Goal: Task Accomplishment & Management: Use online tool/utility

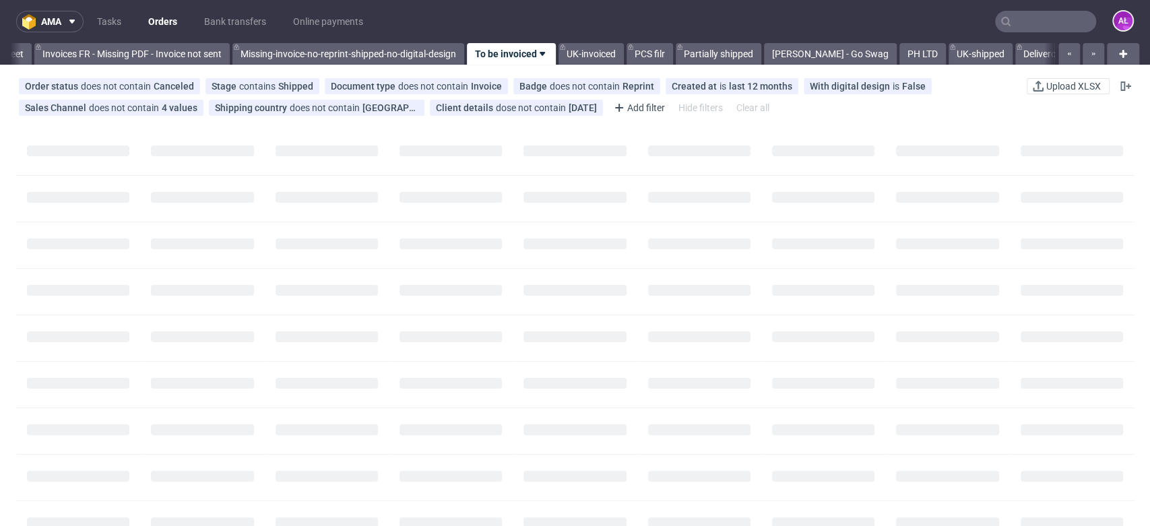
scroll to position [0, 2257]
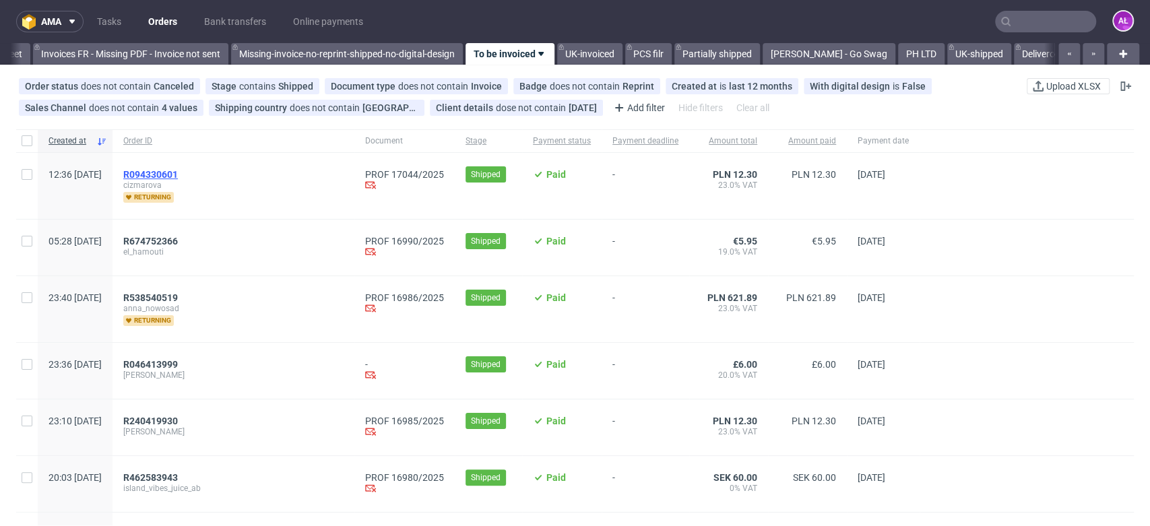
click at [178, 173] on span "R094330601" at bounding box center [150, 174] width 55 height 11
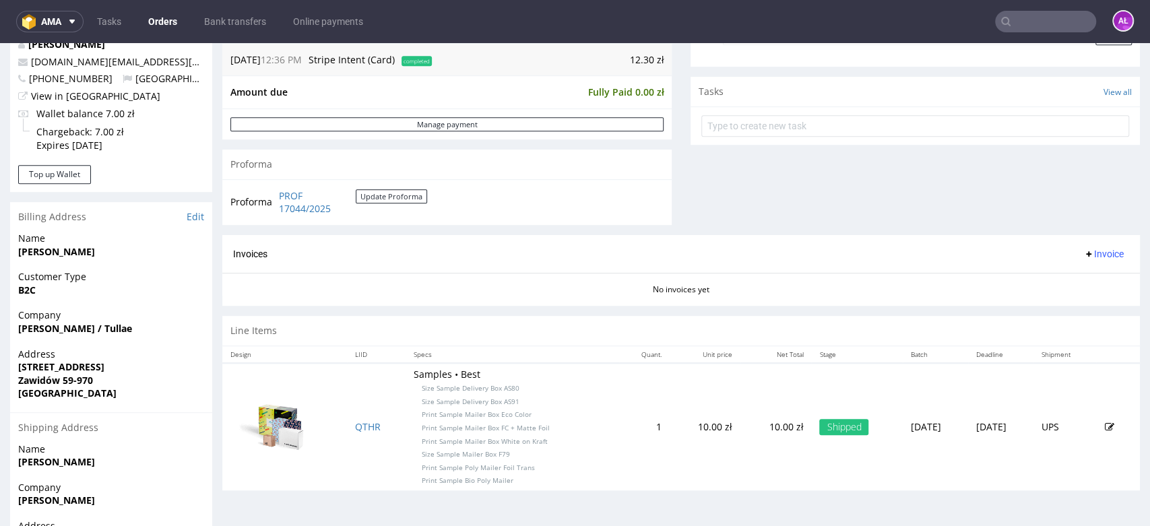
scroll to position [285, 0]
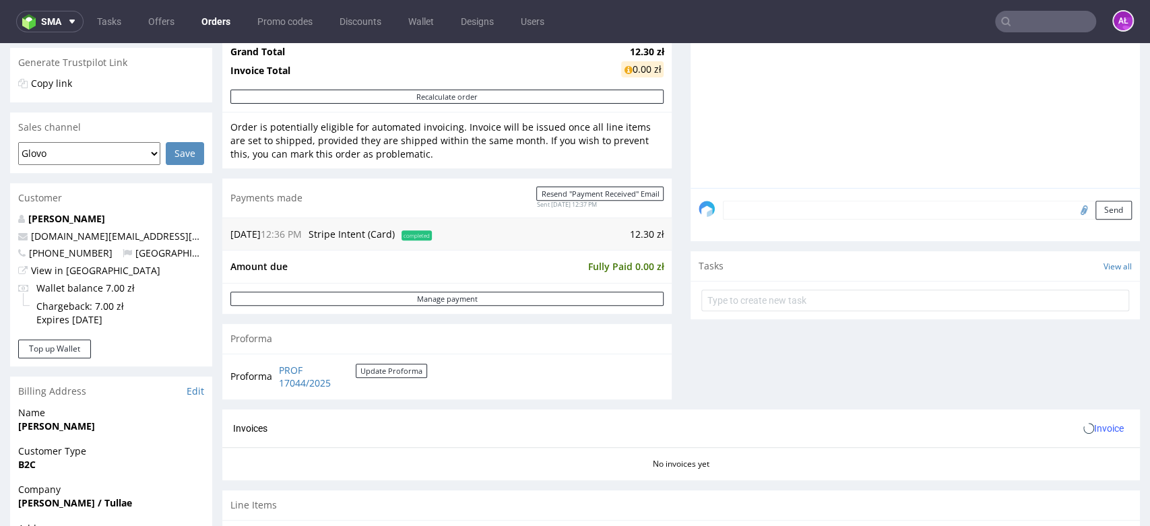
scroll to position [374, 0]
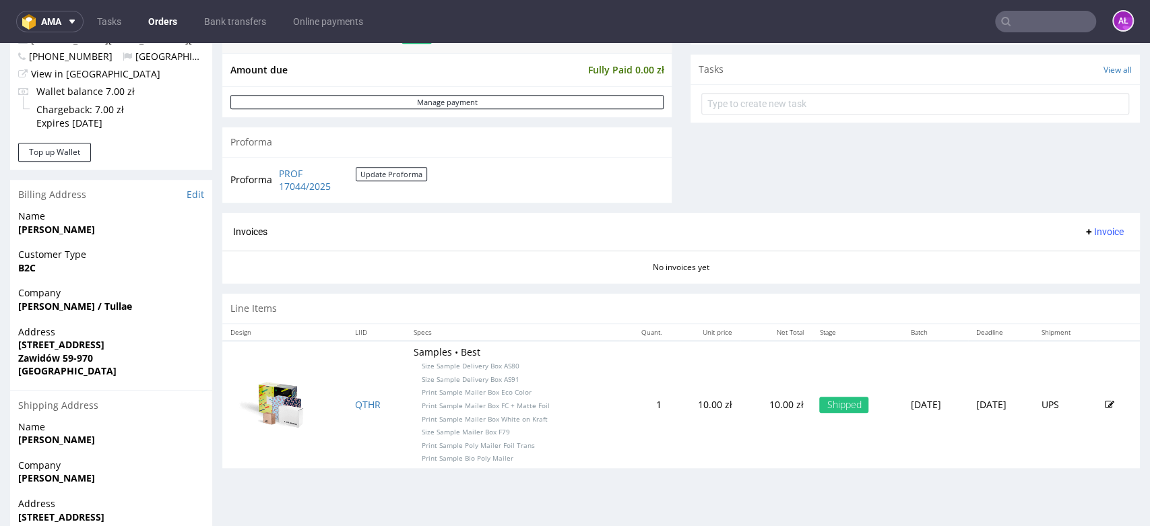
scroll to position [584, 0]
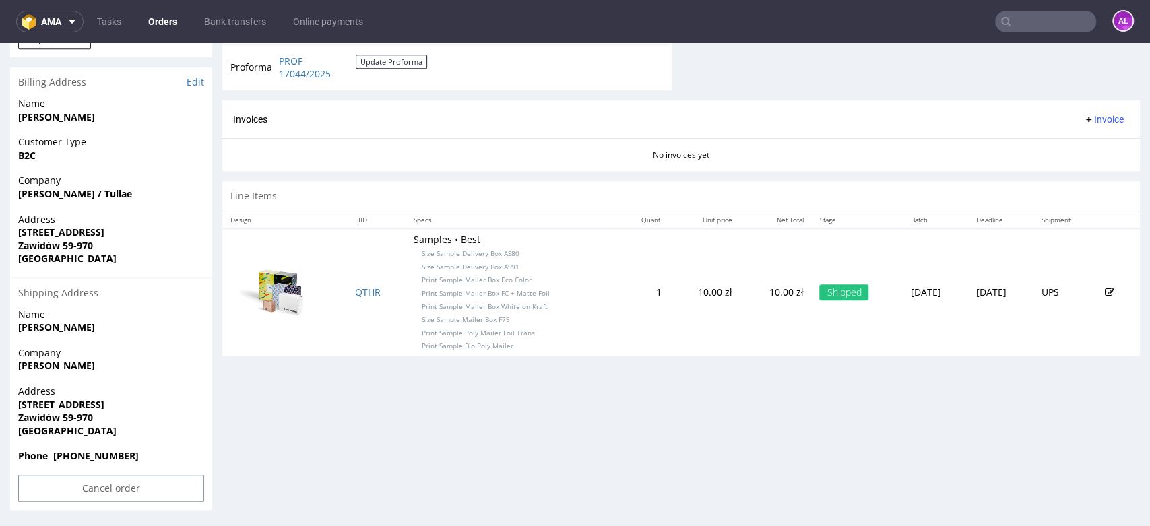
drag, startPoint x: 1082, startPoint y: 118, endPoint x: 1081, endPoint y: 128, distance: 10.2
click at [1083, 120] on span "Invoice" at bounding box center [1103, 119] width 40 height 11
click at [1079, 148] on span "Generate" at bounding box center [1079, 147] width 65 height 13
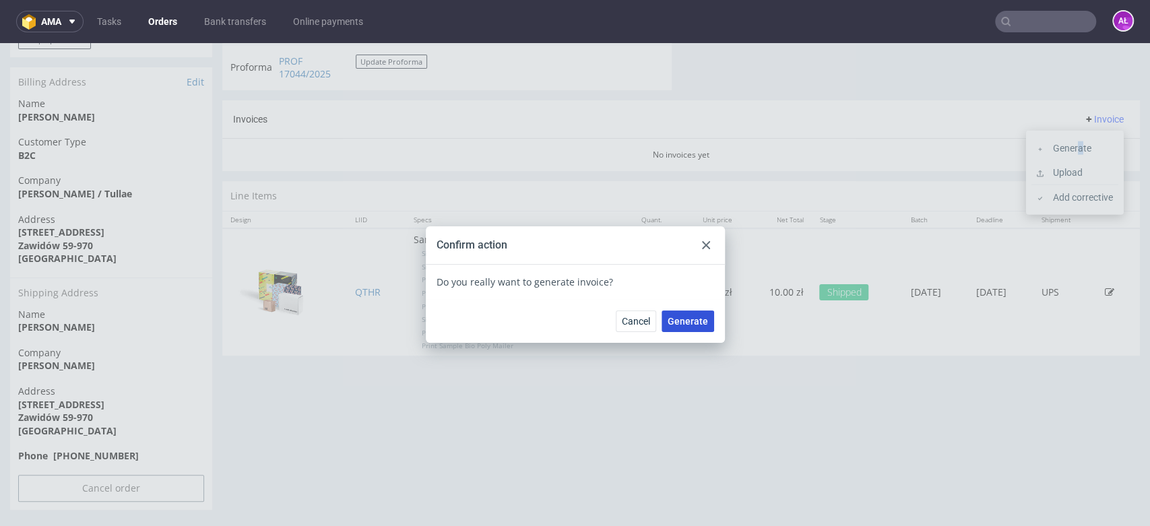
click at [697, 315] on button "Generate" at bounding box center [687, 322] width 53 height 22
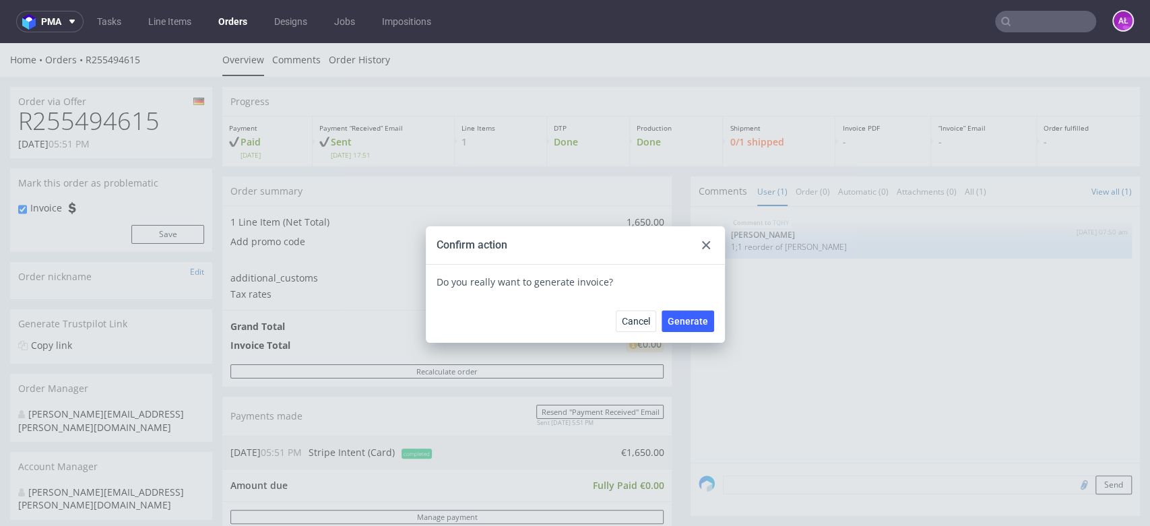
scroll to position [298, 0]
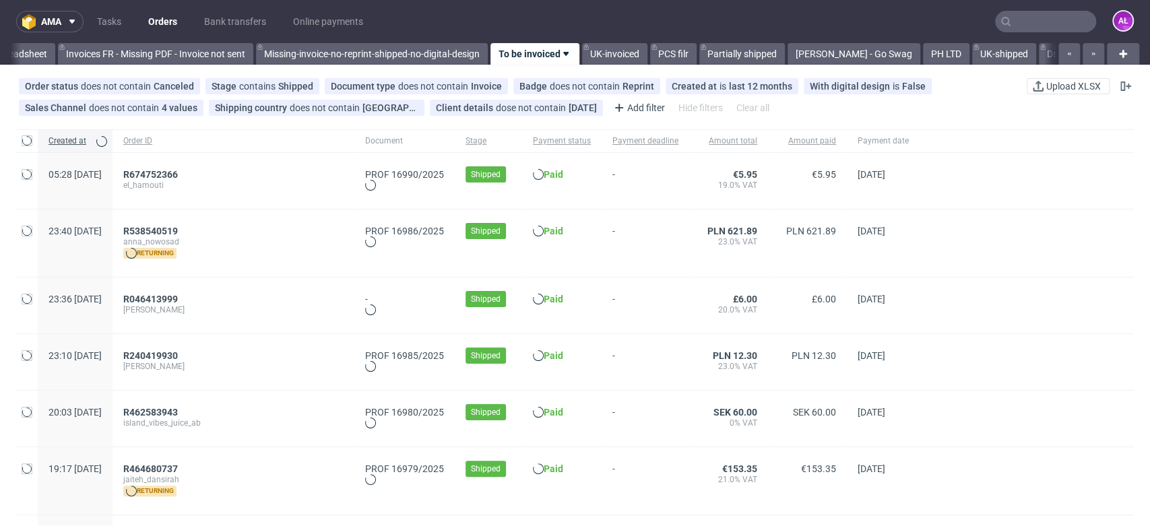
scroll to position [0, 2257]
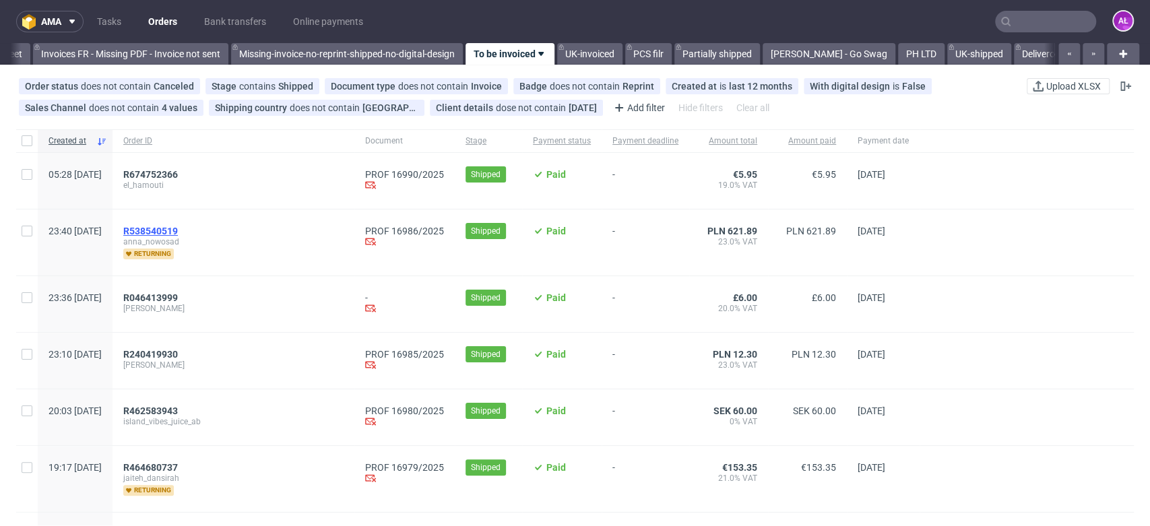
click at [178, 228] on span "R538540519" at bounding box center [150, 231] width 55 height 11
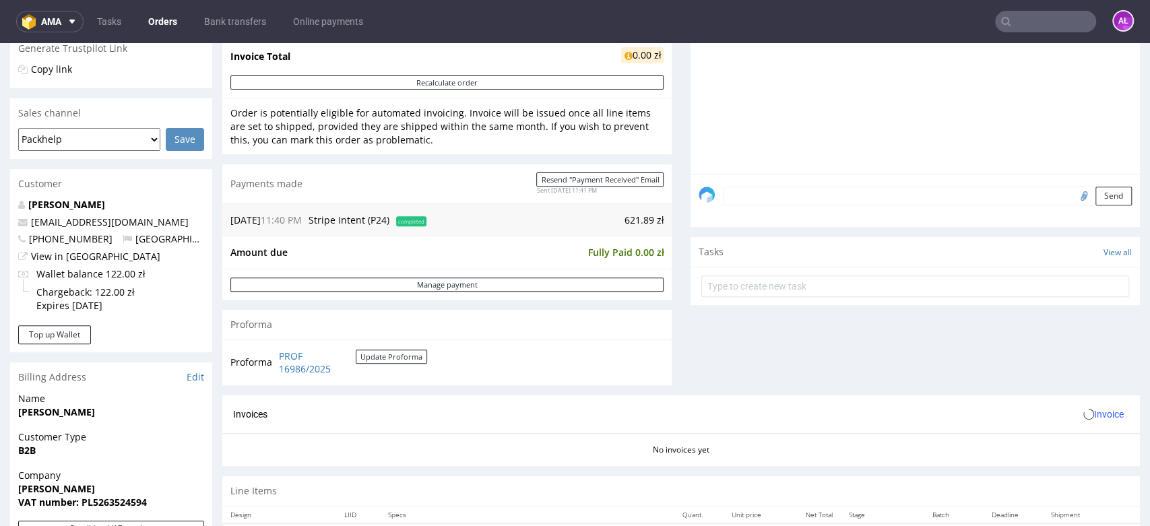
scroll to position [374, 0]
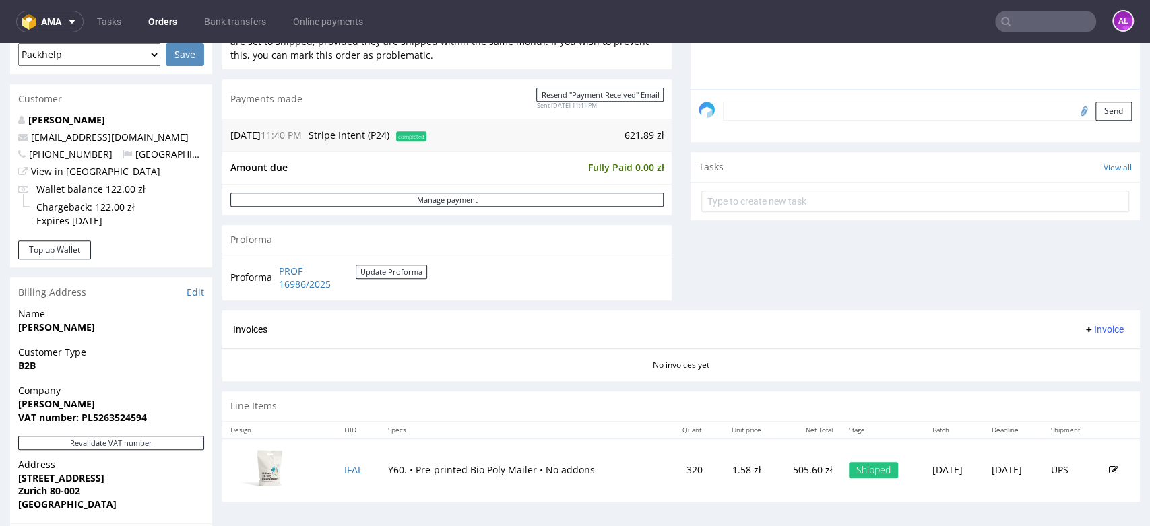
click at [1085, 331] on span "Invoice" at bounding box center [1103, 329] width 40 height 11
click at [1088, 346] on li "Generate" at bounding box center [1074, 358] width 87 height 24
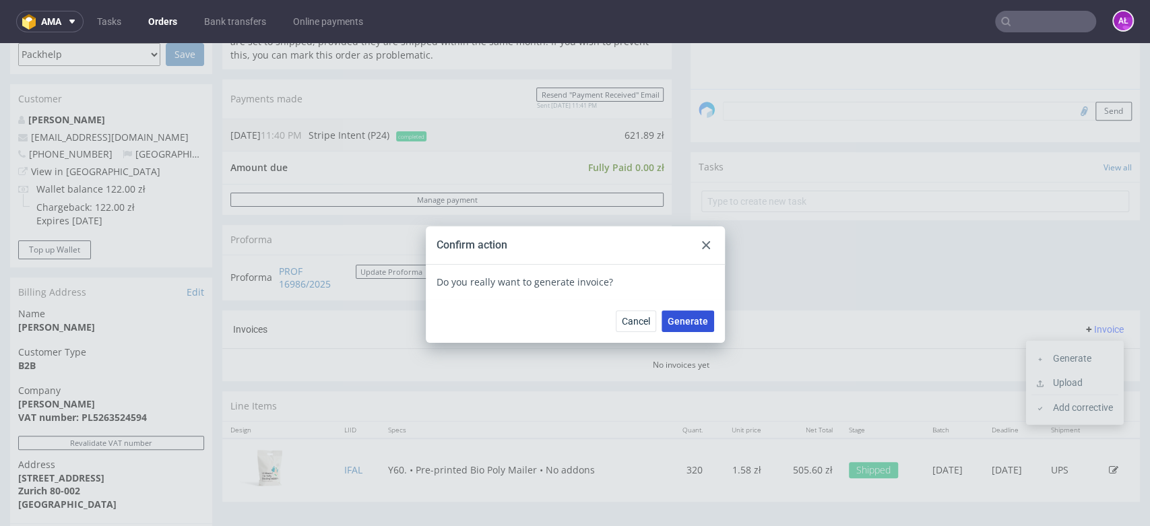
click at [686, 324] on span "Generate" at bounding box center [688, 321] width 40 height 9
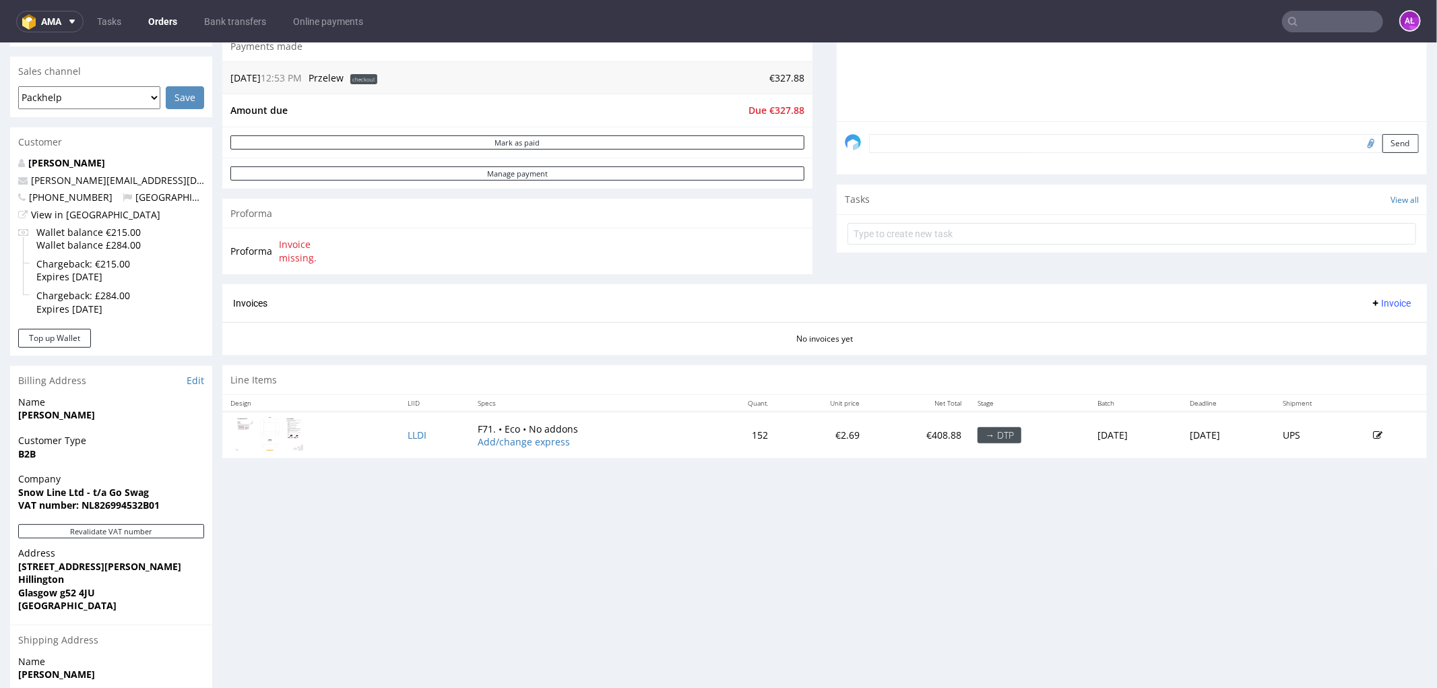
scroll to position [299, 0]
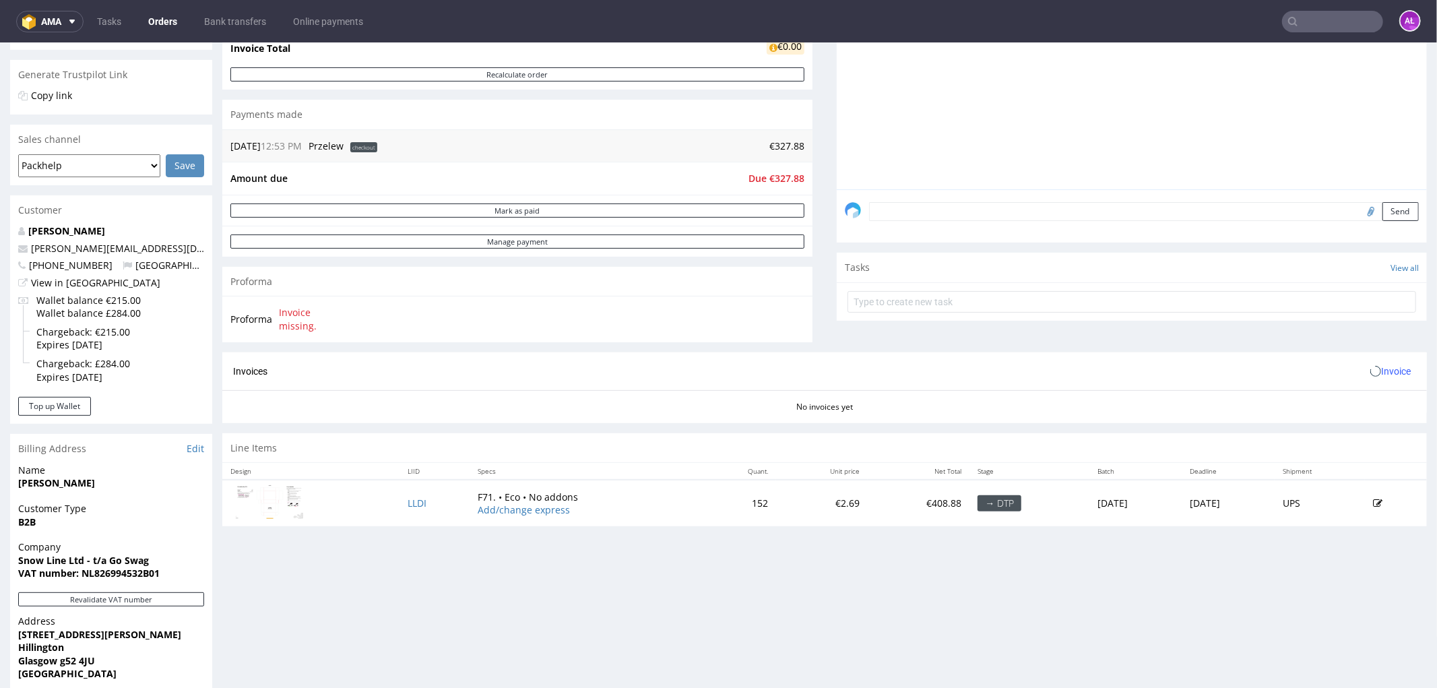
scroll to position [449, 0]
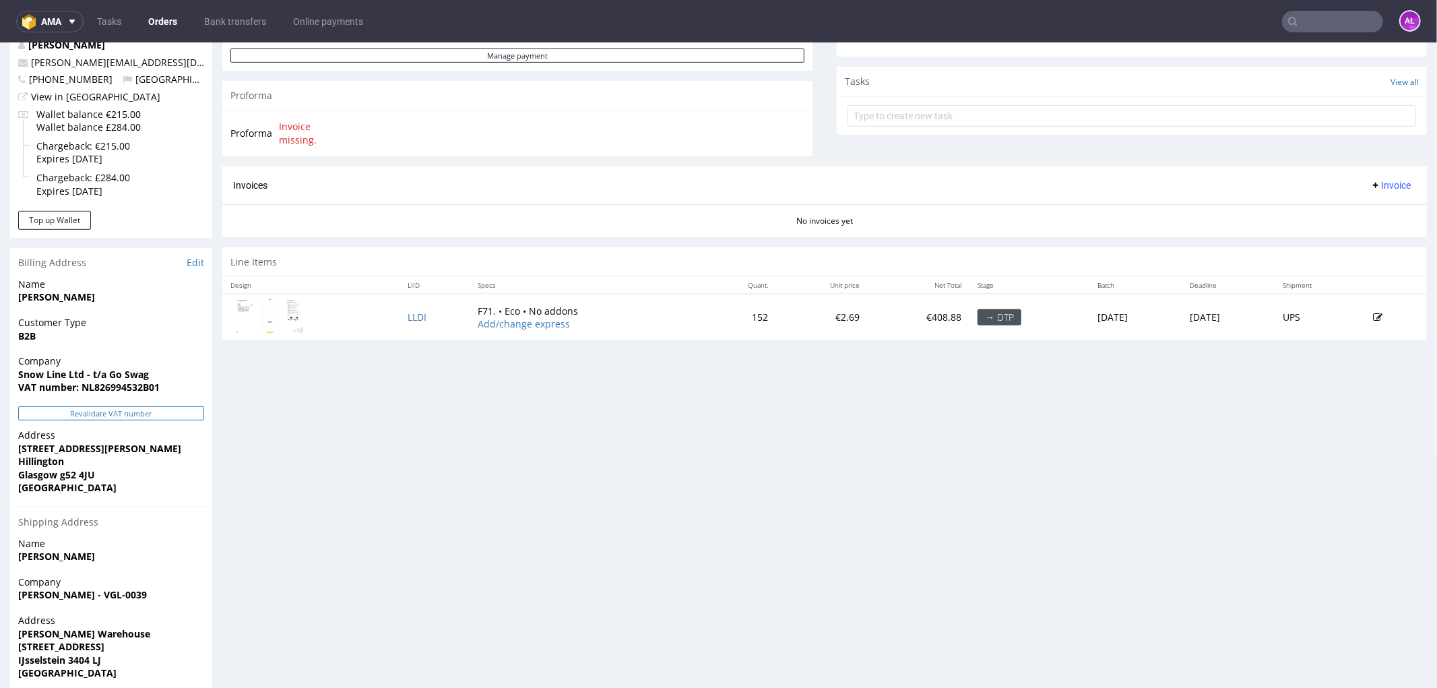
click at [177, 415] on button "Revalidate VAT number" at bounding box center [111, 413] width 186 height 14
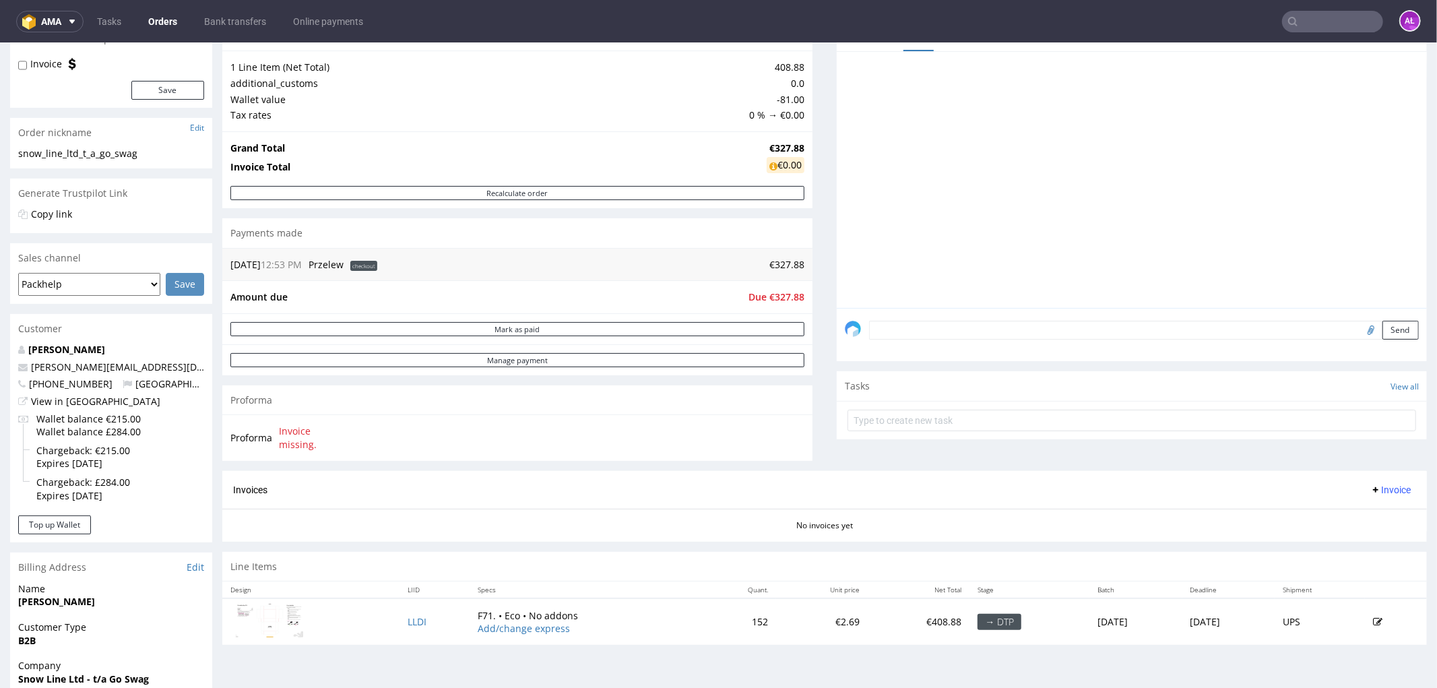
scroll to position [230, 0]
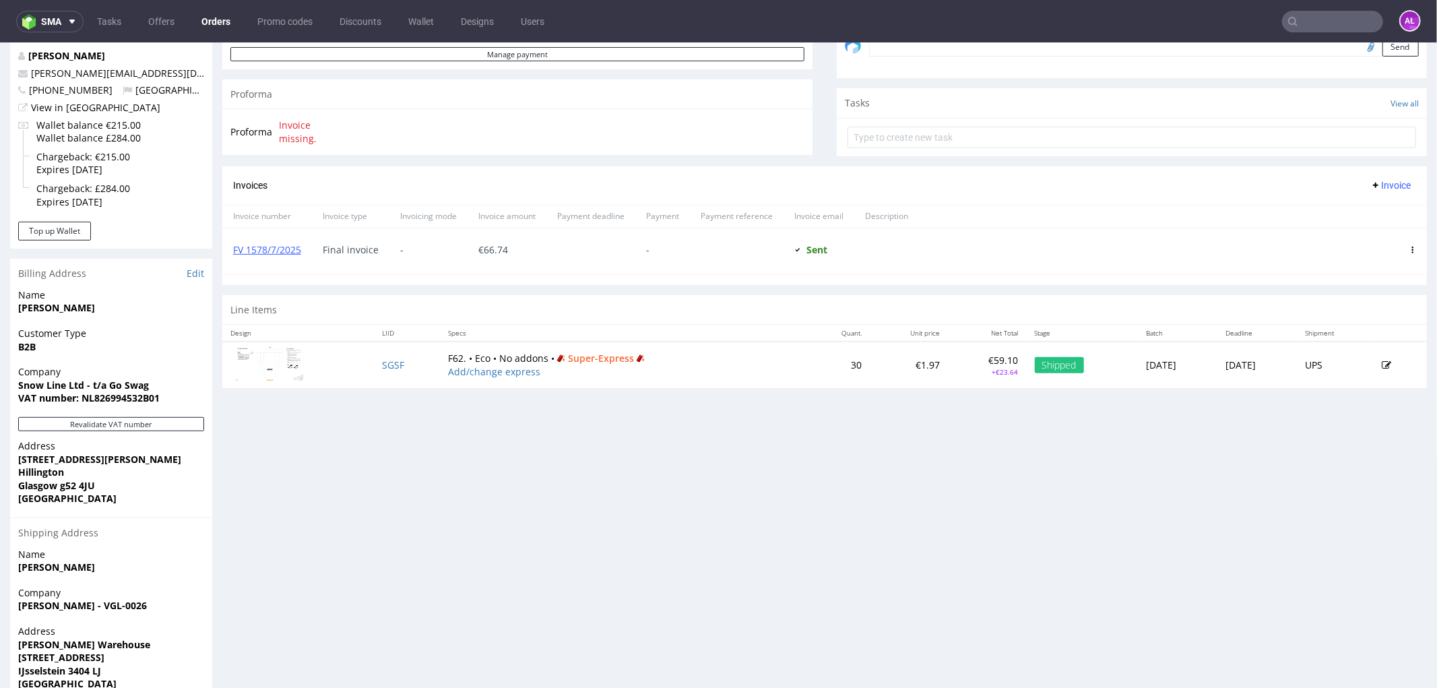
scroll to position [449, 0]
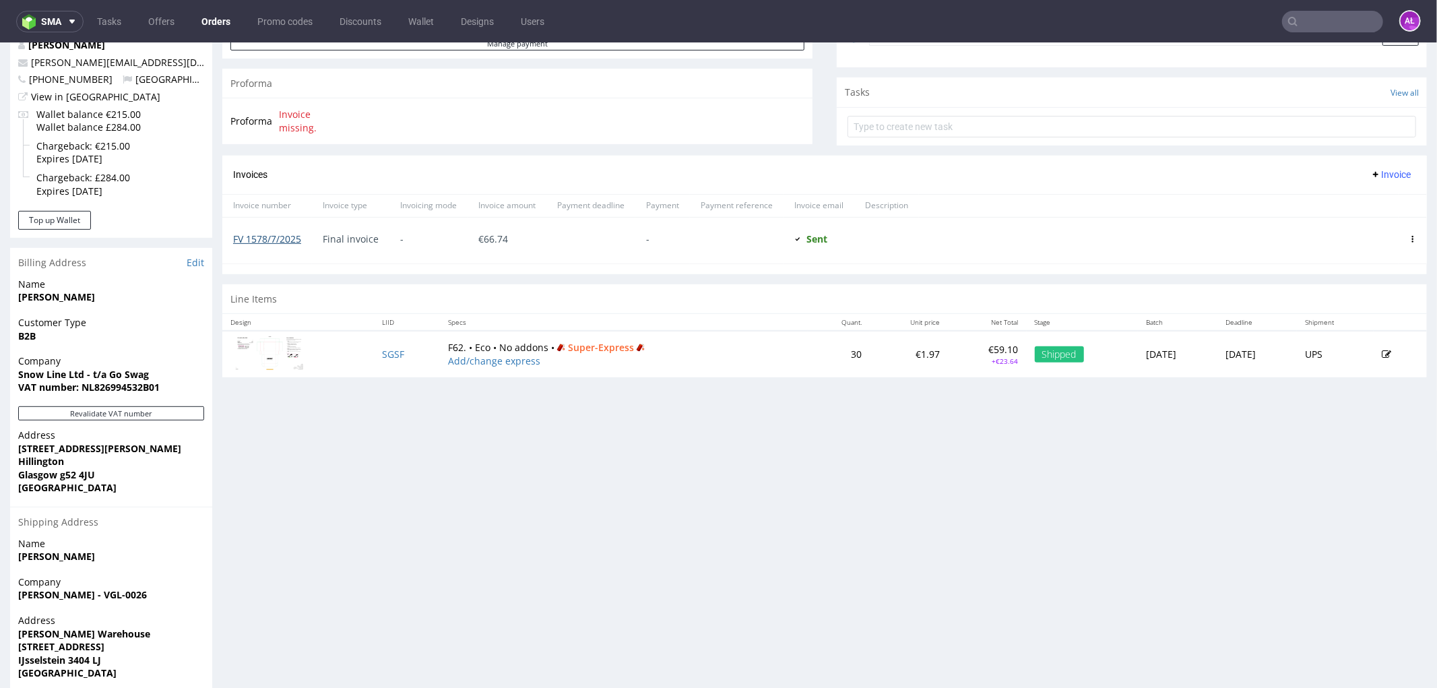
click at [273, 242] on link "FV 1578/7/2025" at bounding box center [267, 238] width 68 height 13
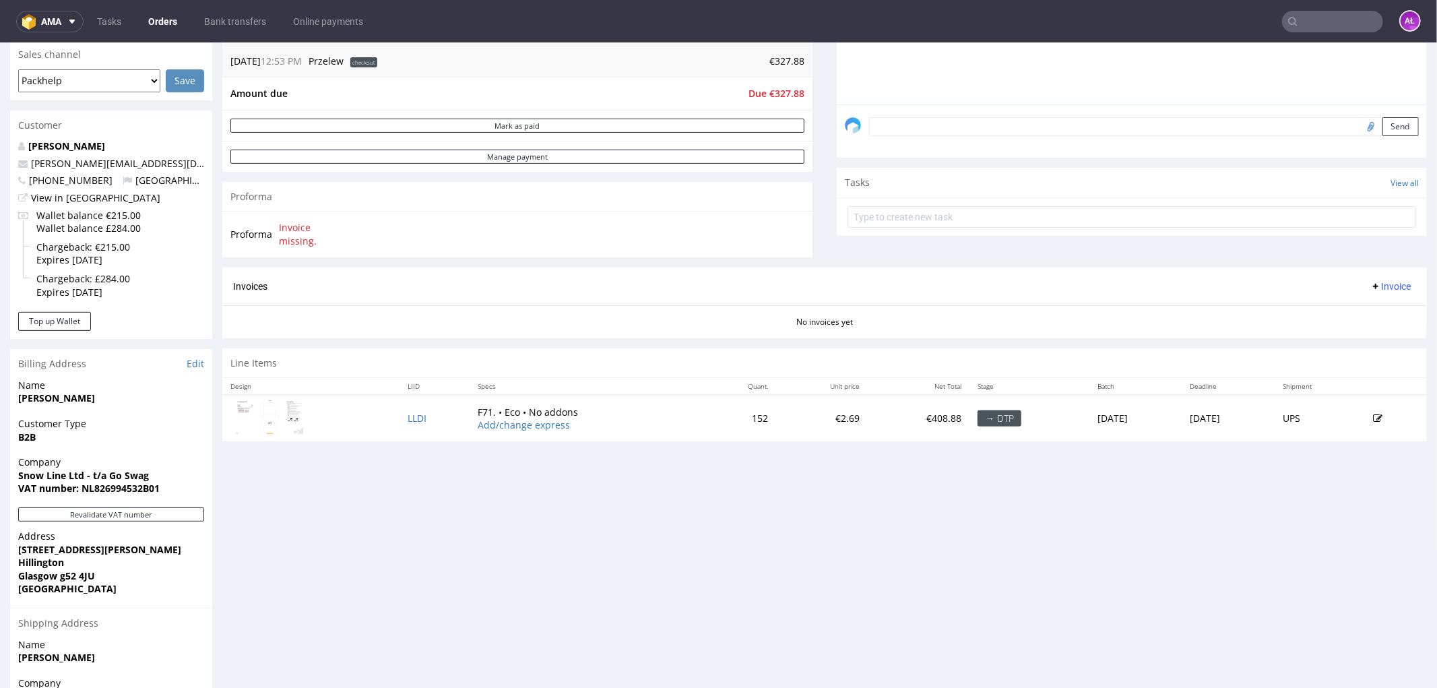
scroll to position [374, 0]
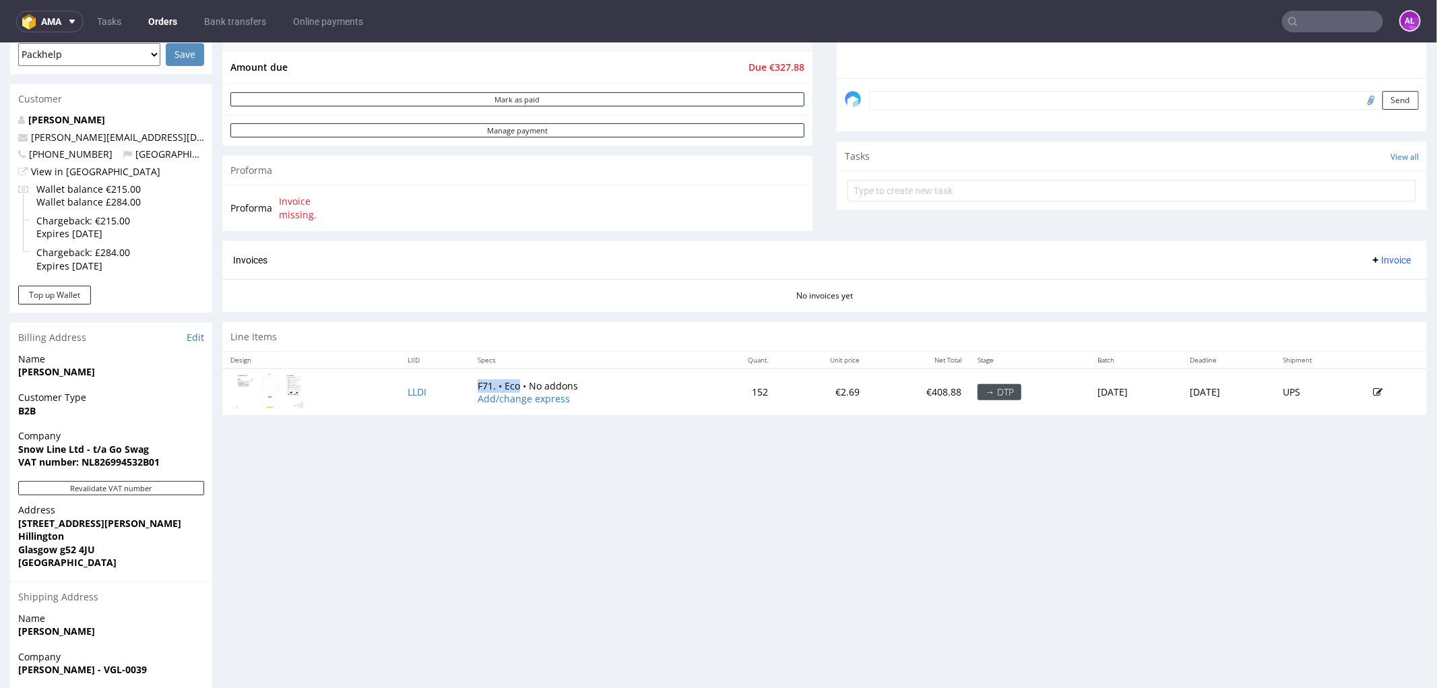
drag, startPoint x: 453, startPoint y: 385, endPoint x: 502, endPoint y: 385, distance: 48.5
click at [502, 385] on td "F71. • Eco • No addons Add/change express" at bounding box center [586, 391] width 234 height 46
copy td "F71. • Eco"
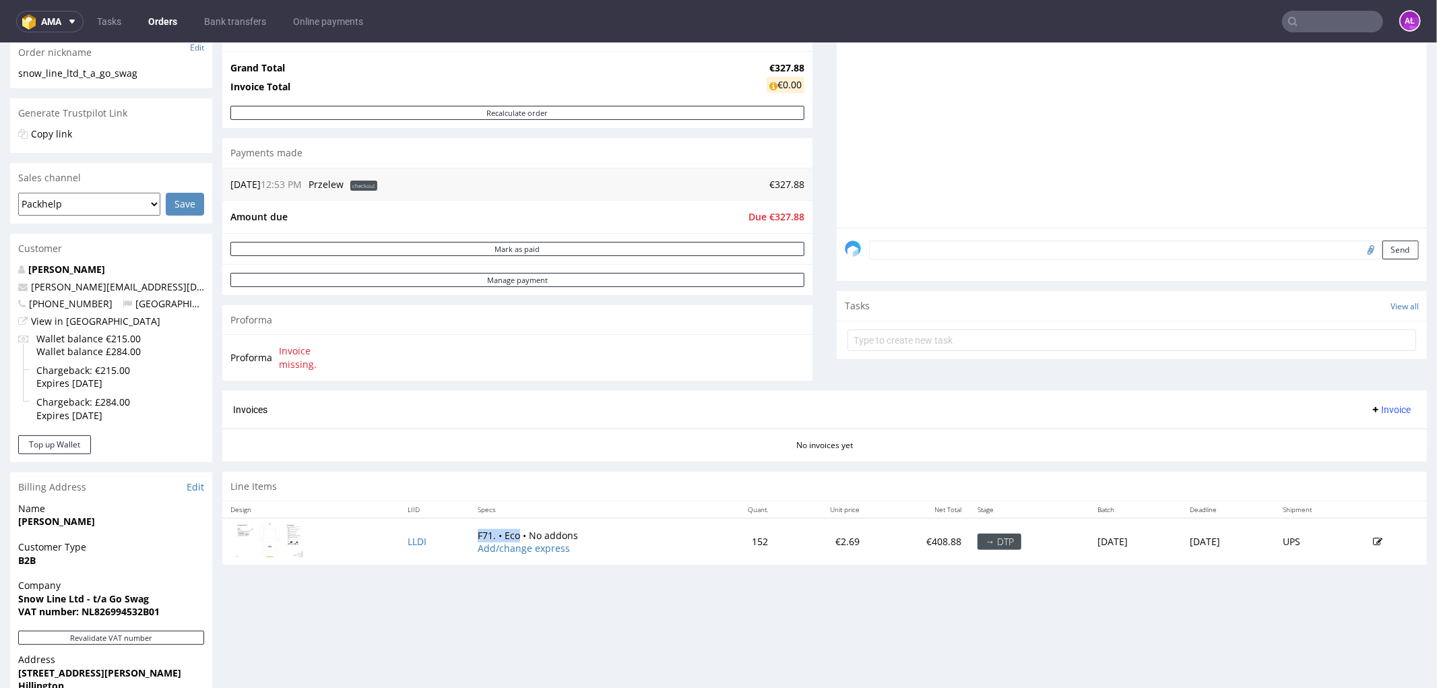
scroll to position [0, 0]
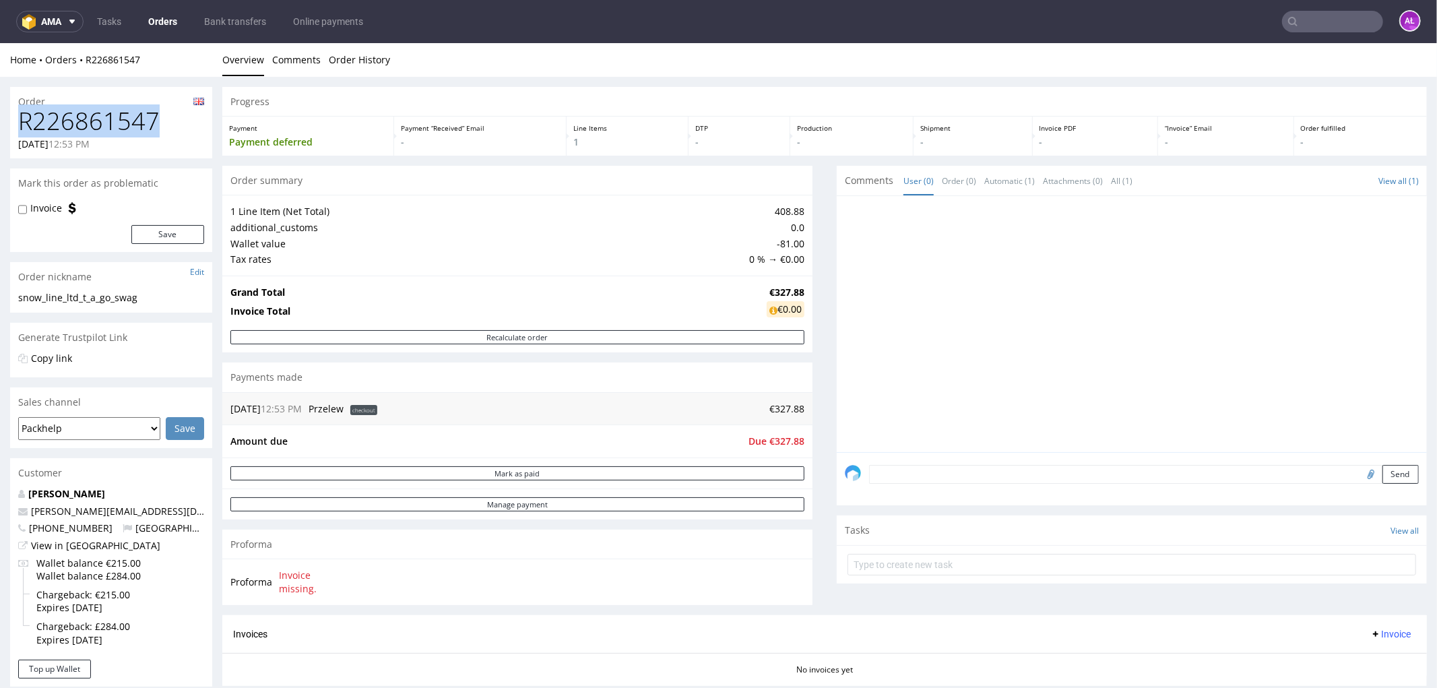
drag, startPoint x: 19, startPoint y: 115, endPoint x: 160, endPoint y: 121, distance: 140.9
click at [160, 121] on h1 "R226861547" at bounding box center [111, 120] width 186 height 27
copy h1 "R226861547"
click at [899, 552] on form at bounding box center [1131, 564] width 569 height 32
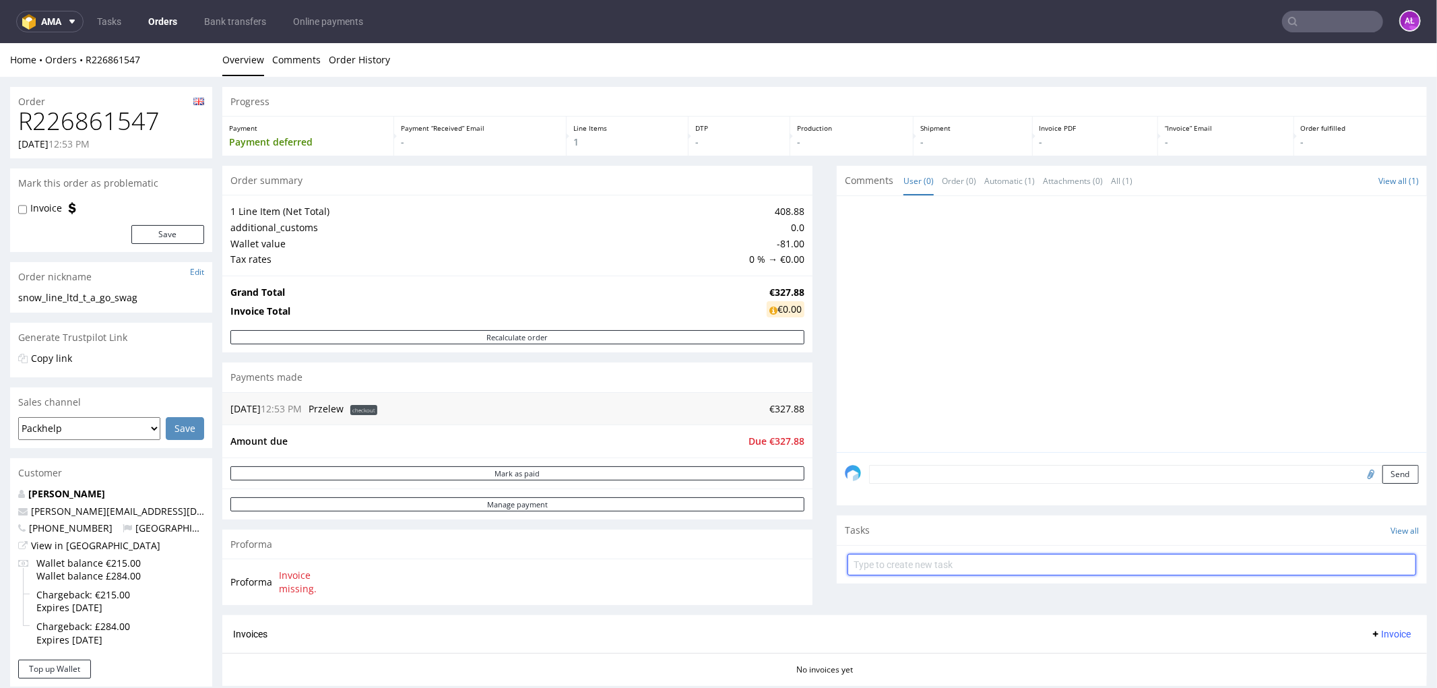
click at [904, 562] on input "text" at bounding box center [1131, 564] width 569 height 22
type input "proforma"
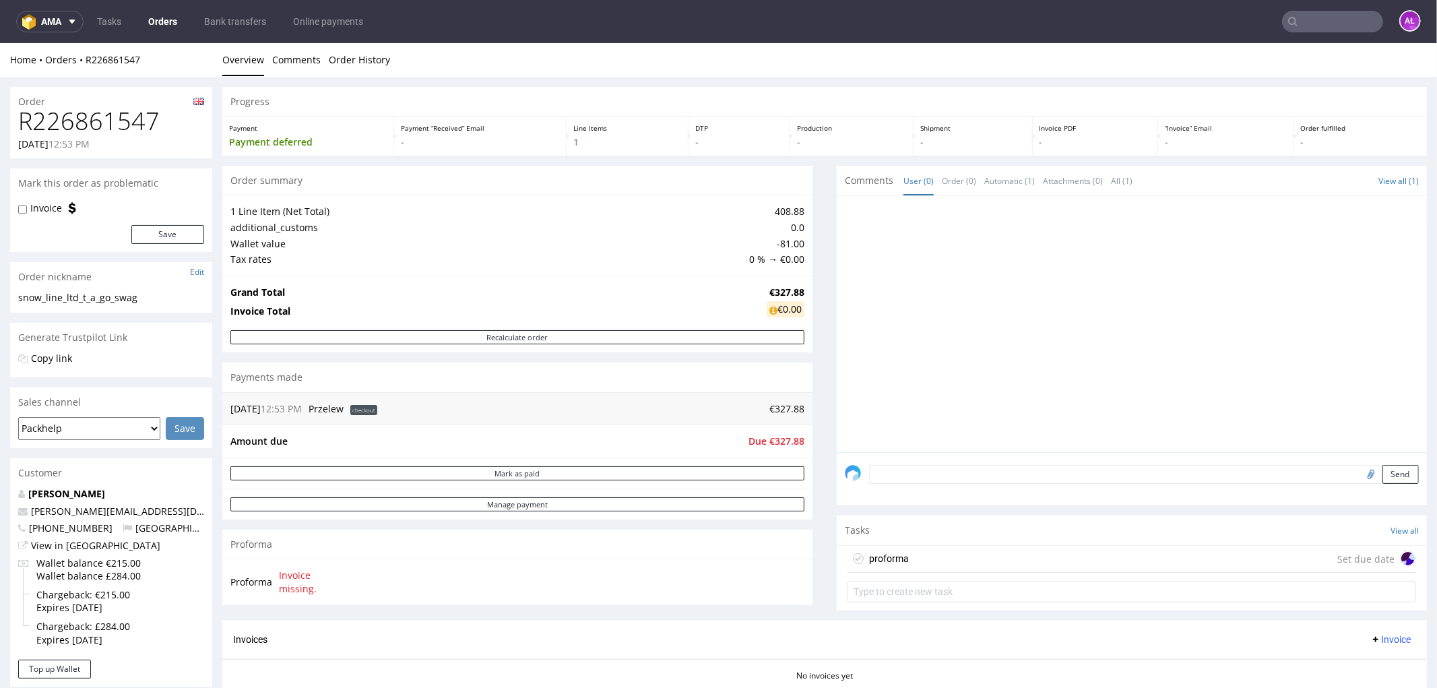
click at [959, 571] on div "proforma Set due date" at bounding box center [1131, 558] width 569 height 27
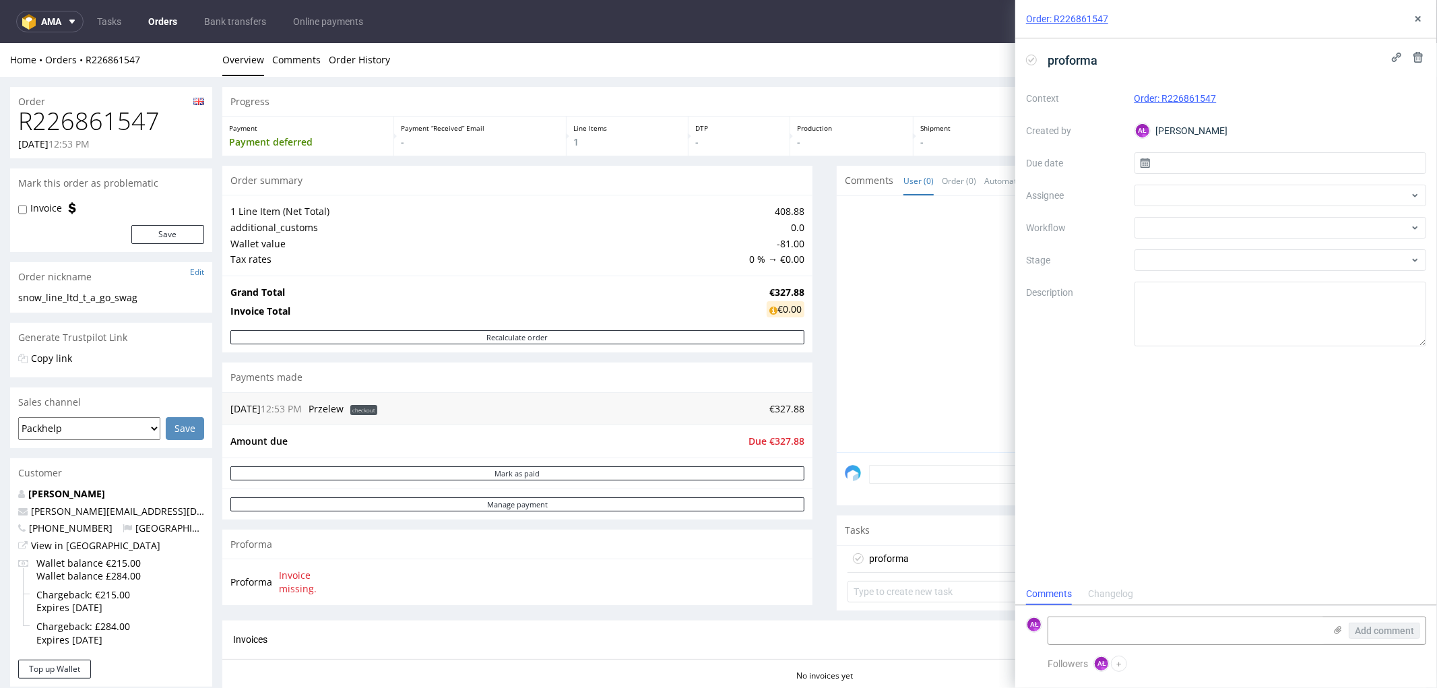
scroll to position [10, 0]
click at [1173, 233] on div at bounding box center [1280, 228] width 292 height 22
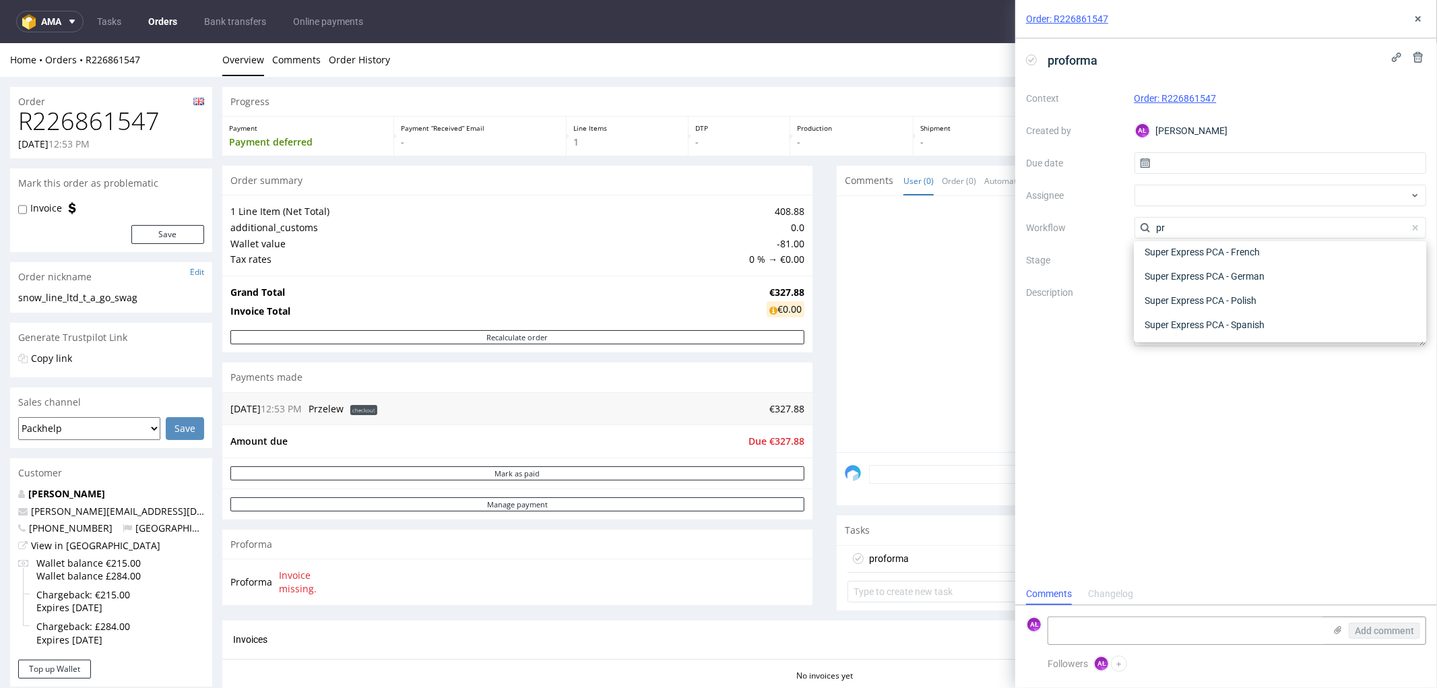
scroll to position [0, 0]
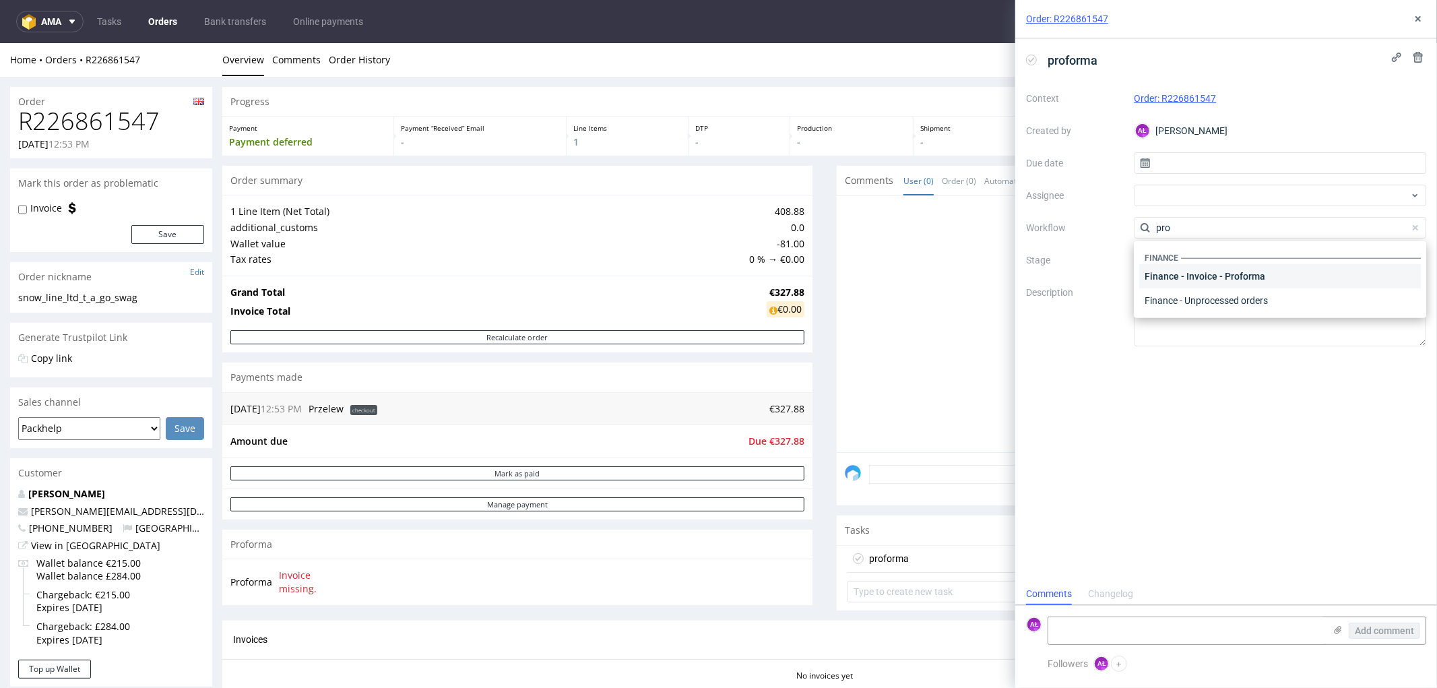
type input "pro"
click at [1216, 273] on div "Finance - Invoice - Proforma" at bounding box center [1280, 276] width 282 height 24
click at [1335, 627] on icon at bounding box center [1337, 629] width 11 height 11
click at [0, 0] on input "file" at bounding box center [0, 0] width 0 height 0
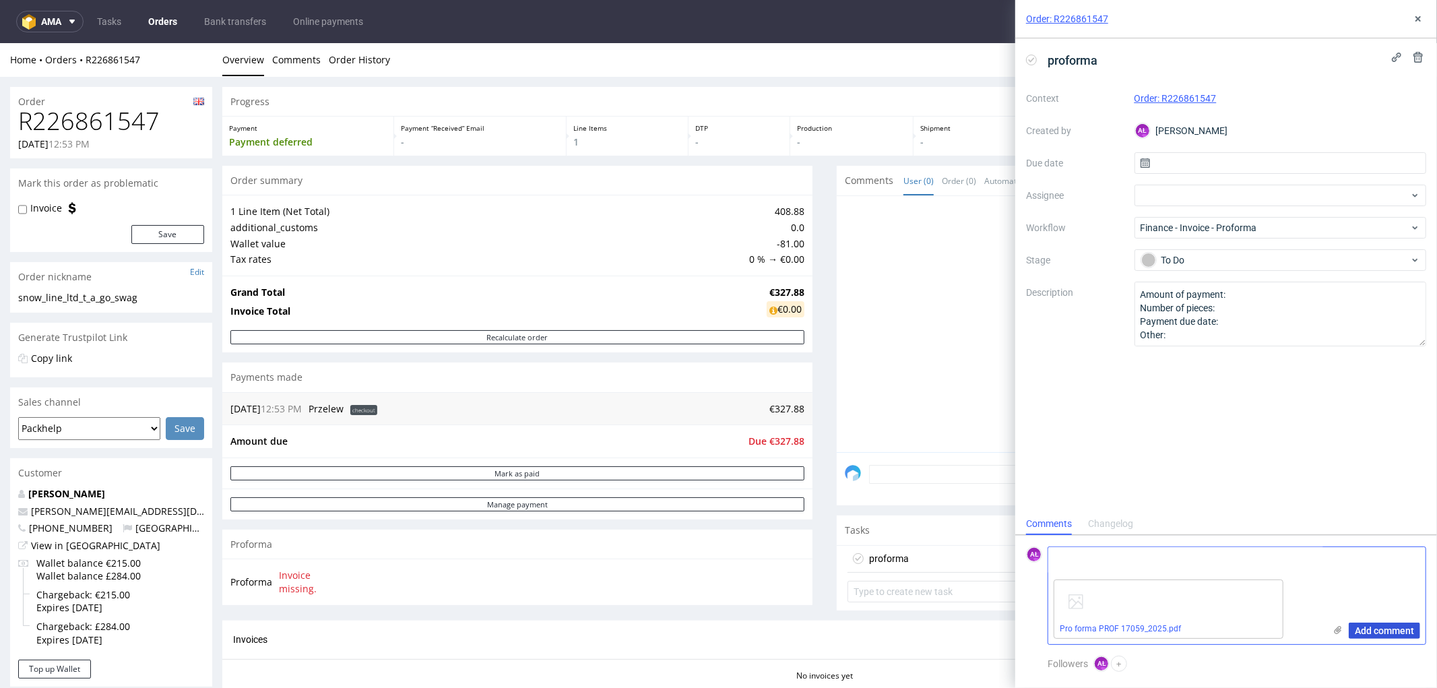
click at [1357, 628] on span "Add comment" at bounding box center [1384, 630] width 59 height 9
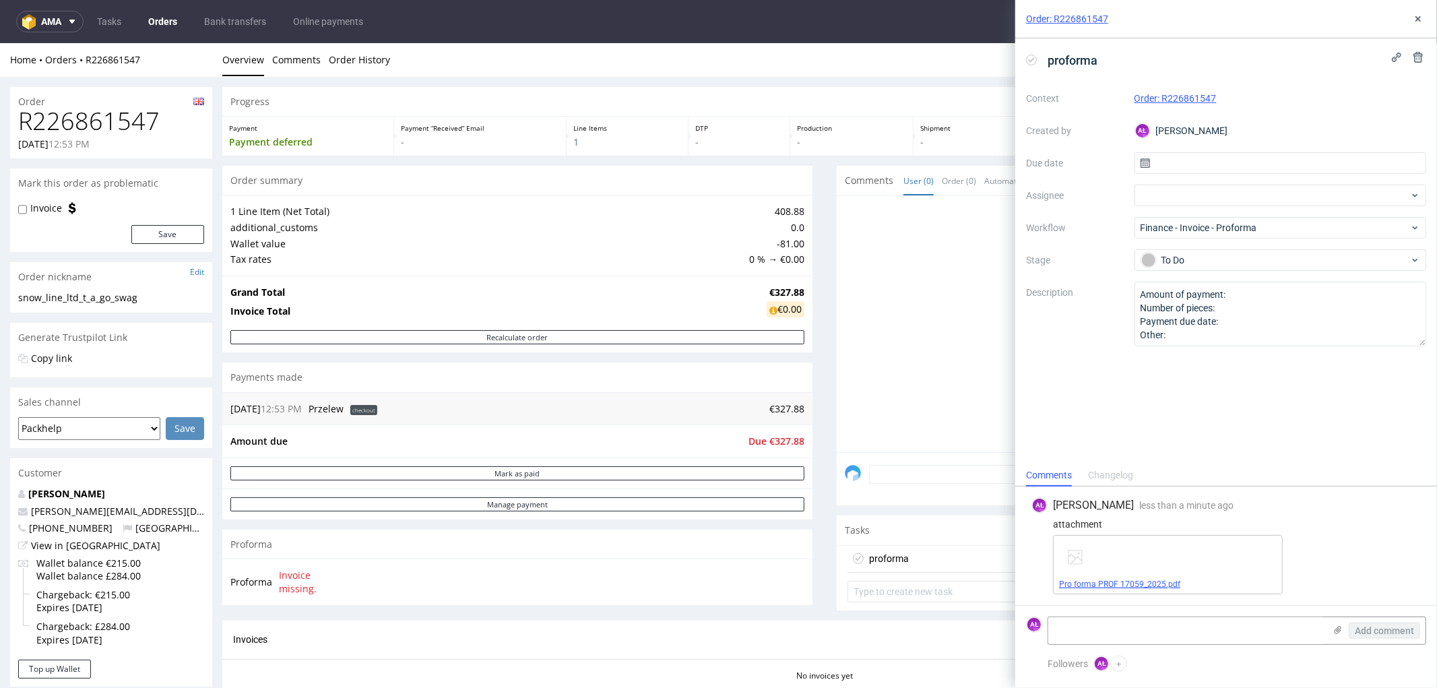
click at [1159, 580] on link "Pro forma PROF 17059_2025.pdf" at bounding box center [1119, 583] width 121 height 9
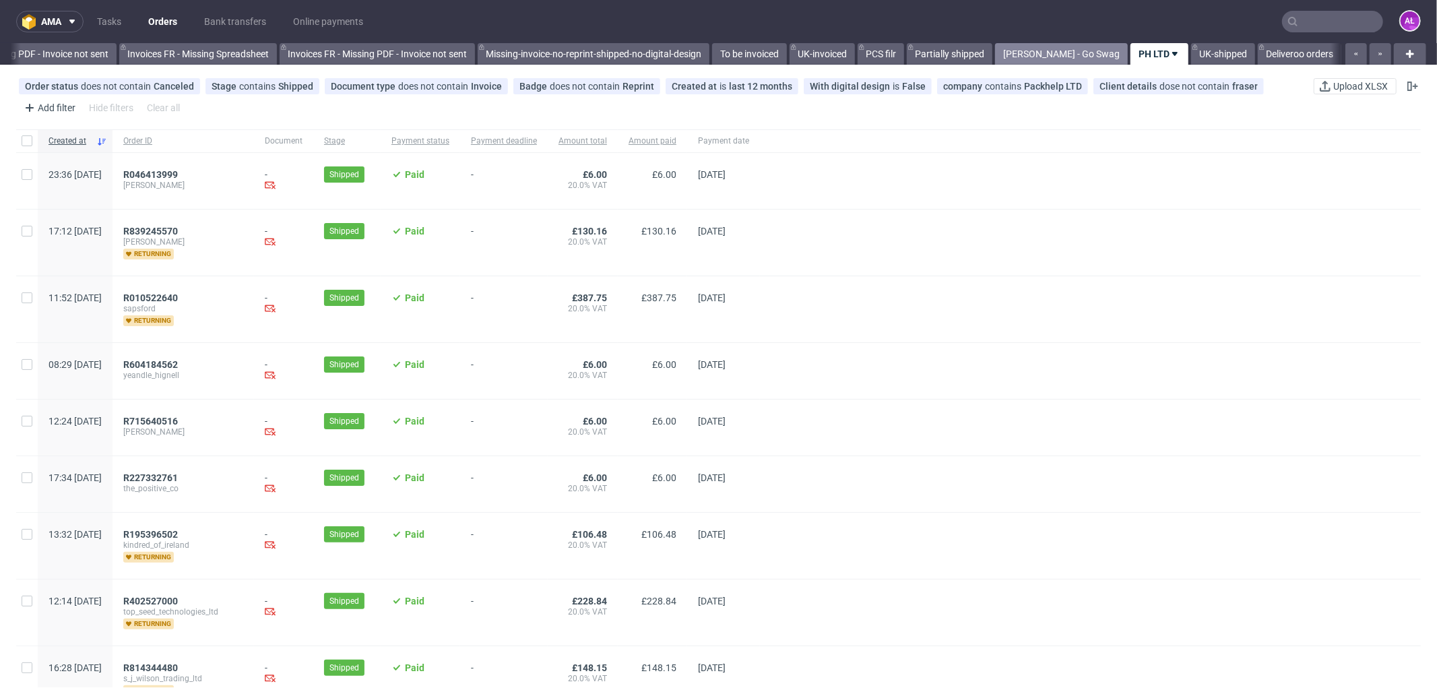
click at [1073, 57] on link "Nina Fraser - Go Swag" at bounding box center [1061, 54] width 133 height 22
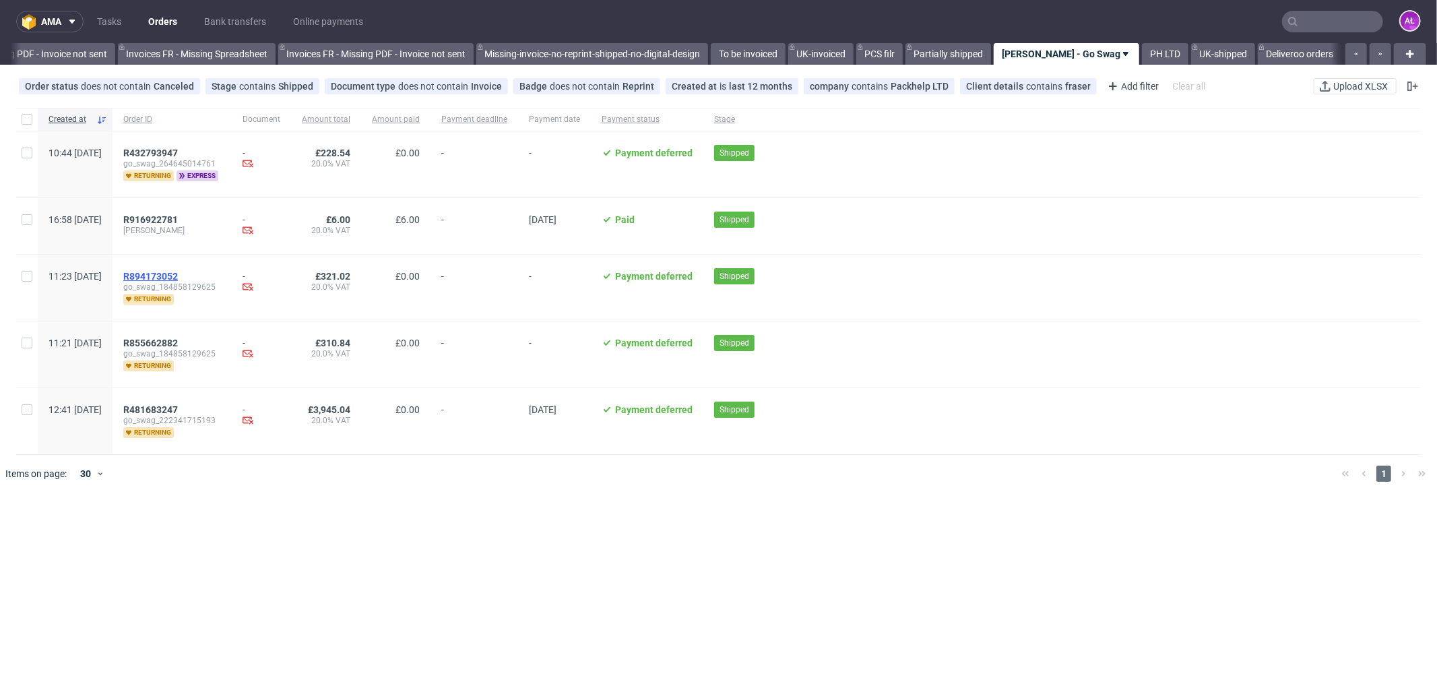
click at [178, 271] on span "R894173052" at bounding box center [150, 276] width 55 height 11
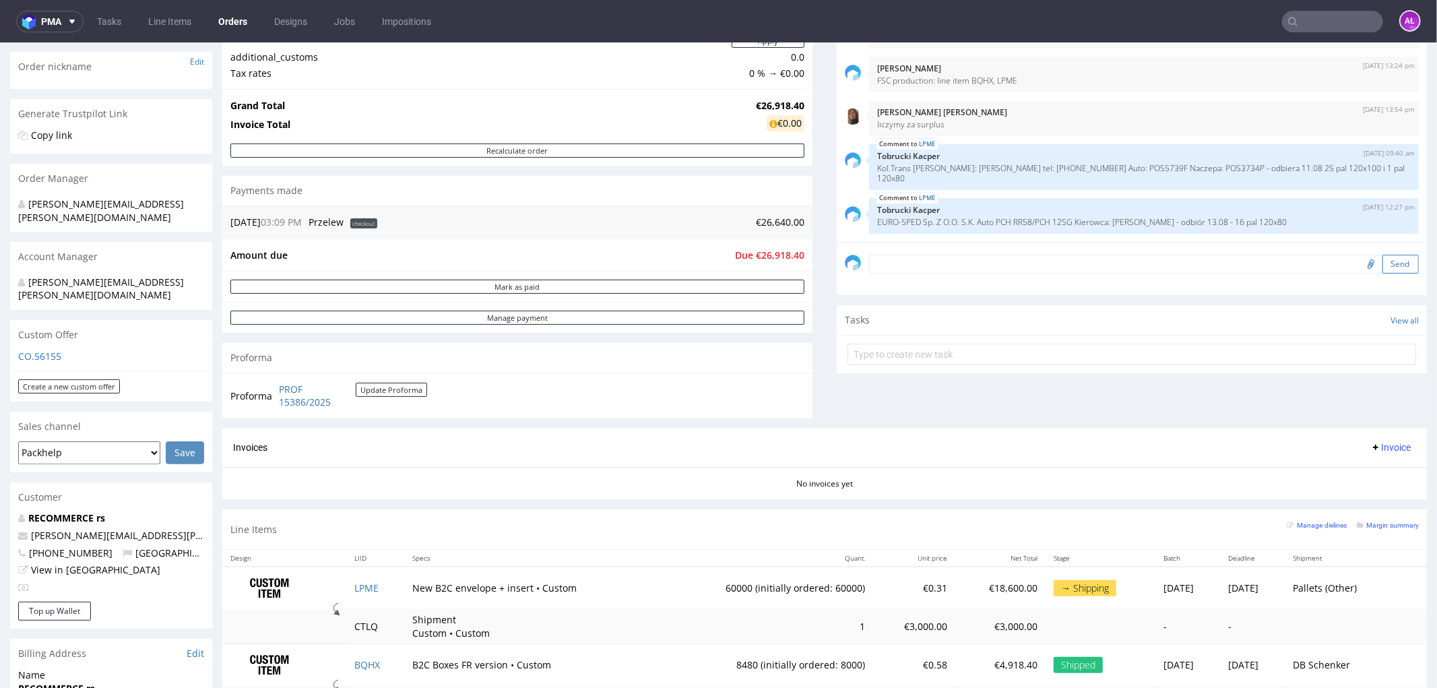
scroll to position [224, 0]
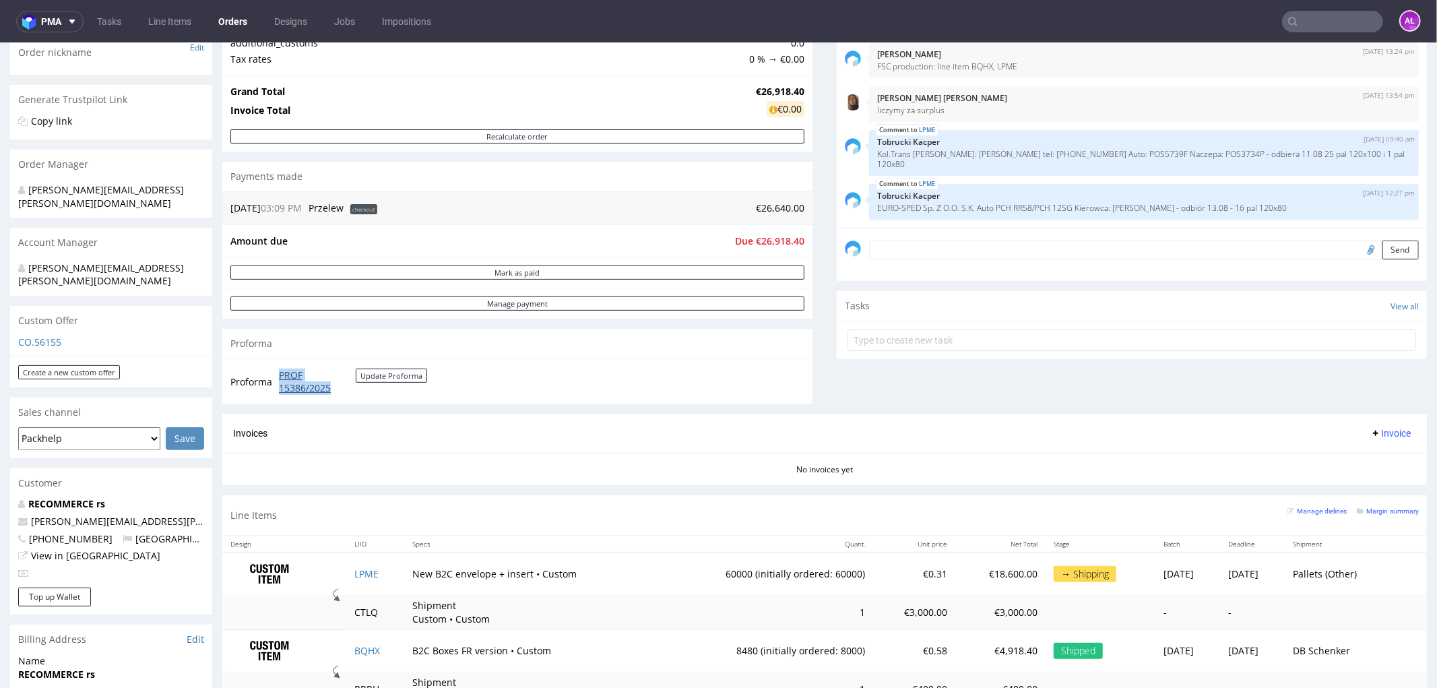
drag, startPoint x: 275, startPoint y: 377, endPoint x: 337, endPoint y: 393, distance: 64.7
click at [337, 393] on td "PROF 15386/2025 Update Proforma" at bounding box center [352, 380] width 152 height 29
copy link "PROF 15386/2025"
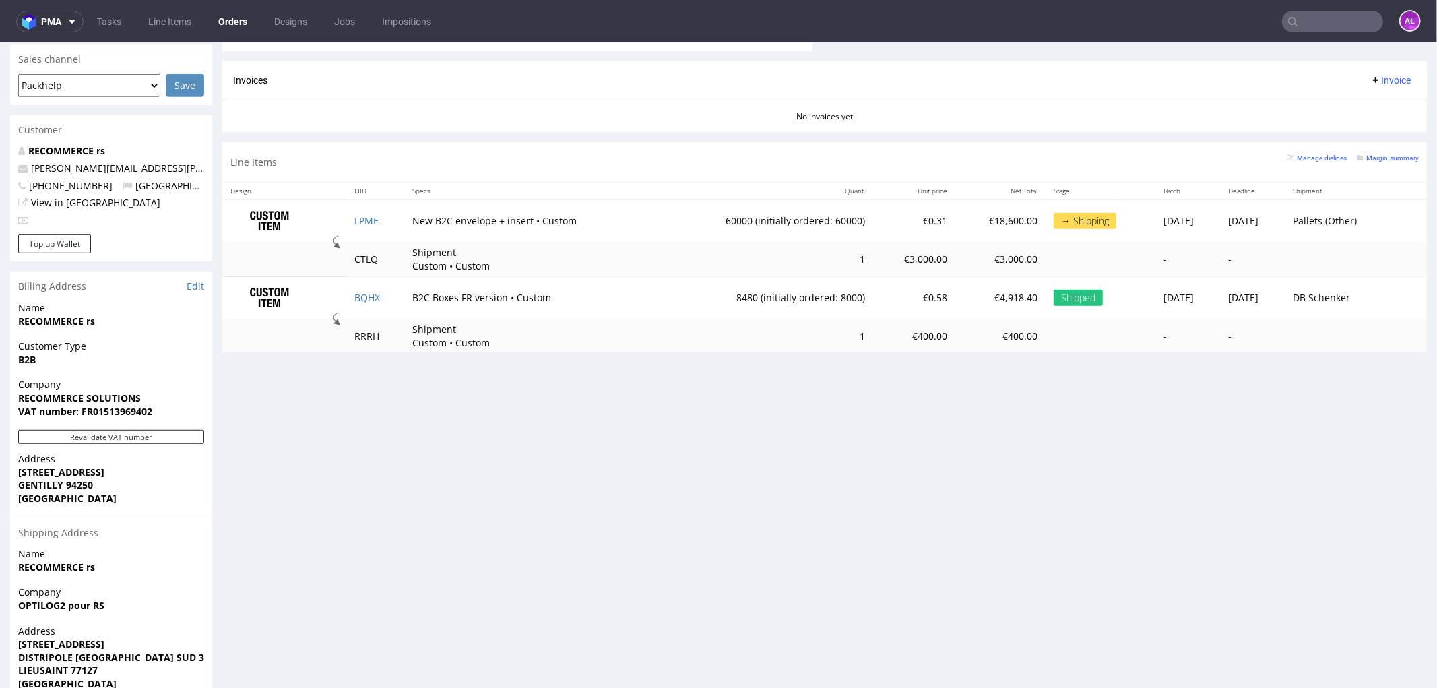
scroll to position [598, 0]
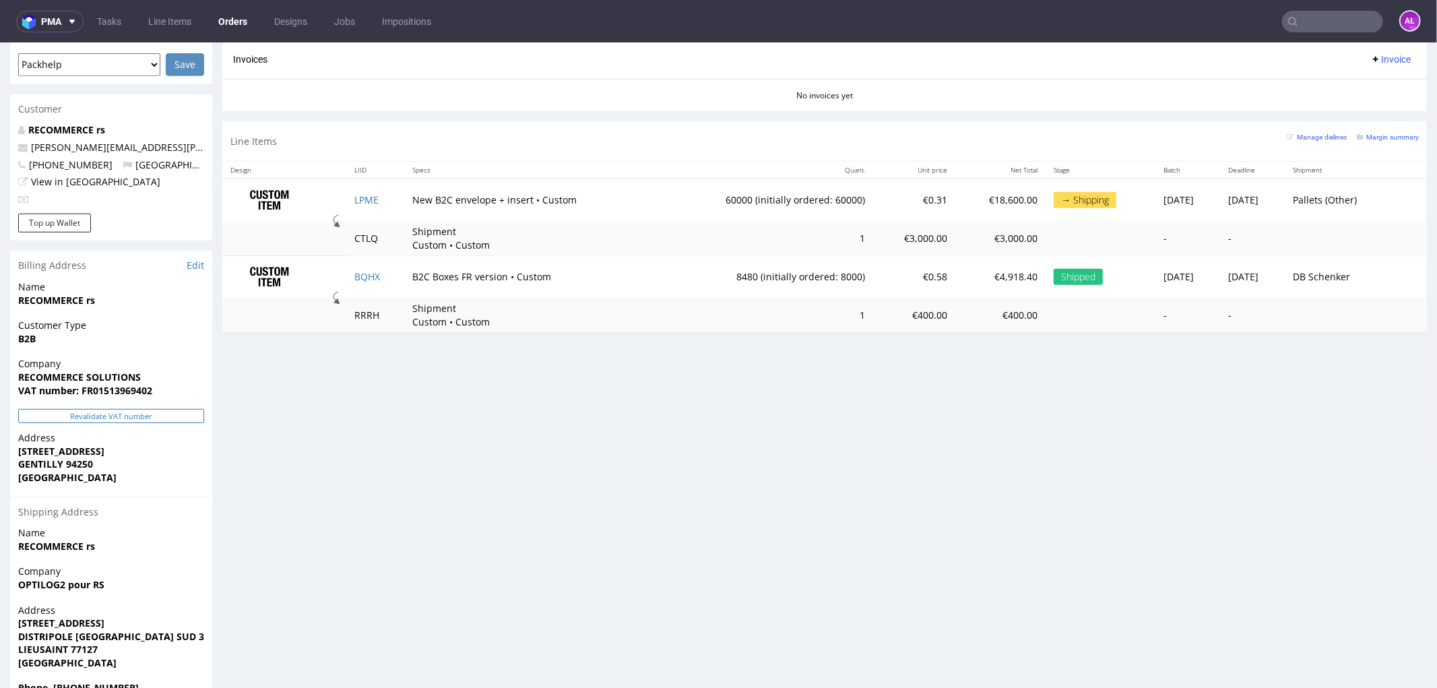
click at [122, 408] on button "Revalidate VAT number" at bounding box center [111, 415] width 186 height 14
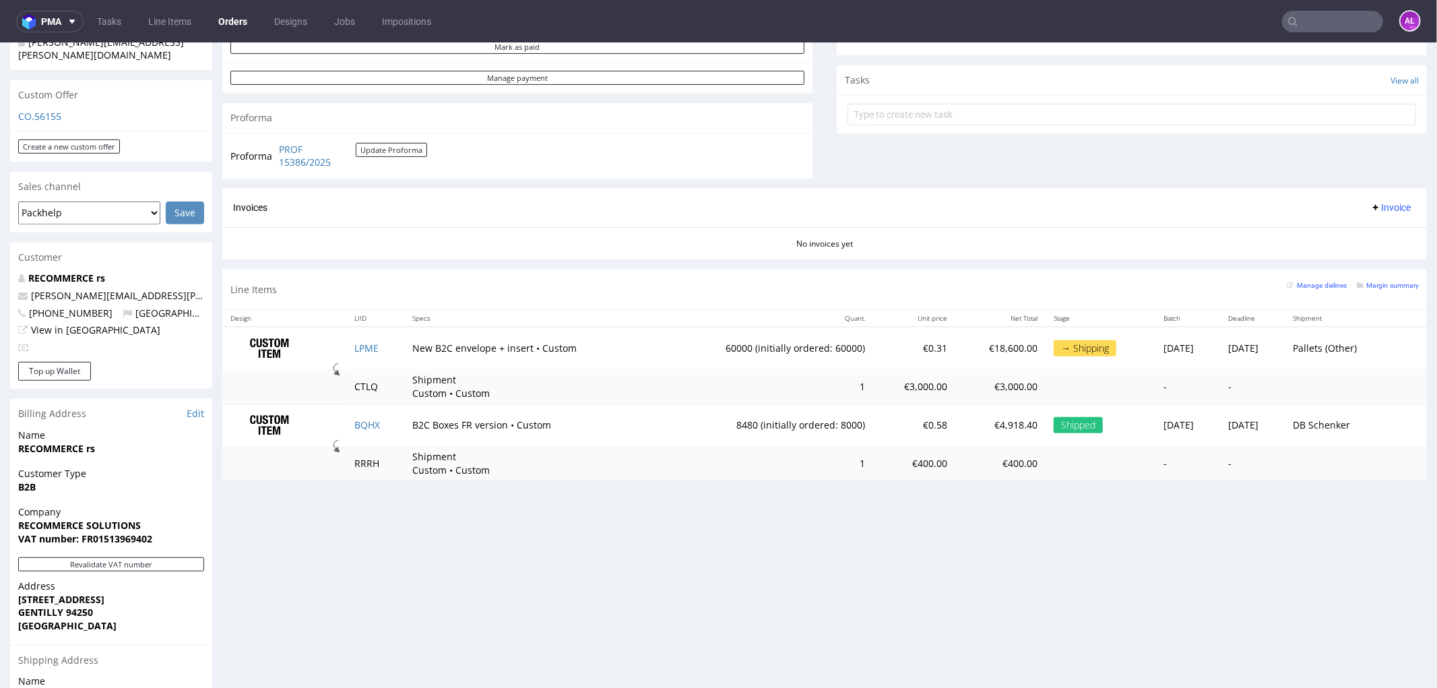
scroll to position [449, 0]
click at [386, 149] on button "Update Proforma" at bounding box center [391, 150] width 71 height 14
drag, startPoint x: 360, startPoint y: 432, endPoint x: 367, endPoint y: 421, distance: 12.7
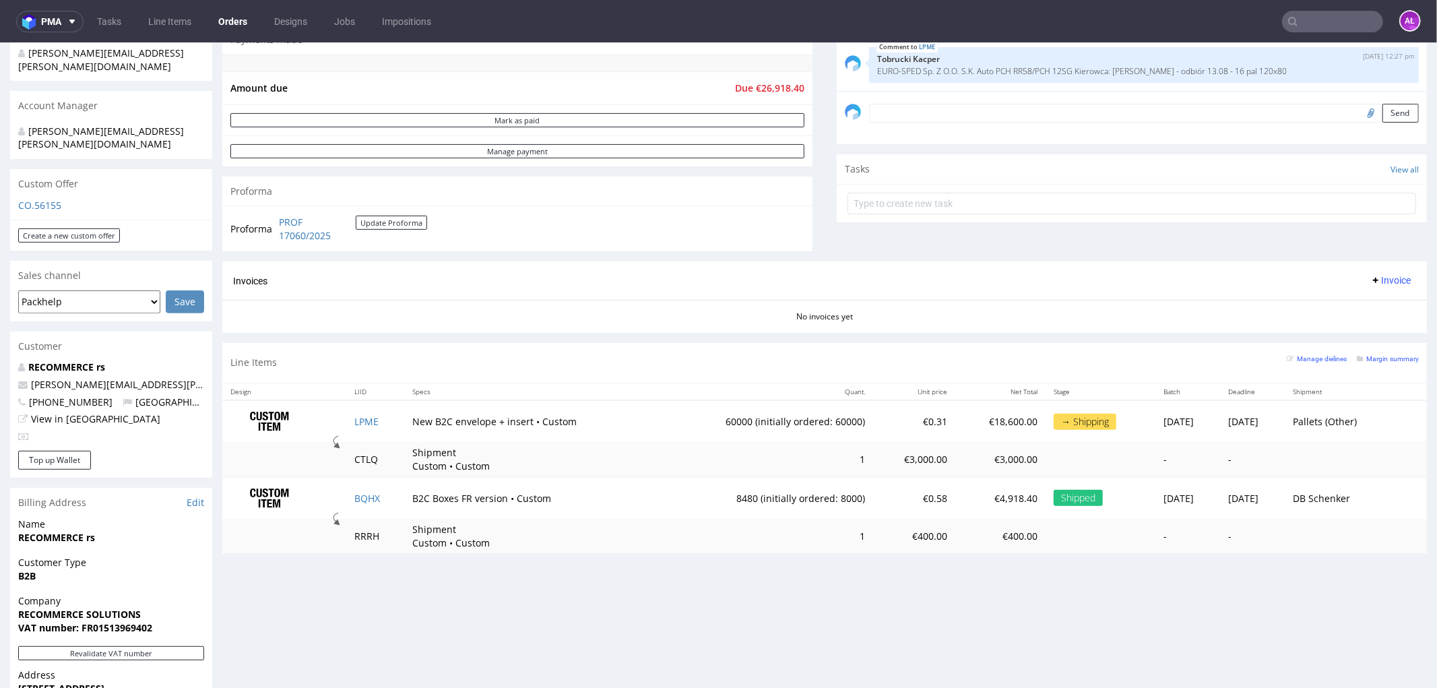
scroll to position [374, 0]
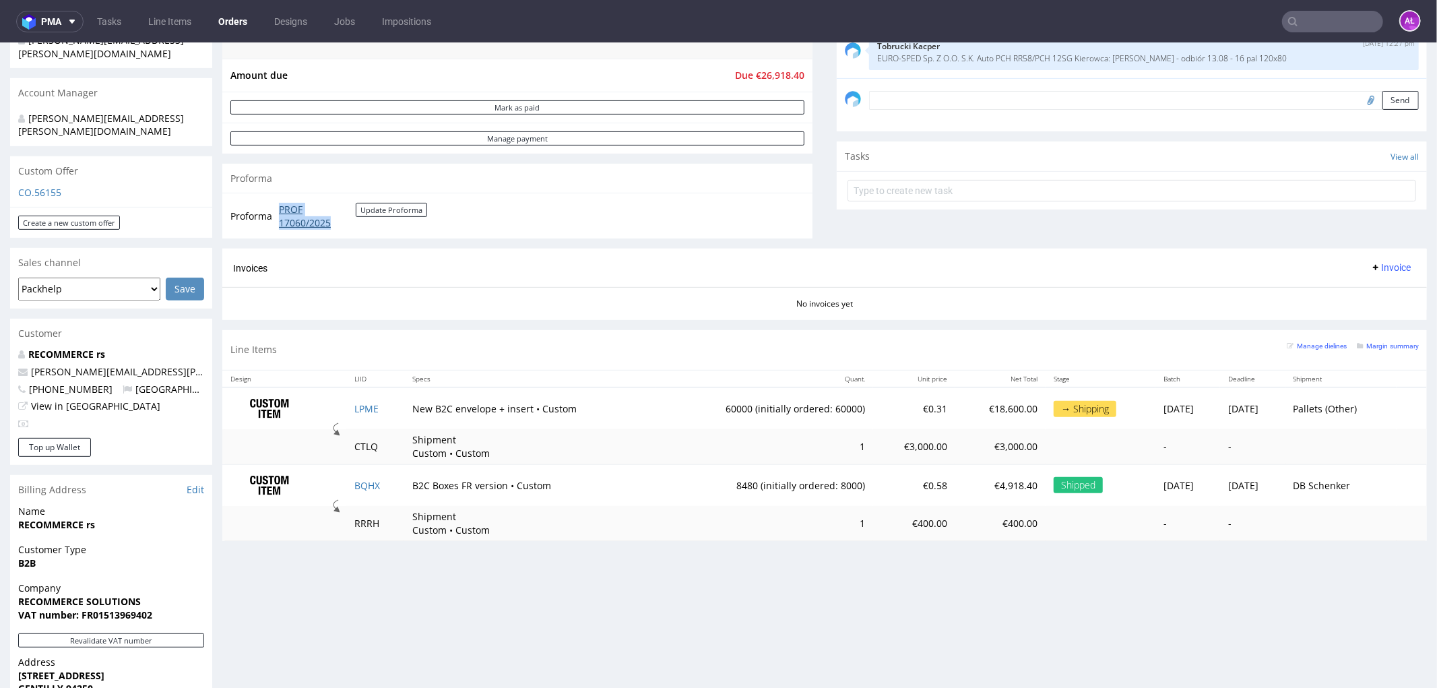
drag, startPoint x: 278, startPoint y: 208, endPoint x: 337, endPoint y: 222, distance: 60.9
click at [337, 222] on td "PROF 17060/2025 Update Proforma" at bounding box center [352, 215] width 152 height 29
copy link "PROF 17060/2025"
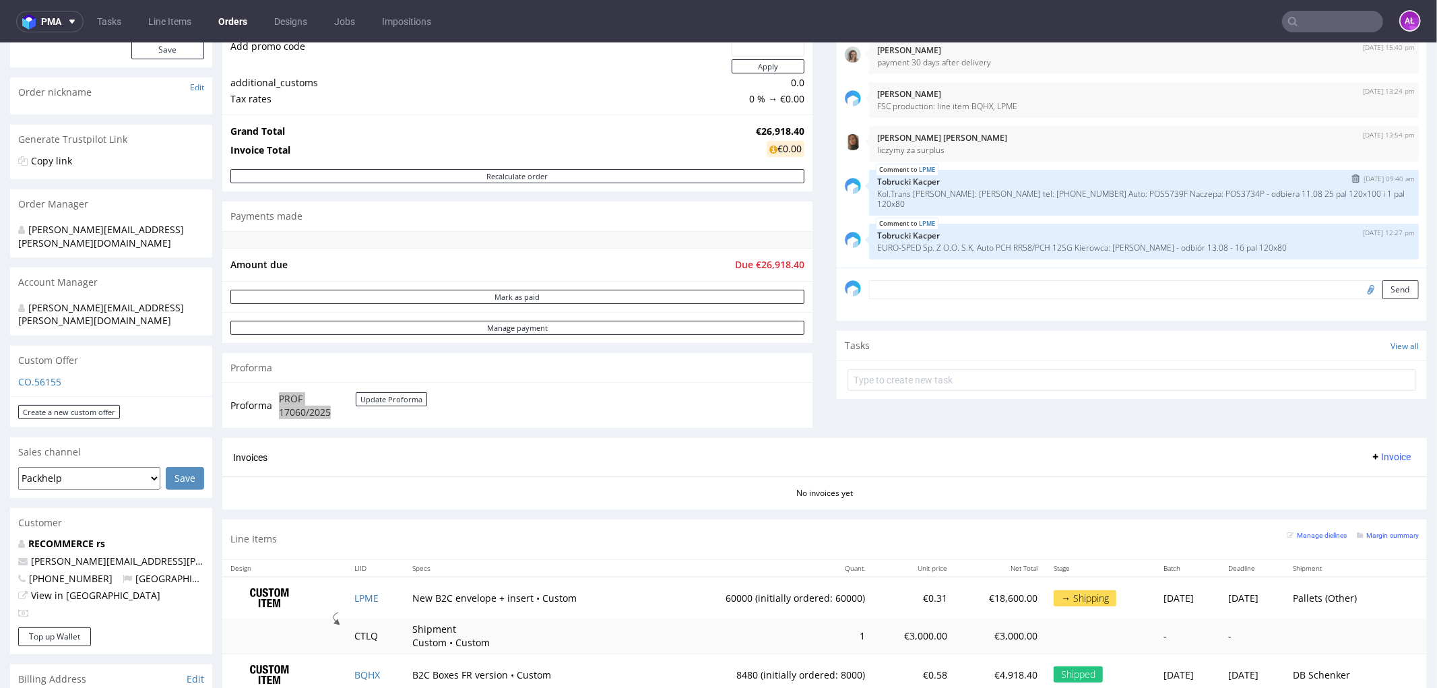
scroll to position [299, 0]
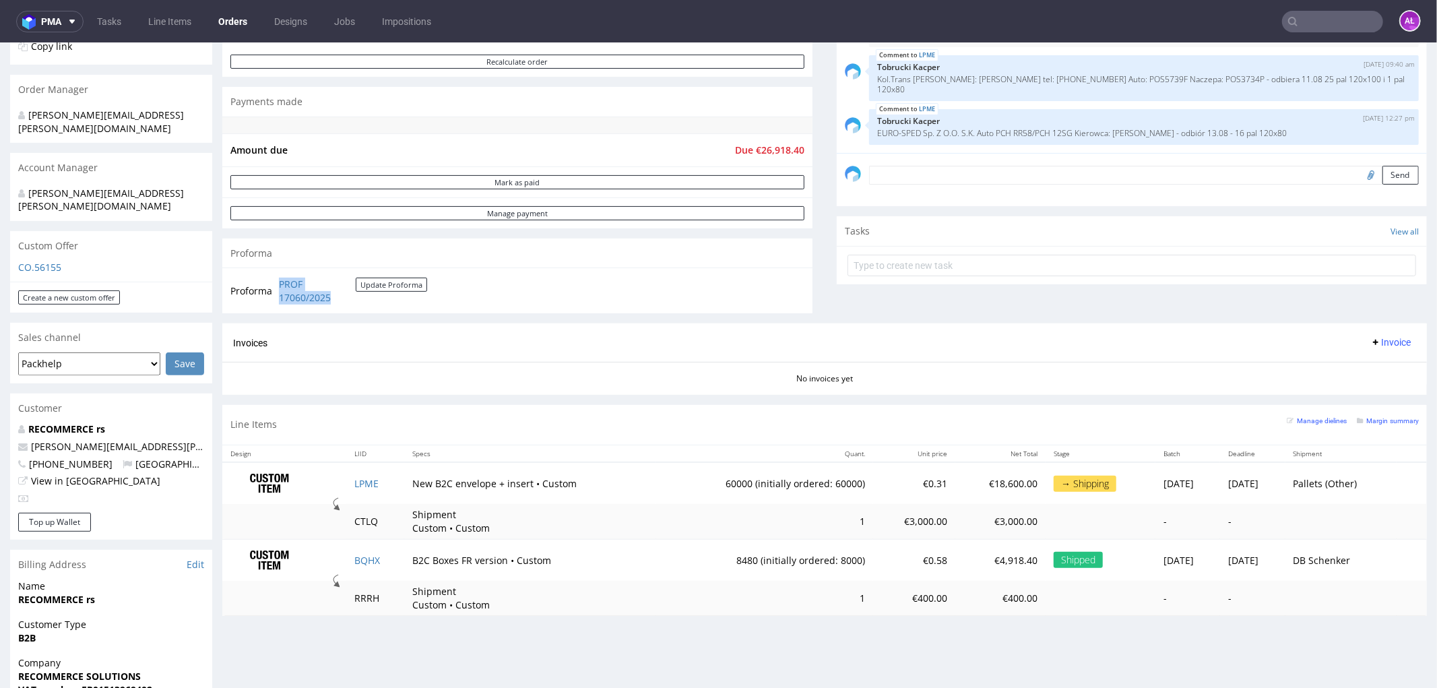
click at [1370, 337] on span "Invoice" at bounding box center [1390, 341] width 40 height 11
click at [1369, 393] on span "Upload" at bounding box center [1367, 395] width 65 height 13
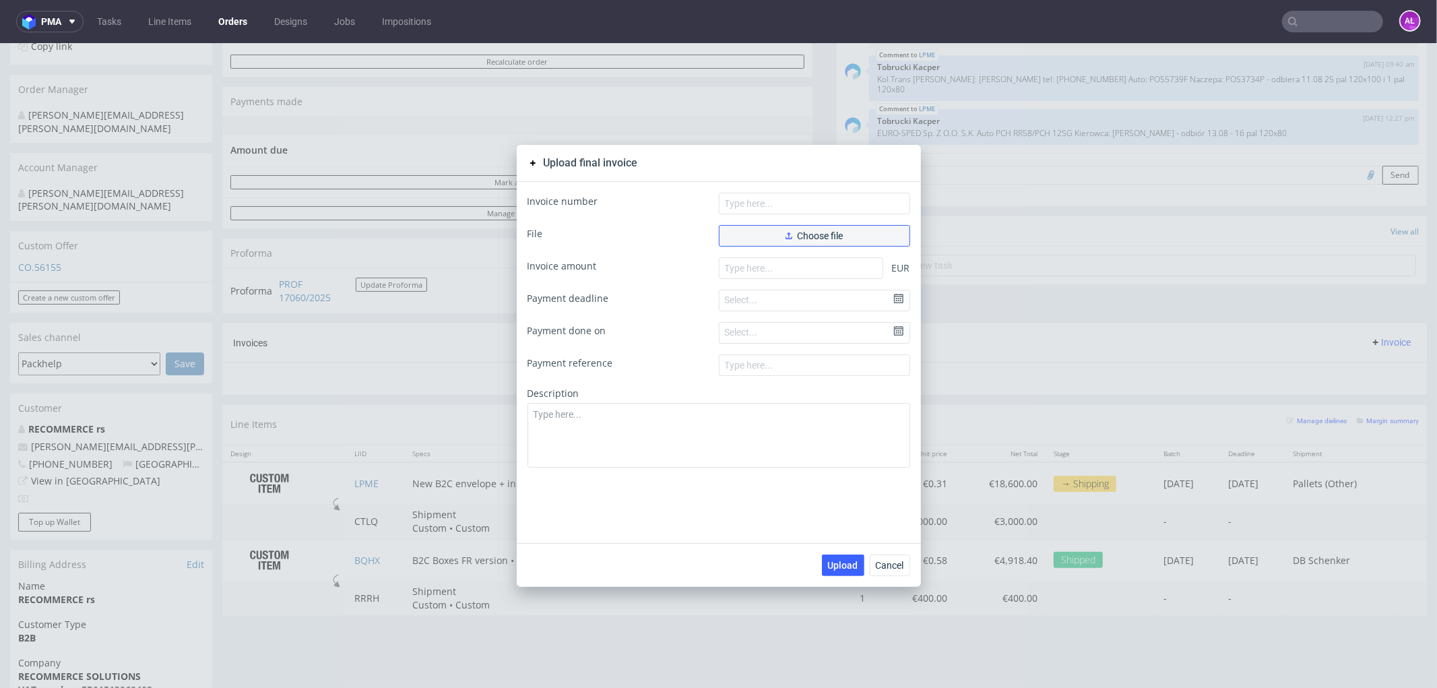
click at [809, 242] on button "Choose file" at bounding box center [814, 235] width 191 height 22
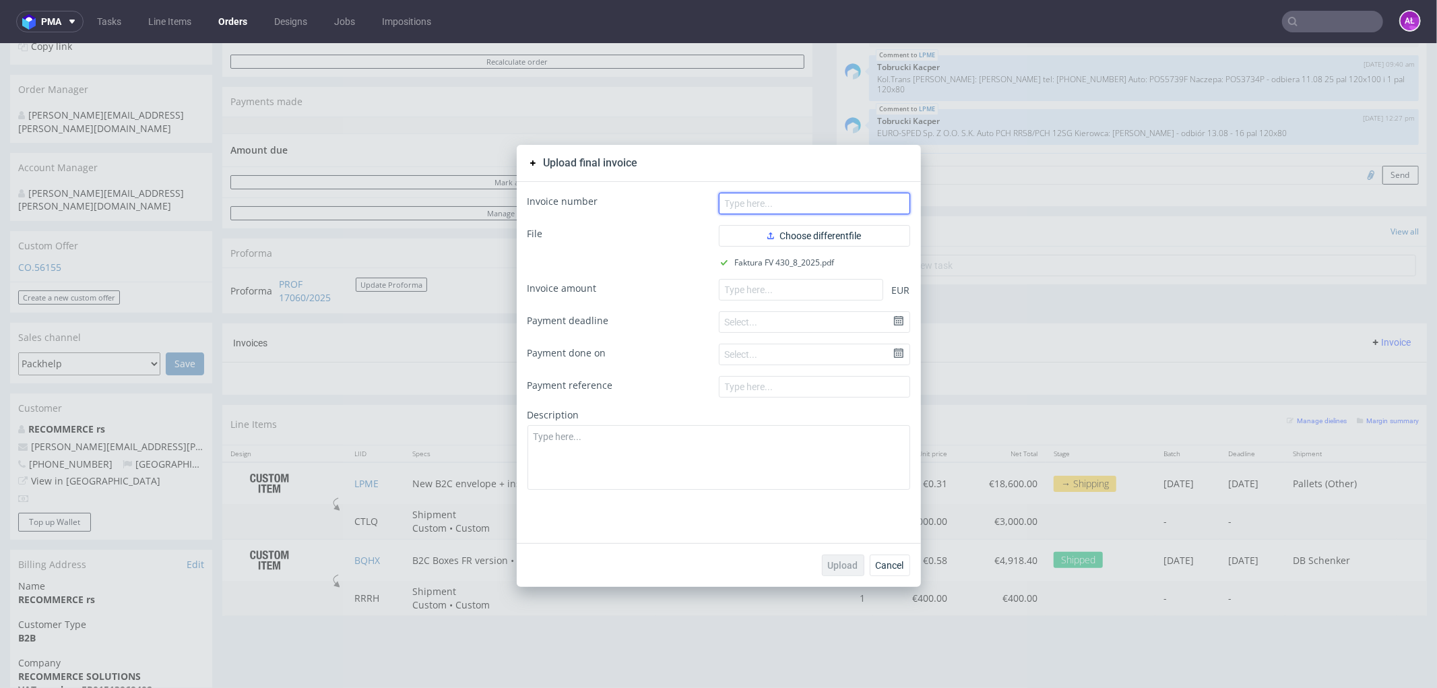
click at [871, 198] on input "text" at bounding box center [814, 203] width 191 height 22
paste input "FV 430/8/2025"
type input "FV 430/8/2025"
click at [843, 296] on input "number" at bounding box center [801, 289] width 164 height 22
paste input "26918.40"
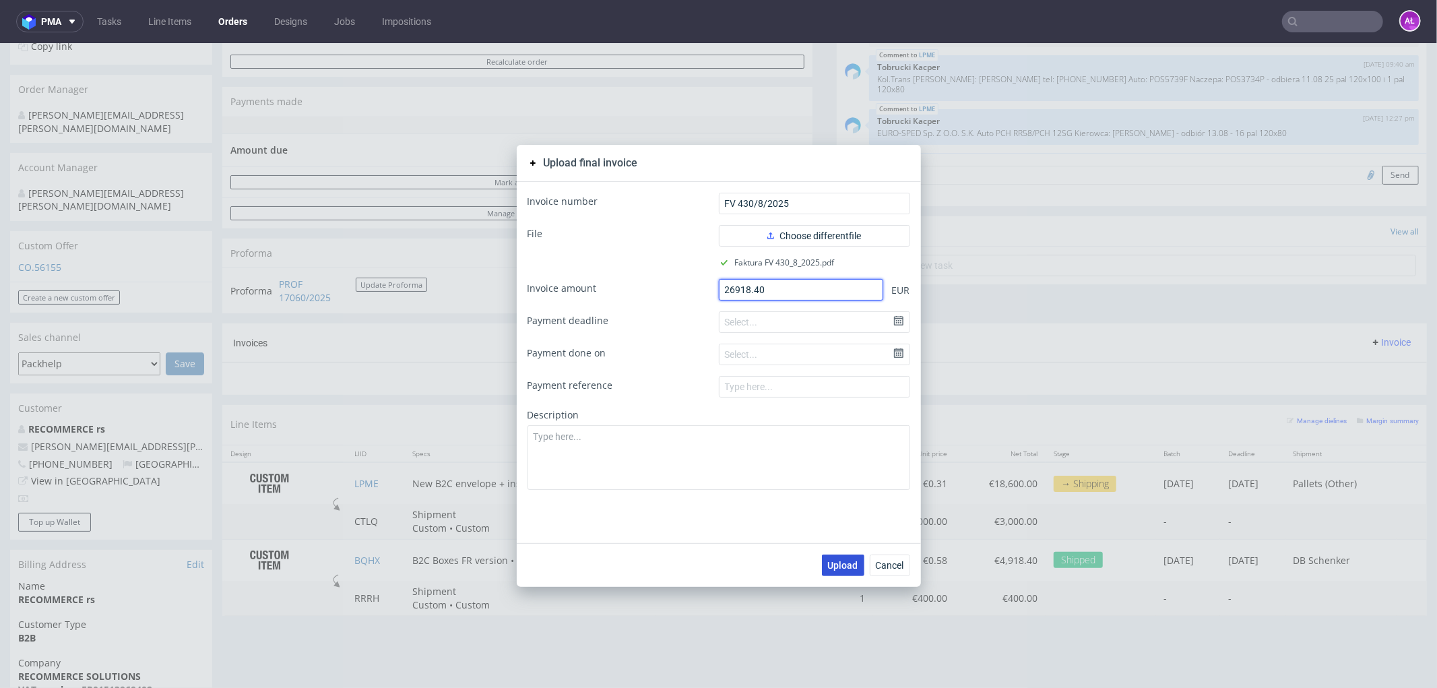
type input "26918.40"
click at [845, 566] on span "Upload" at bounding box center [843, 564] width 30 height 9
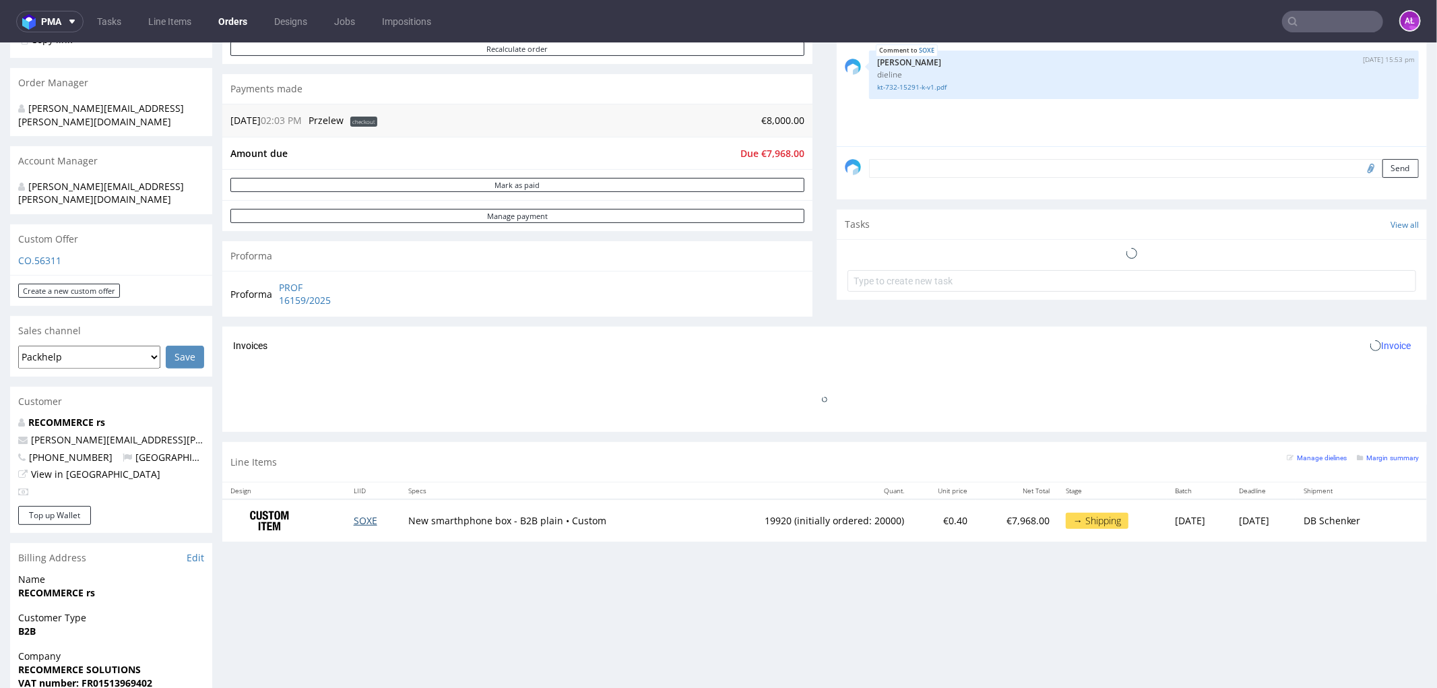
scroll to position [374, 0]
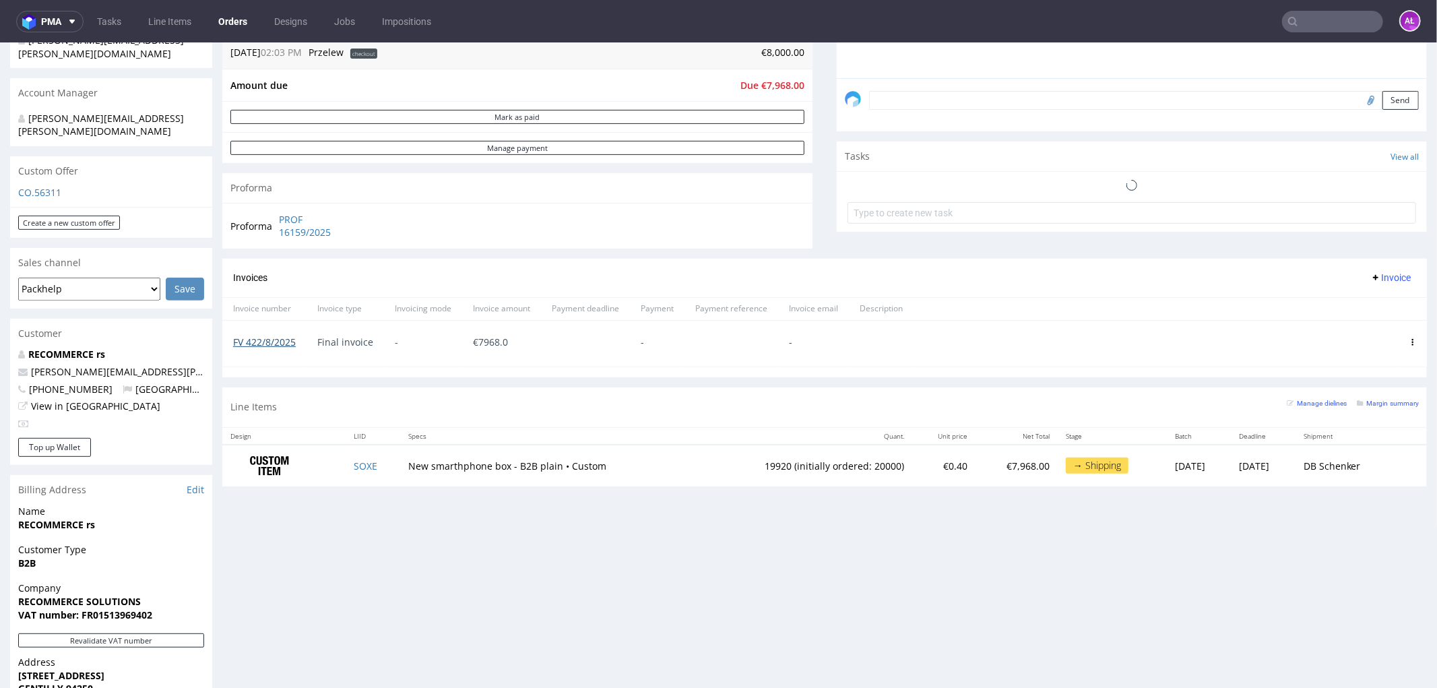
click at [264, 343] on link "FV 422/8/2025" at bounding box center [264, 341] width 63 height 13
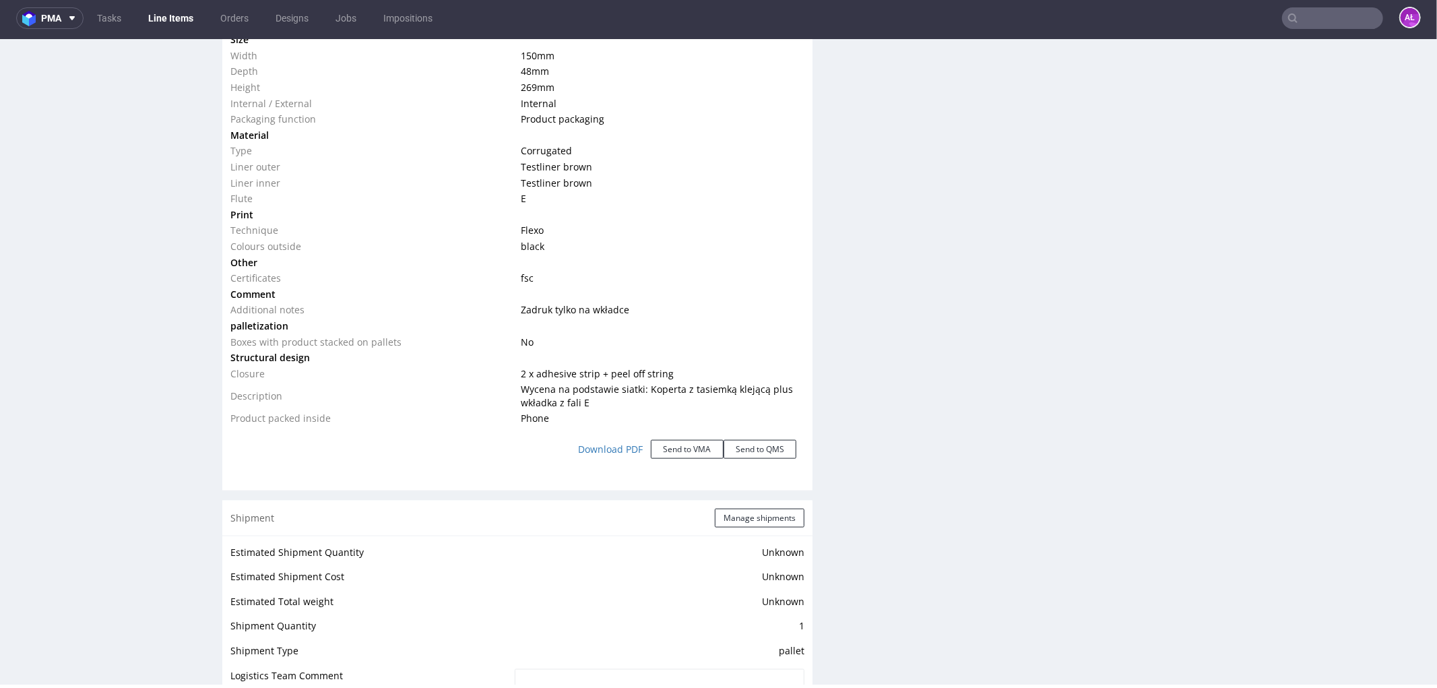
scroll to position [1584, 0]
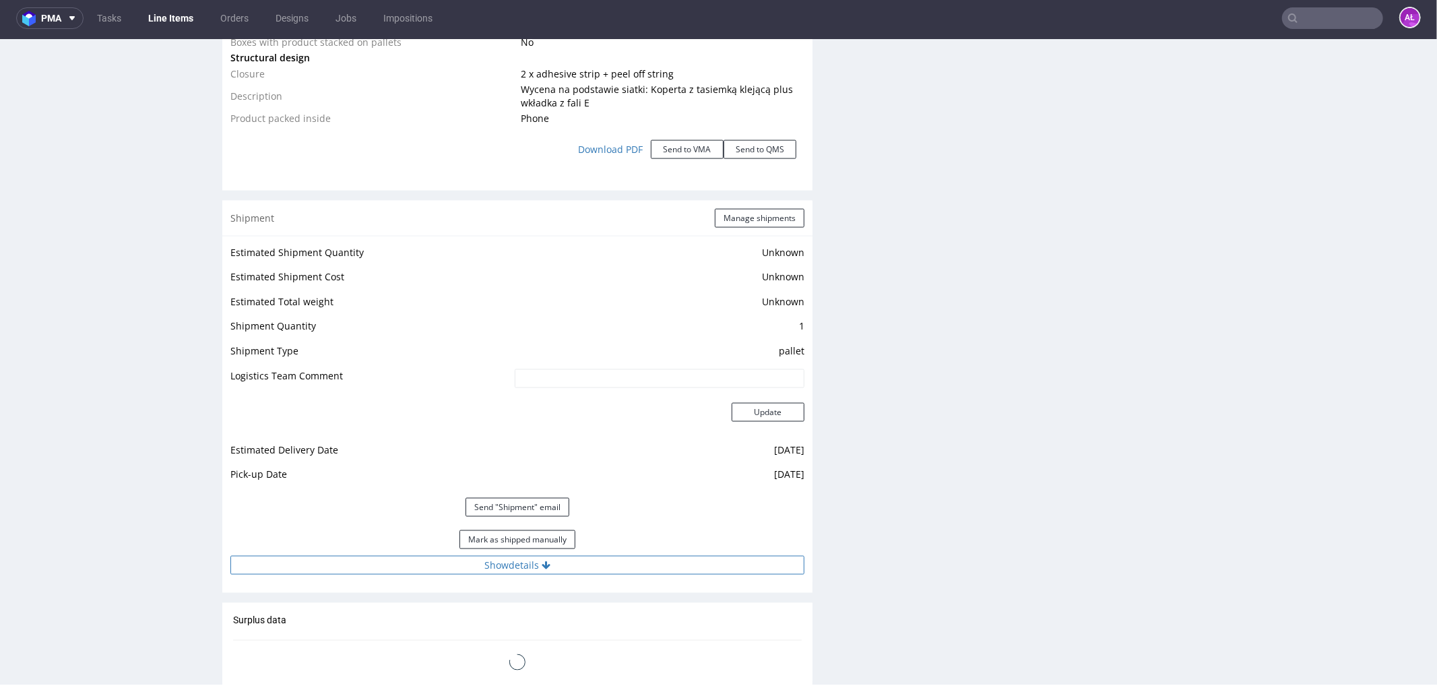
click at [568, 566] on button "Show details" at bounding box center [517, 564] width 574 height 19
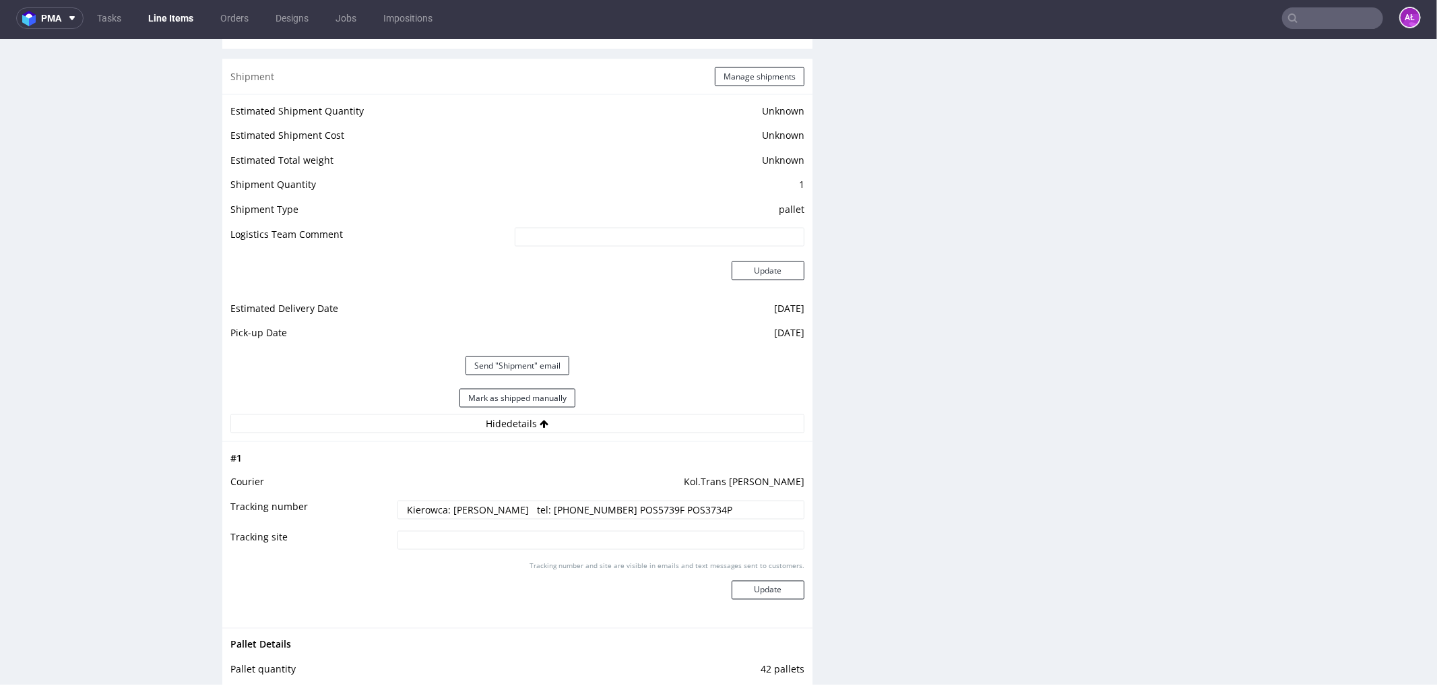
scroll to position [1883, 0]
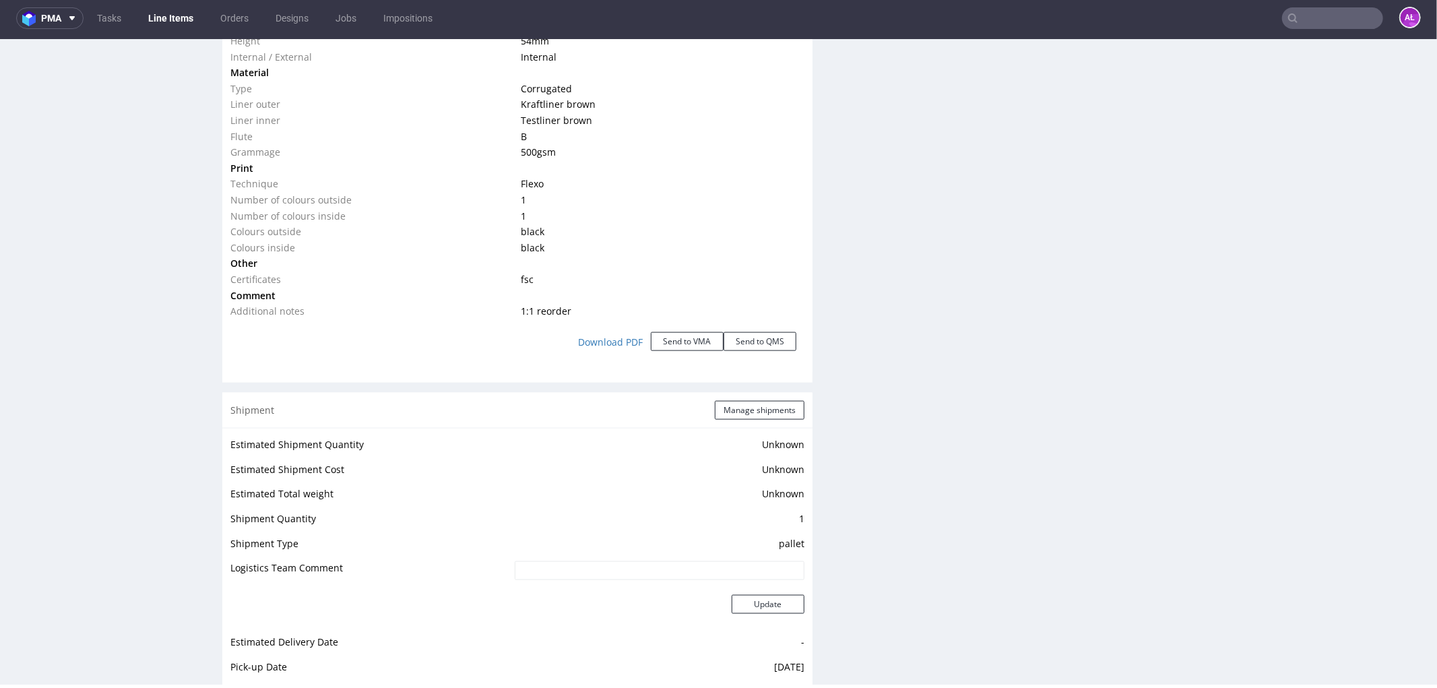
scroll to position [1646, 0]
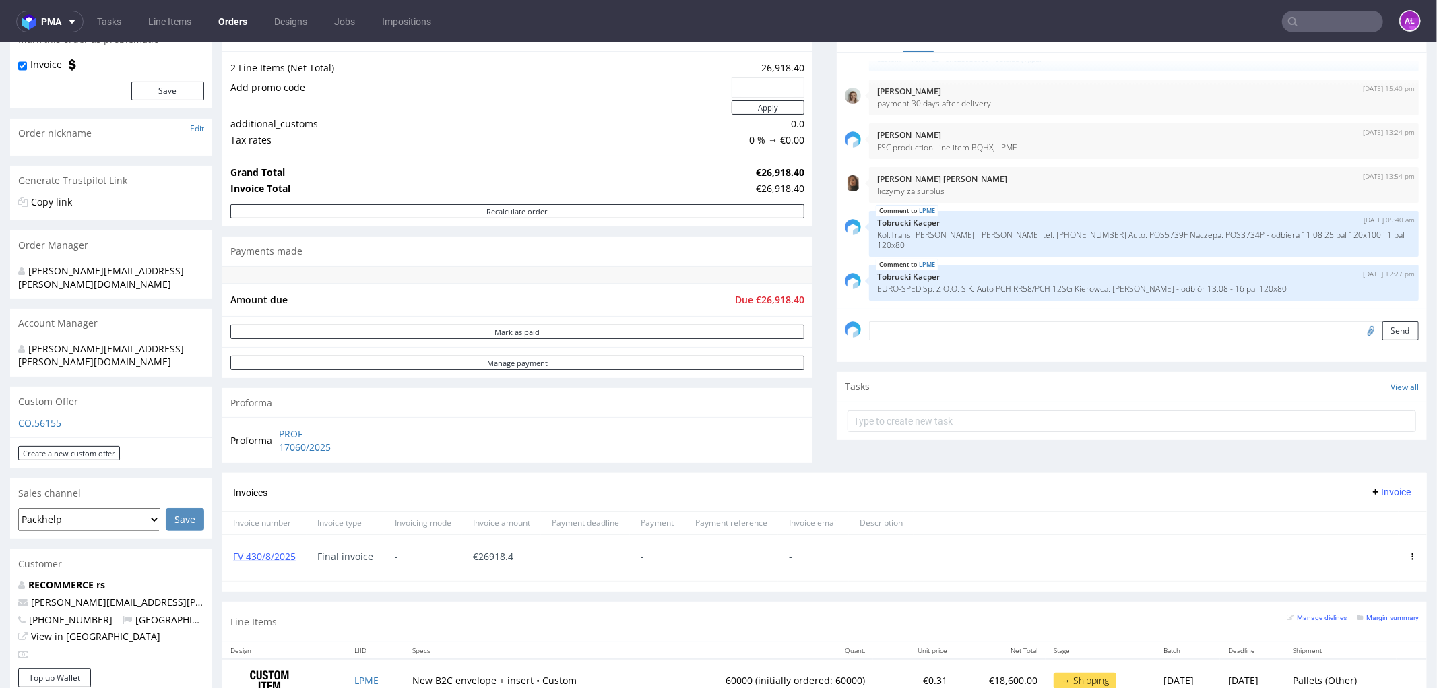
scroll to position [150, 0]
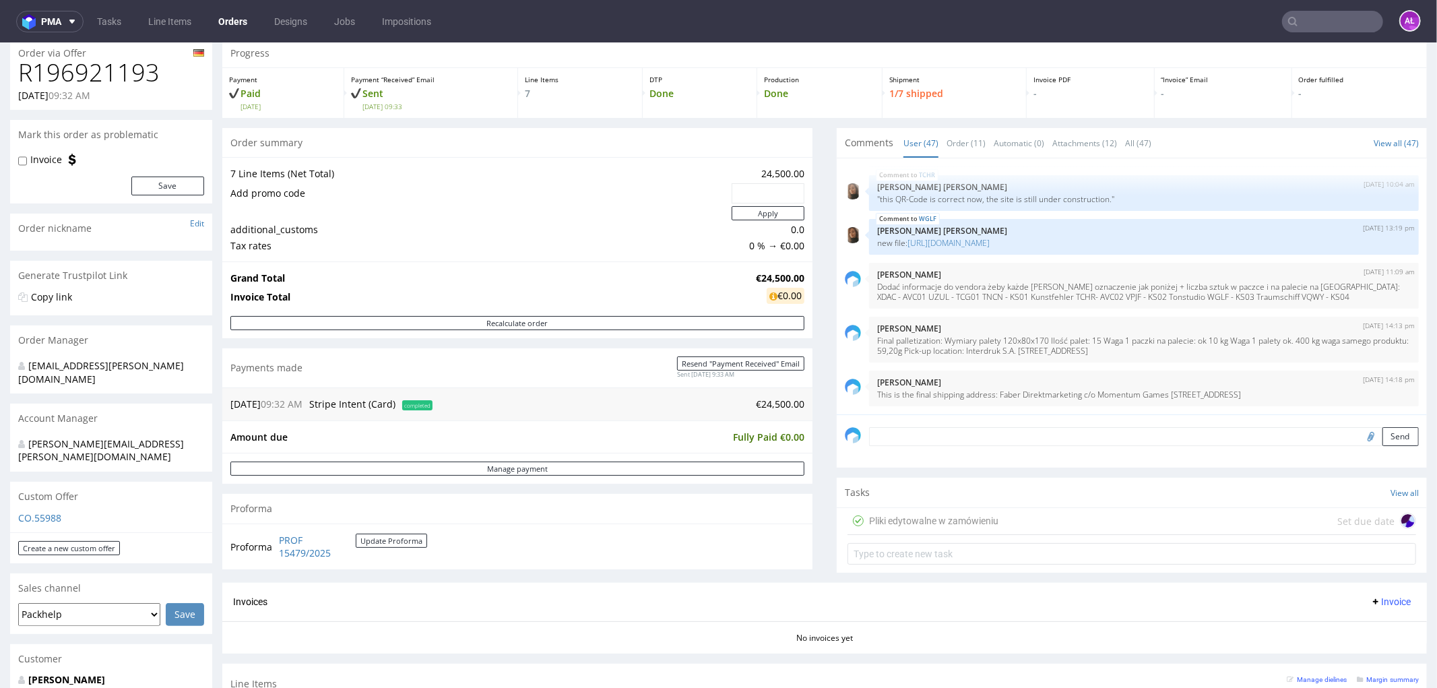
scroll to position [150, 0]
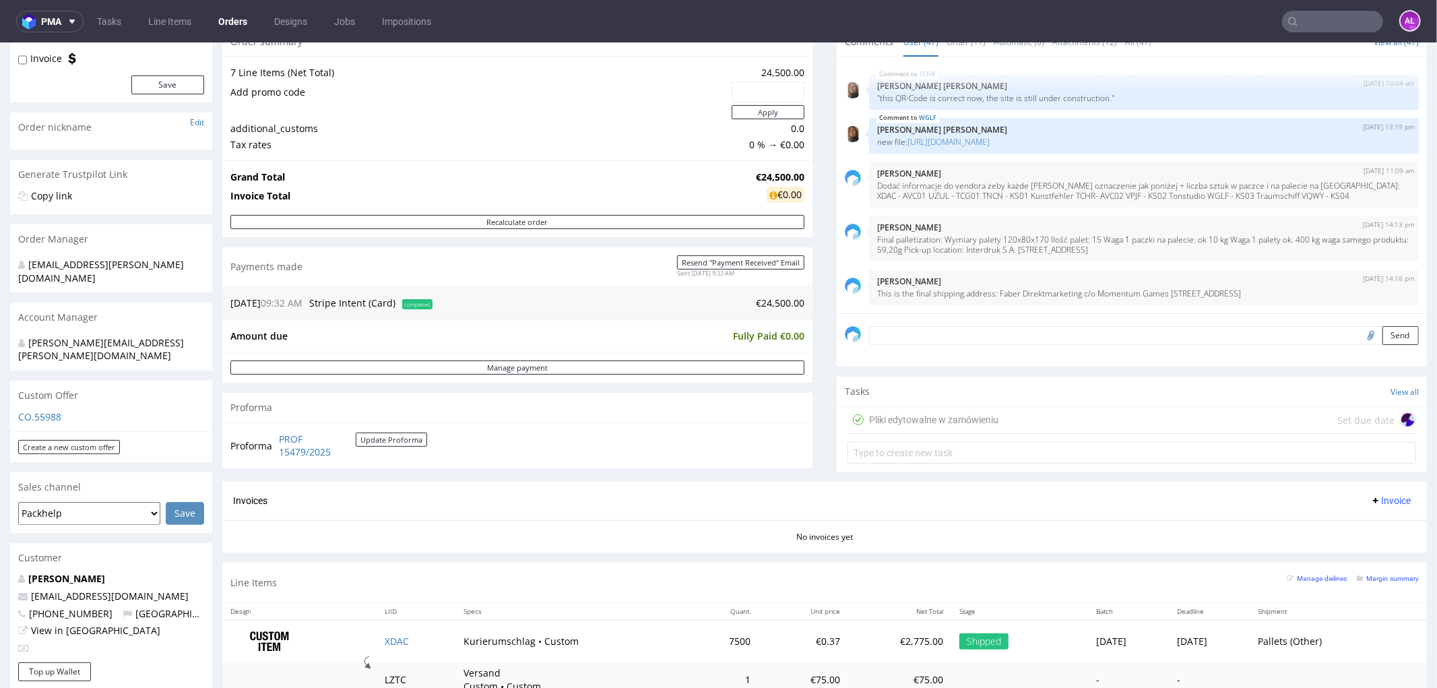
click at [911, 419] on div "Pliki edytowalne w zamówieniu" at bounding box center [933, 419] width 129 height 16
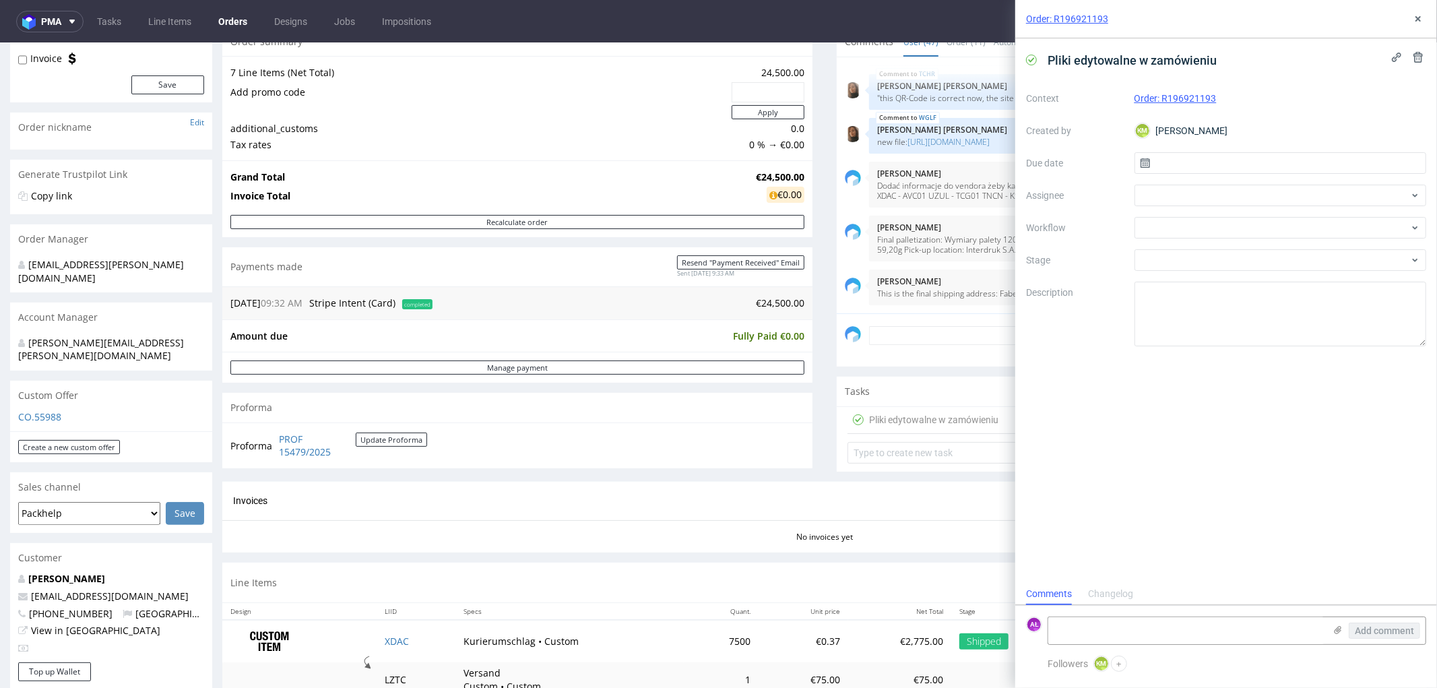
scroll to position [10, 0]
click at [1410, 17] on button at bounding box center [1418, 19] width 16 height 16
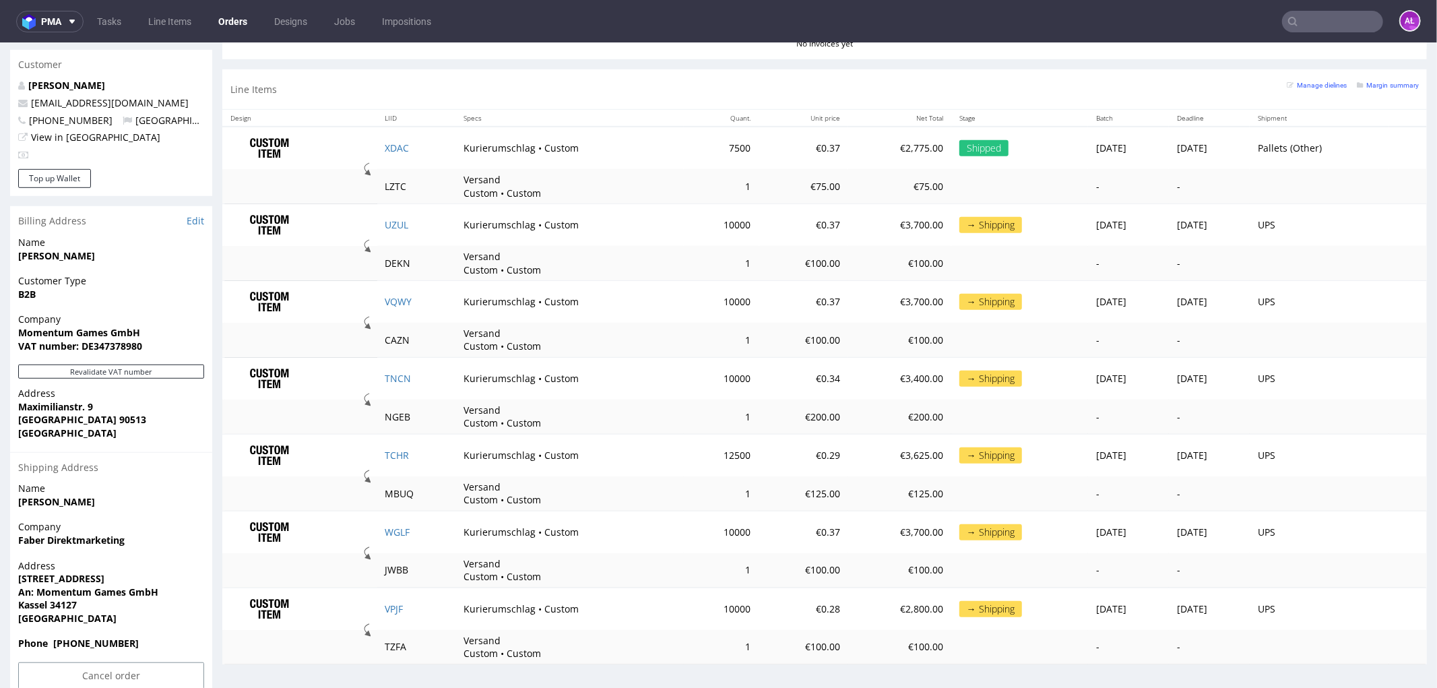
scroll to position [645, 0]
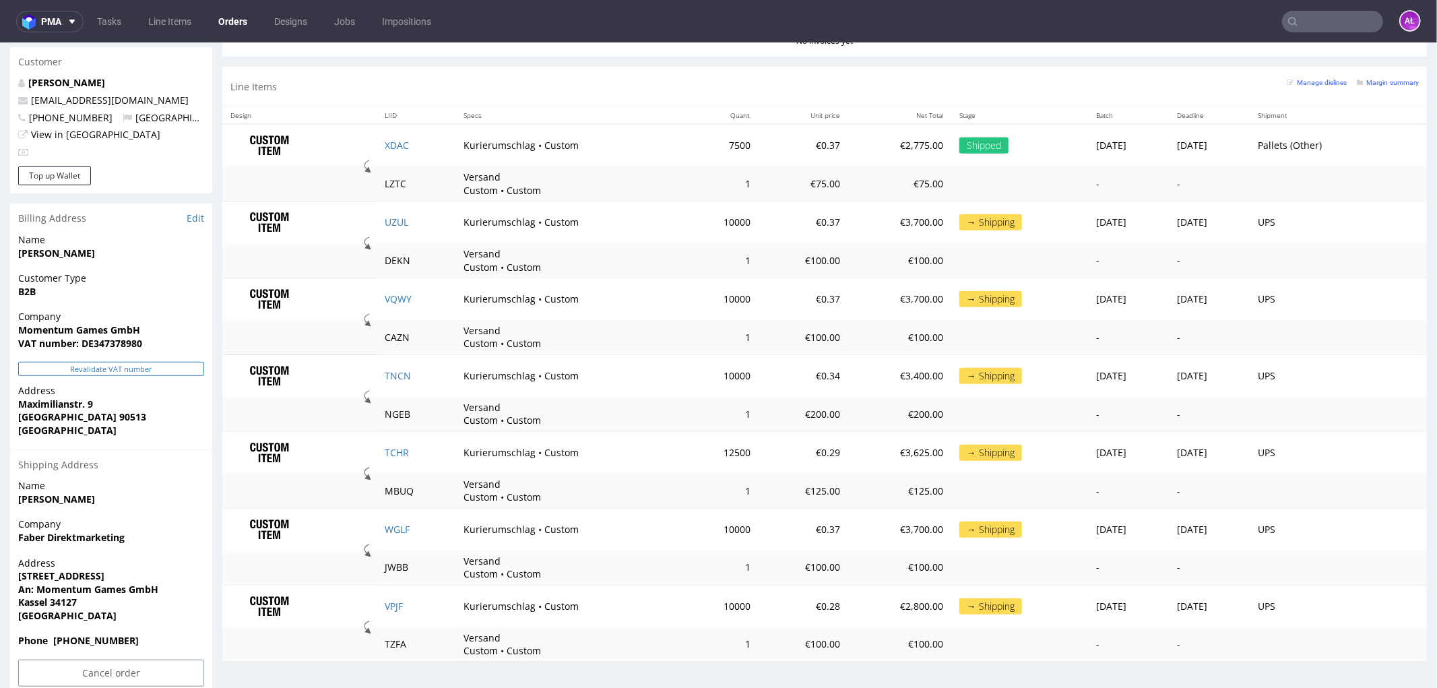
click at [150, 361] on button "Revalidate VAT number" at bounding box center [111, 368] width 186 height 14
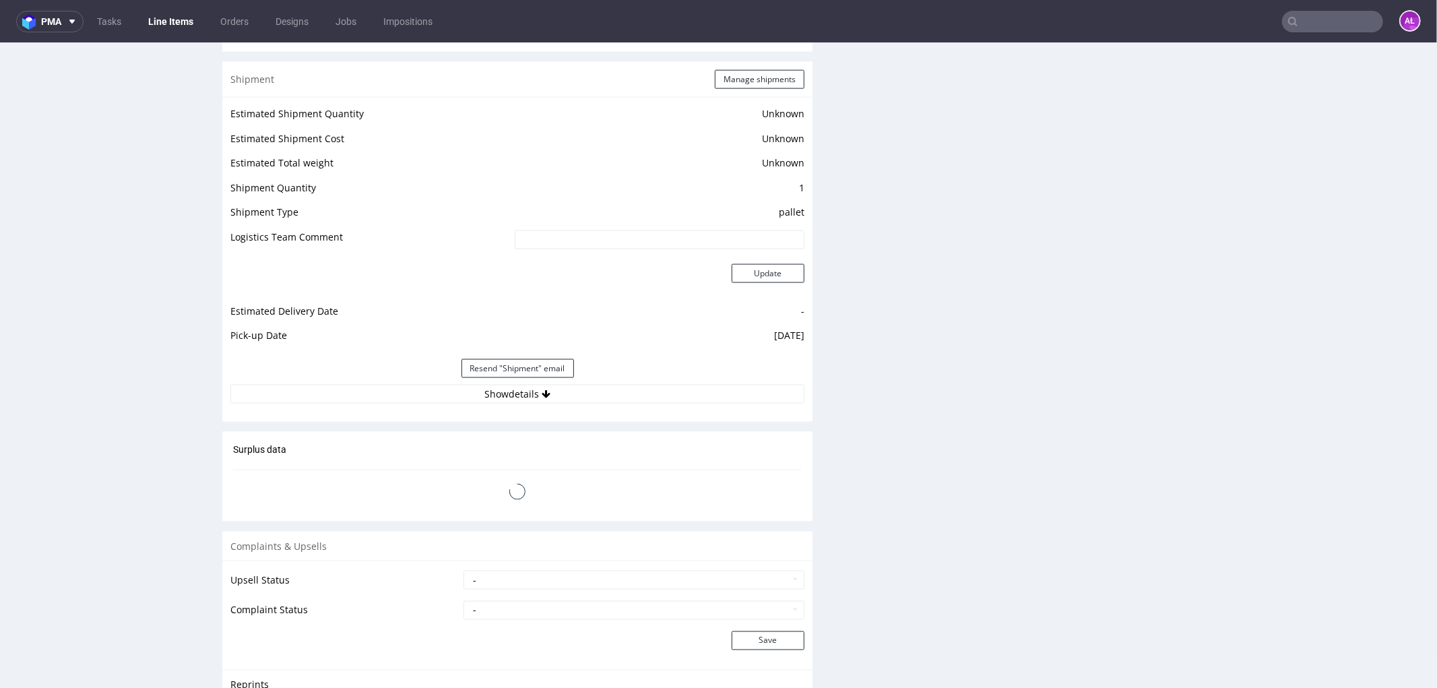
scroll to position [1646, 0]
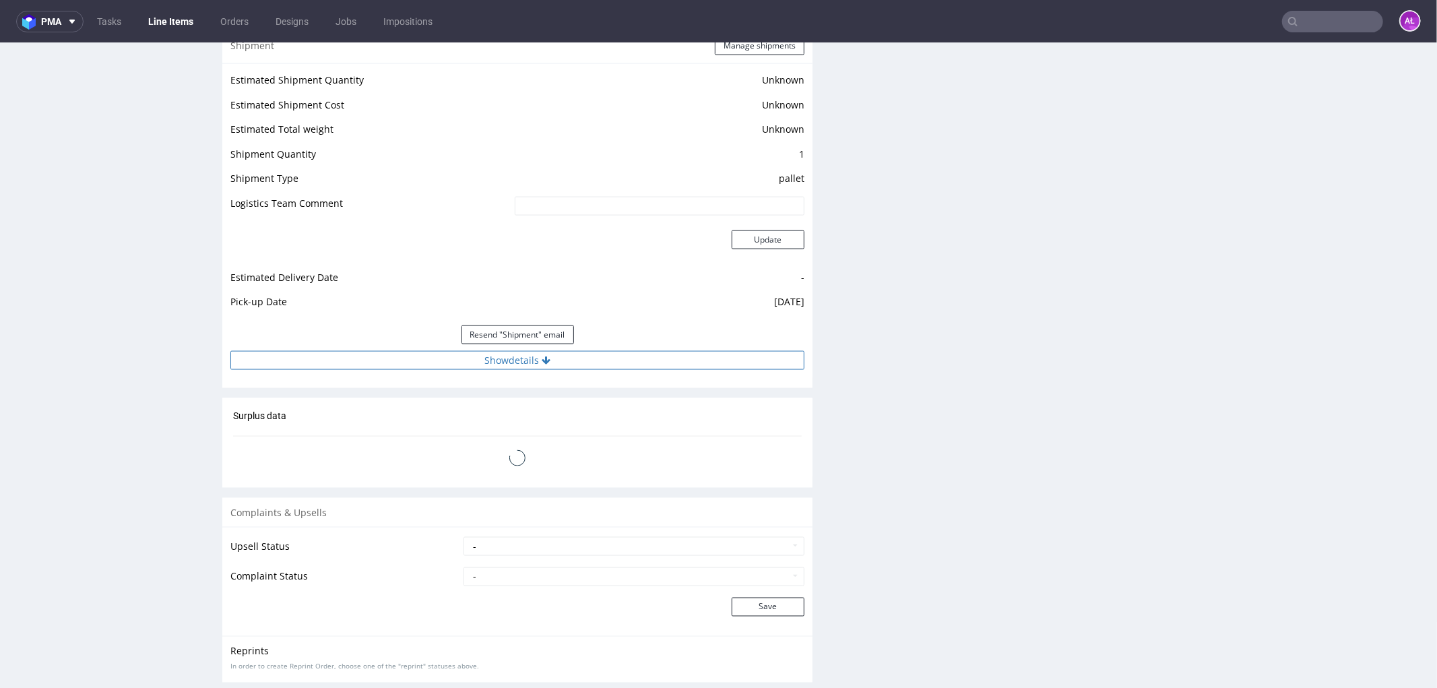
click at [542, 361] on icon at bounding box center [546, 359] width 9 height 9
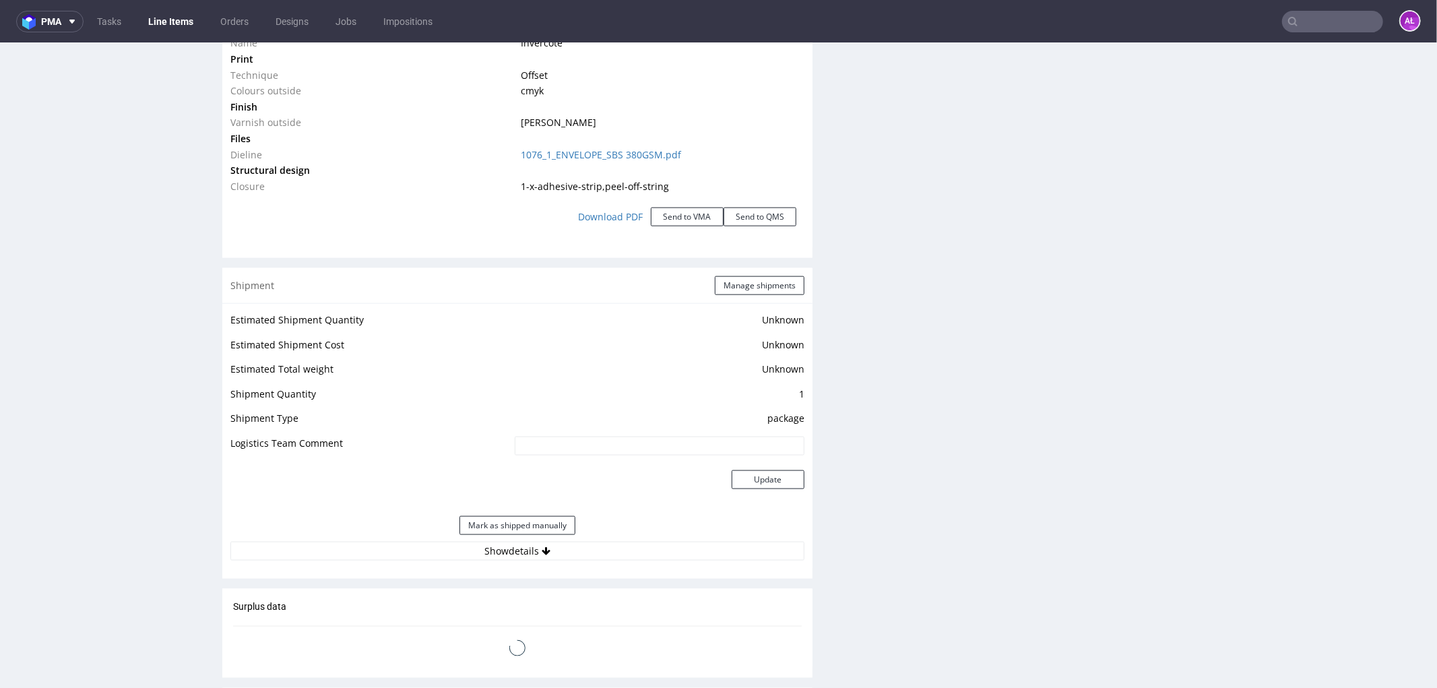
scroll to position [1521, 0]
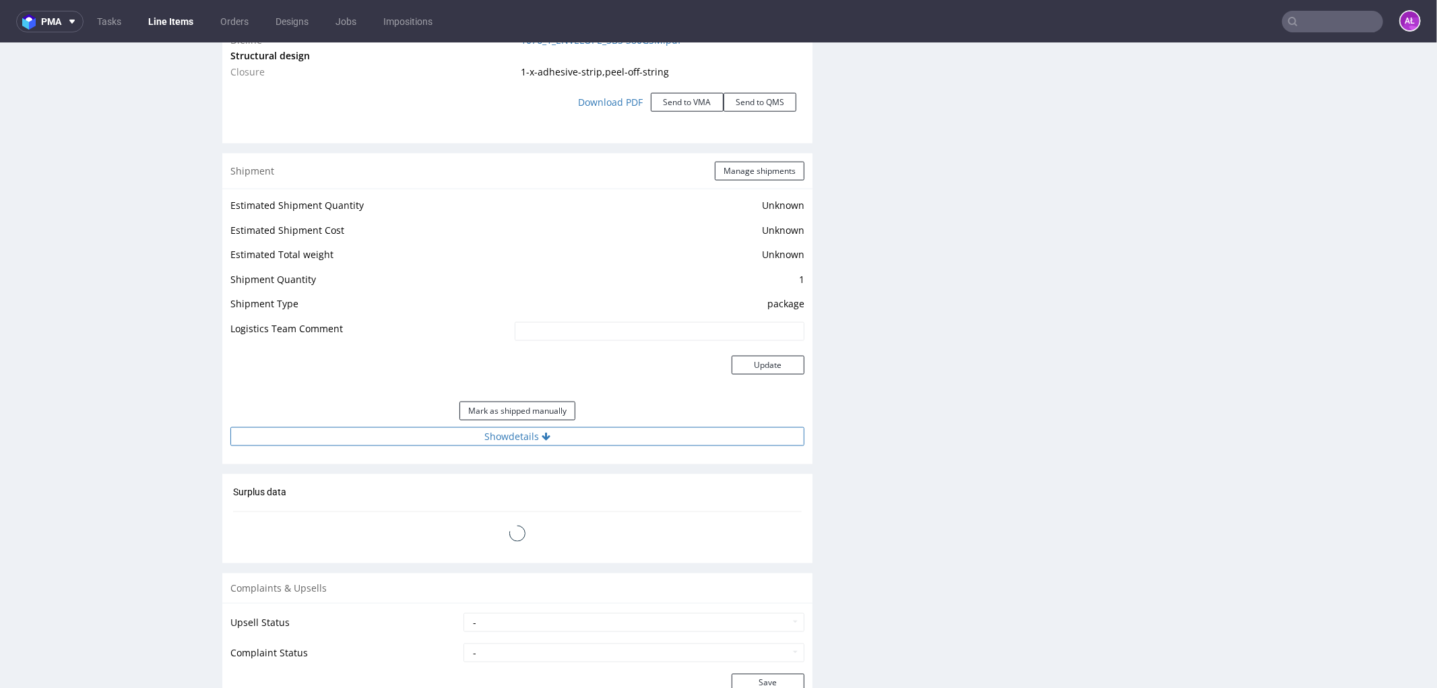
click at [587, 435] on button "Show details" at bounding box center [517, 435] width 574 height 19
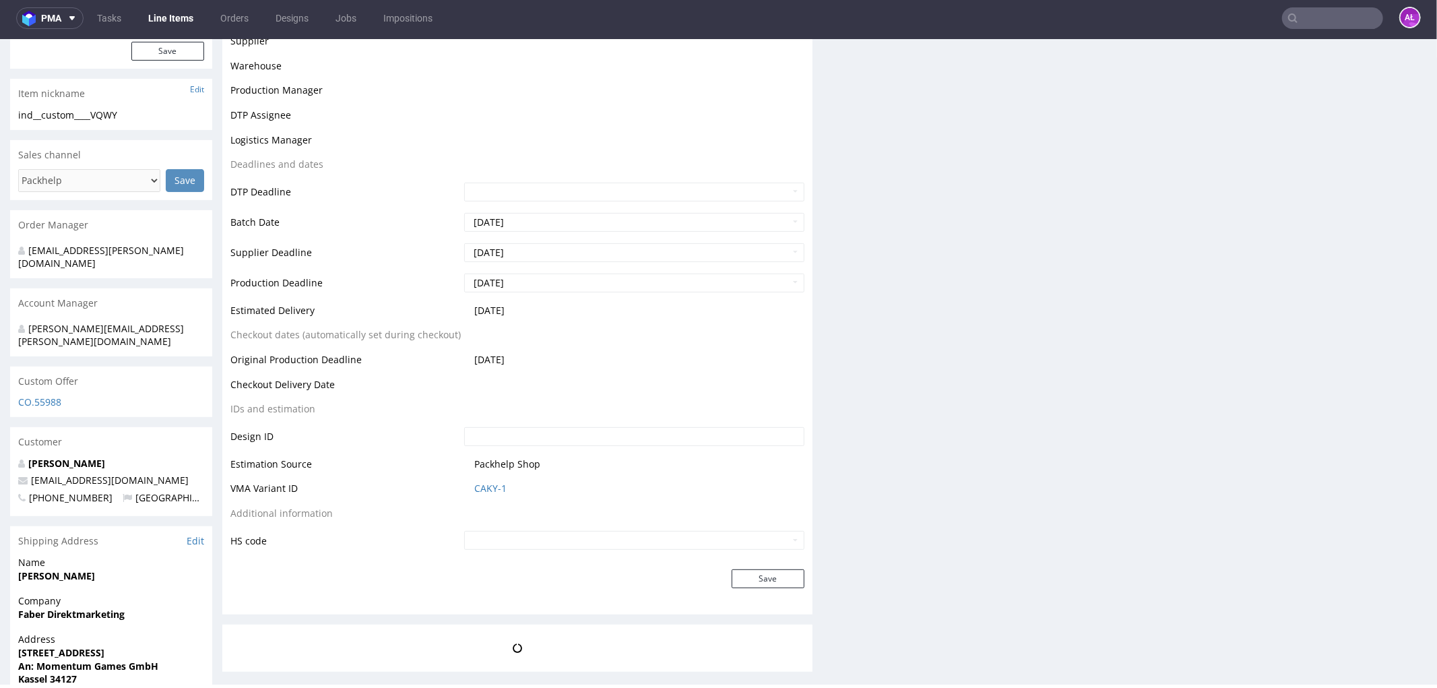
scroll to position [420, 0]
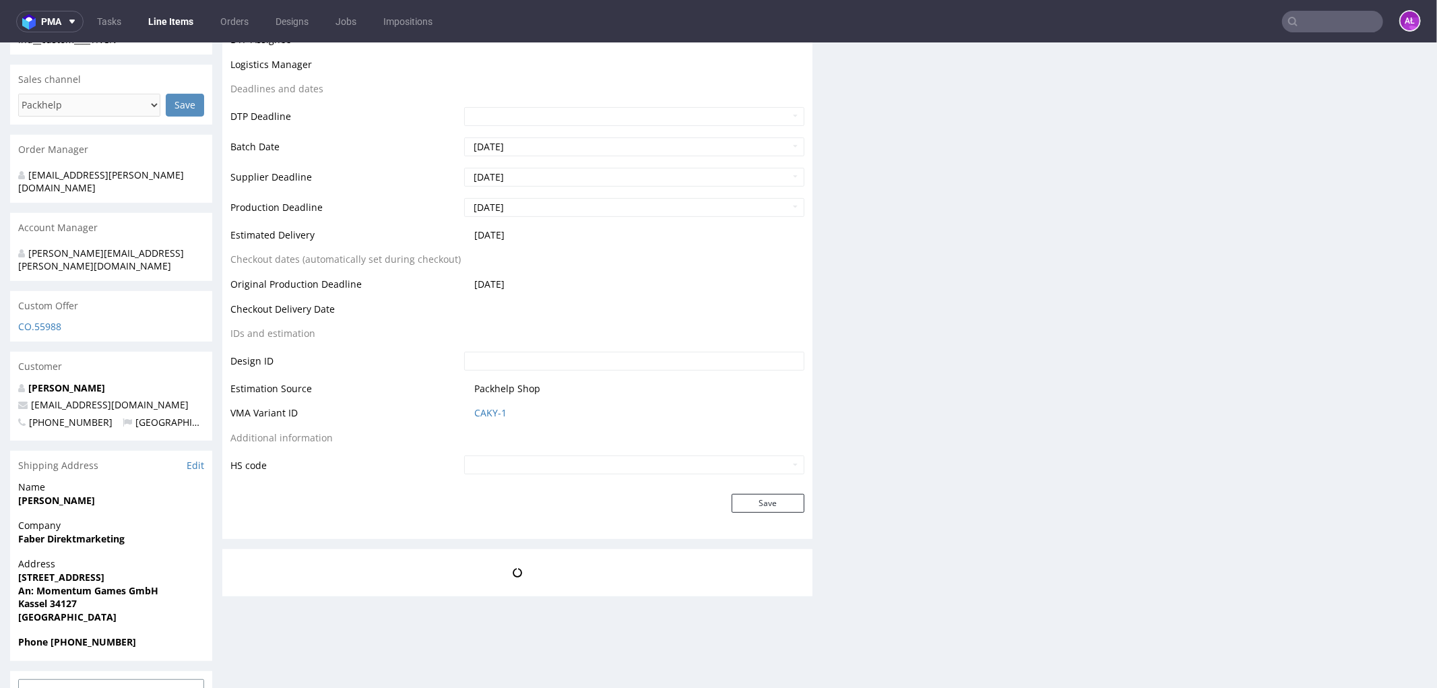
scroll to position [420, 0]
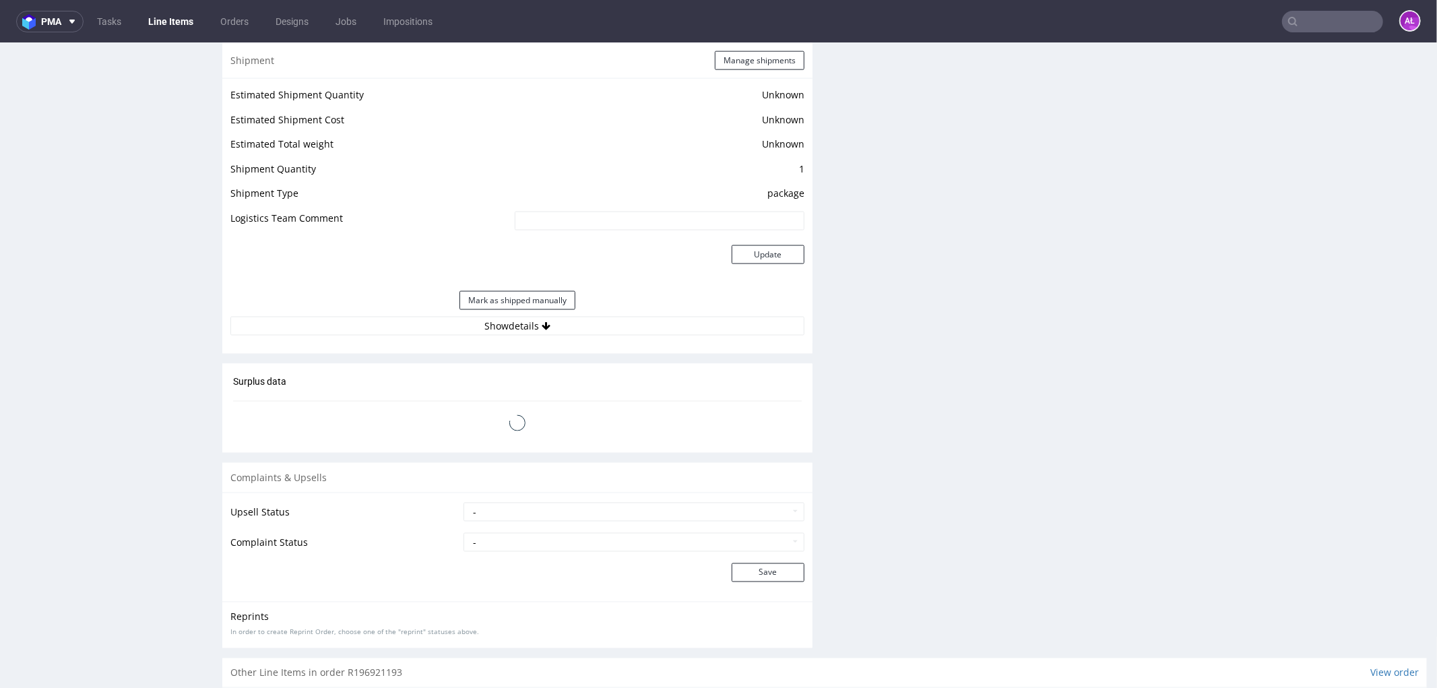
scroll to position [1754, 0]
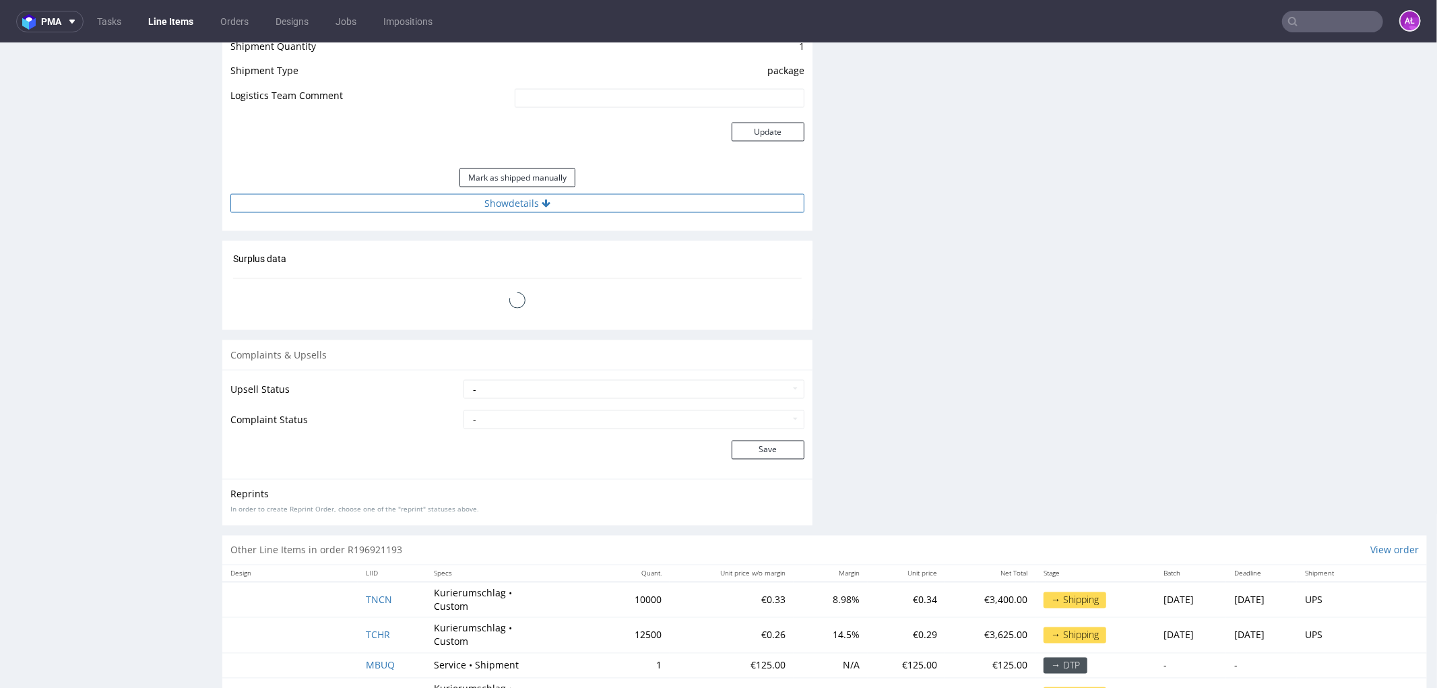
click at [637, 203] on button "Show details" at bounding box center [517, 202] width 574 height 19
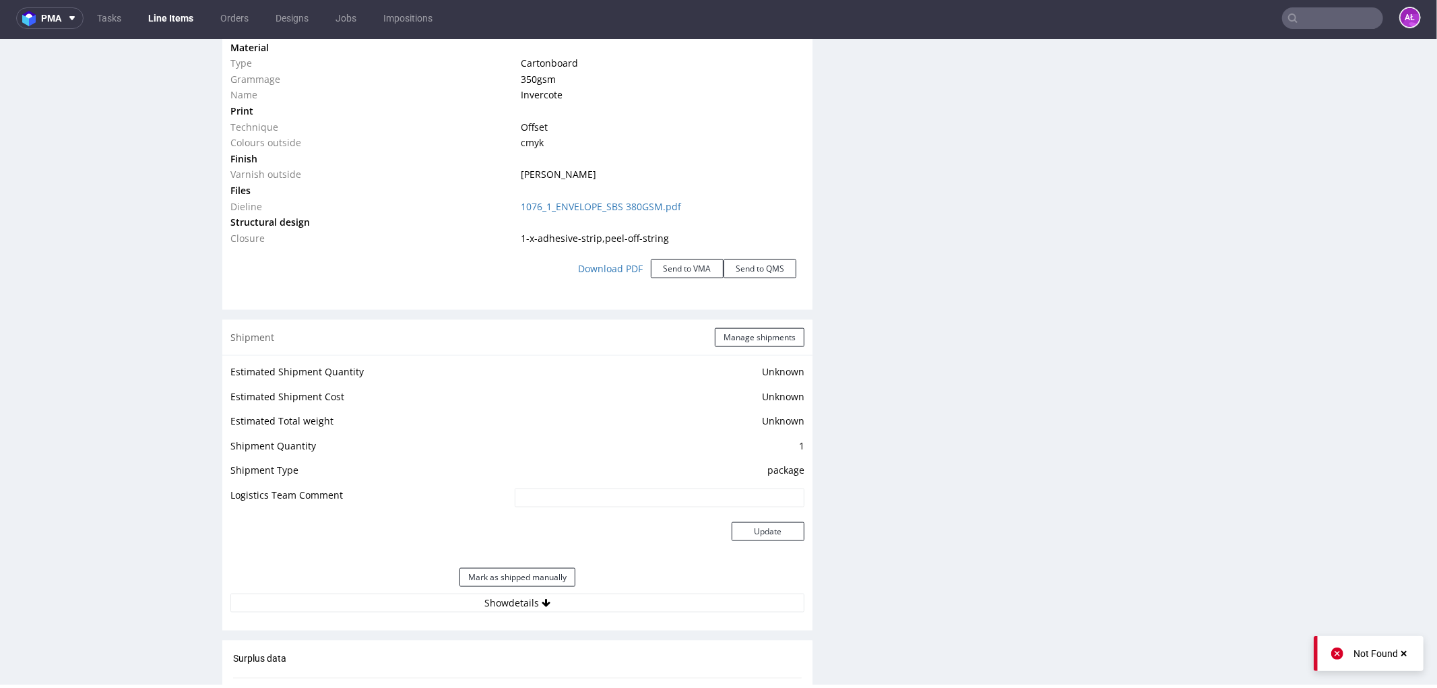
scroll to position [1651, 0]
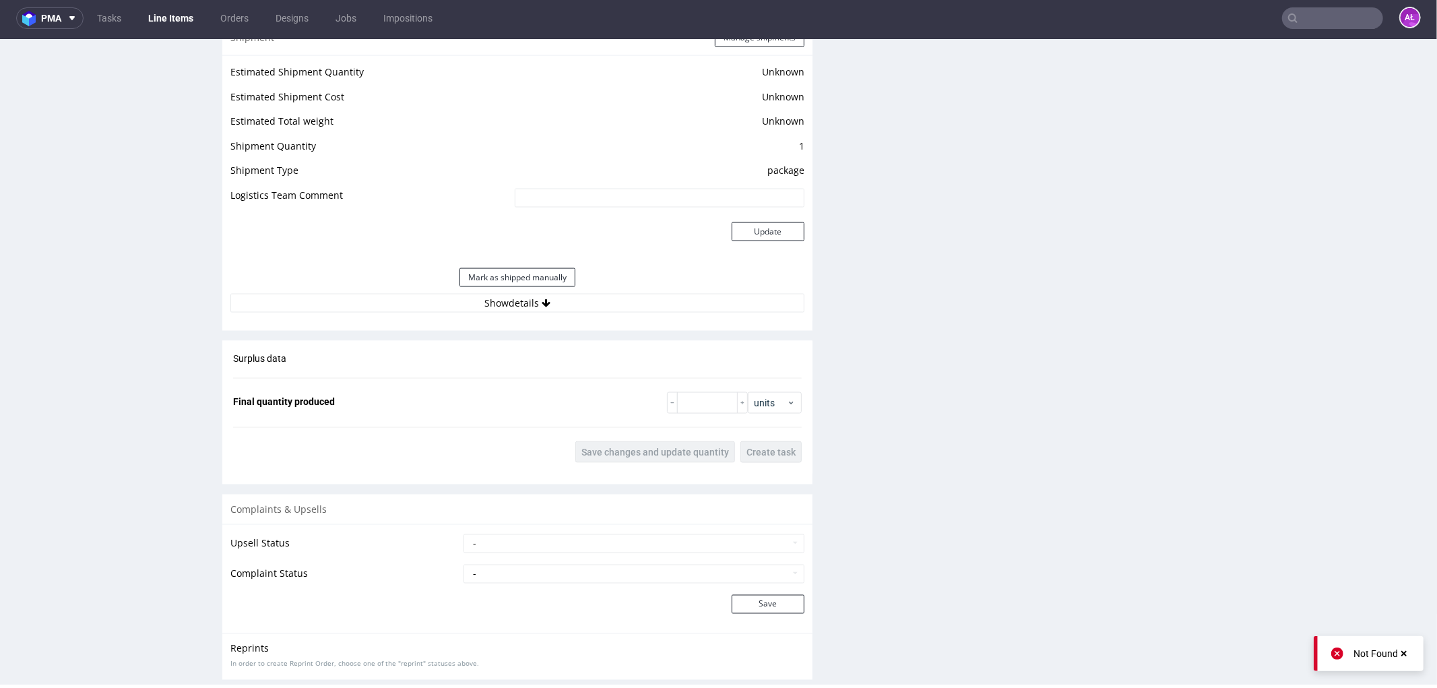
click at [563, 311] on div "Estimated Shipment Quantity Unknown Estimated Shipment Cost Unknown Estimated T…" at bounding box center [517, 187] width 590 height 265
drag, startPoint x: 562, startPoint y: 303, endPoint x: 569, endPoint y: 306, distance: 7.5
click at [562, 302] on button "Show details" at bounding box center [517, 302] width 574 height 19
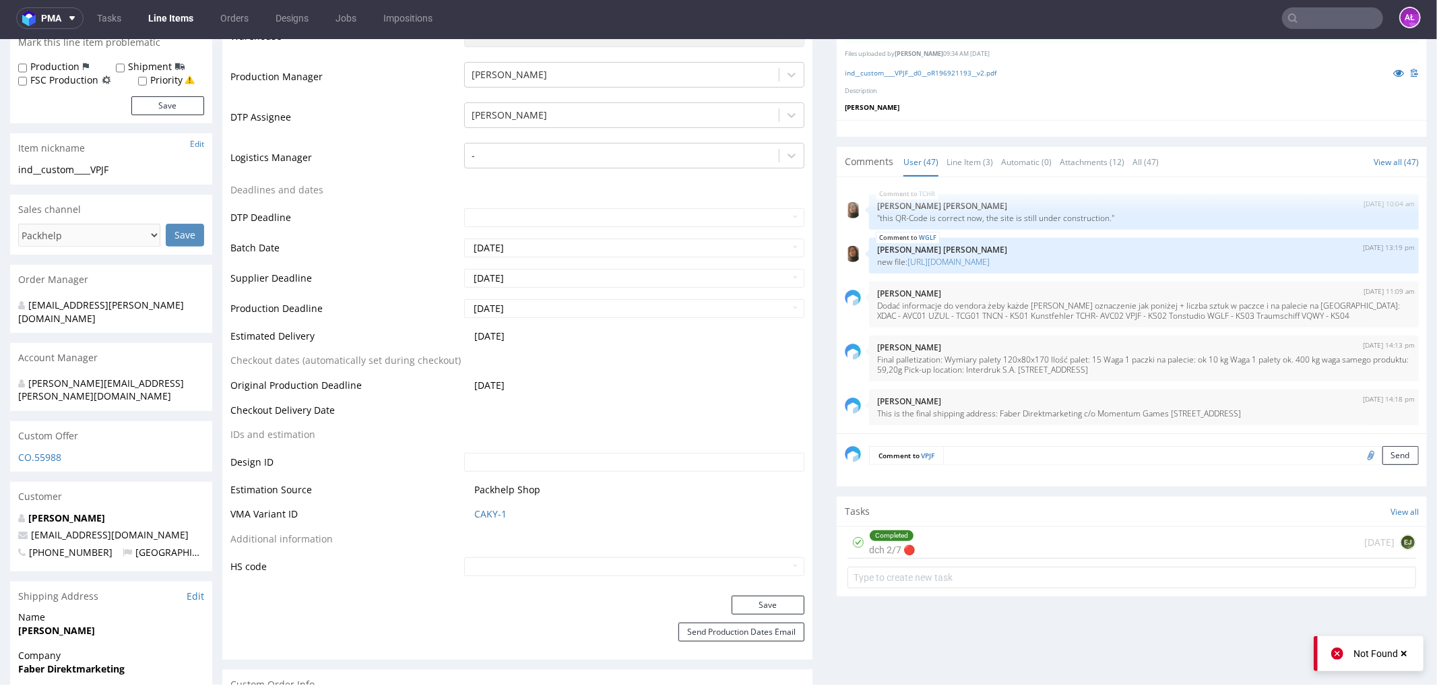
scroll to position [2451, 0]
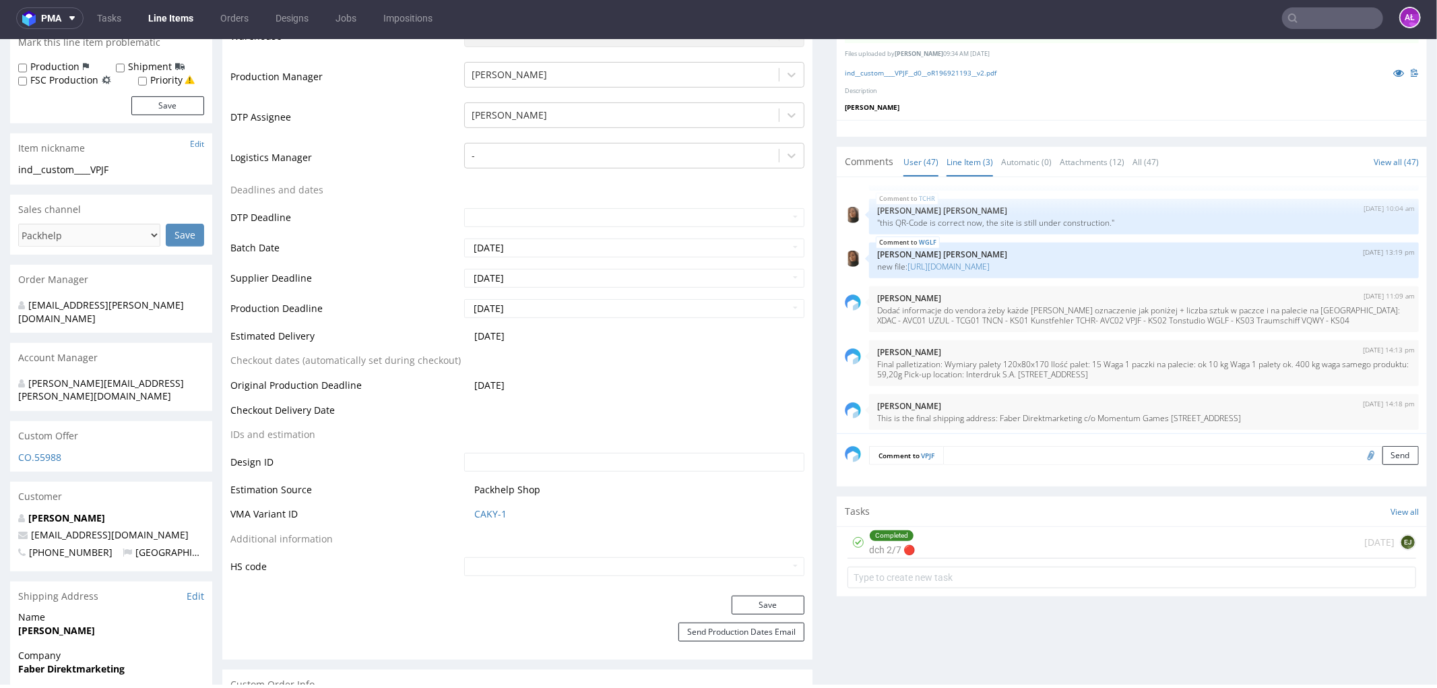
click at [960, 161] on link "Line Item (3)" at bounding box center [969, 161] width 46 height 29
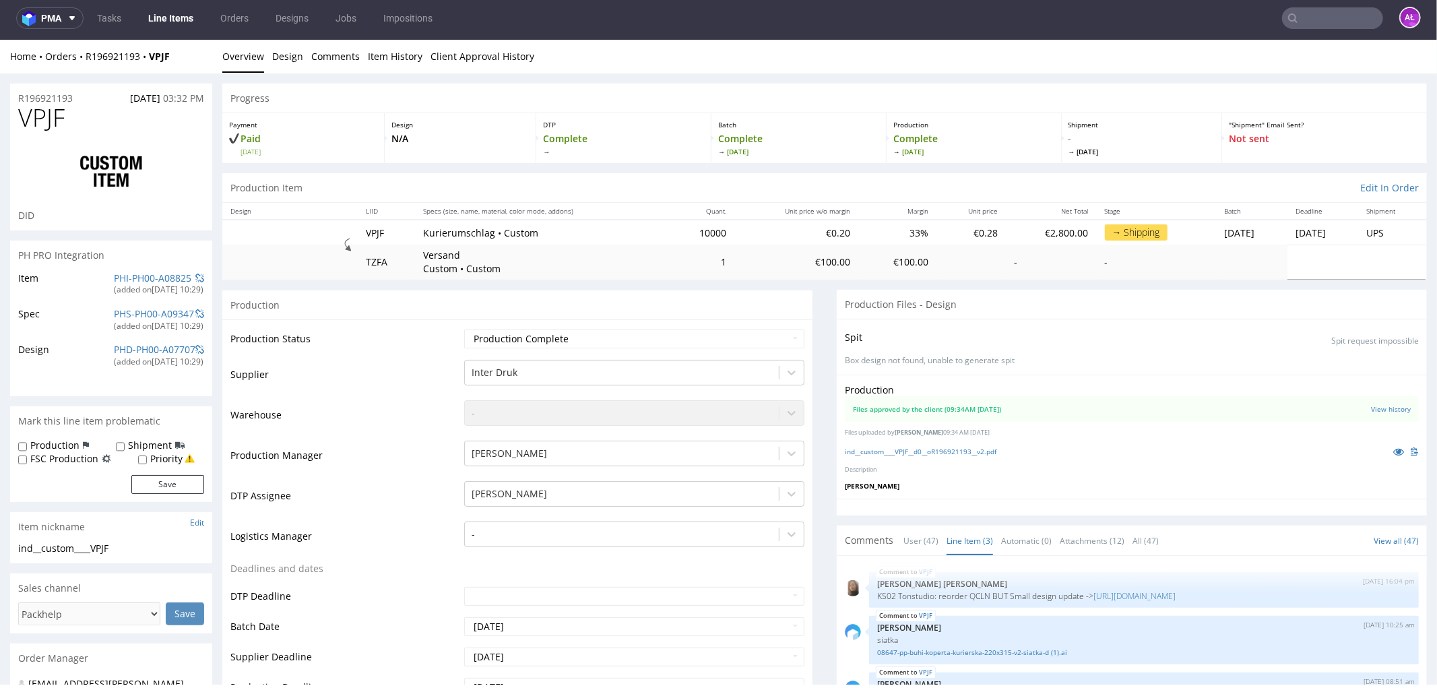
scroll to position [0, 0]
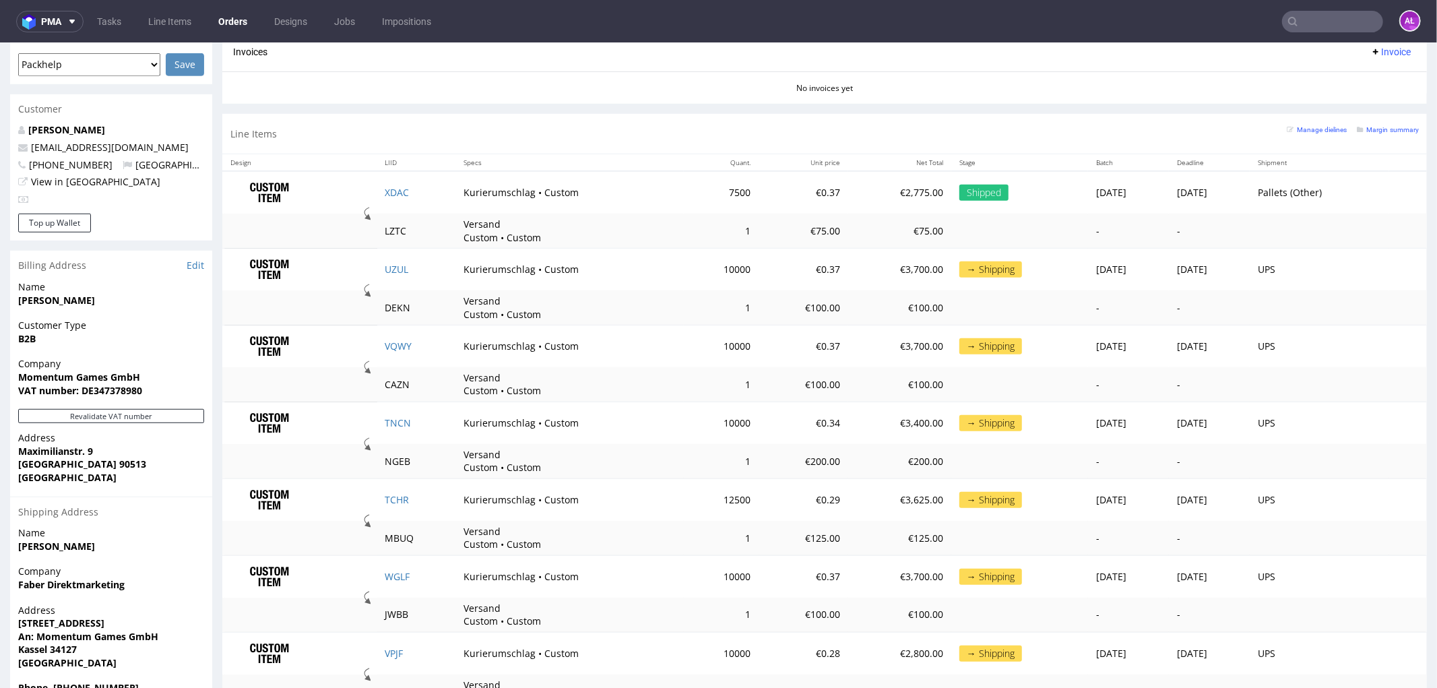
scroll to position [645, 0]
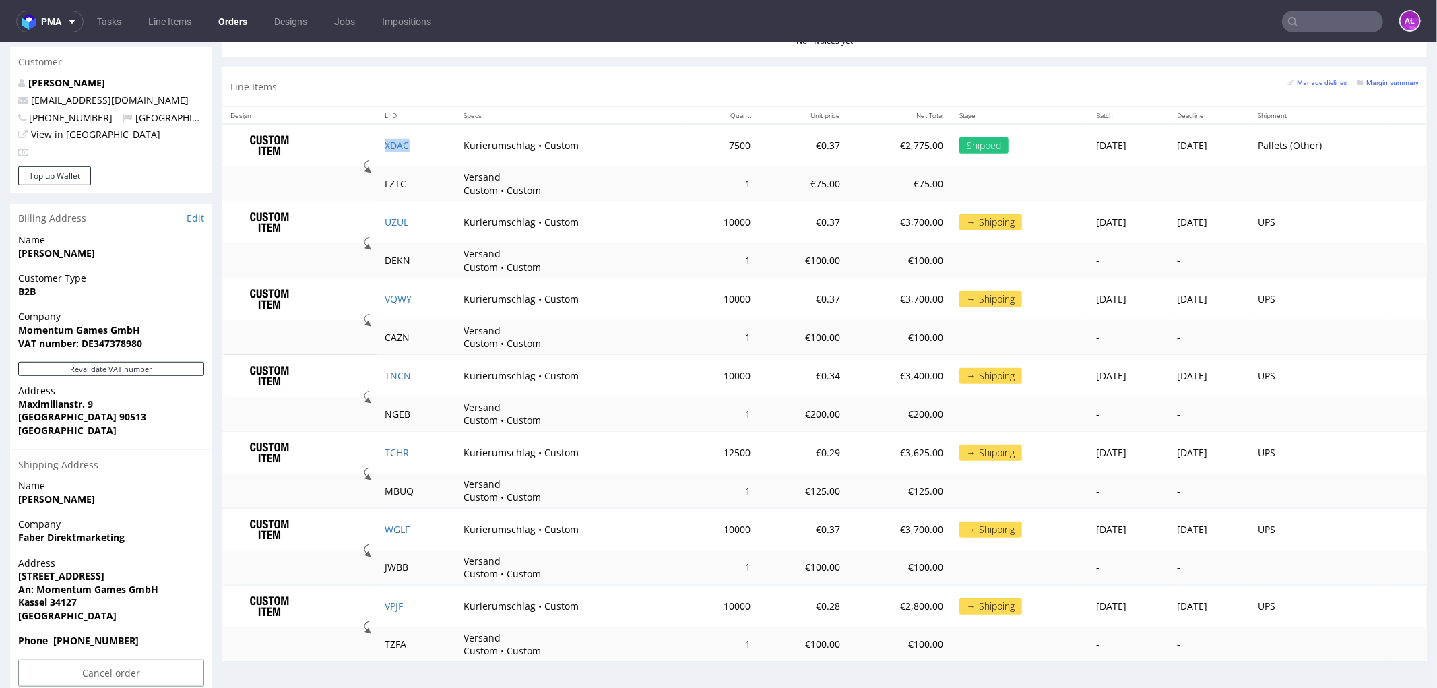
click at [419, 154] on td "XDAC" at bounding box center [416, 144] width 79 height 42
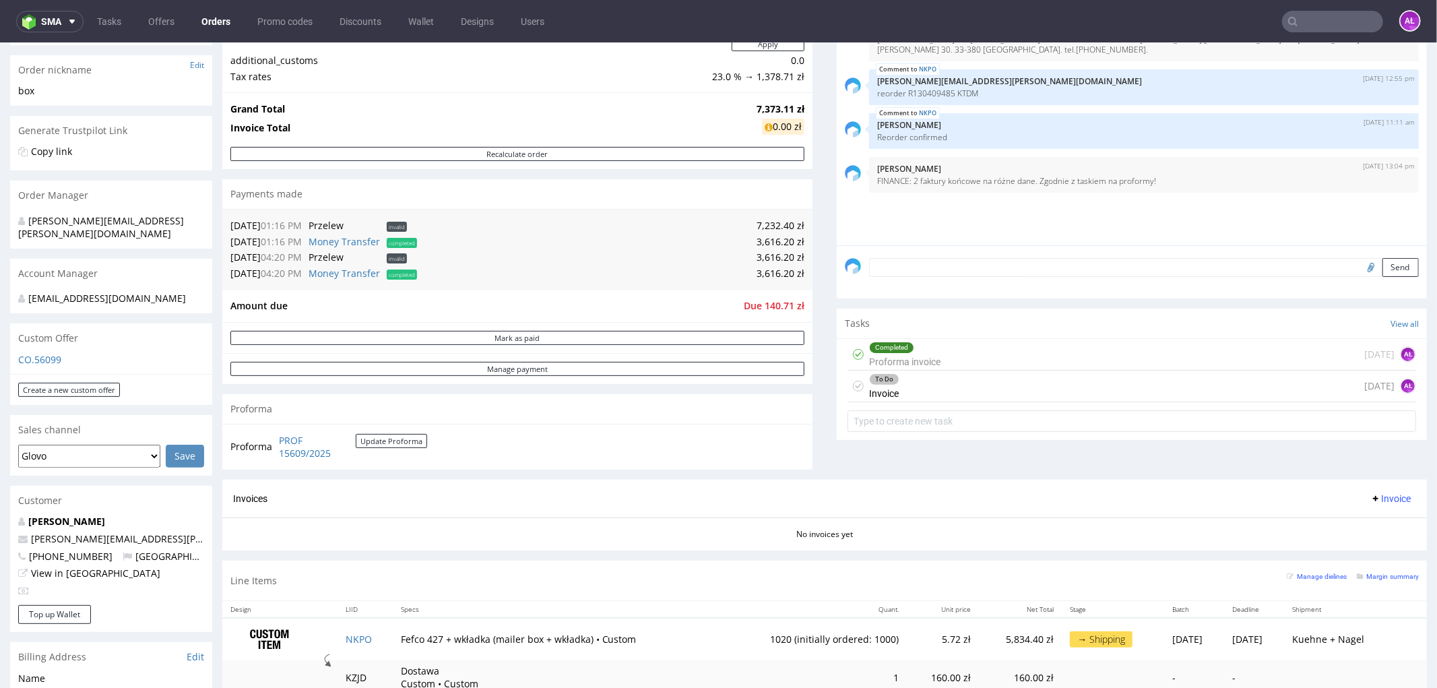
scroll to position [299, 0]
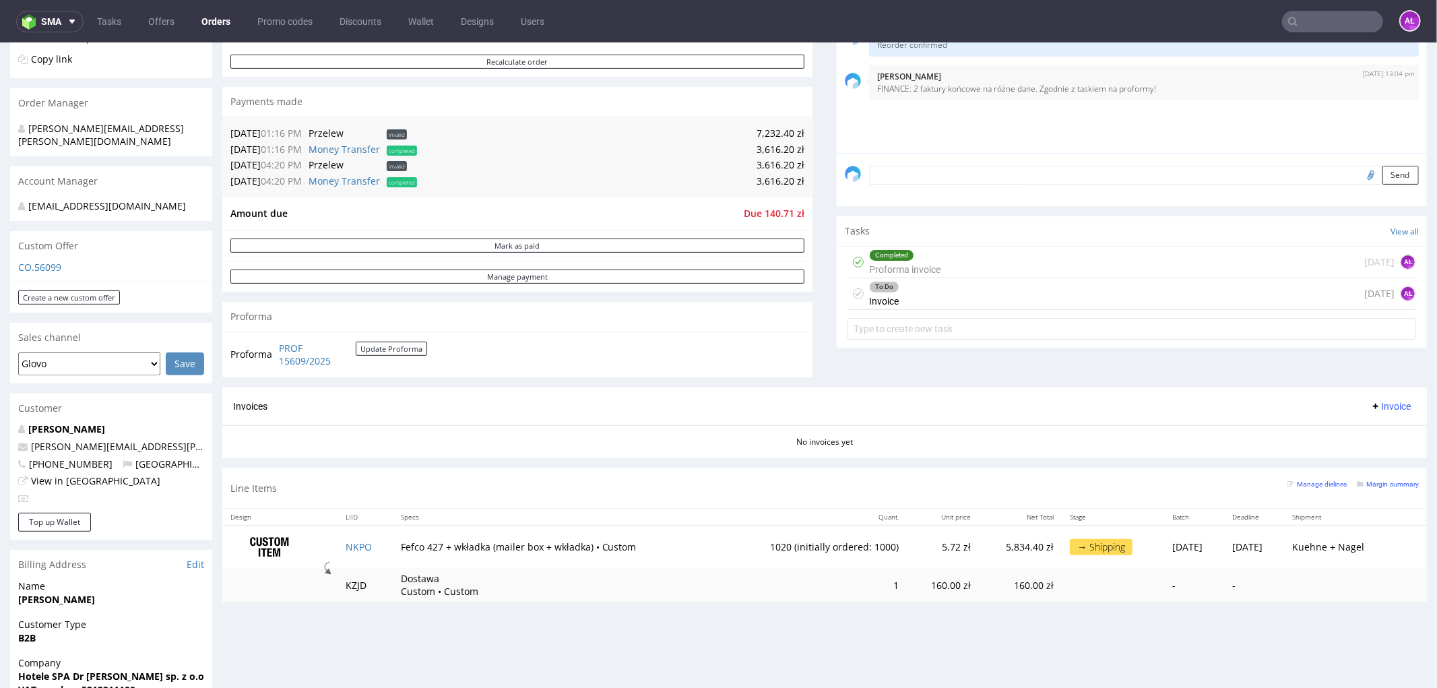
click at [920, 261] on div "Completed Proforma invoice" at bounding box center [904, 261] width 71 height 31
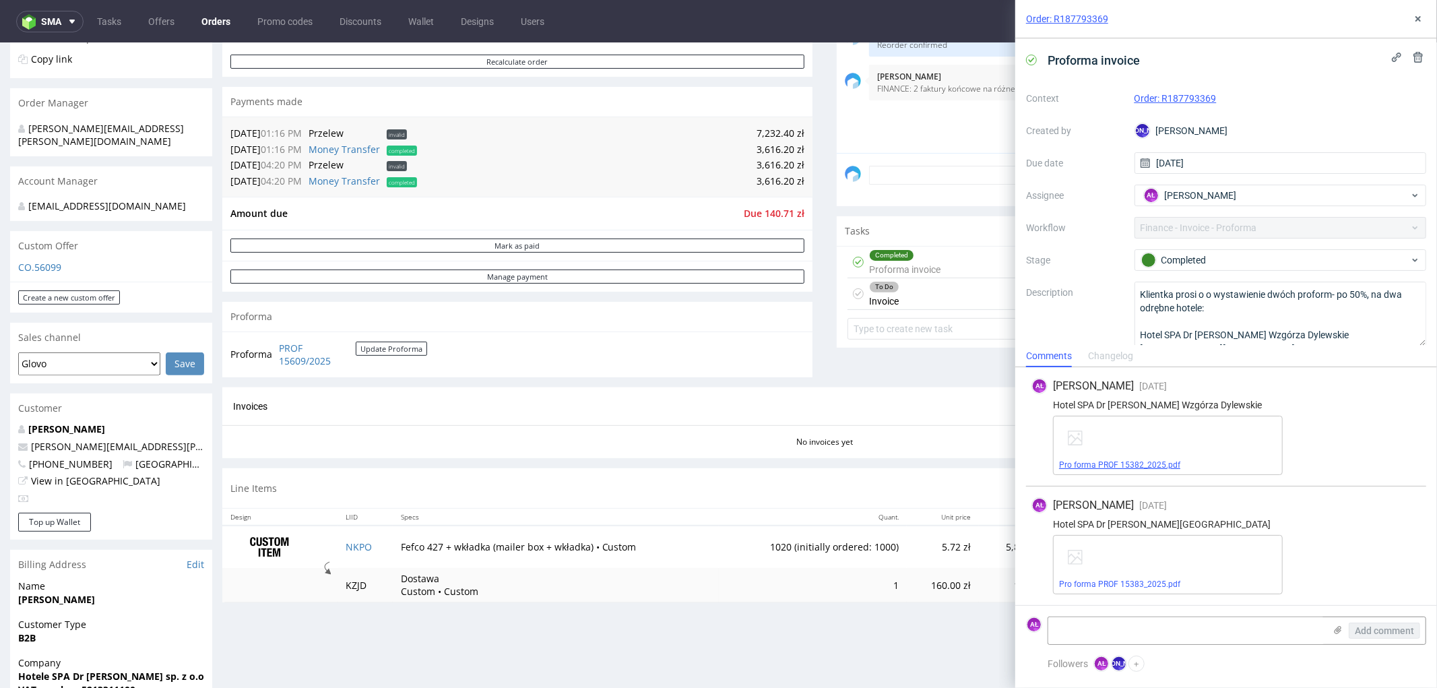
click at [1159, 460] on link "Pro forma PROF 15382_2025.pdf" at bounding box center [1119, 464] width 121 height 9
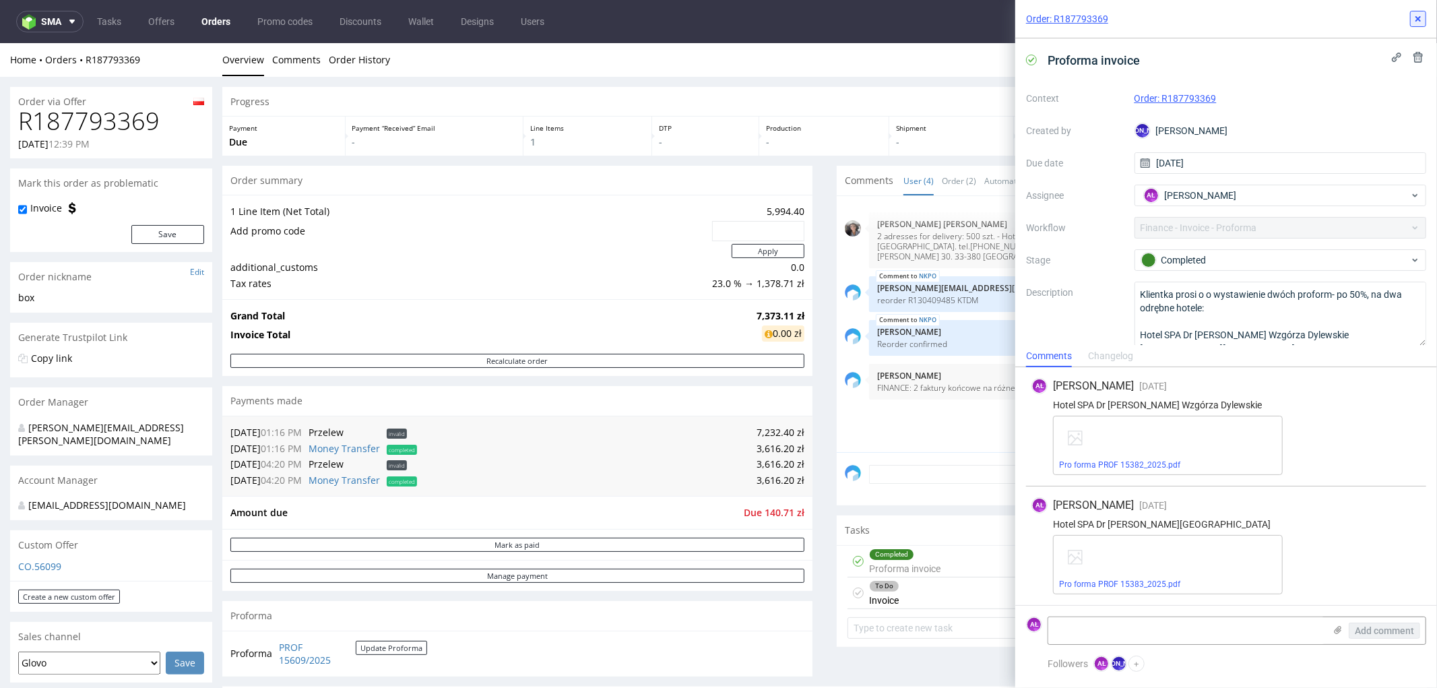
click at [1419, 22] on icon at bounding box center [1418, 18] width 11 height 11
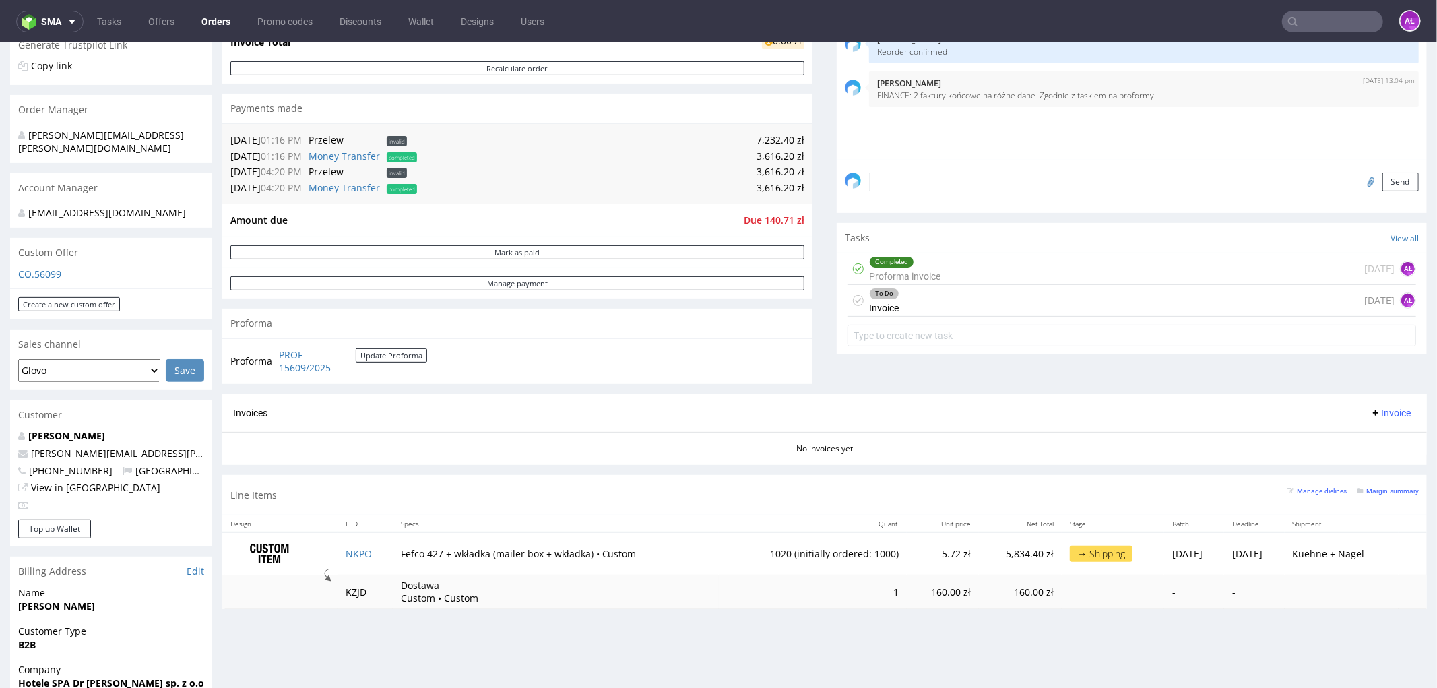
scroll to position [299, 0]
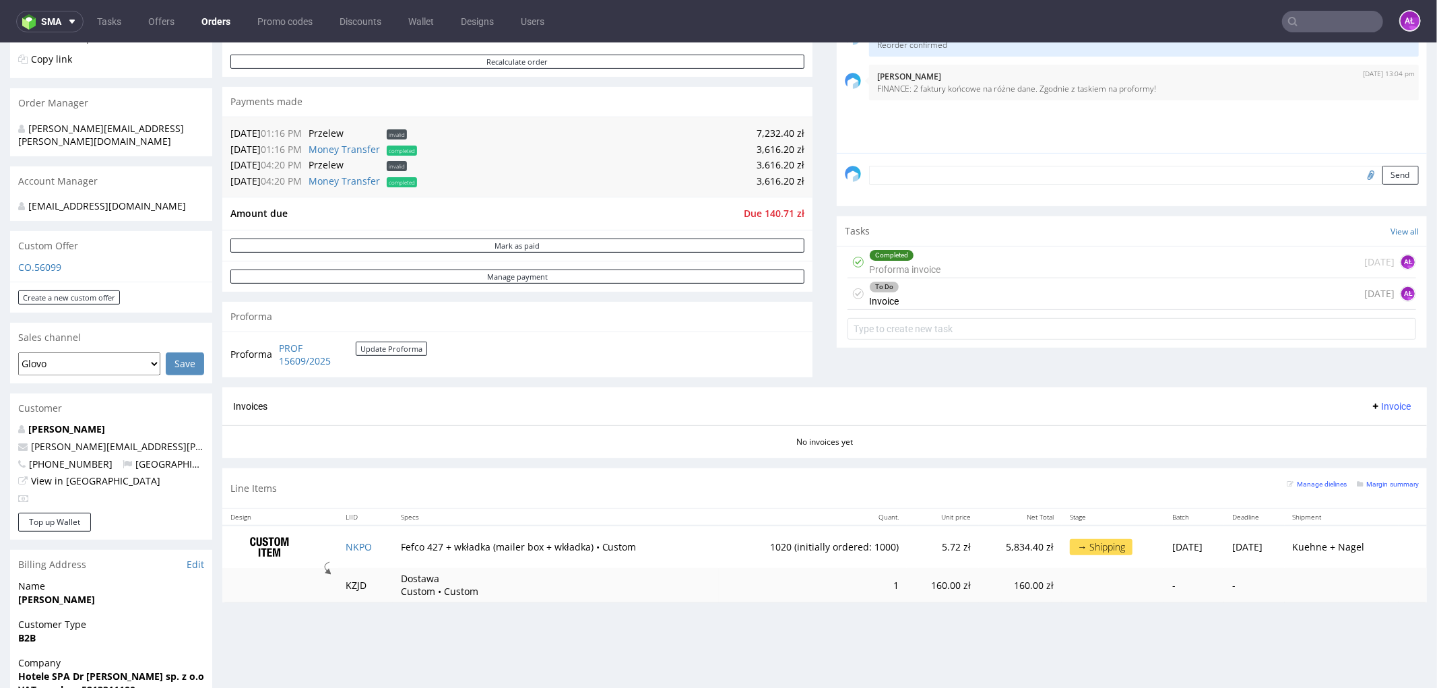
click at [936, 265] on div "Completed Proforma invoice [DATE] AŁ" at bounding box center [1131, 262] width 569 height 32
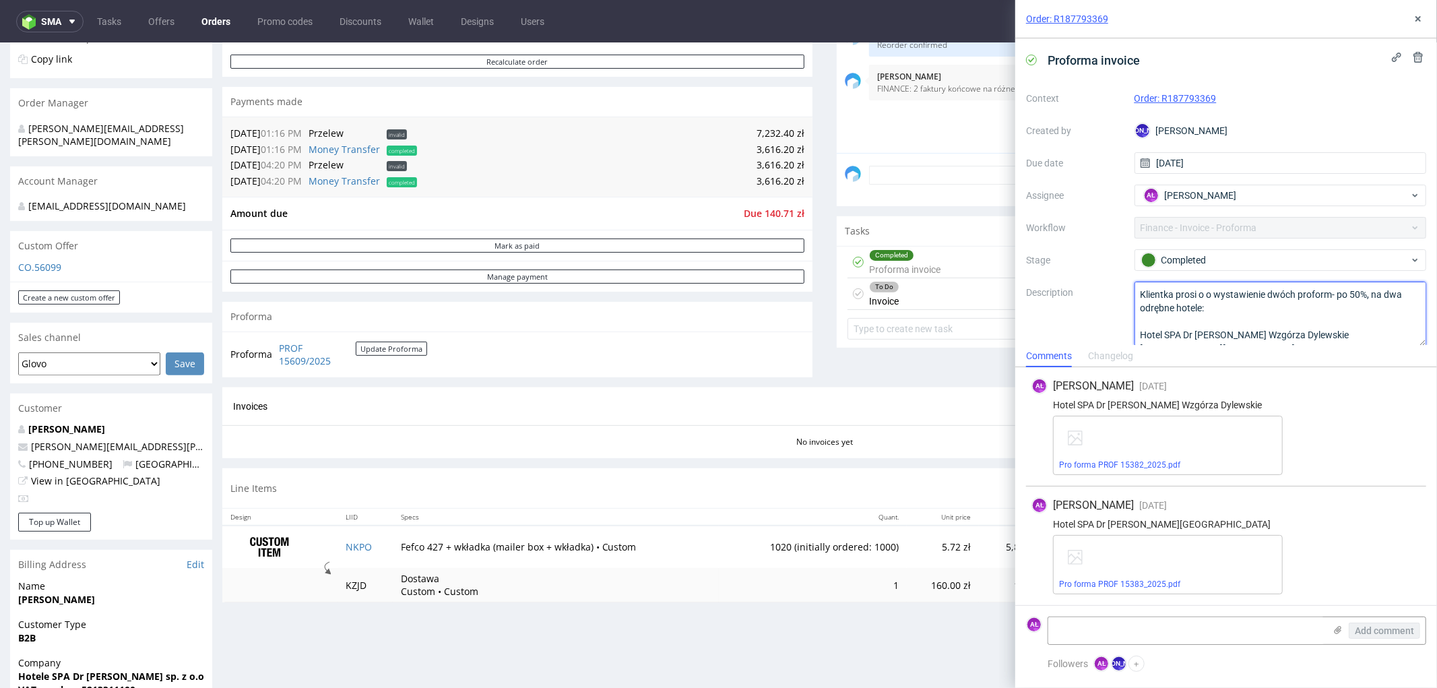
scroll to position [1, 0]
drag, startPoint x: 1318, startPoint y: 331, endPoint x: 1231, endPoint y: 292, distance: 95.0
click at [1231, 292] on textarea "Klientka prosi o o wystawienie dwóch proform- po 50%, na dwa odrębne hotele: Ho…" at bounding box center [1280, 313] width 292 height 65
drag, startPoint x: 1134, startPoint y: 334, endPoint x: 1322, endPoint y: 307, distance: 189.2
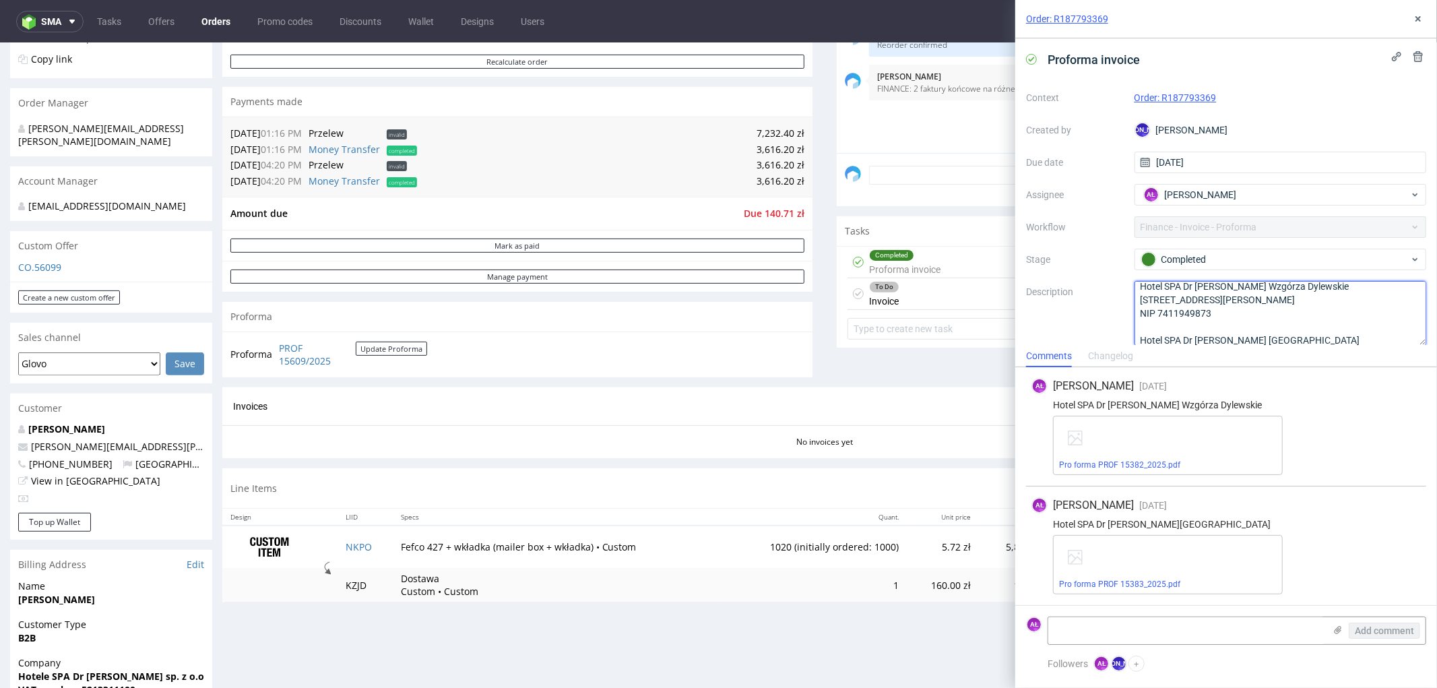
click at [1322, 307] on textarea "Klientka prosi o o wystawienie dwóch proform- po 50%, na dwa odrębne hotele: Ho…" at bounding box center [1280, 313] width 292 height 65
click at [1415, 19] on icon at bounding box center [1418, 18] width 11 height 11
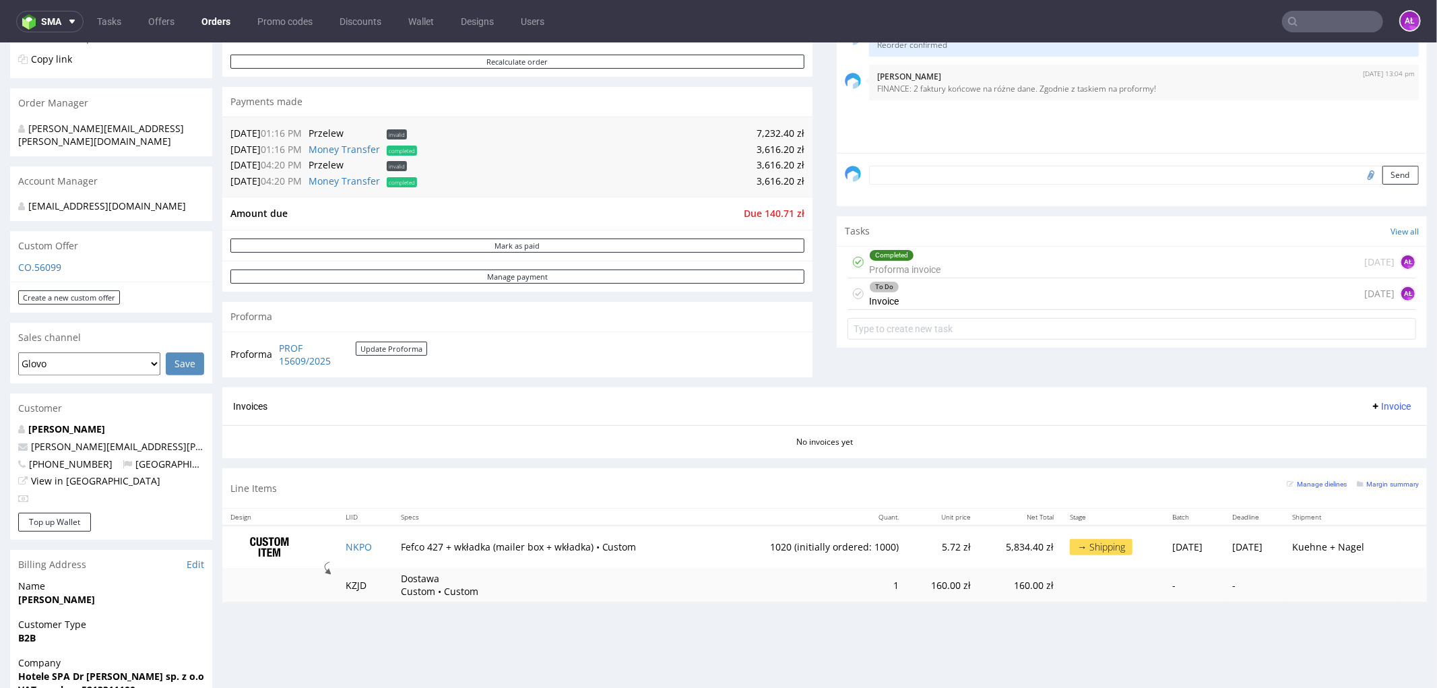
click at [1375, 402] on span "Invoice" at bounding box center [1390, 405] width 40 height 11
click at [1365, 455] on span "Upload" at bounding box center [1367, 458] width 65 height 13
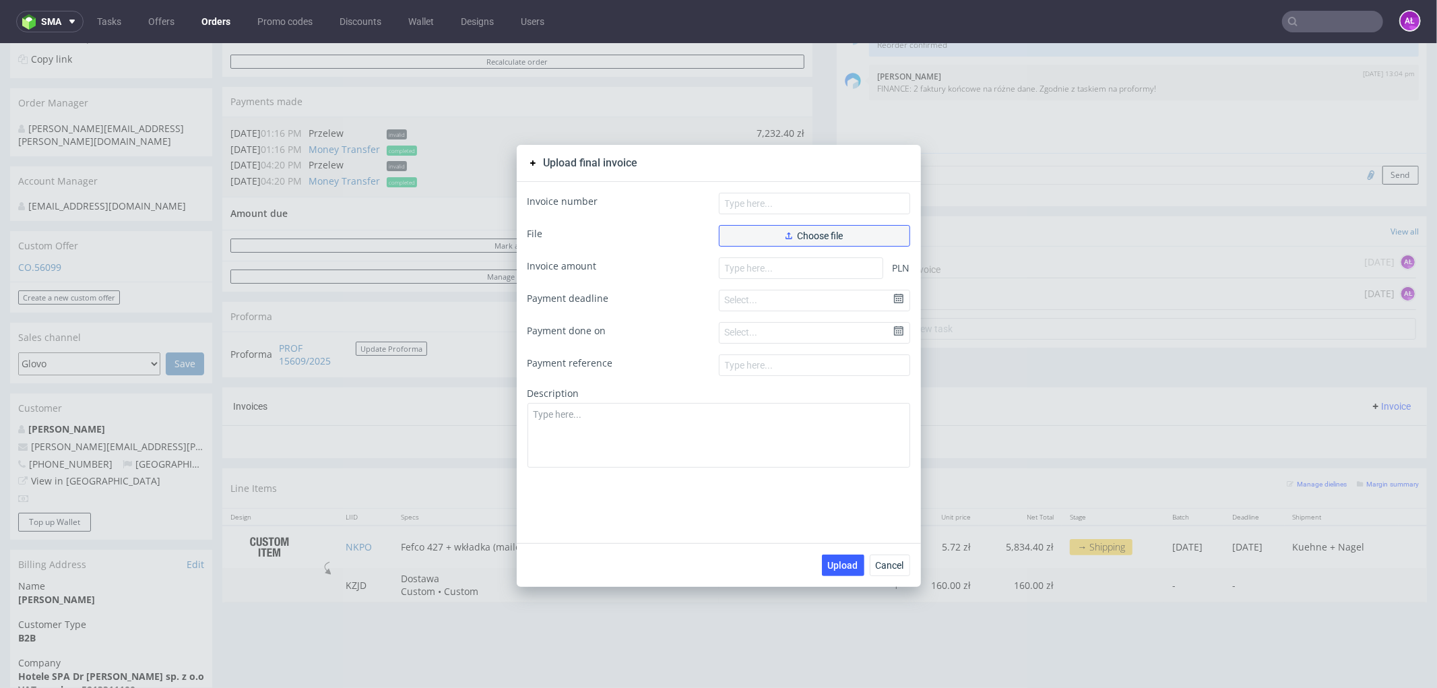
click at [877, 240] on button "Choose file" at bounding box center [814, 235] width 191 height 22
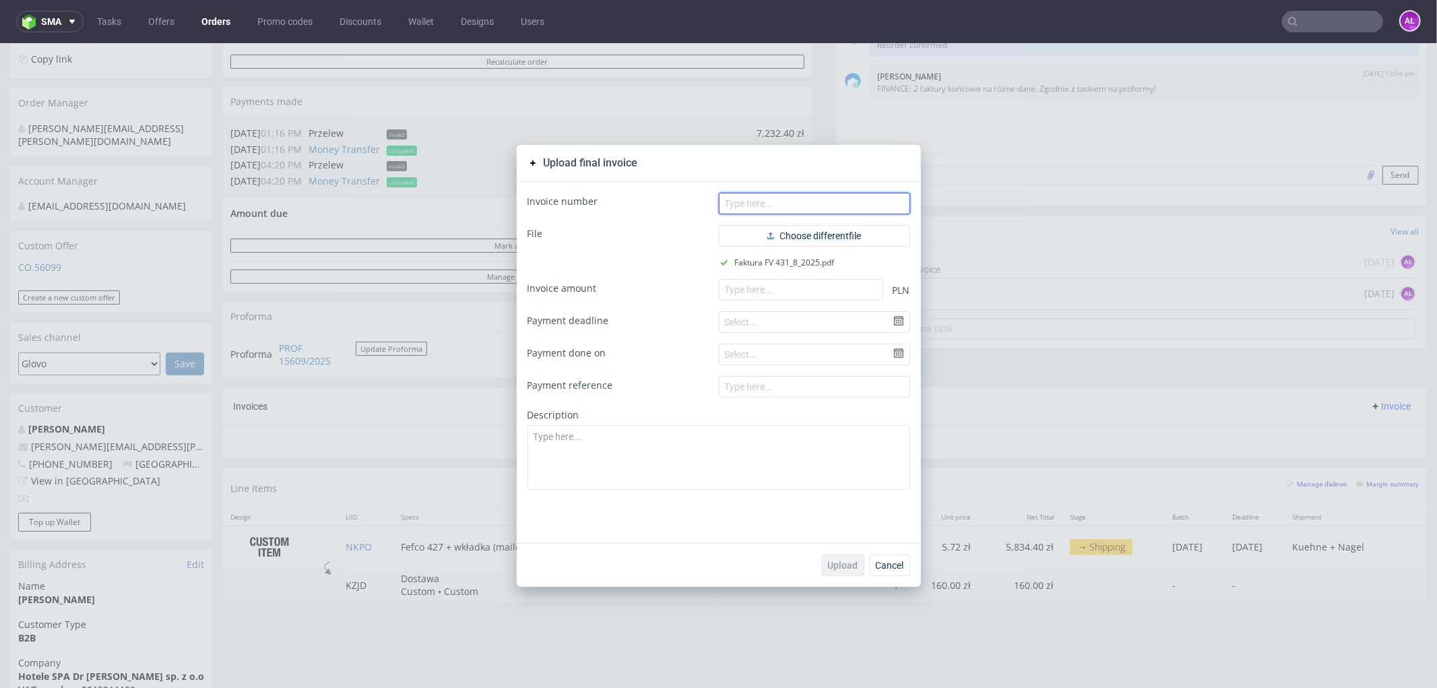
click at [800, 205] on input "text" at bounding box center [814, 203] width 191 height 22
paste input "FV 431/8/2025"
type input "FV 431/8/2025"
paste input "3616.20"
click at [799, 289] on input "number" at bounding box center [801, 289] width 164 height 22
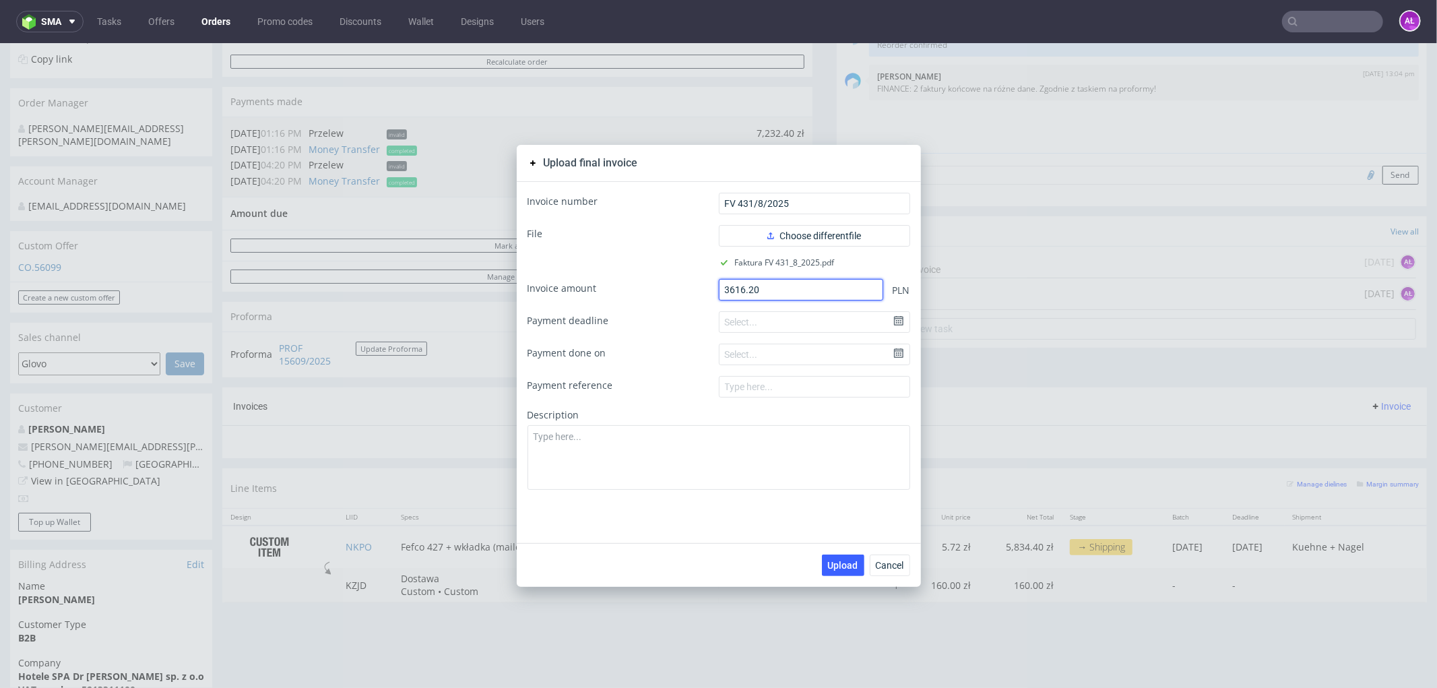
type input "3616.20"
click at [688, 434] on textarea at bounding box center [718, 456] width 383 height 65
paste textarea "Hotel SPA [PERSON_NAME] Wzgórza Dylewskie"
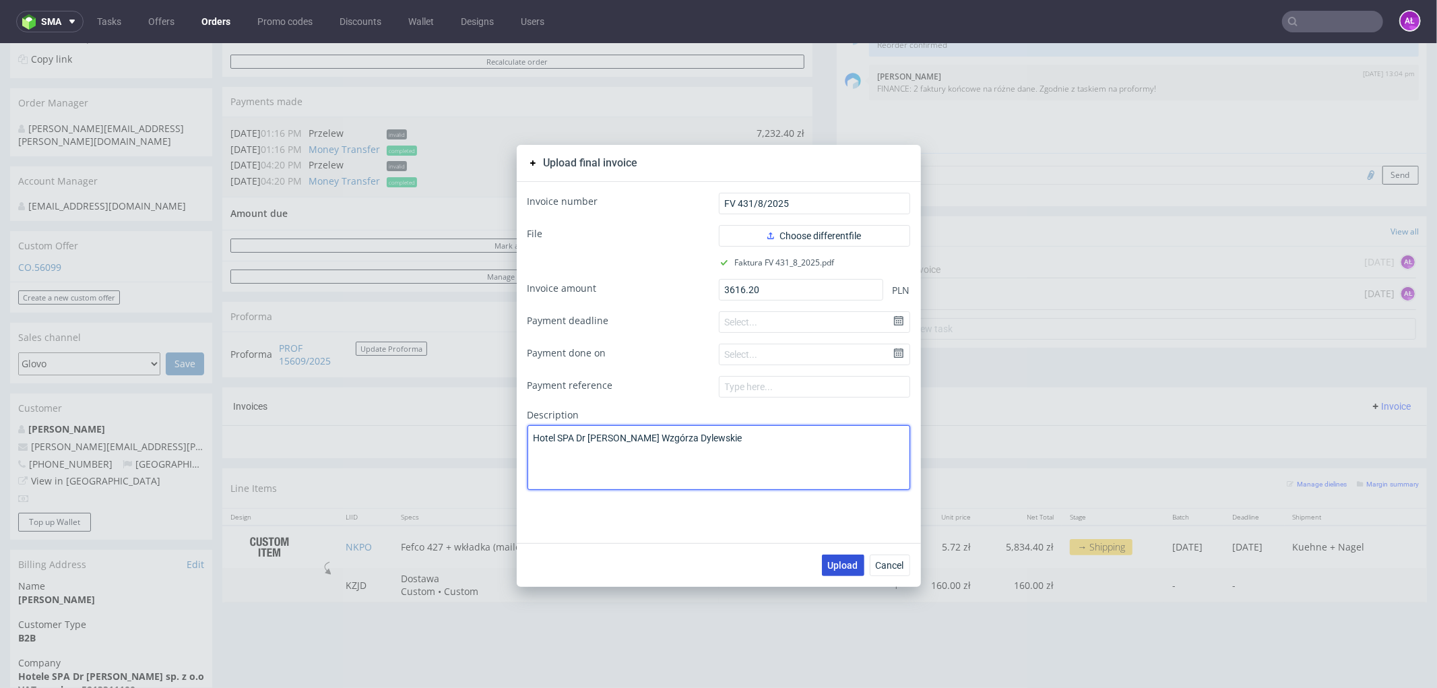
type textarea "Hotel SPA [PERSON_NAME] Wzgórza Dylewskie"
click at [829, 563] on span "Upload" at bounding box center [843, 564] width 30 height 9
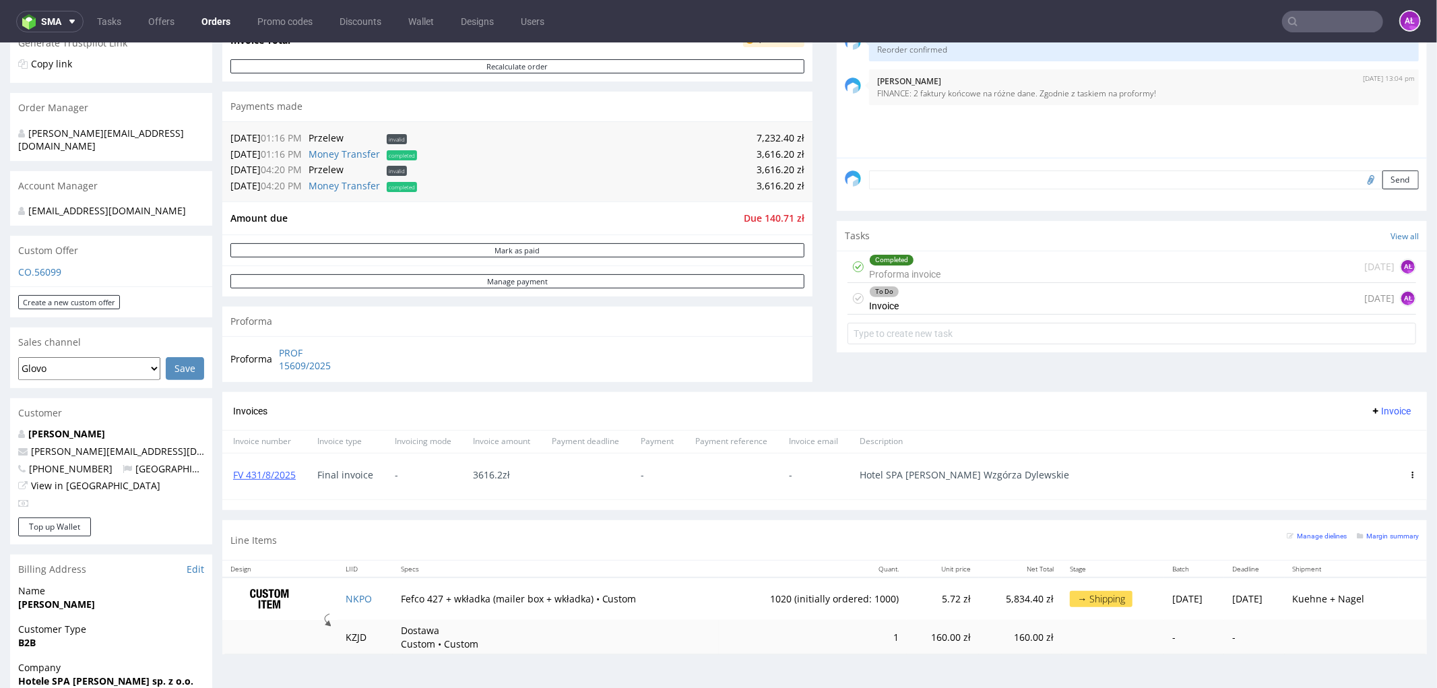
scroll to position [299, 0]
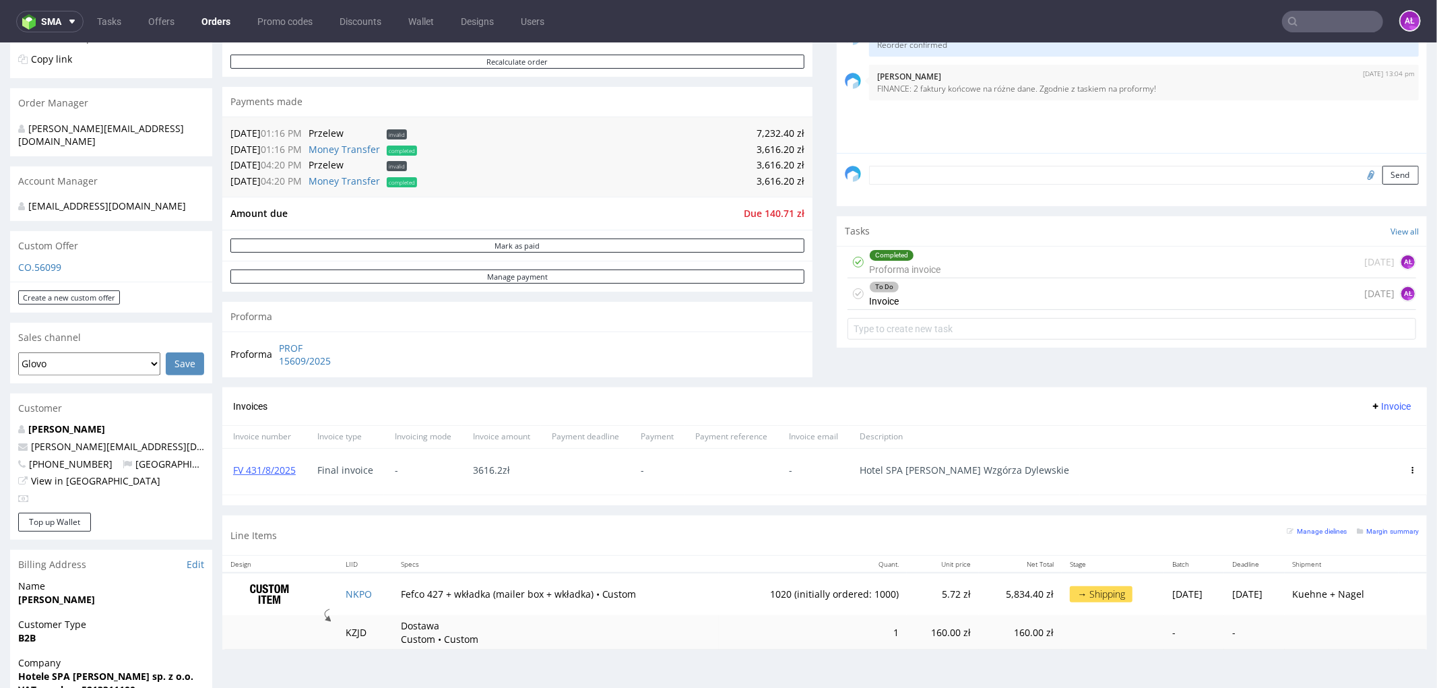
click at [923, 263] on div "Completed Proforma invoice" at bounding box center [904, 261] width 71 height 31
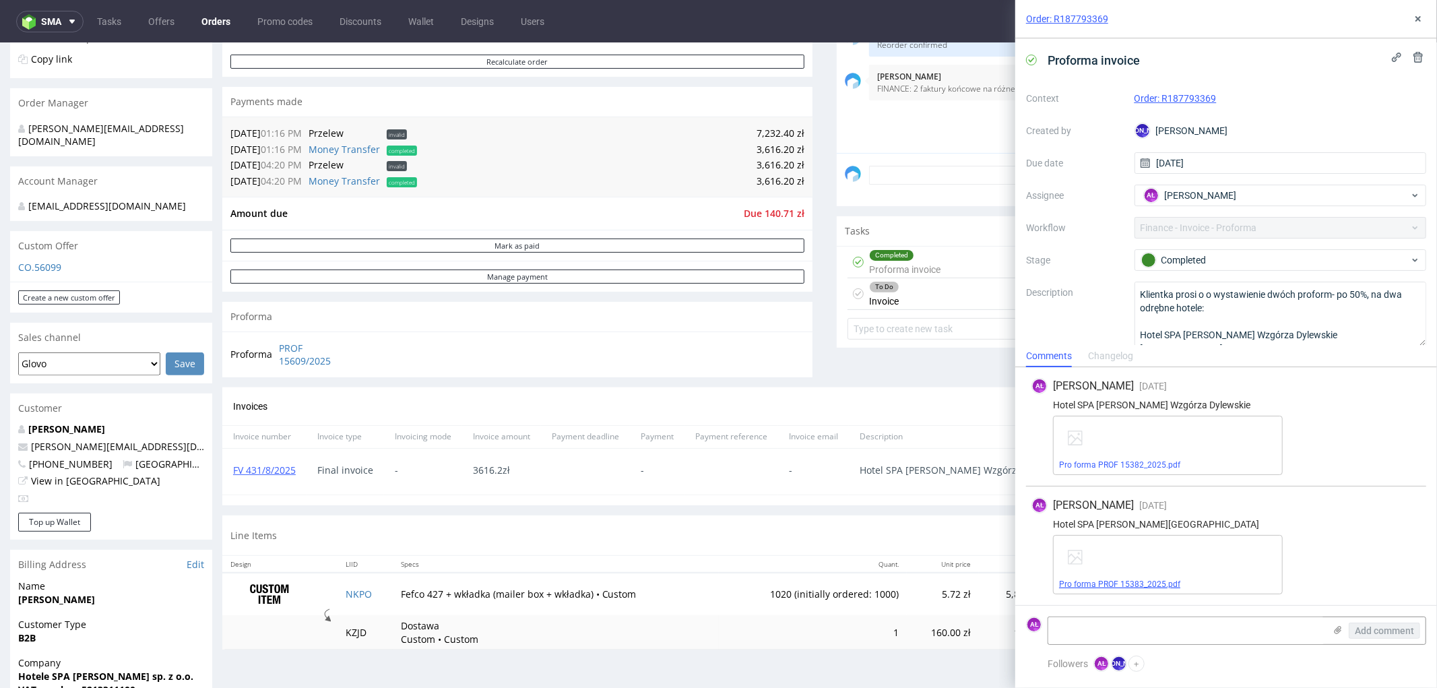
click at [1157, 585] on link "Pro forma PROF 15383_2025.pdf" at bounding box center [1119, 583] width 121 height 9
click at [291, 471] on link "FV 431/8/2025" at bounding box center [264, 469] width 63 height 13
drag, startPoint x: 1415, startPoint y: 21, endPoint x: 1386, endPoint y: 39, distance: 33.6
click at [1411, 21] on button at bounding box center [1418, 19] width 16 height 16
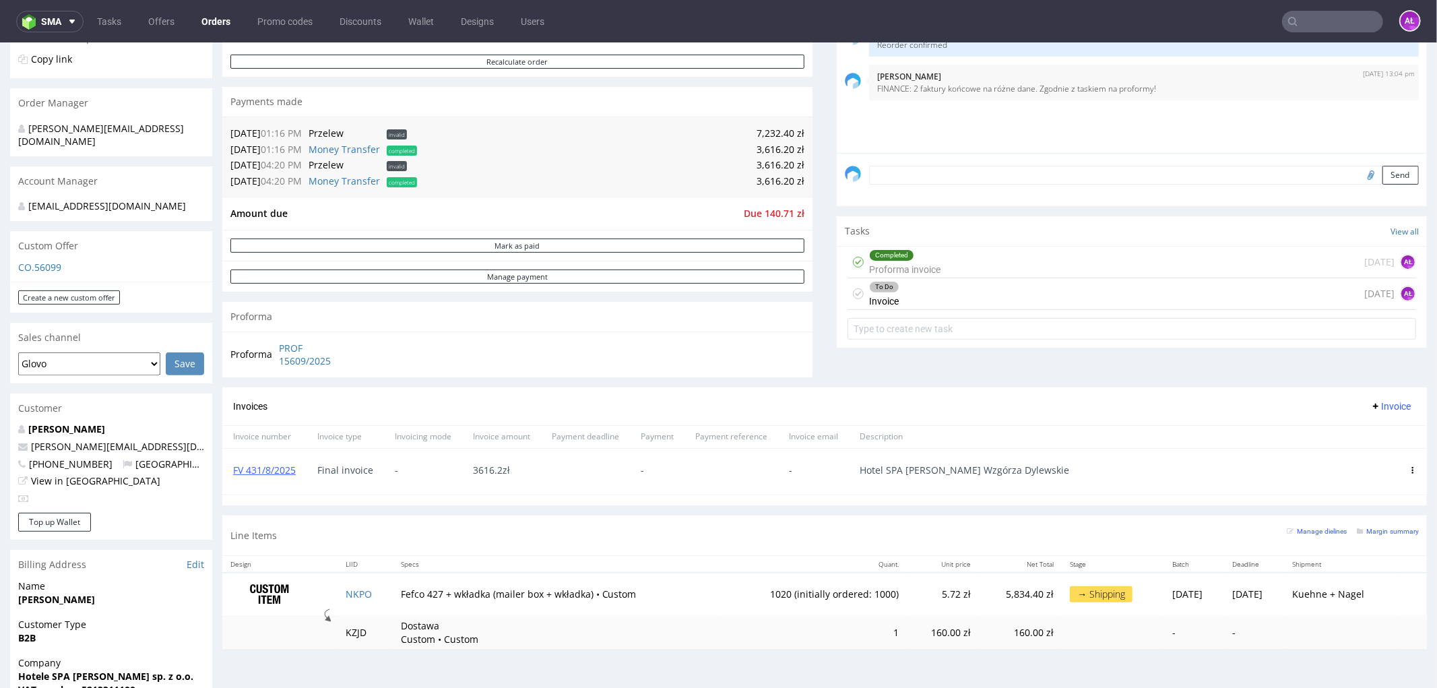
drag, startPoint x: 1000, startPoint y: 300, endPoint x: 1051, endPoint y: 208, distance: 104.9
click at [1000, 300] on div "To Do Invoice [DATE] AŁ" at bounding box center [1131, 294] width 569 height 32
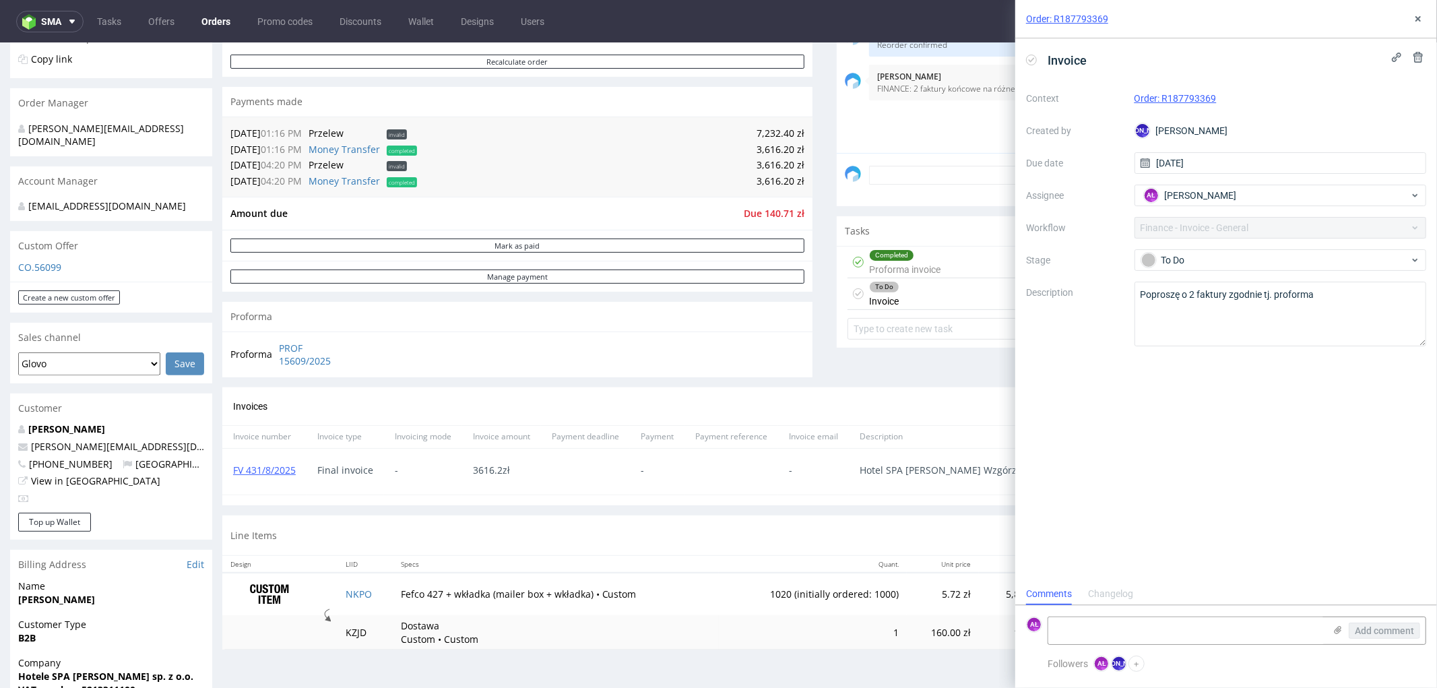
scroll to position [10, 0]
click at [1029, 55] on icon at bounding box center [1031, 60] width 11 height 11
click at [1417, 20] on use at bounding box center [1417, 18] width 5 height 5
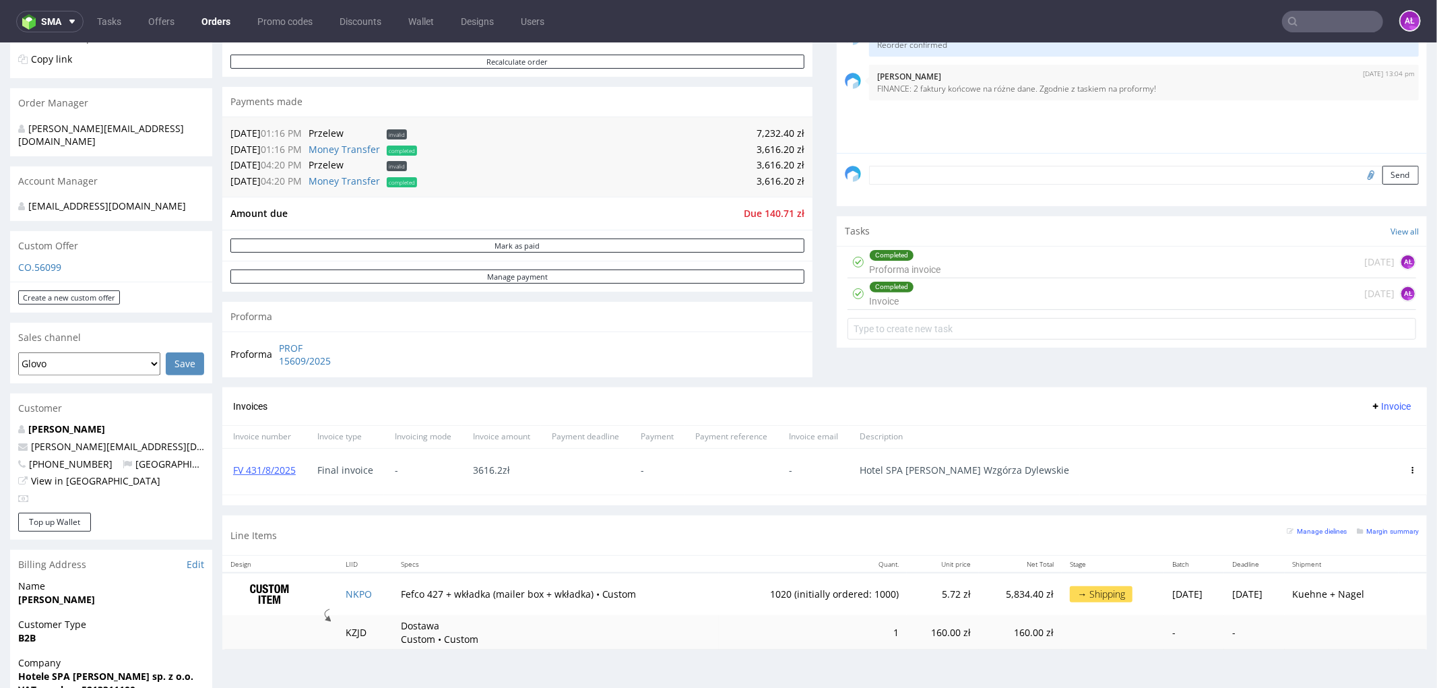
click at [1370, 408] on span "Invoice" at bounding box center [1390, 405] width 40 height 11
click at [1364, 436] on span "Upload" at bounding box center [1367, 434] width 65 height 13
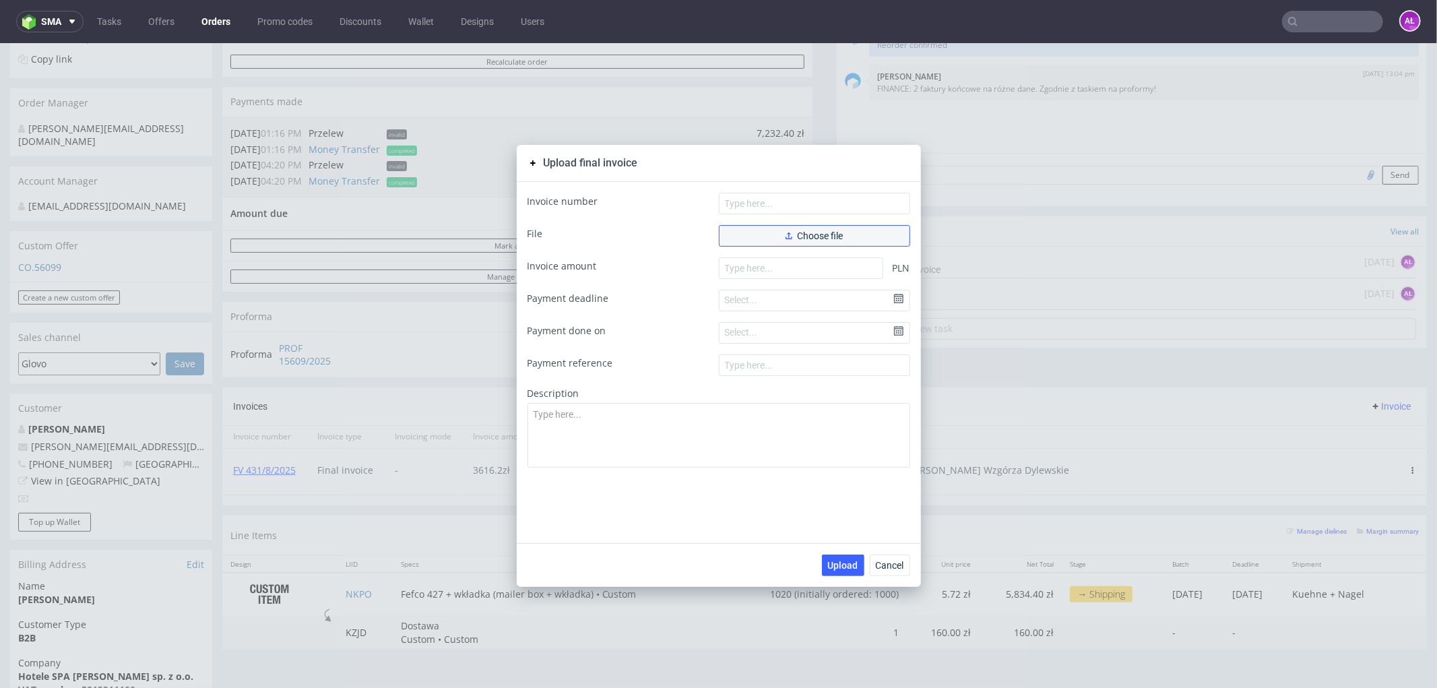
click at [804, 233] on span "Choose file" at bounding box center [814, 234] width 58 height 9
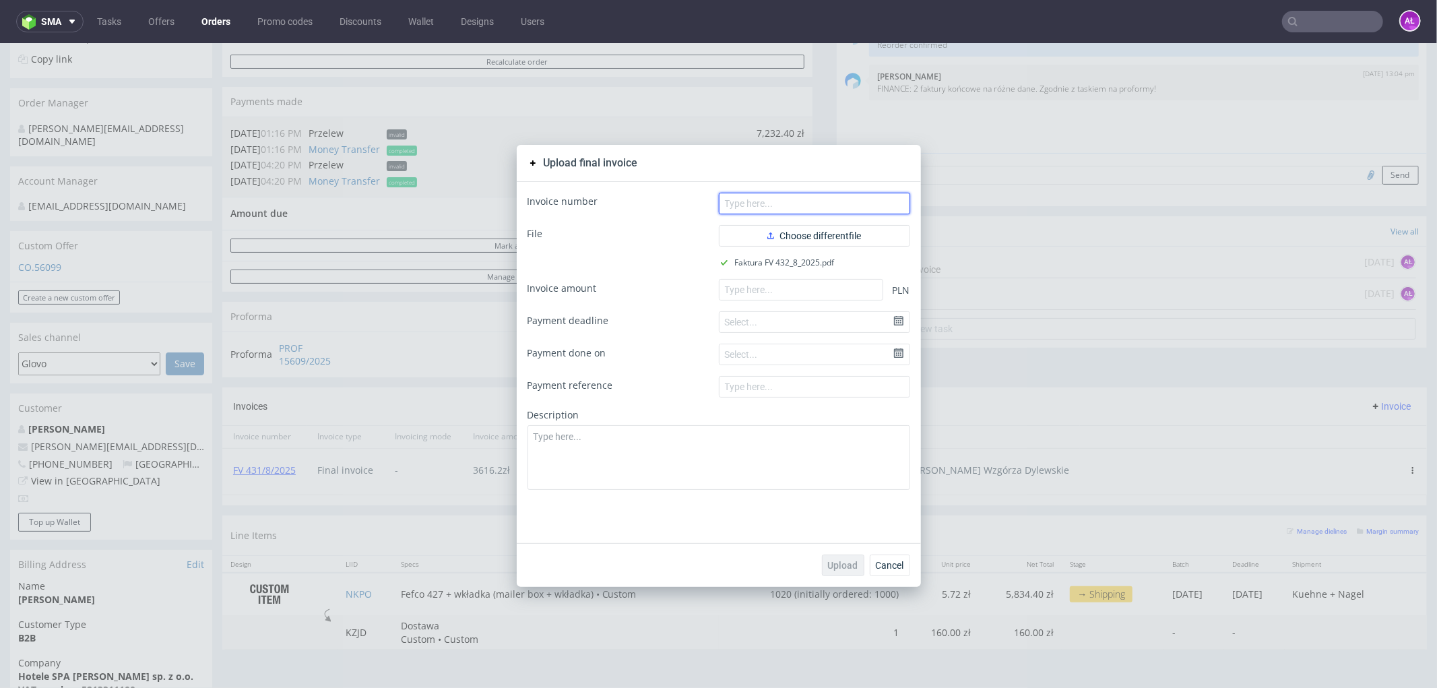
click at [773, 192] on input "text" at bounding box center [814, 203] width 191 height 22
paste input "FV 432/8/2025"
type input "FV 432/8/2025"
paste input "3616.2"
click at [797, 296] on input "number" at bounding box center [801, 289] width 164 height 22
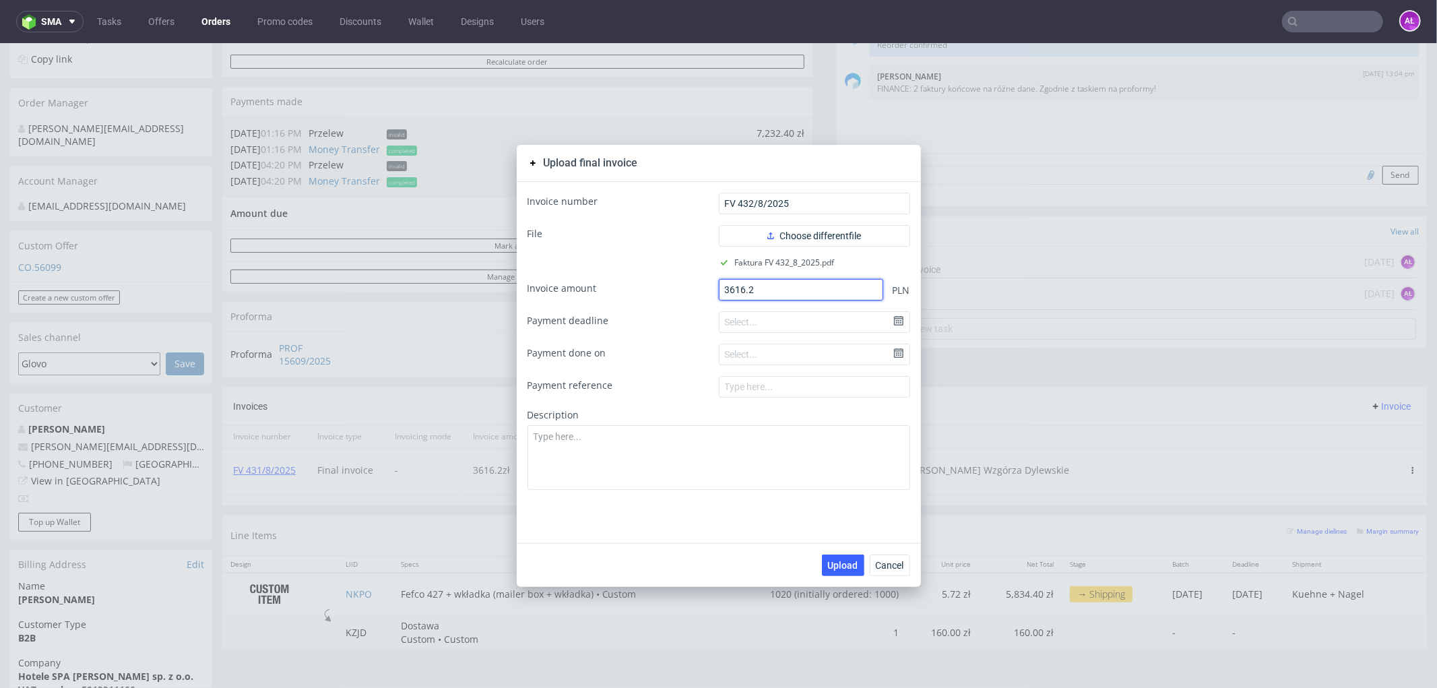
type input "3616.2"
drag, startPoint x: 797, startPoint y: 459, endPoint x: 807, endPoint y: 508, distance: 50.2
click at [796, 459] on textarea at bounding box center [718, 456] width 383 height 65
paste textarea "Hotel SPA Dr Irena Eris Krynica Zdrój"
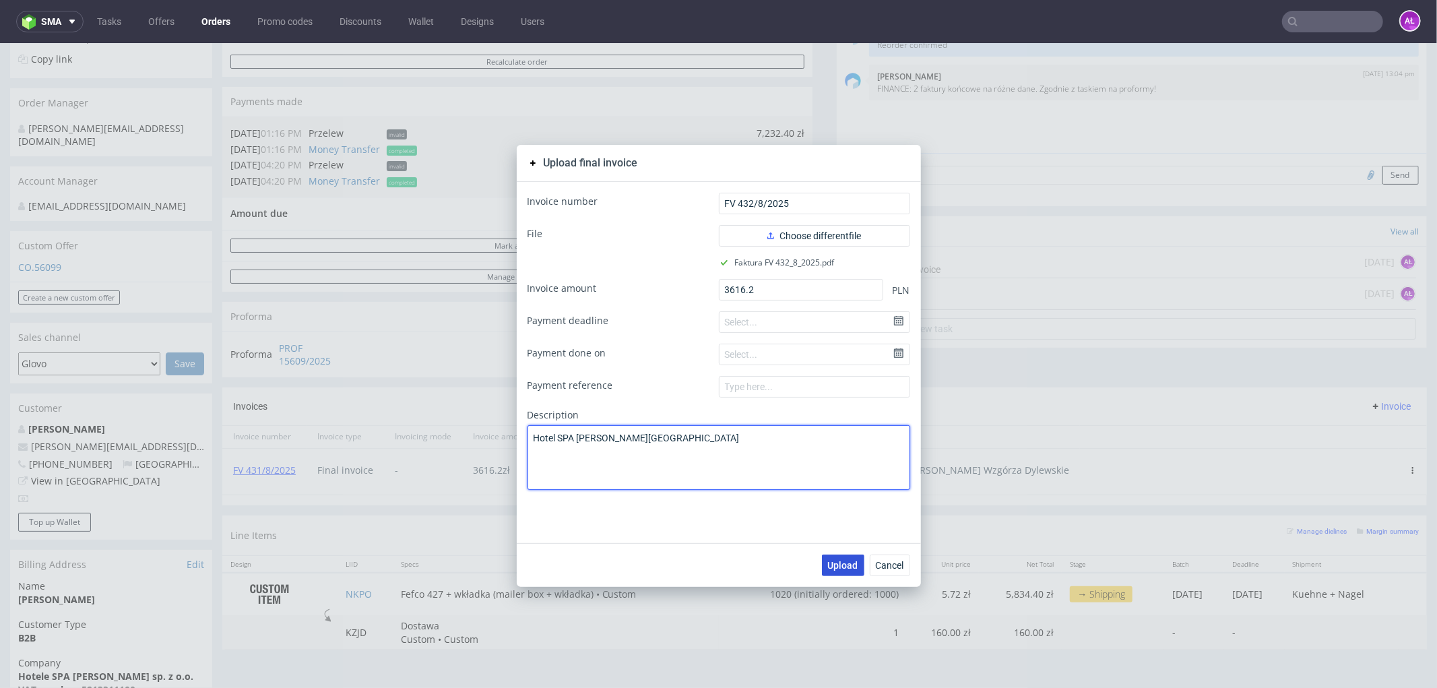
type textarea "Hotel SPA Dr Irena Eris Krynica Zdrój"
click at [833, 560] on span "Upload" at bounding box center [843, 564] width 30 height 9
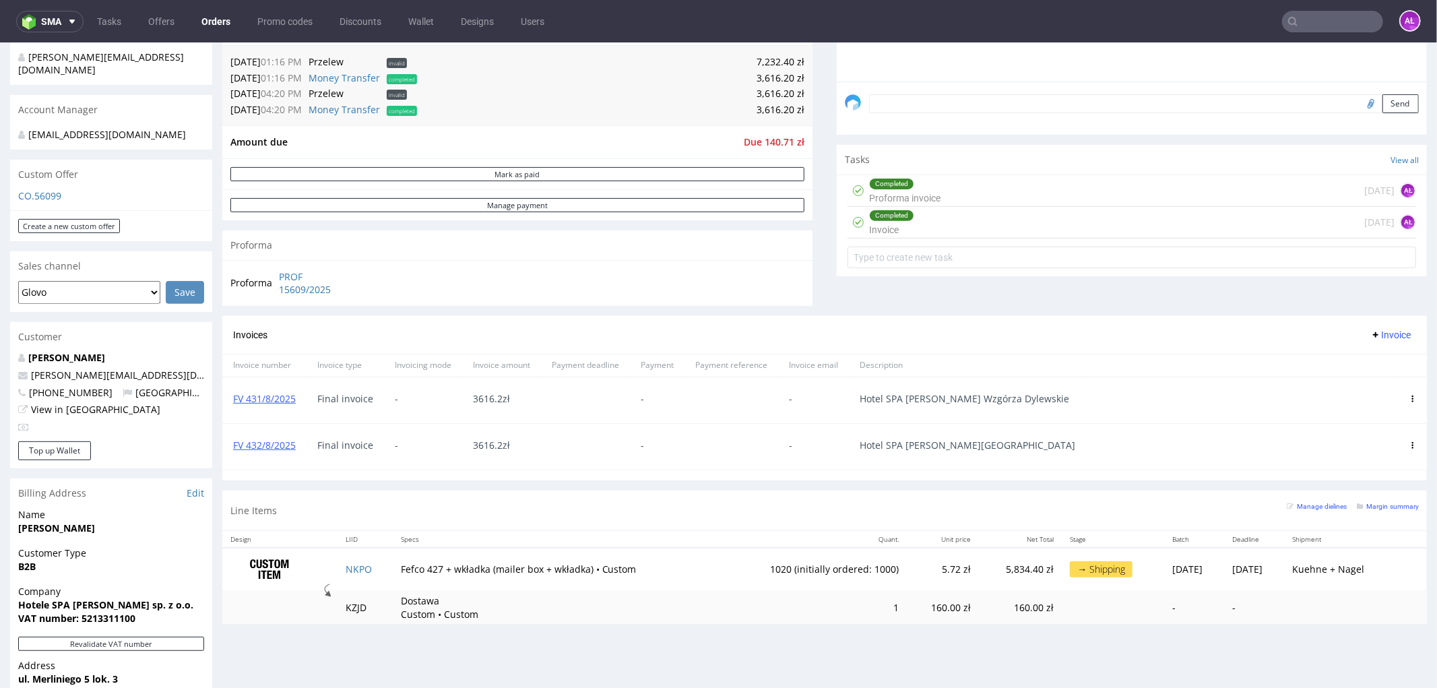
scroll to position [374, 0]
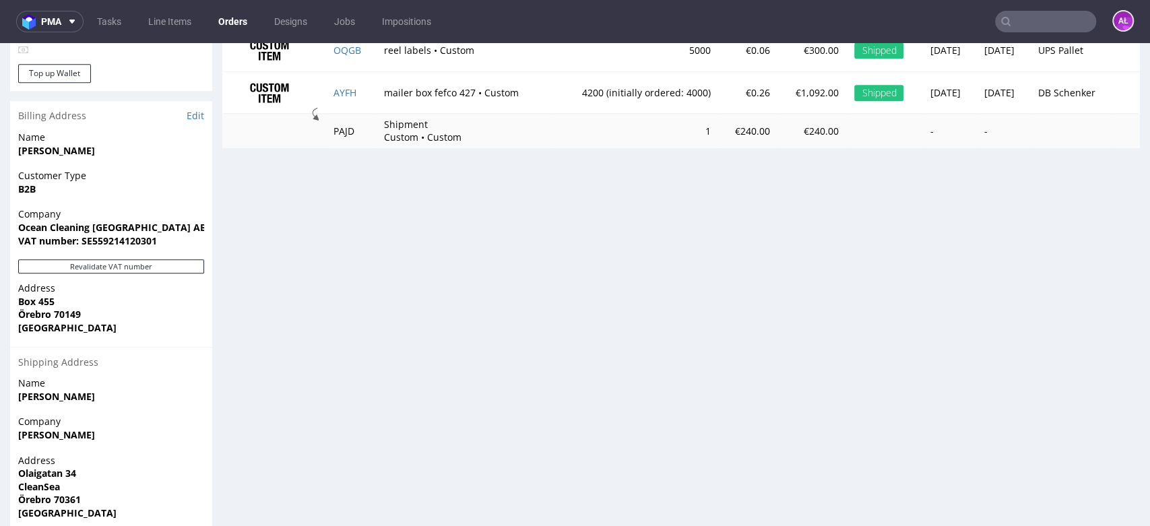
scroll to position [748, 0]
click at [188, 259] on button "Revalidate VAT number" at bounding box center [111, 266] width 186 height 14
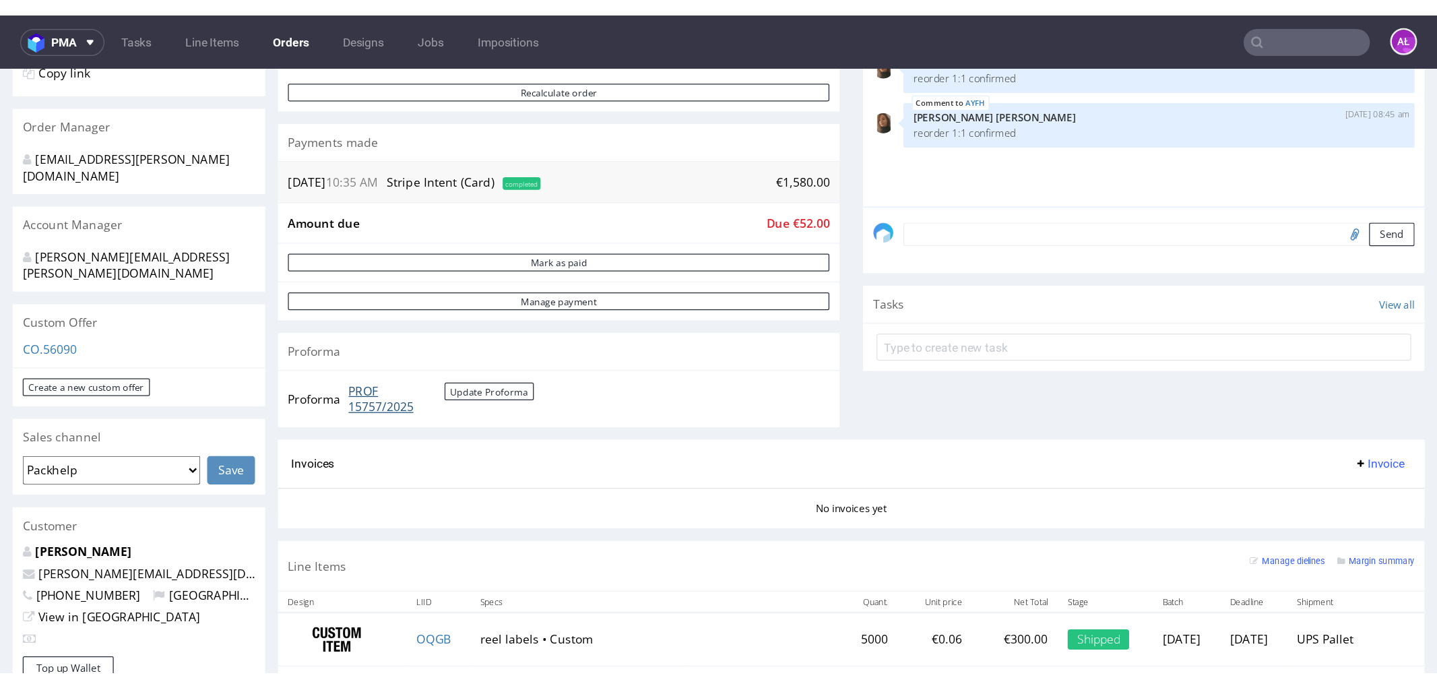
scroll to position [374, 0]
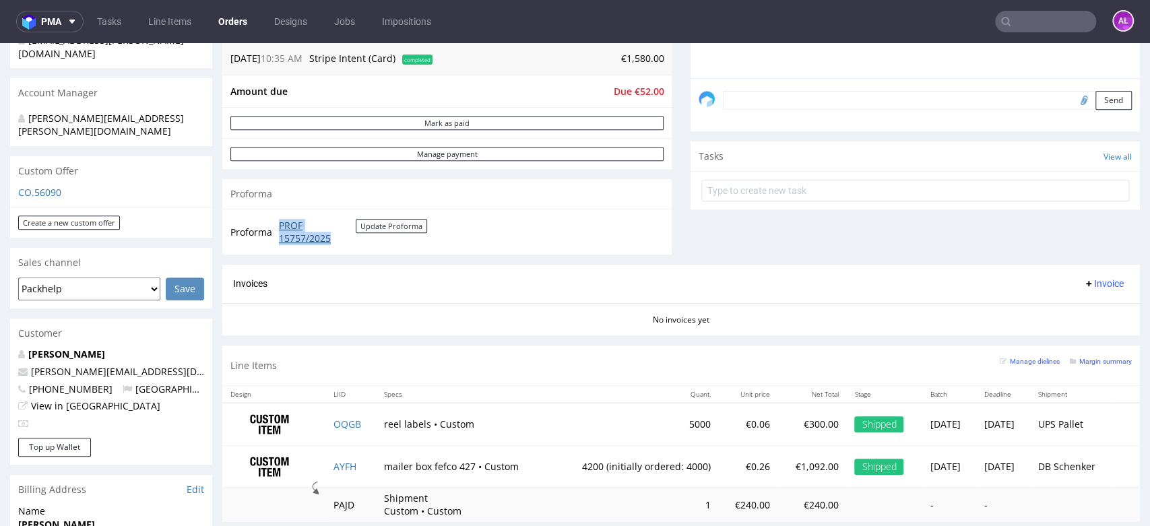
drag, startPoint x: 275, startPoint y: 219, endPoint x: 338, endPoint y: 243, distance: 67.8
click at [338, 243] on td "PROF 15757/2025 Update Proforma" at bounding box center [352, 232] width 152 height 29
copy link "PROF 15757/2025"
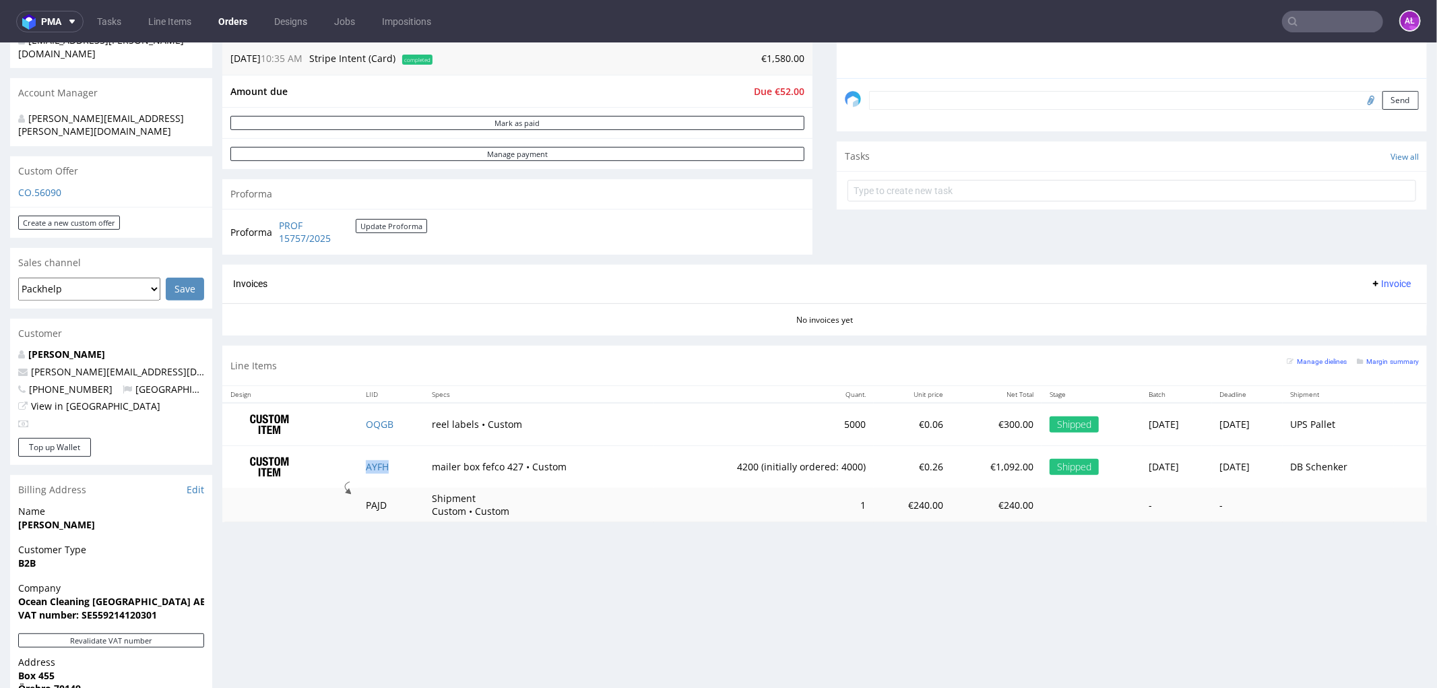
click at [1149, 281] on span "Invoice" at bounding box center [1390, 283] width 40 height 11
click at [1149, 335] on span "Upload" at bounding box center [1367, 335] width 65 height 13
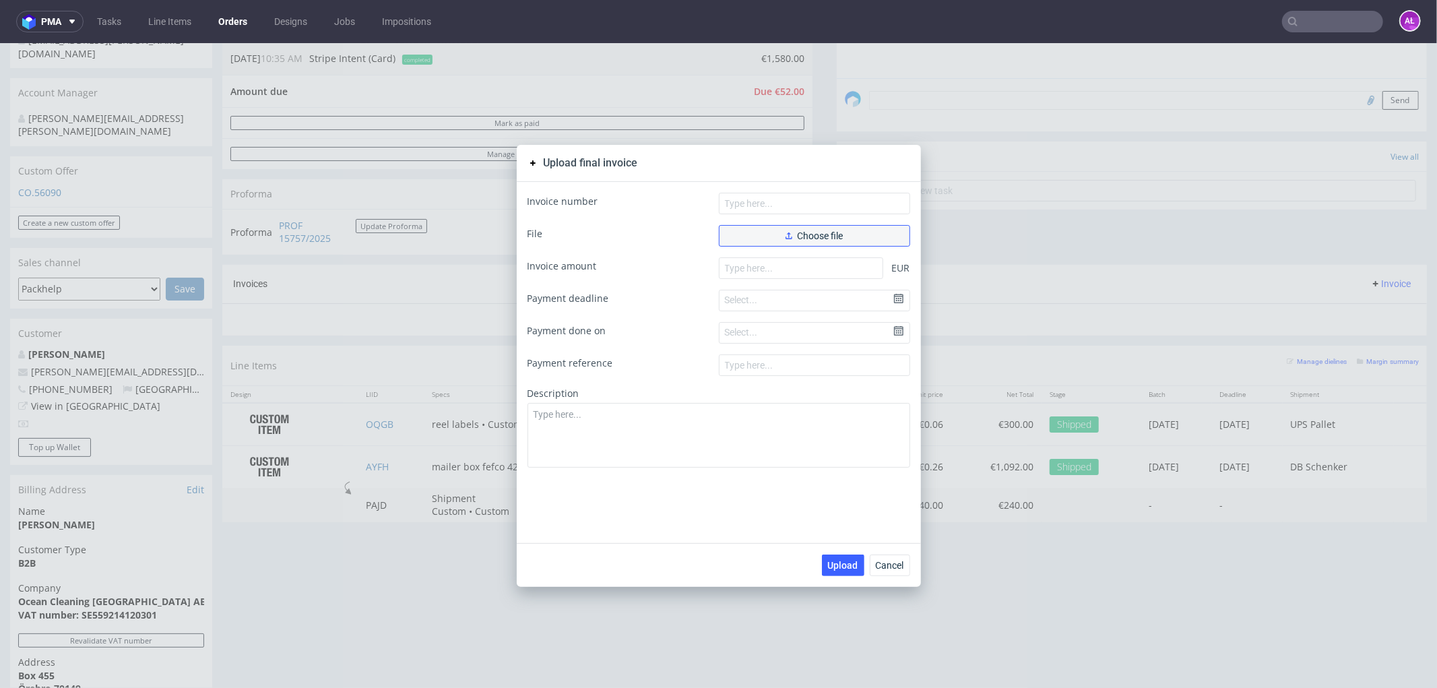
click at [789, 232] on span "Choose file" at bounding box center [814, 234] width 58 height 9
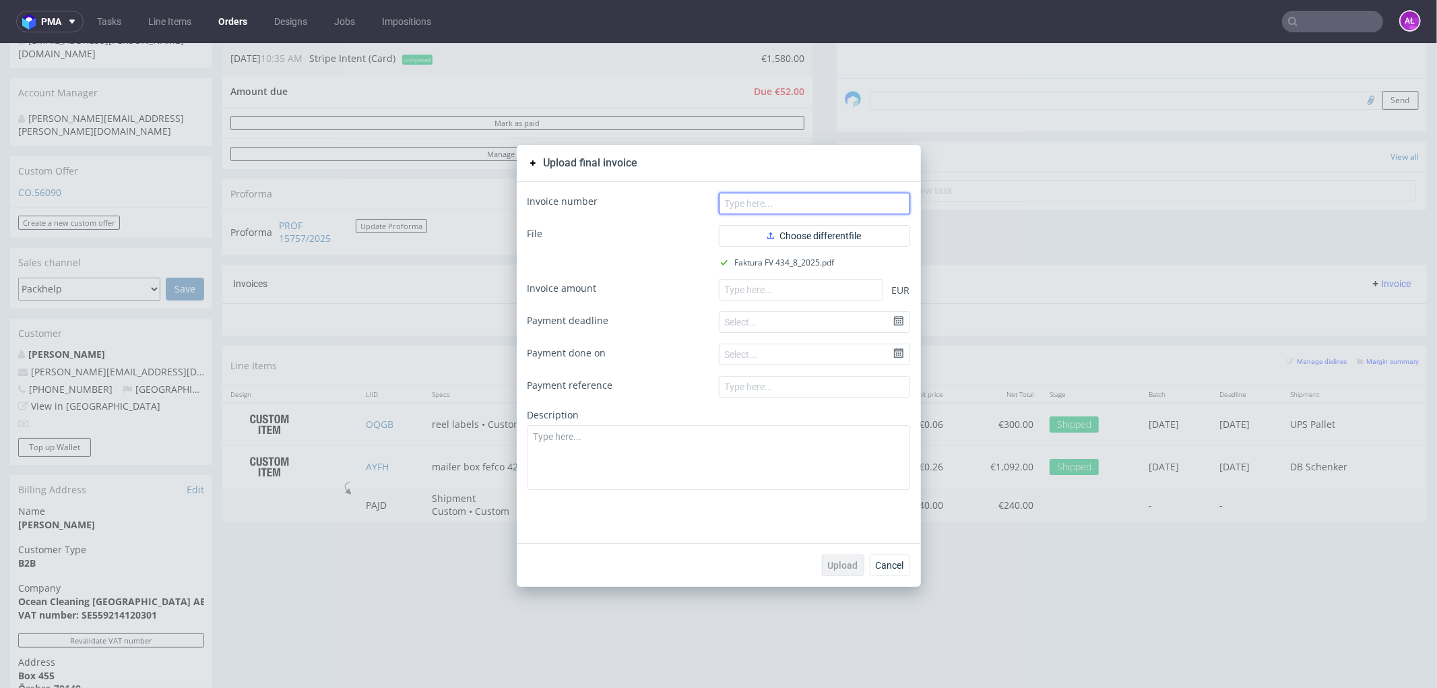
click at [876, 202] on input "text" at bounding box center [814, 203] width 191 height 22
paste input "FV 434/8/2025"
type input "FV 434/8/2025"
paste input "1580.00"
drag, startPoint x: 798, startPoint y: 289, endPoint x: 818, endPoint y: 386, distance: 99.1
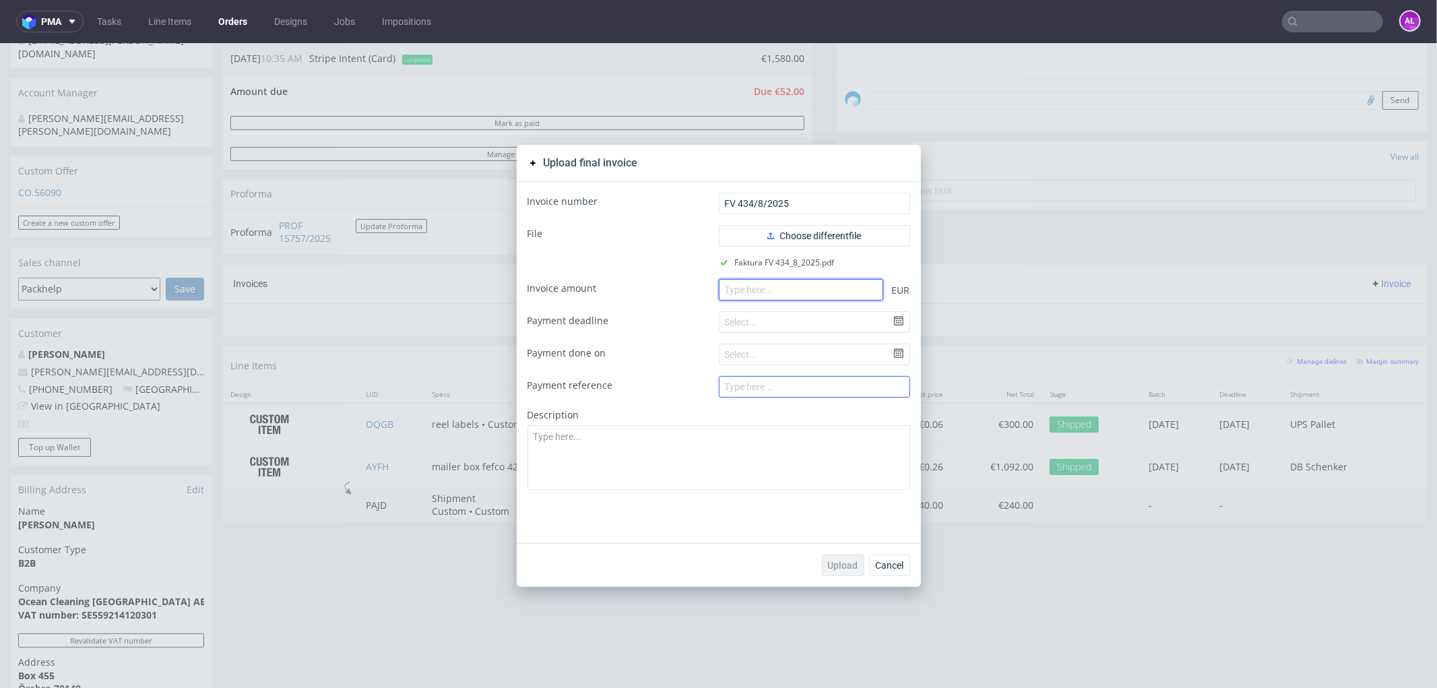
click at [798, 290] on input "number" at bounding box center [801, 289] width 164 height 22
type input "1580.00"
click at [842, 525] on span "Upload" at bounding box center [843, 564] width 30 height 9
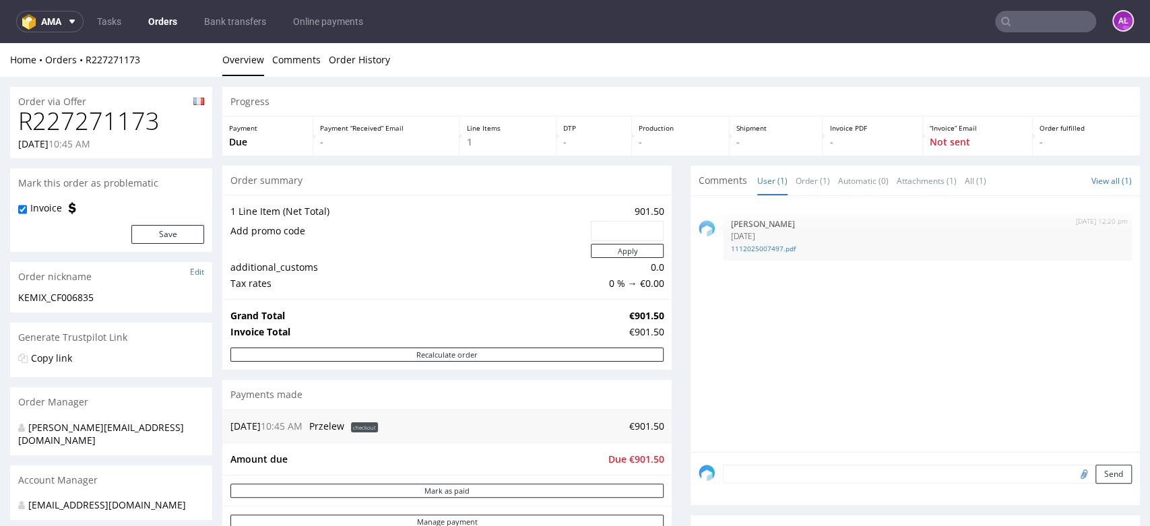
scroll to position [224, 0]
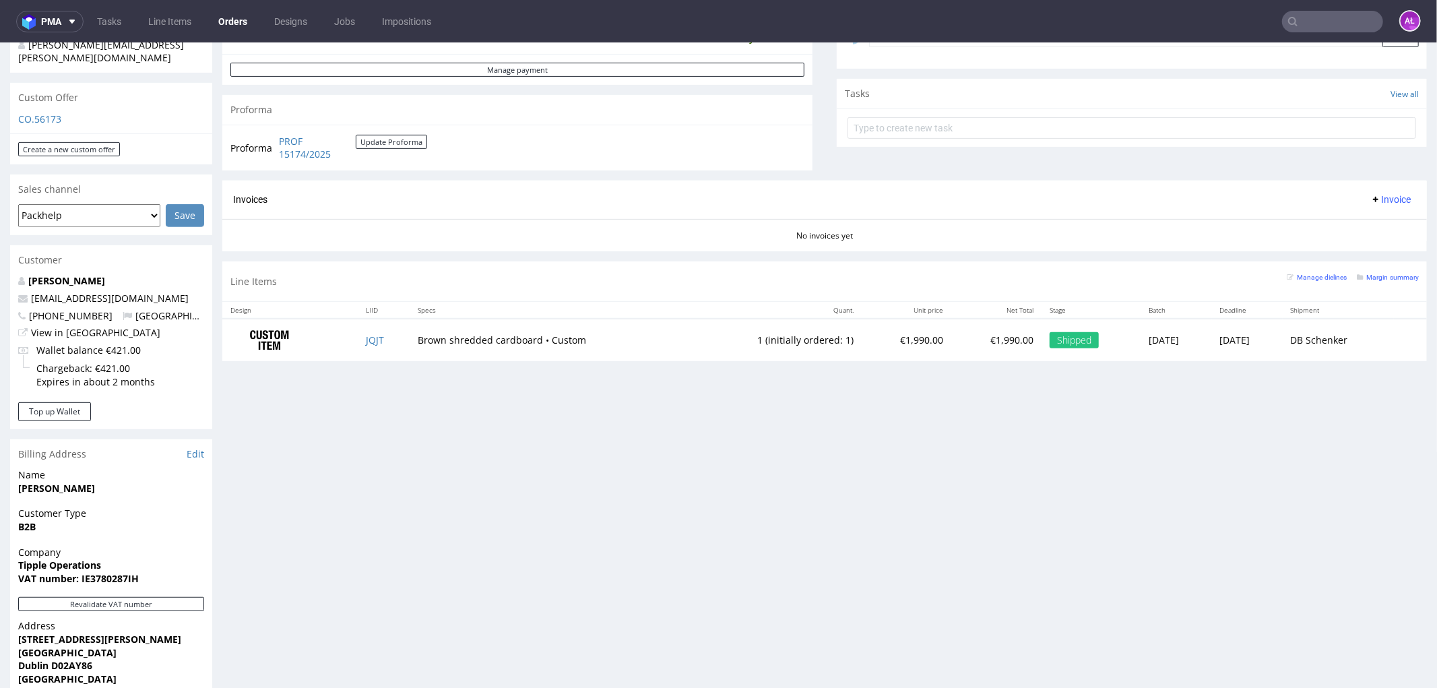
scroll to position [449, 0]
click at [176, 595] on button "Revalidate VAT number" at bounding box center [111, 602] width 186 height 14
click at [1374, 193] on span "Invoice" at bounding box center [1390, 197] width 40 height 11
click at [1373, 229] on span "Generate" at bounding box center [1367, 226] width 65 height 13
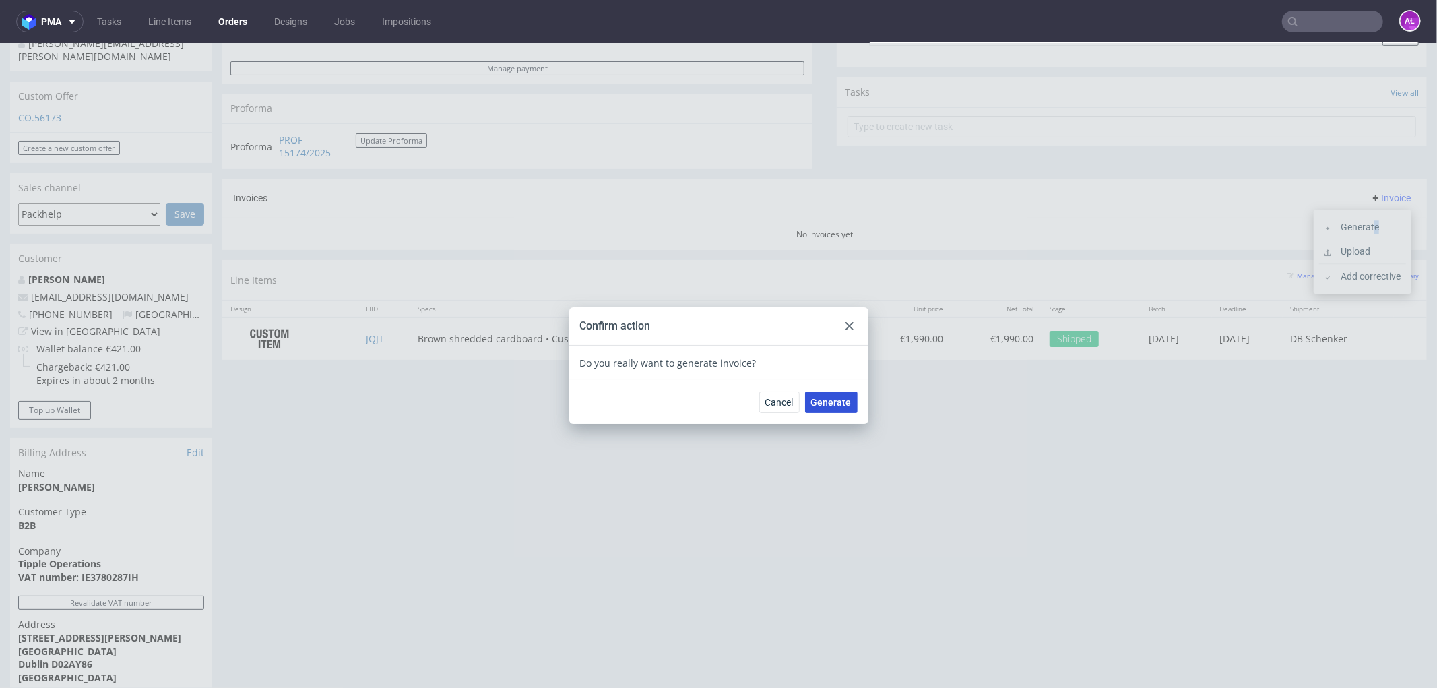
click at [835, 393] on button "Generate" at bounding box center [831, 402] width 53 height 22
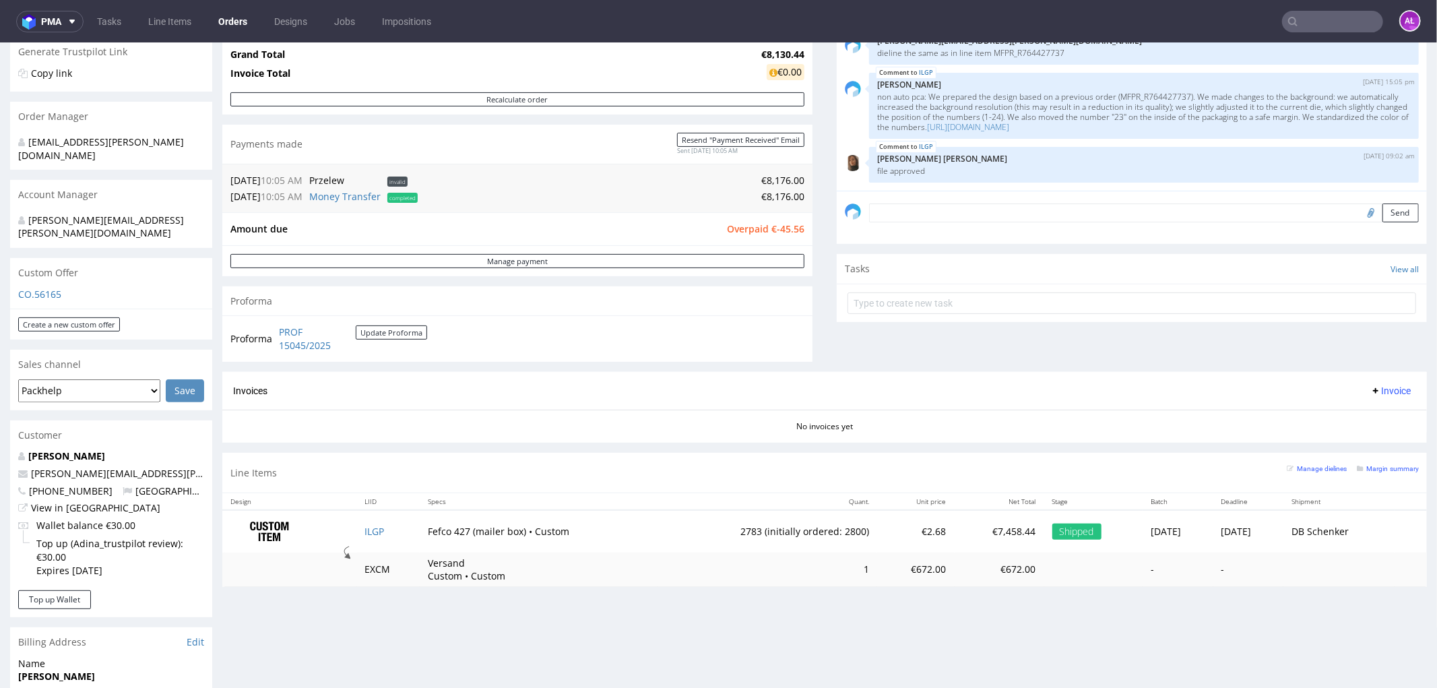
scroll to position [374, 0]
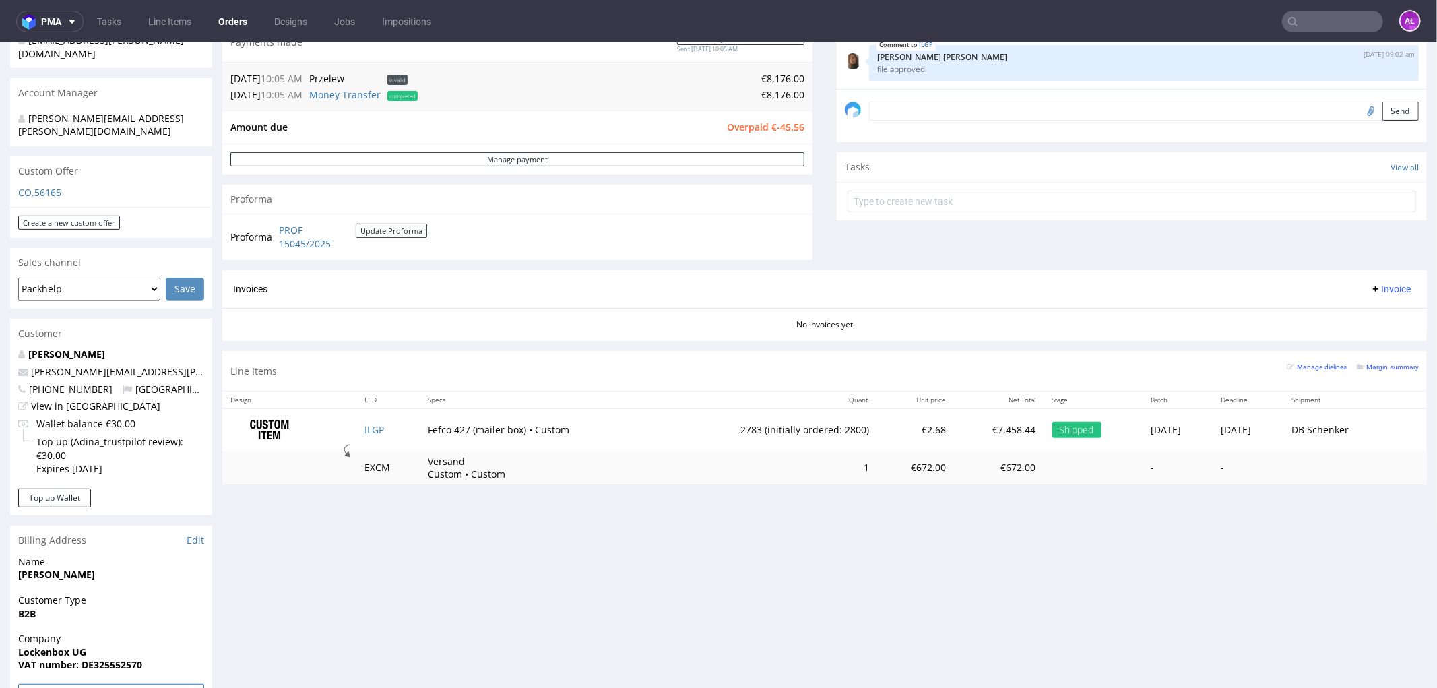
click at [123, 683] on button "Revalidate VAT number" at bounding box center [111, 690] width 186 height 14
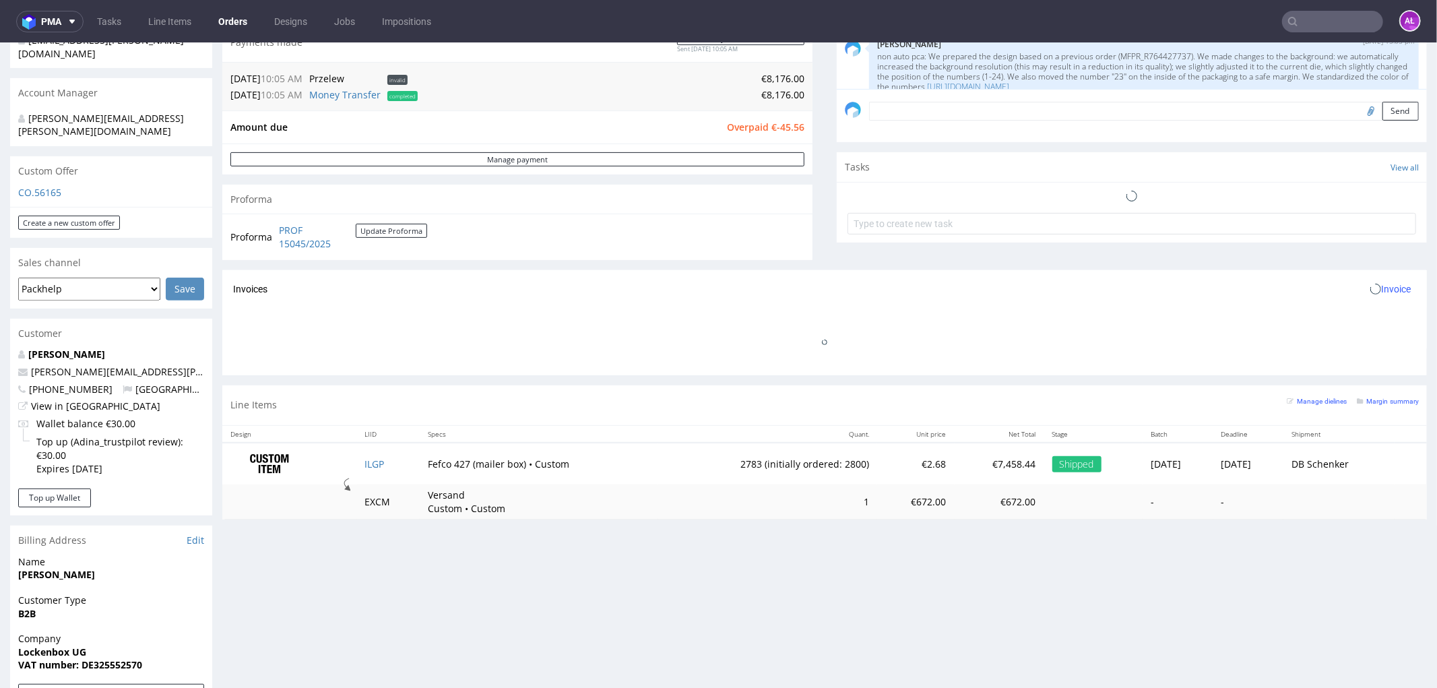
scroll to position [61, 0]
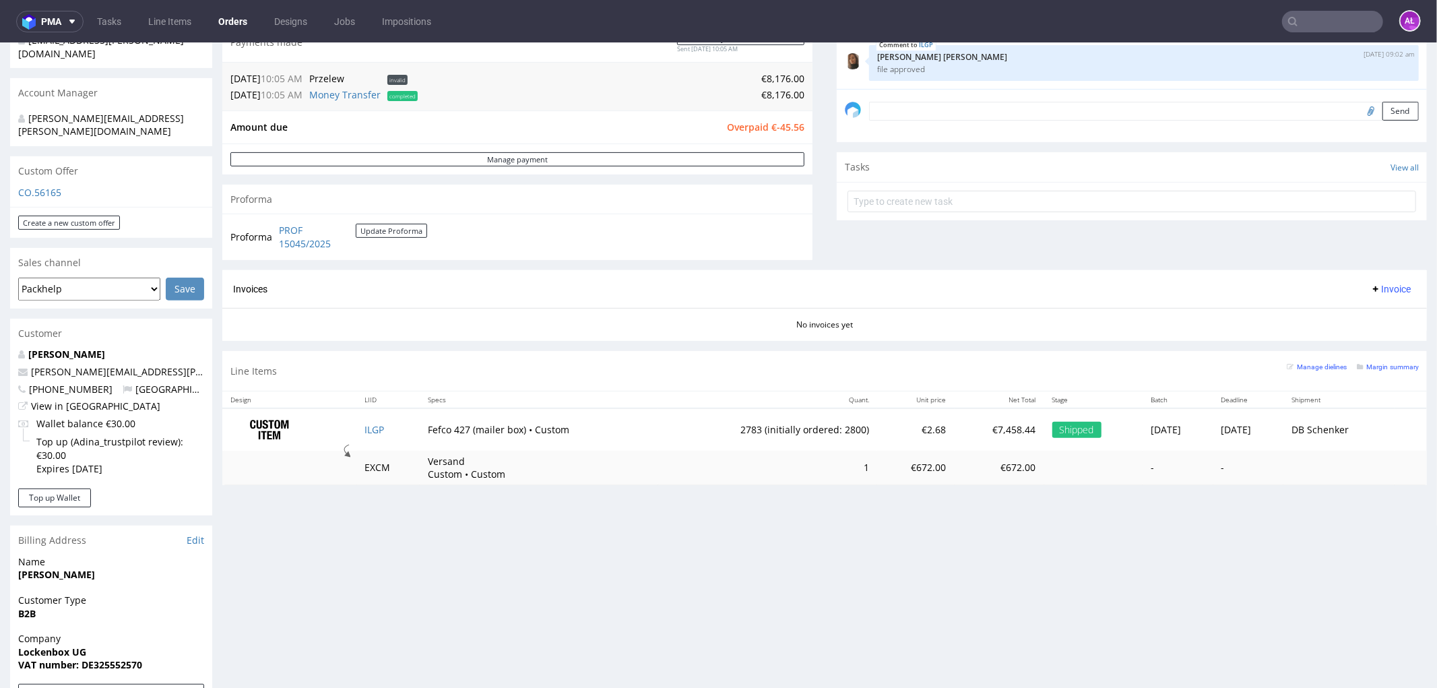
scroll to position [299, 0]
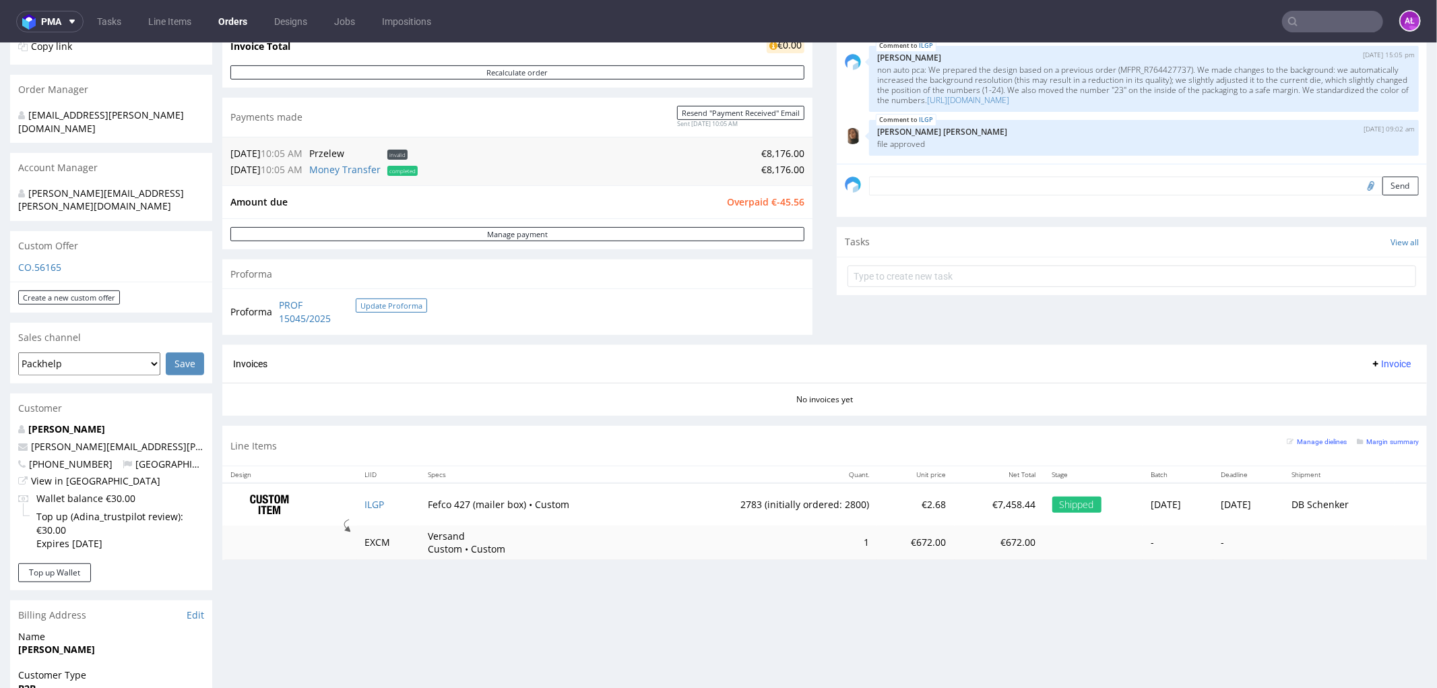
click at [395, 309] on button "Update Proforma" at bounding box center [391, 305] width 71 height 14
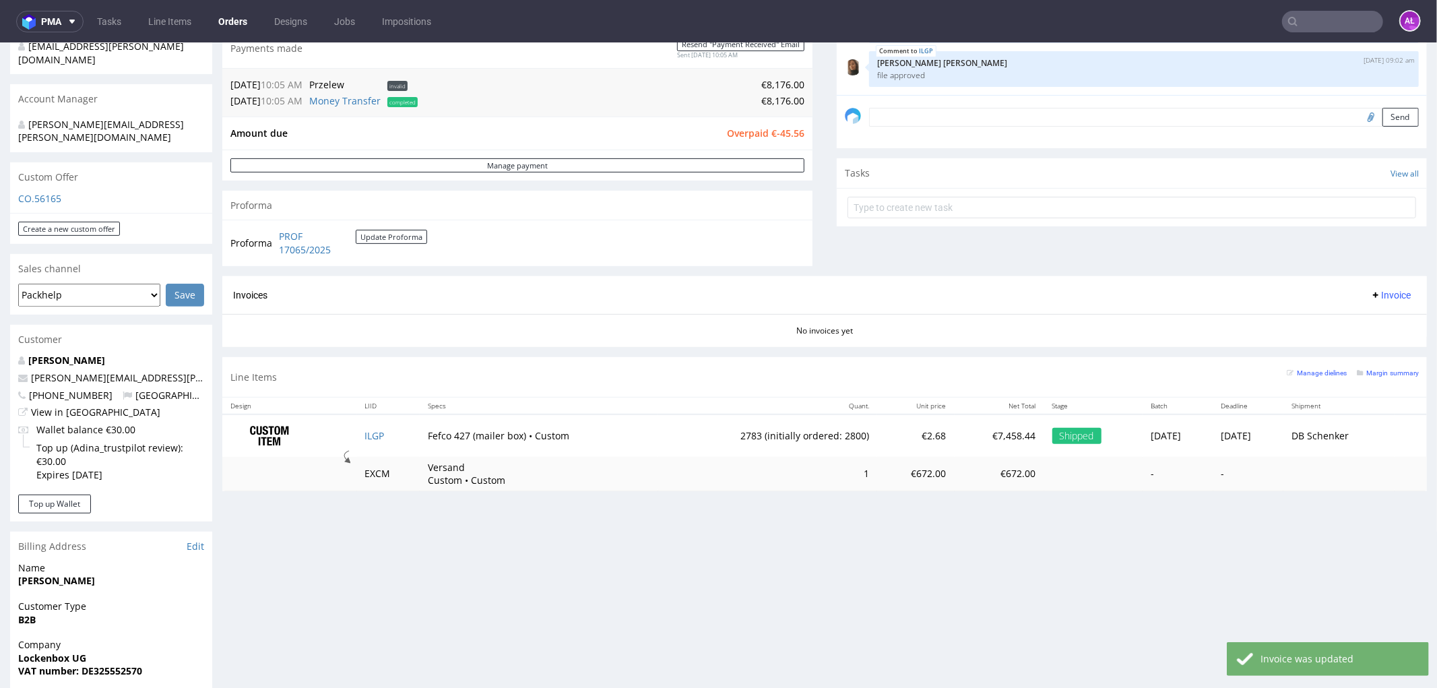
scroll to position [374, 0]
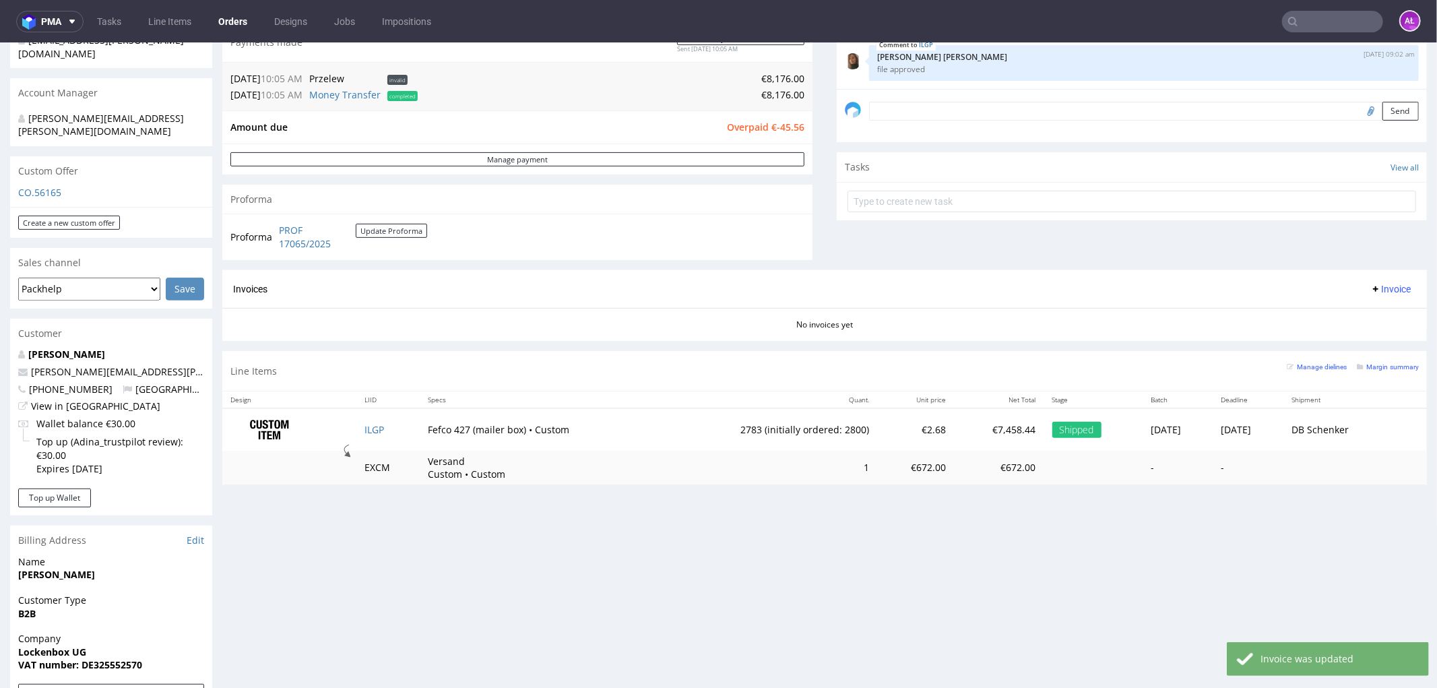
click at [1370, 289] on span "Invoice" at bounding box center [1390, 288] width 40 height 11
click at [1371, 314] on span "Generate" at bounding box center [1367, 317] width 65 height 13
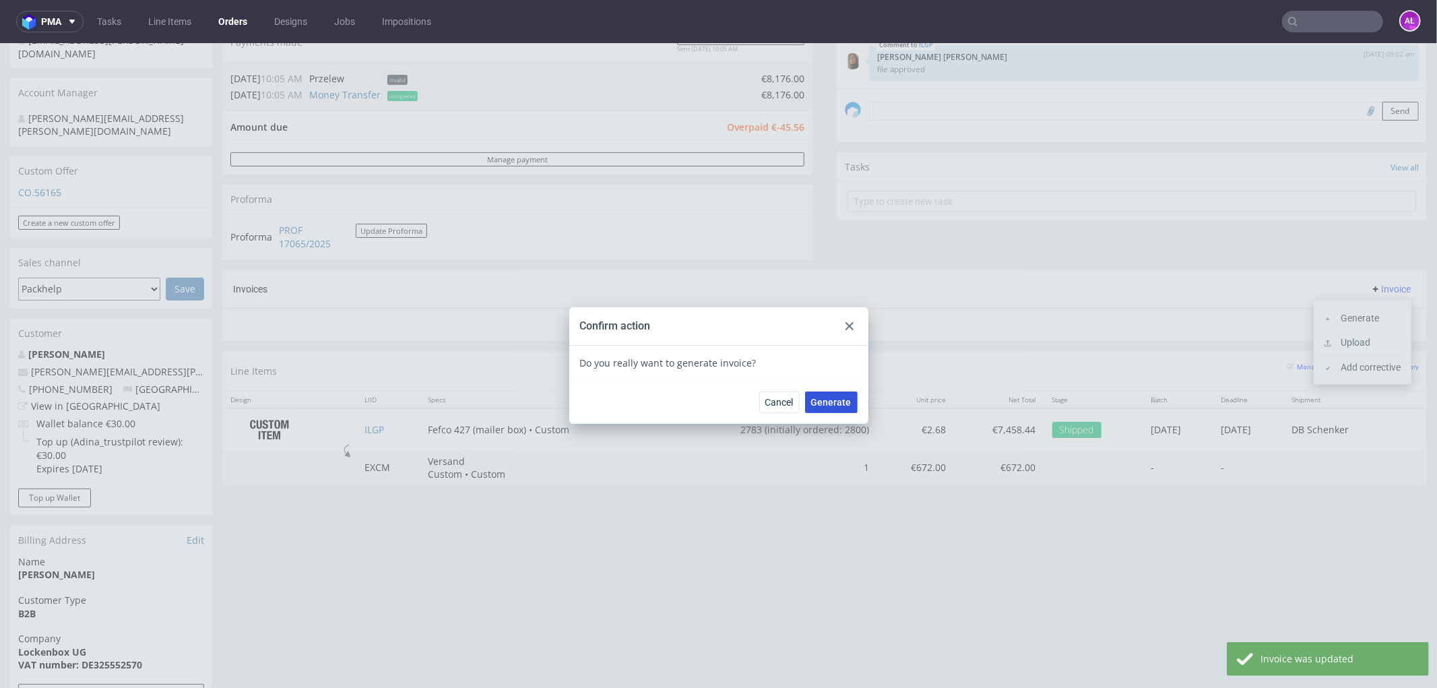
click at [830, 401] on span "Generate" at bounding box center [831, 401] width 40 height 9
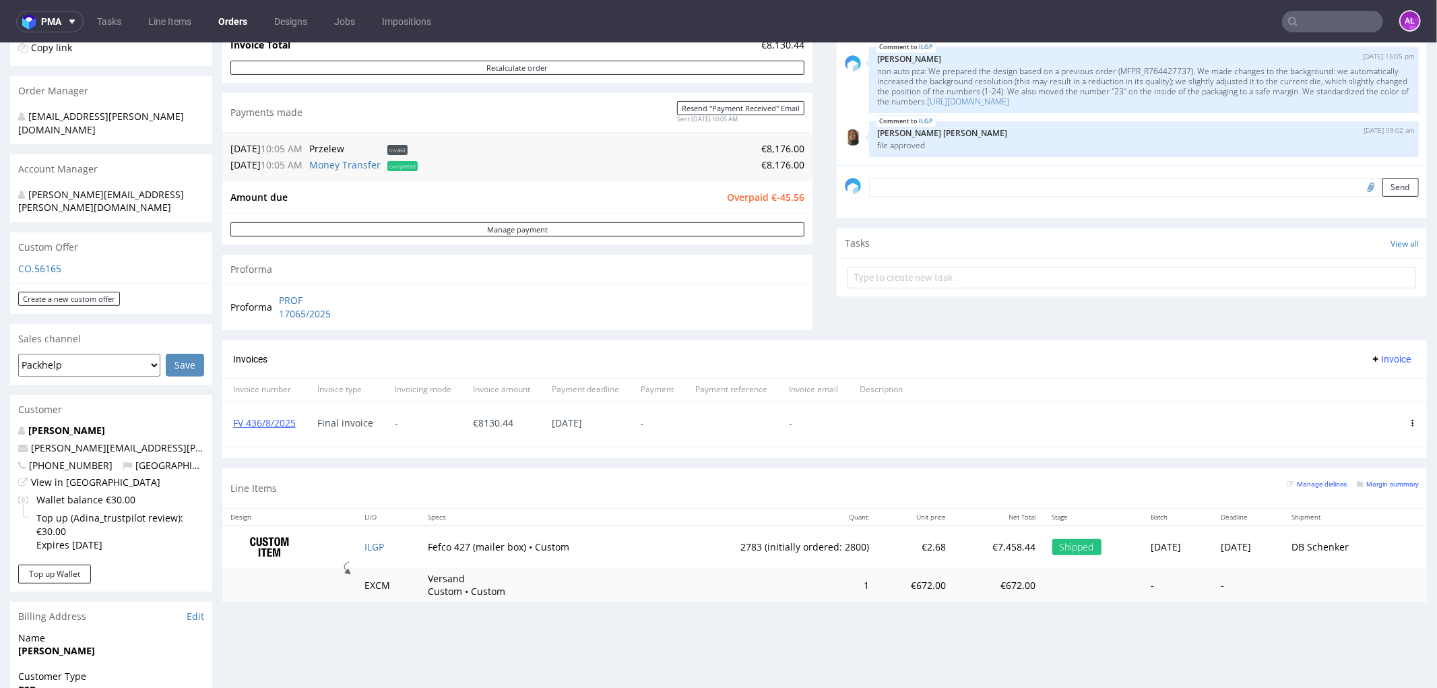
scroll to position [299, 0]
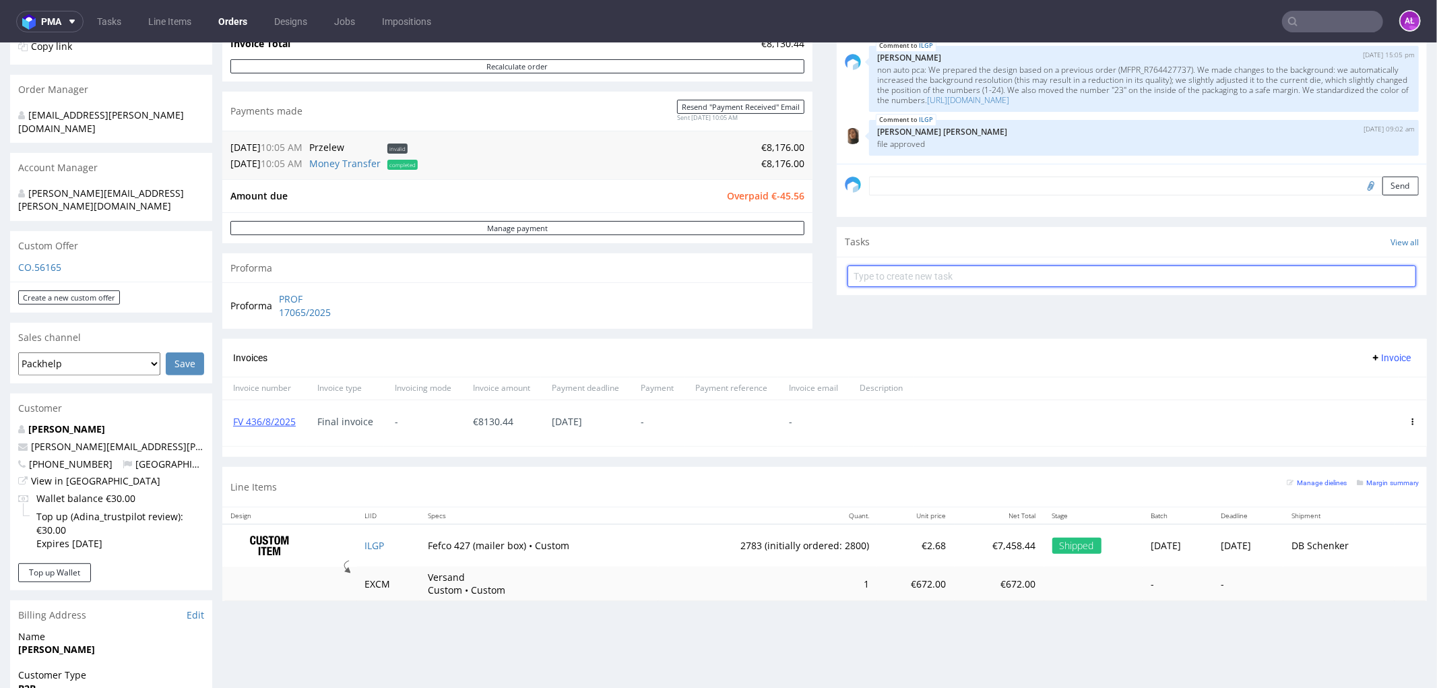
click at [897, 270] on input "text" at bounding box center [1131, 276] width 569 height 22
type input "refund"
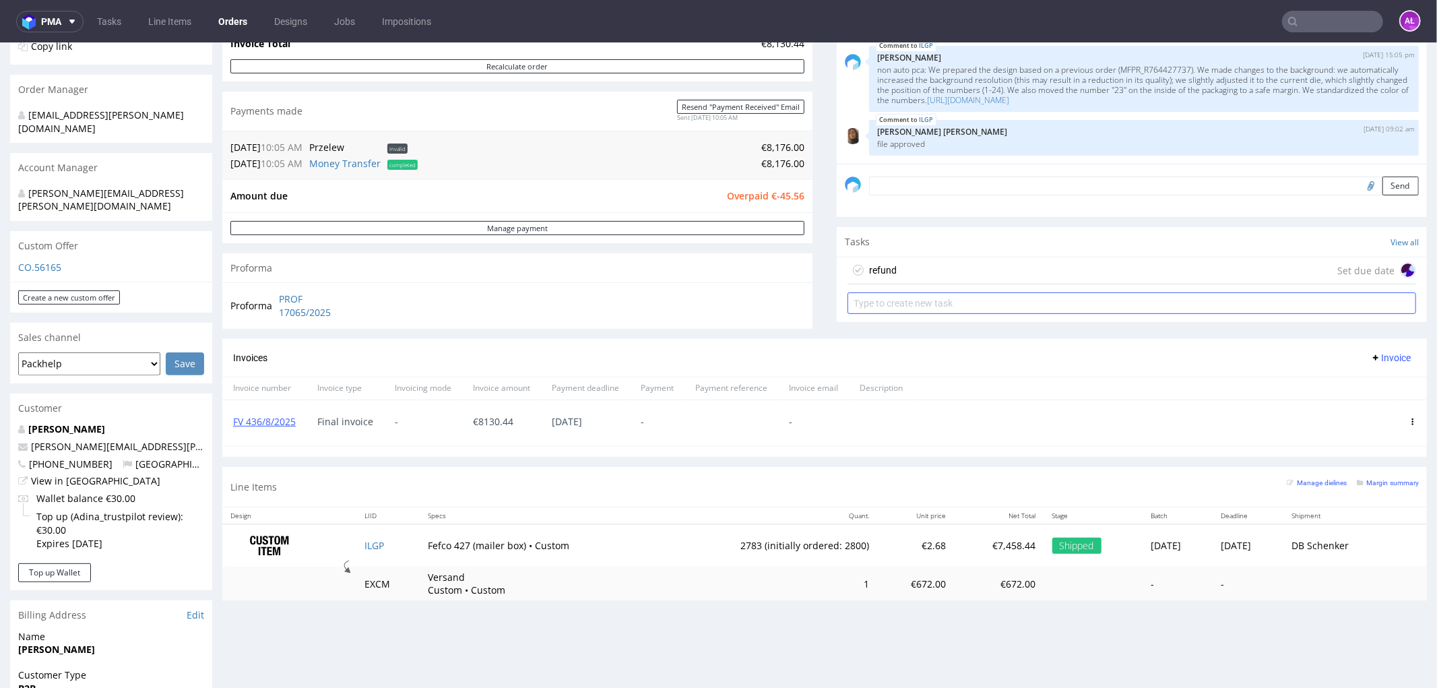
click div "refund Set due date"
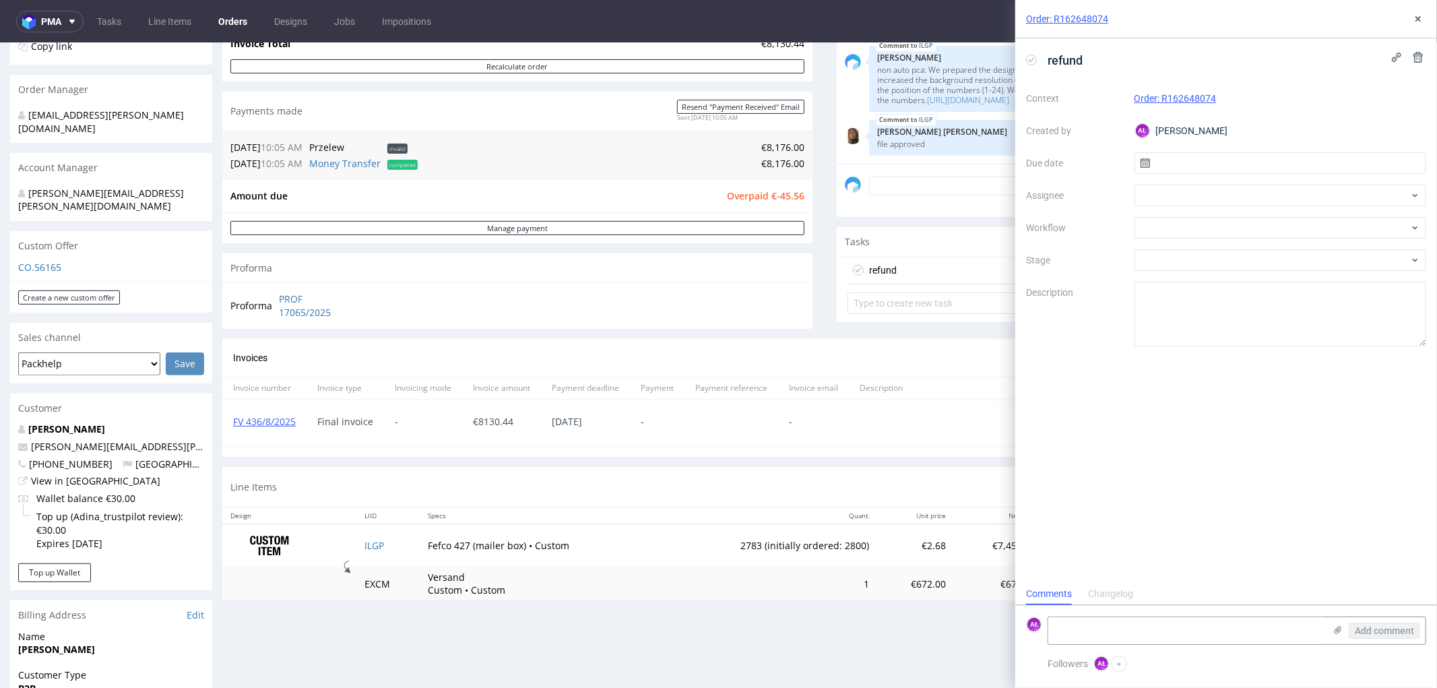
scroll to position [10, 0]
click div
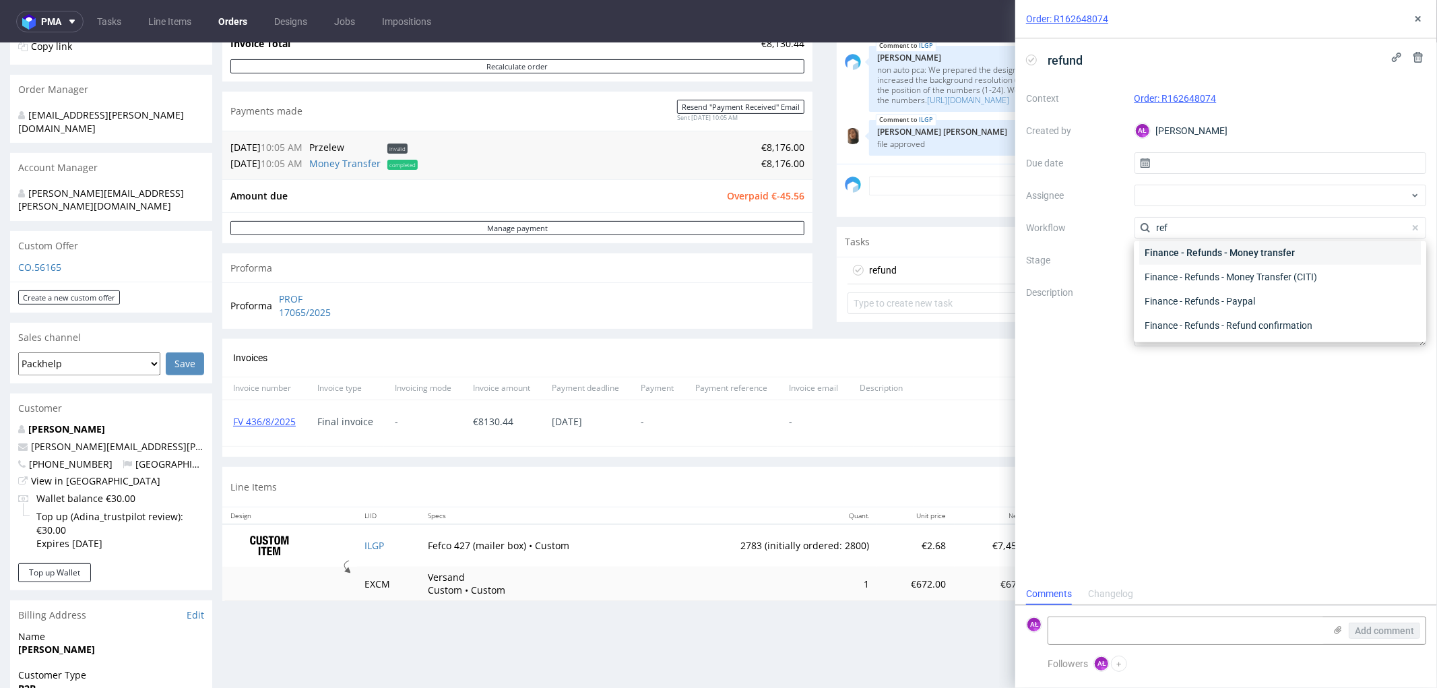
scroll to position [0, 0]
type input "ref"
drag, startPoint x: 1229, startPoint y: 272, endPoint x: 1012, endPoint y: 265, distance: 217.7
click div "Finance - Refunds - Money transfer"
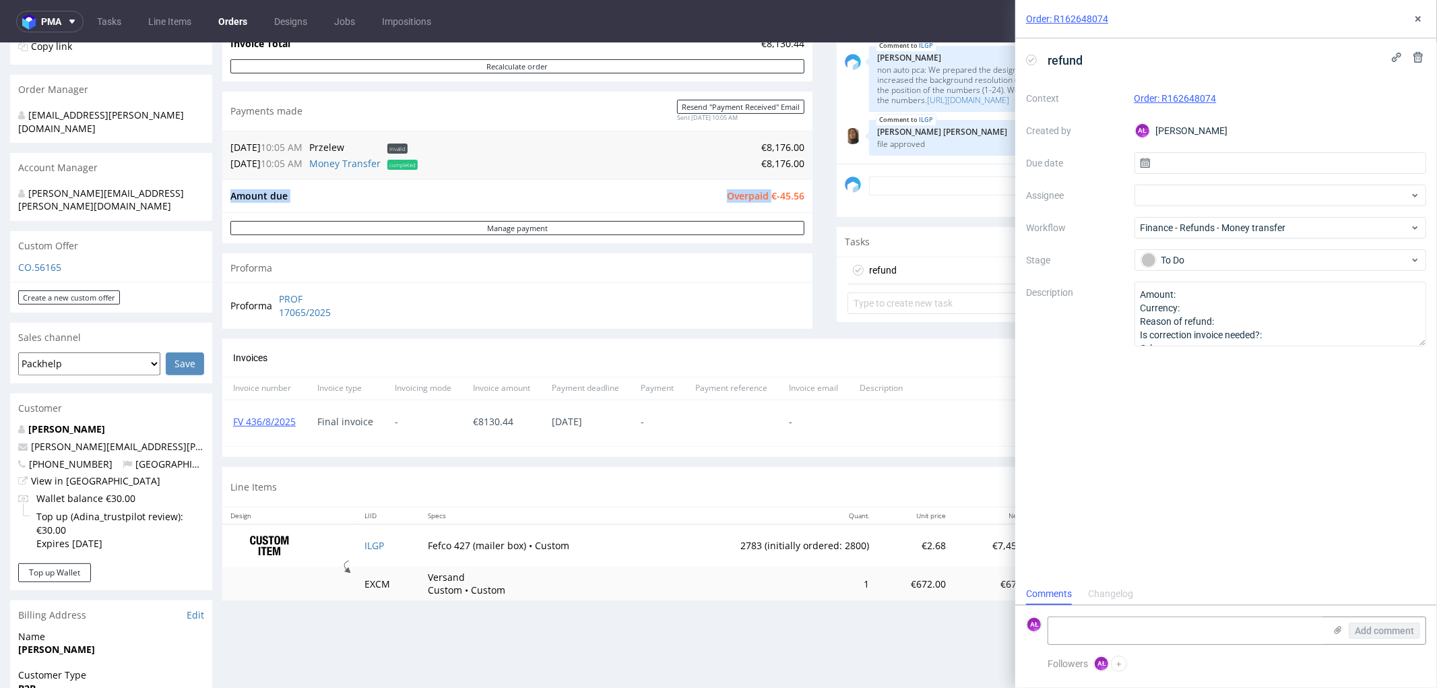
drag, startPoint x: 761, startPoint y: 157, endPoint x: 804, endPoint y: 160, distance: 42.5
click div "Progress Payment Owed €-45.56 Payment “Received” Email - Line Items 1 DTP - Pro…"
copy tbody "Amount due Overpaid"
click textarea "Amount: Currency: Reason of refund: Is correction invoice needed?: Other:"
paste textarea "€-45.56"
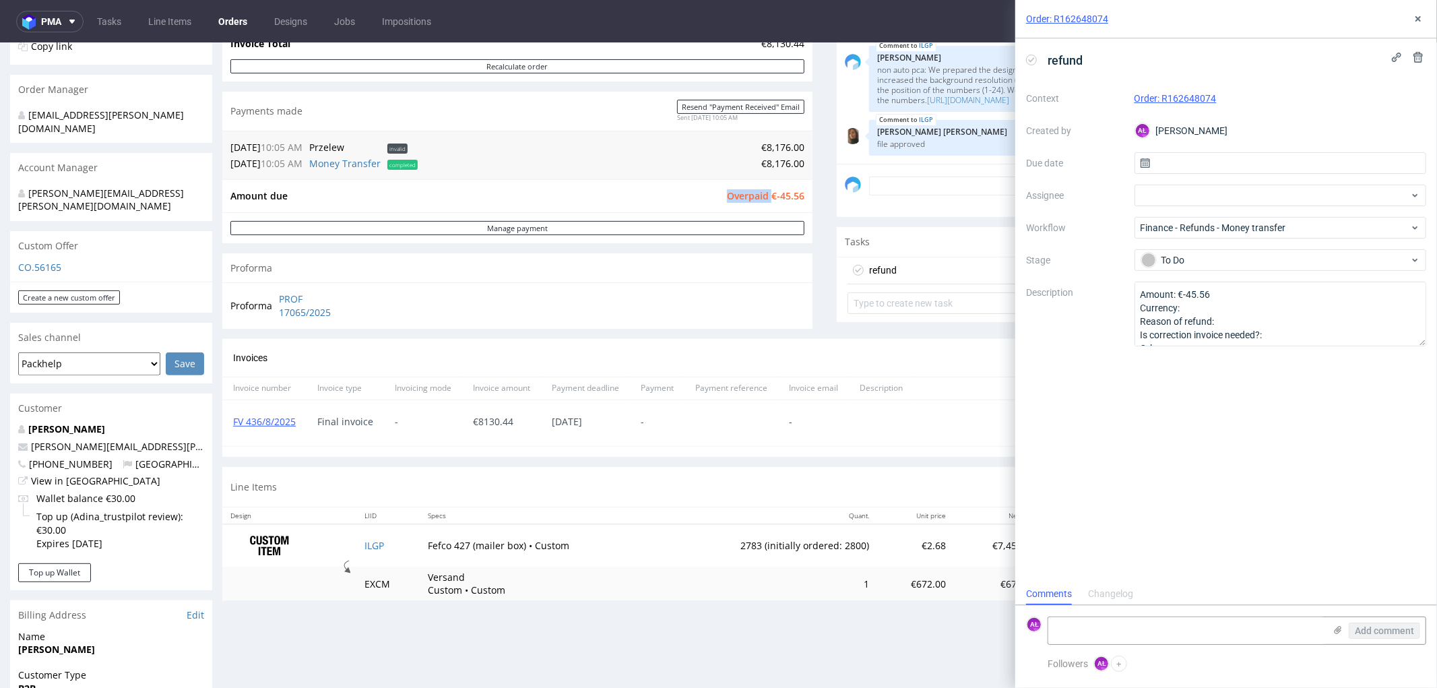
drag, startPoint x: 740, startPoint y: 159, endPoint x: 955, endPoint y: 187, distance: 217.4
click td "Overpaid €-45.56"
copy span "Overpaid €"
click textarea "Amount: €-45.56 Currency: Reason of refund: Is correction invoice needed?: Othe…"
paste textarea "Overpaid €"
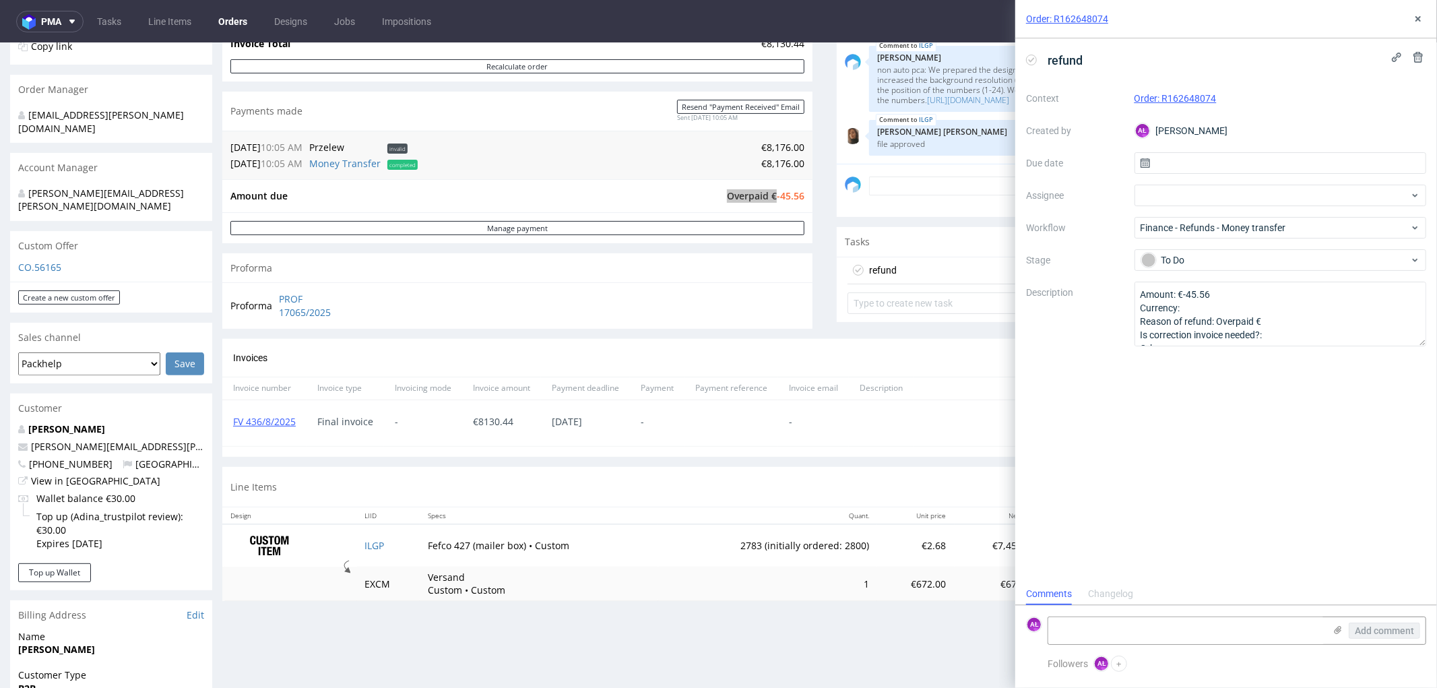
drag, startPoint x: 1229, startPoint y: 395, endPoint x: 1312, endPoint y: 244, distance: 173.1
click div "refund Context Order: R162648074 Created by AŁ Aleksandra Łętowska Due date Ass…"
click textarea "Amount: €-45.56 Currency: Reason of refund: Overpaid € Is correction invoice ne…"
type textarea "Amount: €-45.56 Currency: Reason of refund: Overpaid Is correction invoice need…"
click div "refund Context Order: R162648074 Created by AŁ Aleksandra Łętowska Due date Ass…"
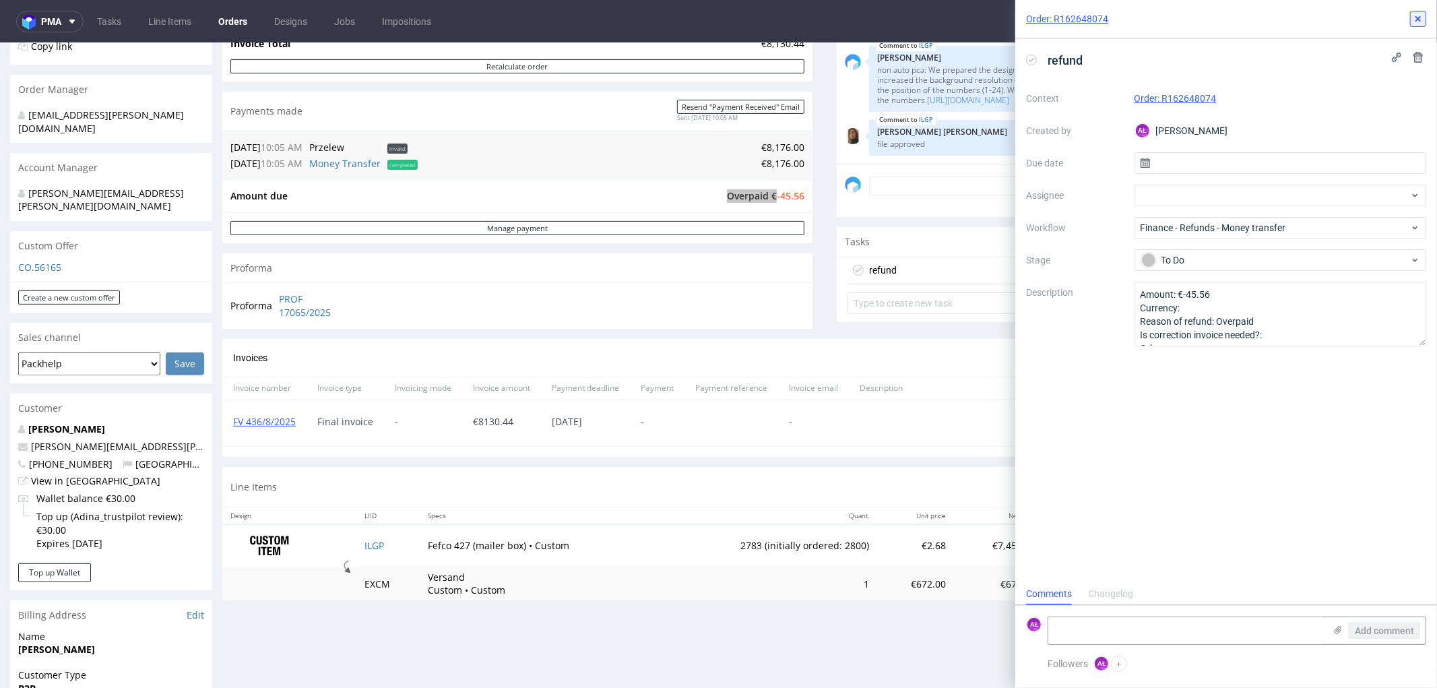
click icon
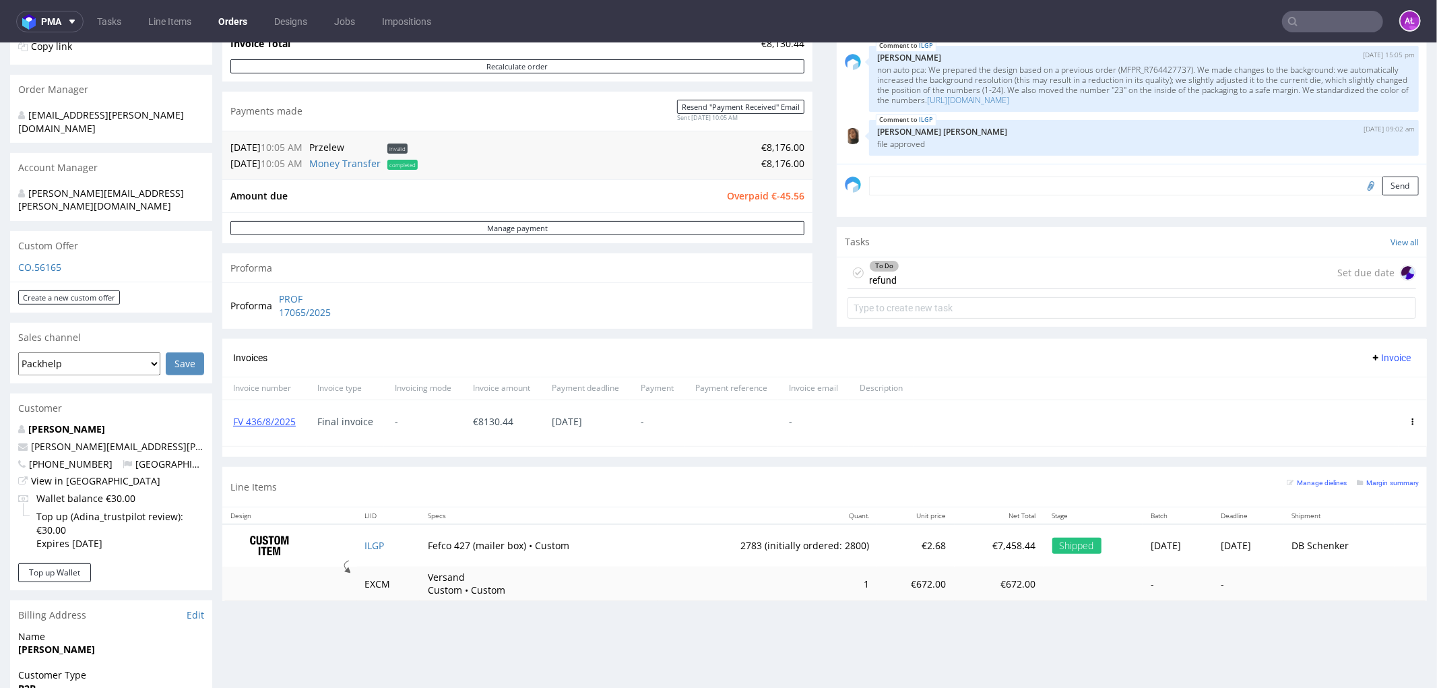
click div "Proforma PROF 17065/2025"
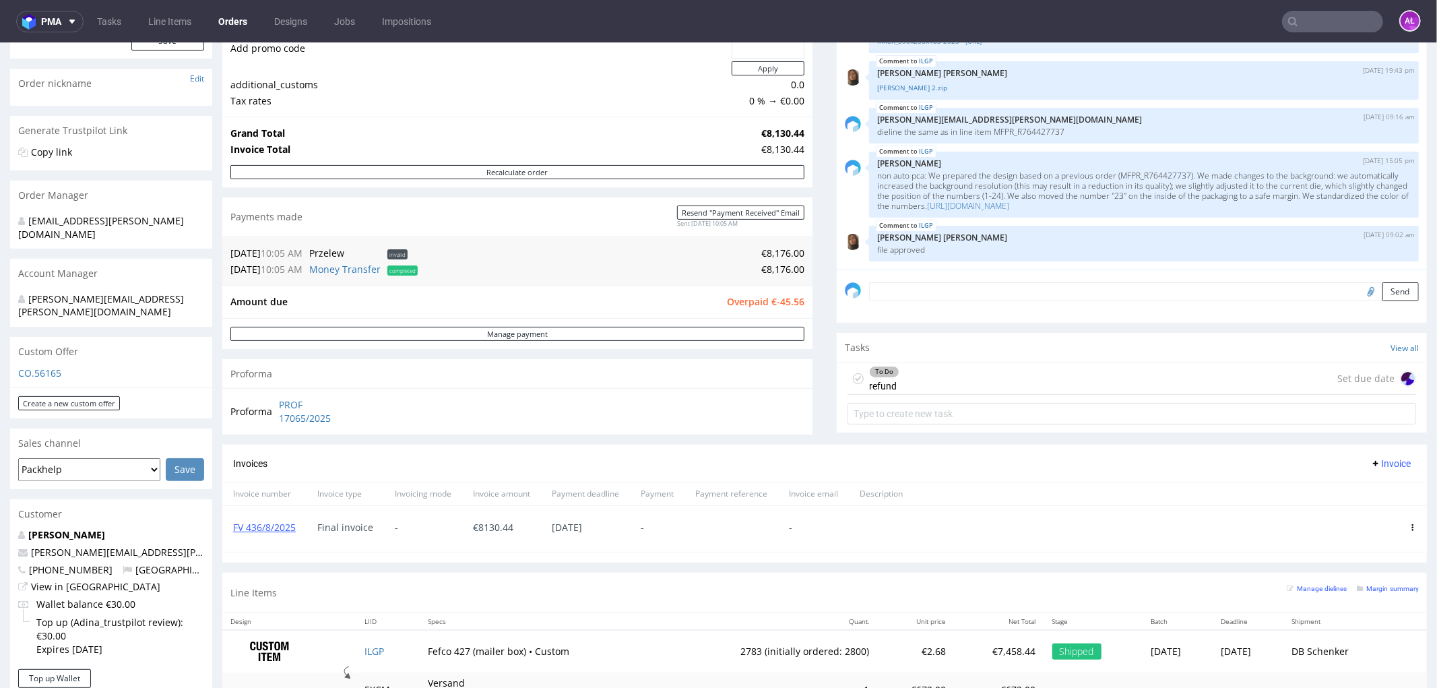
scroll to position [374, 0]
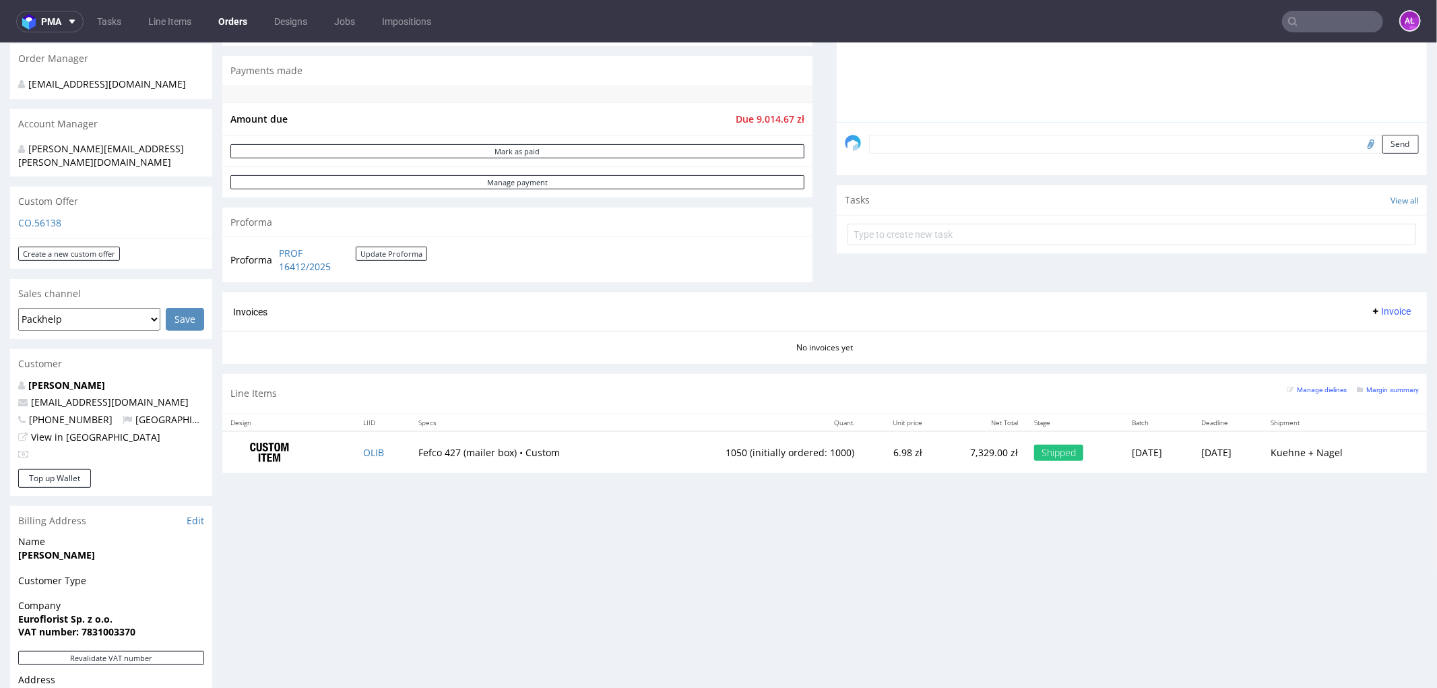
scroll to position [105, 0]
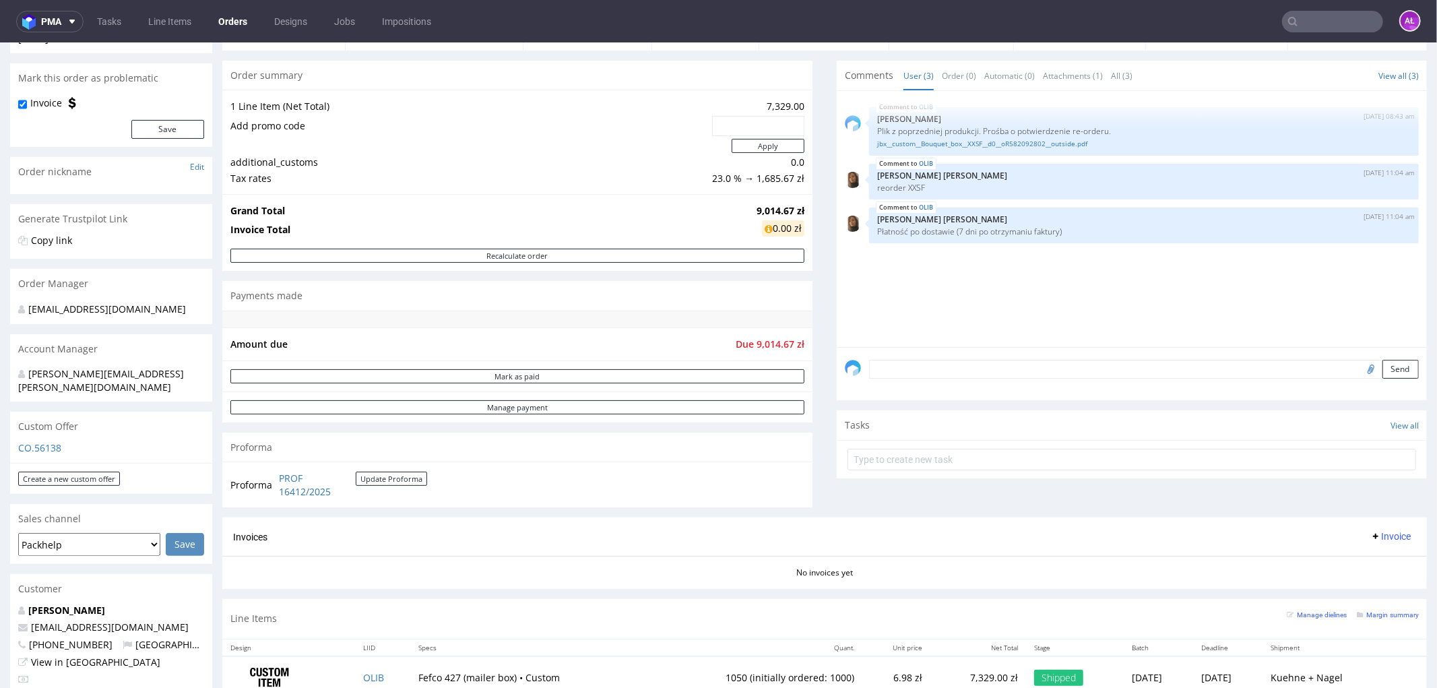
click at [1370, 536] on span "Invoice" at bounding box center [1390, 535] width 40 height 11
click at [1378, 559] on span "Generate" at bounding box center [1367, 564] width 65 height 13
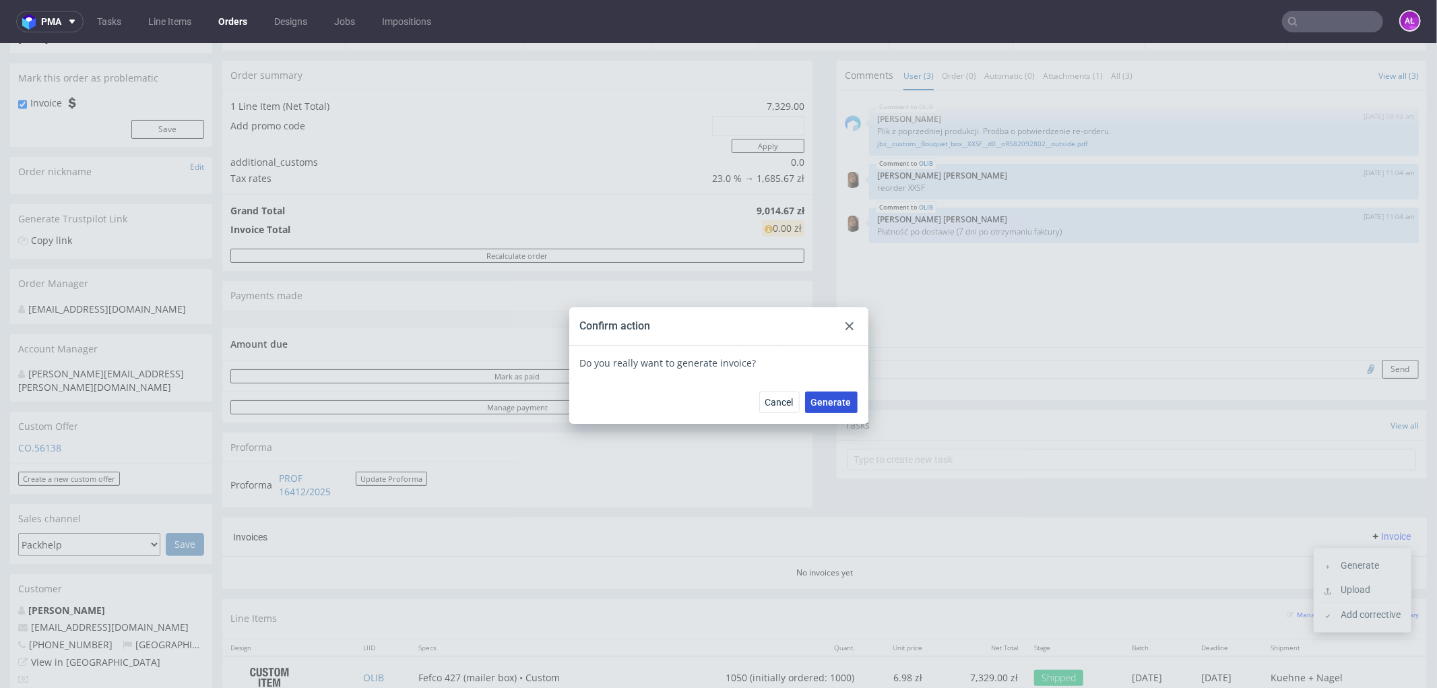
click at [829, 399] on span "Generate" at bounding box center [831, 401] width 40 height 9
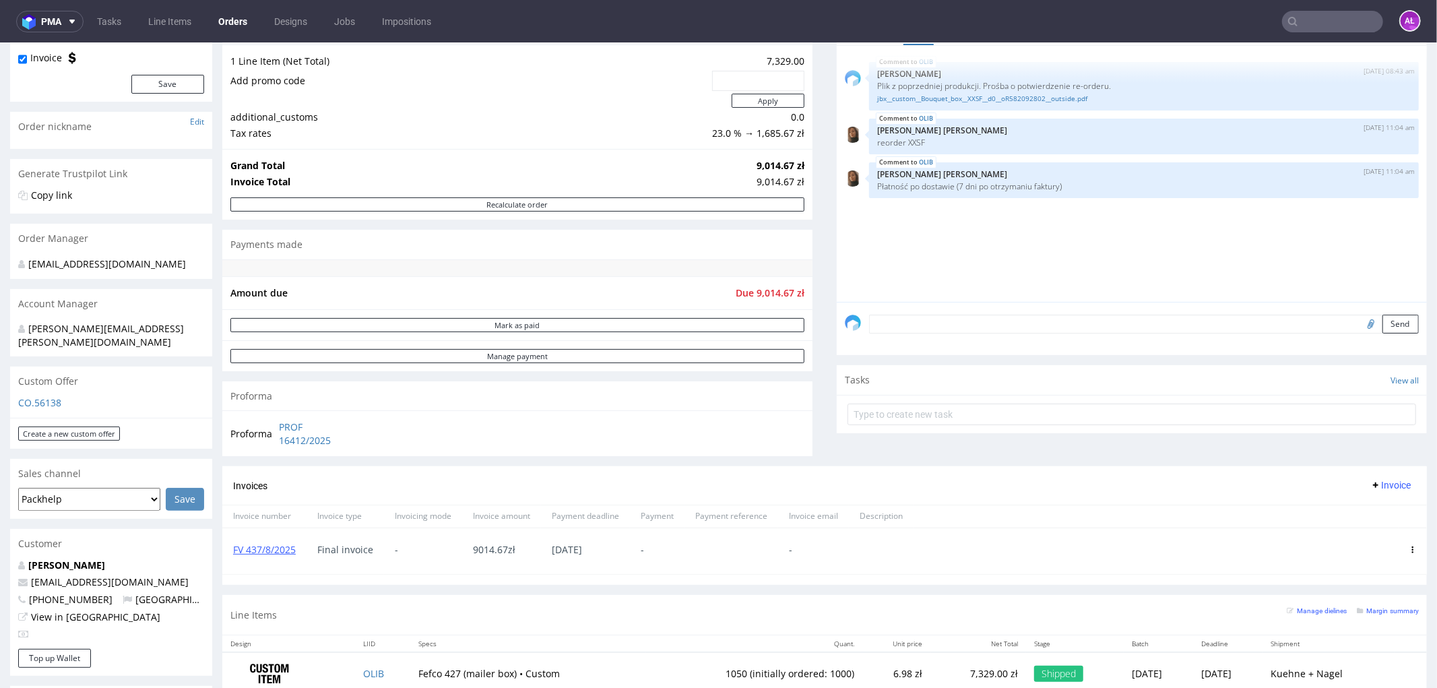
scroll to position [374, 0]
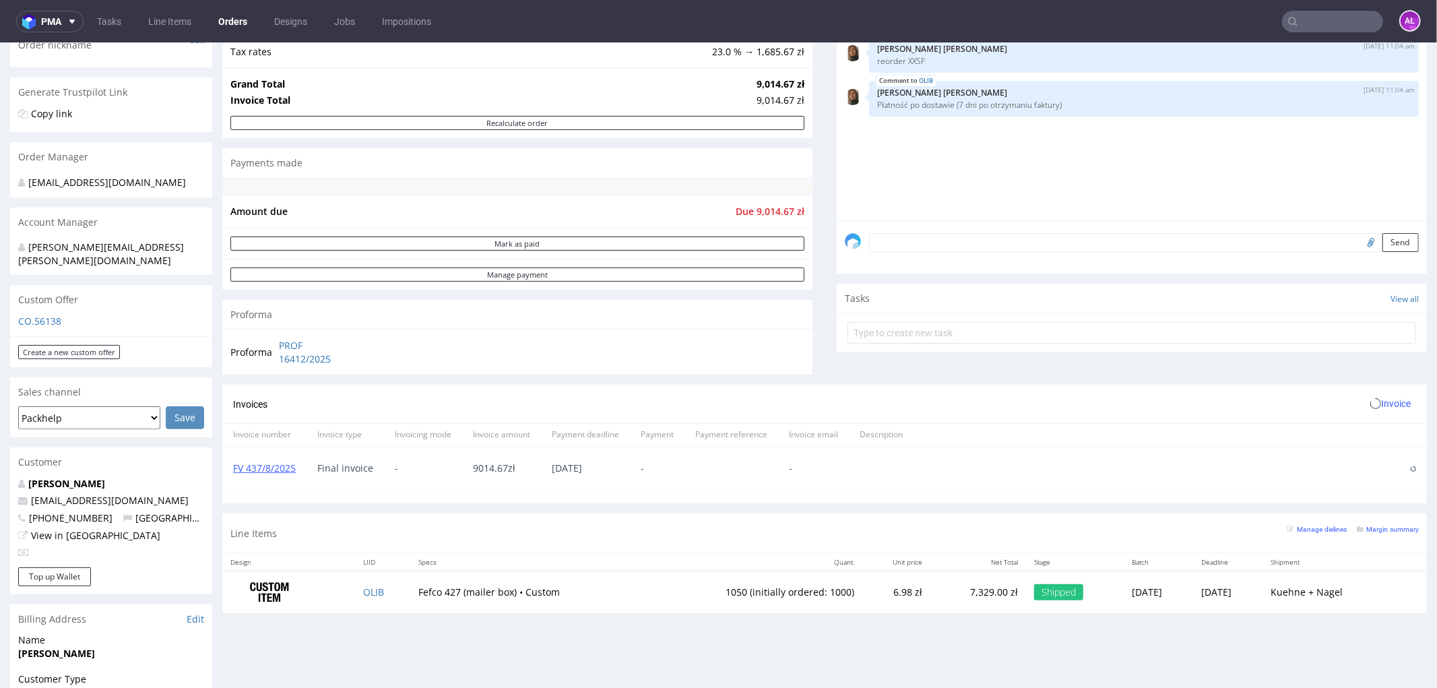
scroll to position [374, 0]
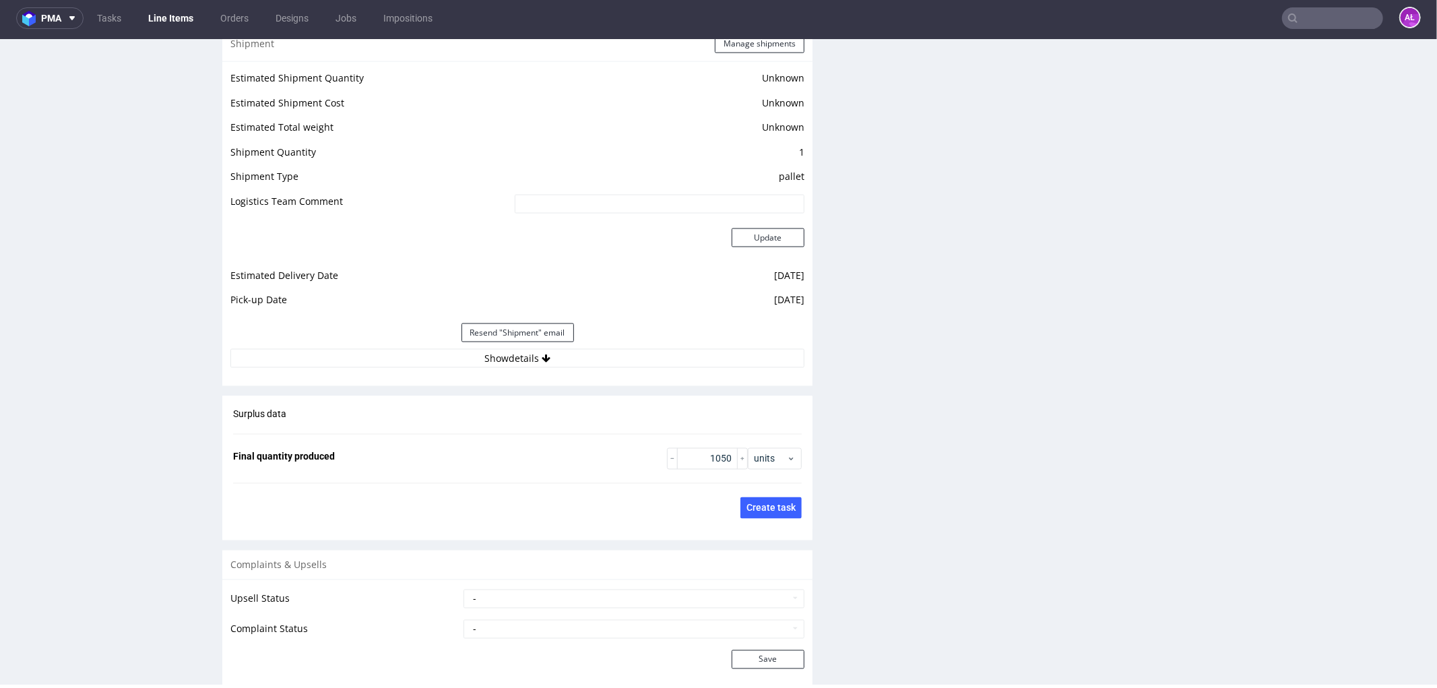
scroll to position [1893, 0]
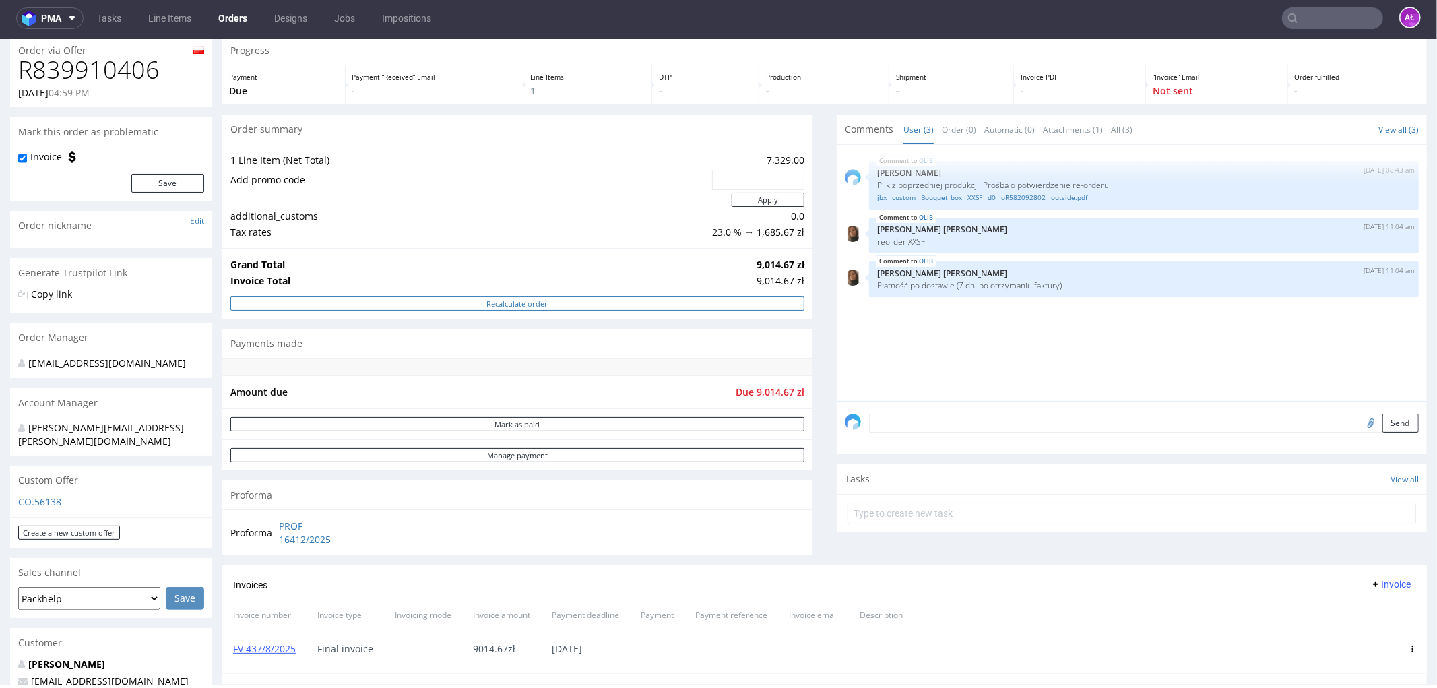
scroll to position [75, 0]
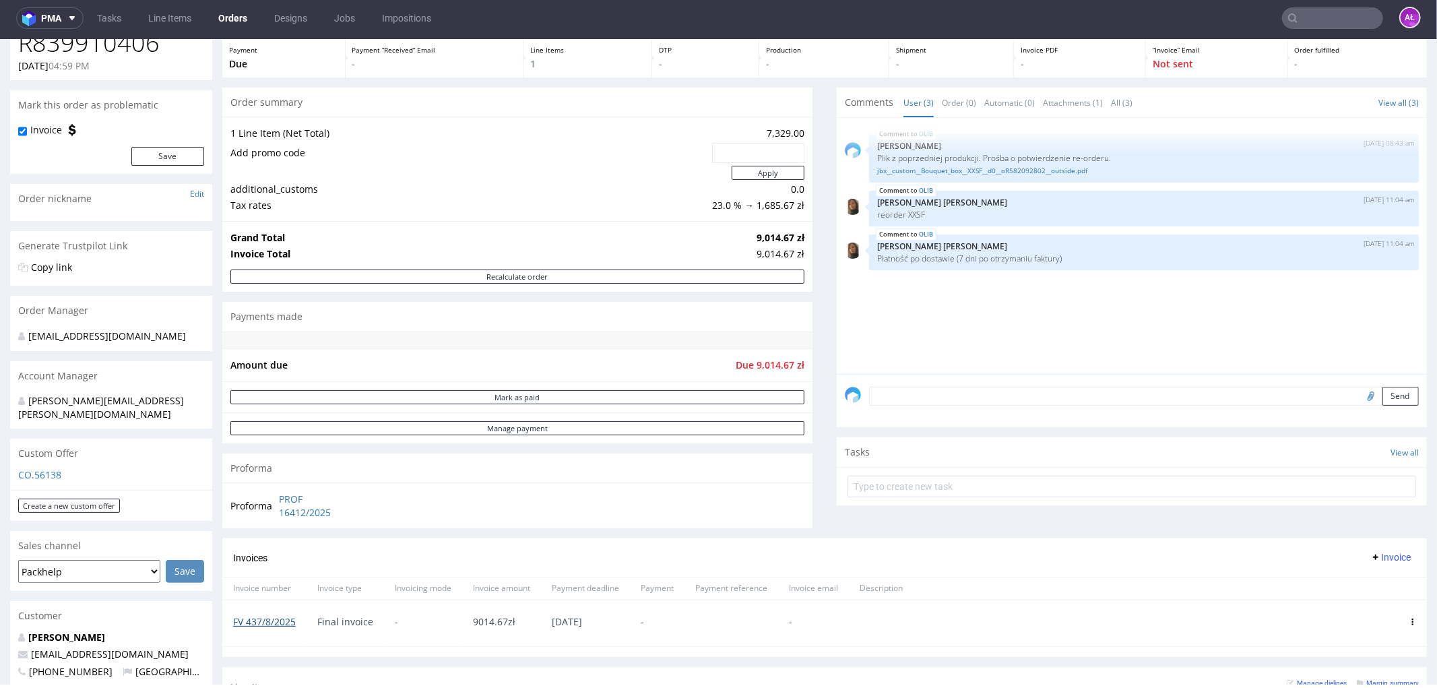
click at [287, 620] on link "FV 437/8/2025" at bounding box center [264, 620] width 63 height 13
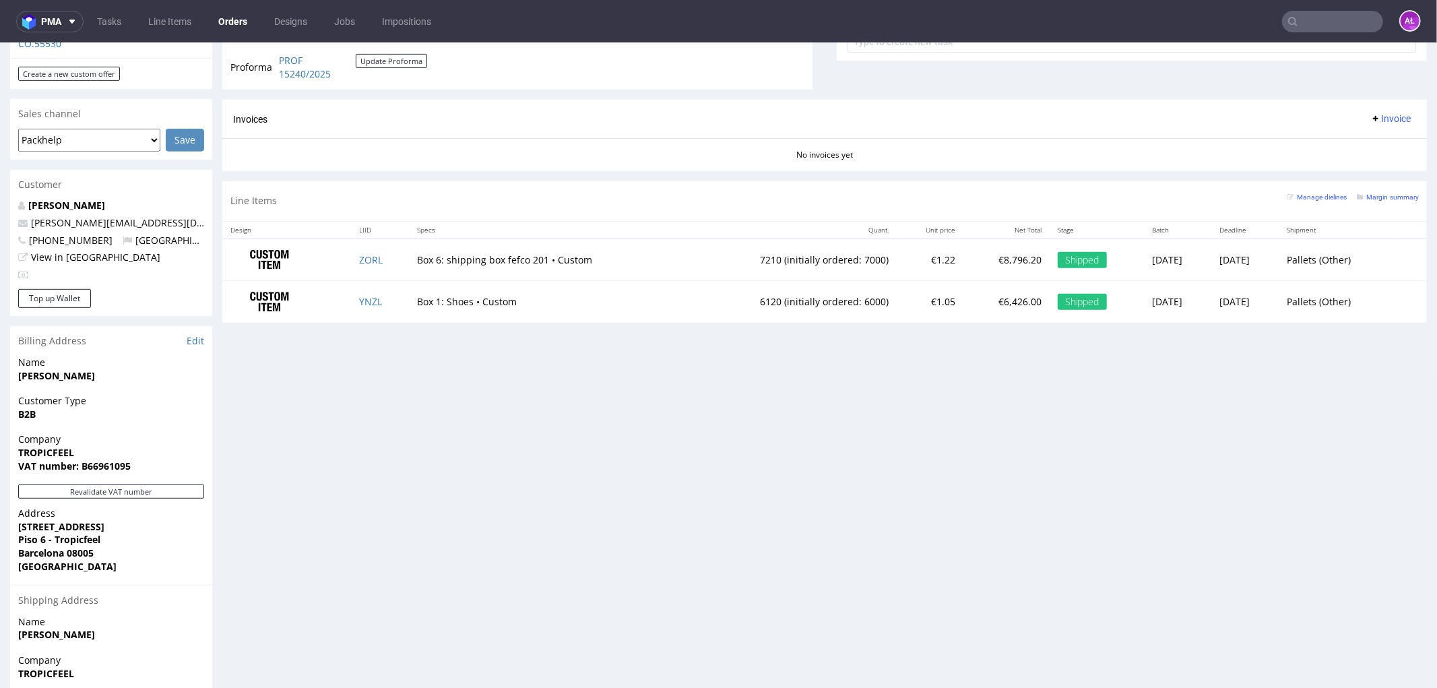
scroll to position [523, 0]
click at [146, 483] on button "Revalidate VAT number" at bounding box center [111, 490] width 186 height 14
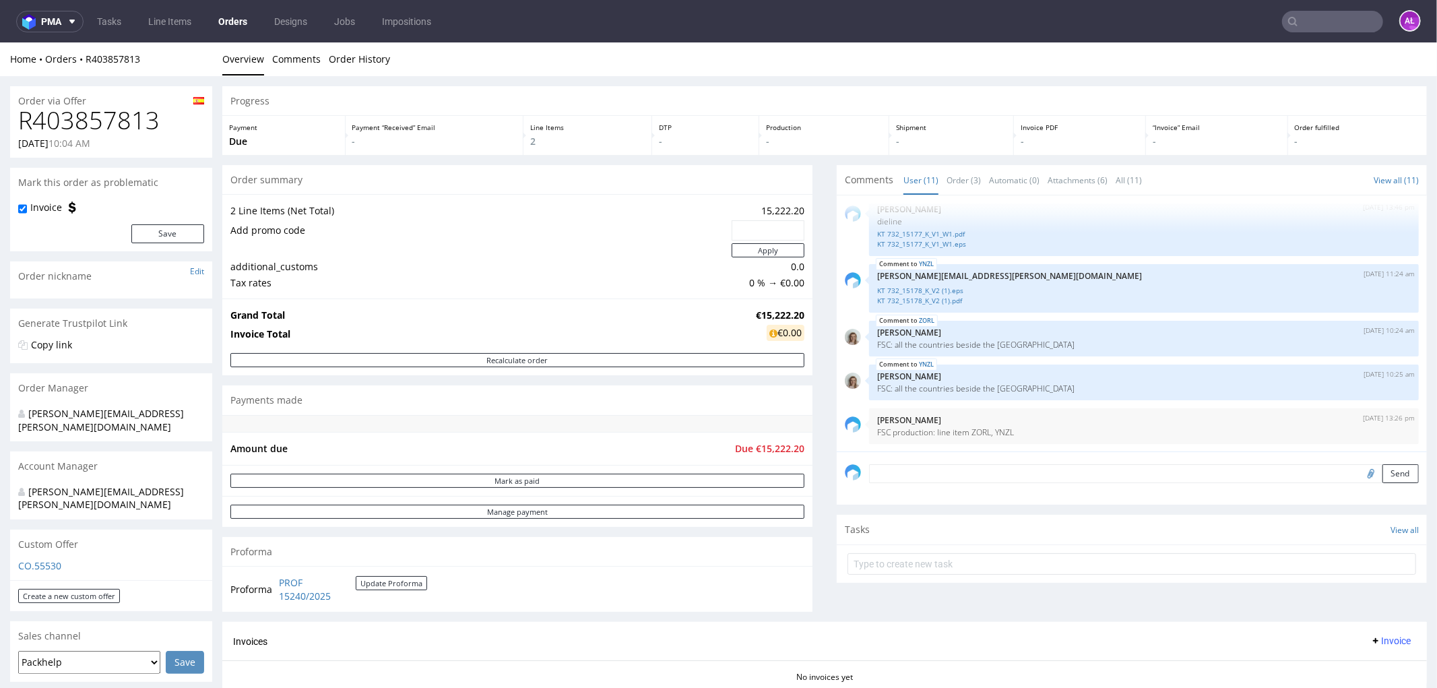
scroll to position [299, 0]
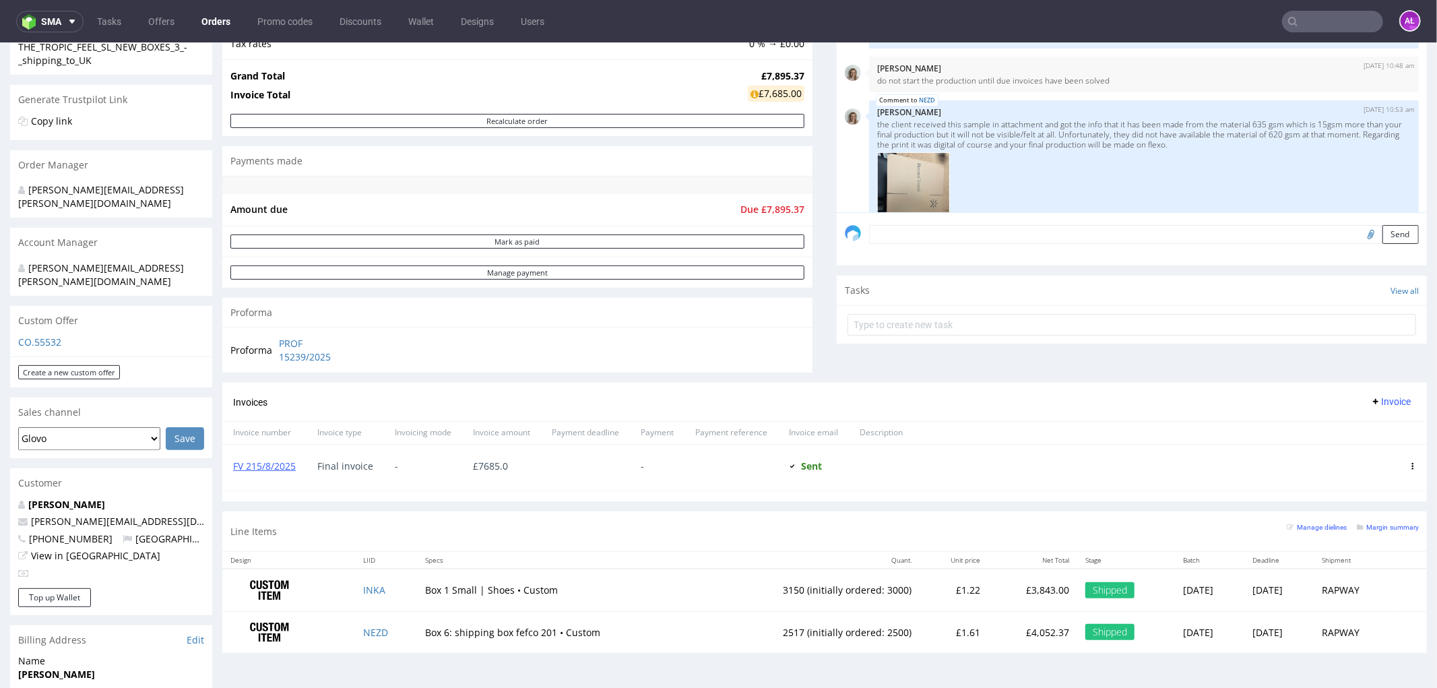
scroll to position [449, 0]
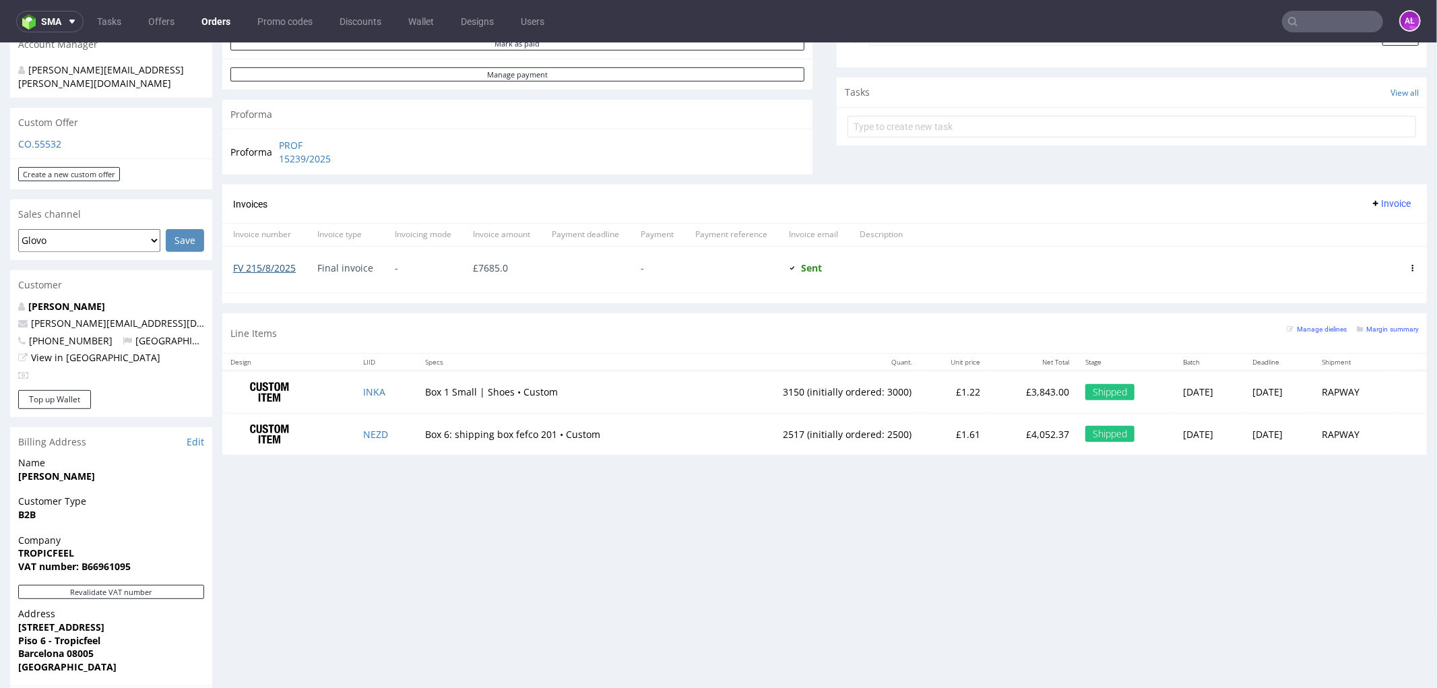
click at [274, 273] on link "FV 215/8/2025" at bounding box center [264, 267] width 63 height 13
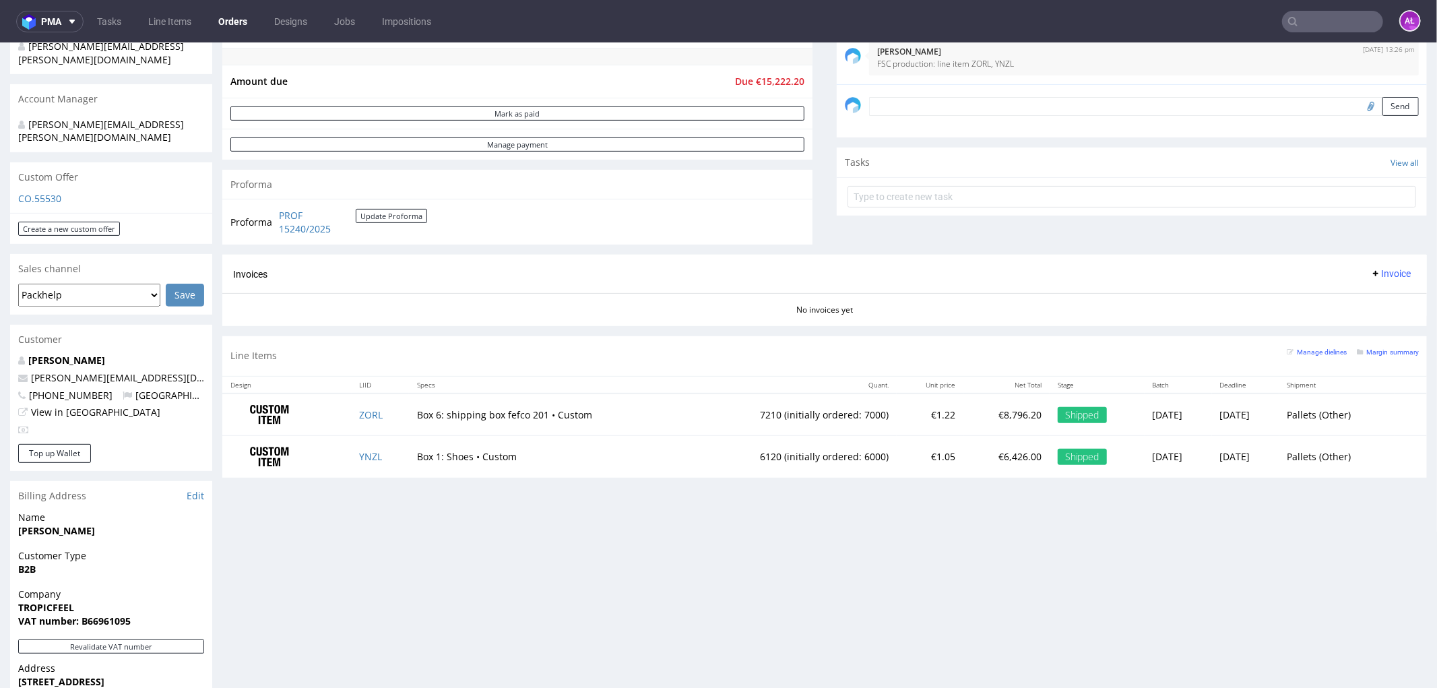
scroll to position [374, 0]
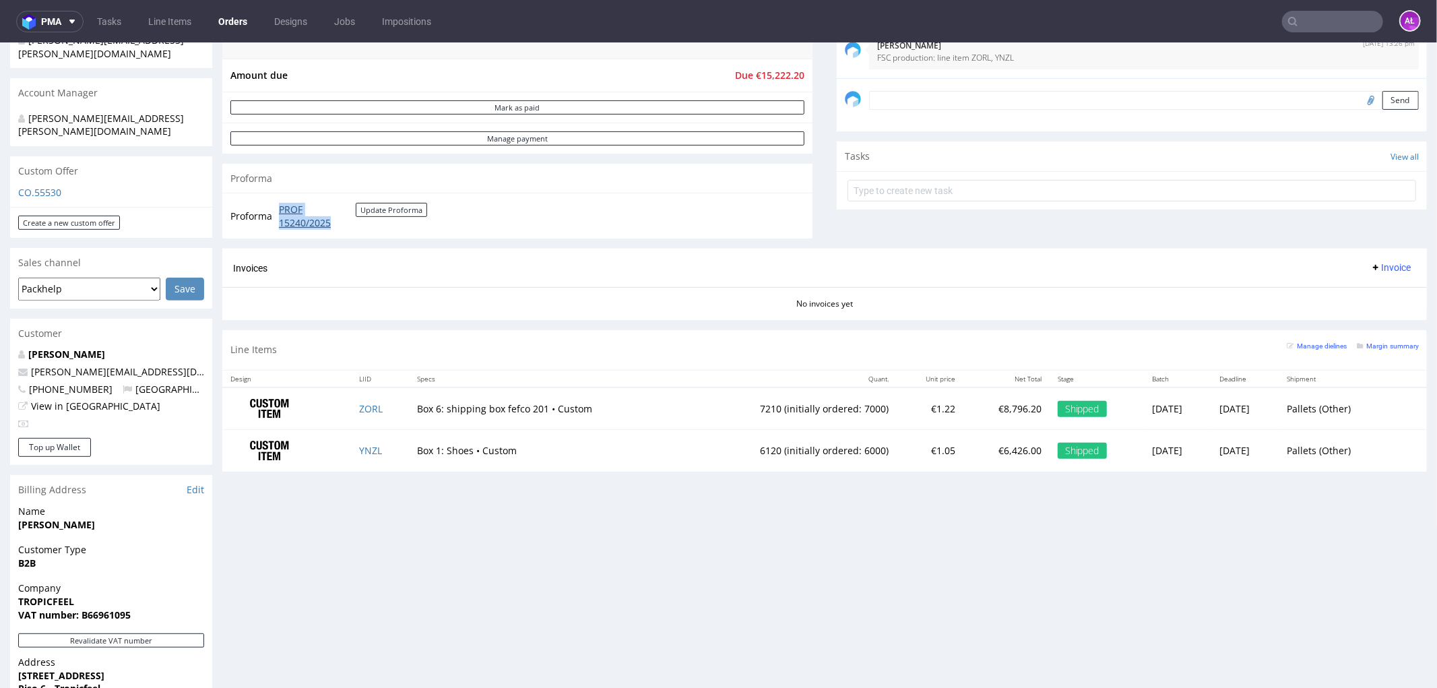
drag, startPoint x: 273, startPoint y: 208, endPoint x: 333, endPoint y: 220, distance: 61.7
click at [333, 220] on tr "Proforma PROF 15240/2025 Update Proforma" at bounding box center [329, 215] width 198 height 29
copy tr "PROF 15240/2025"
click at [120, 633] on button "Revalidate VAT number" at bounding box center [111, 640] width 186 height 14
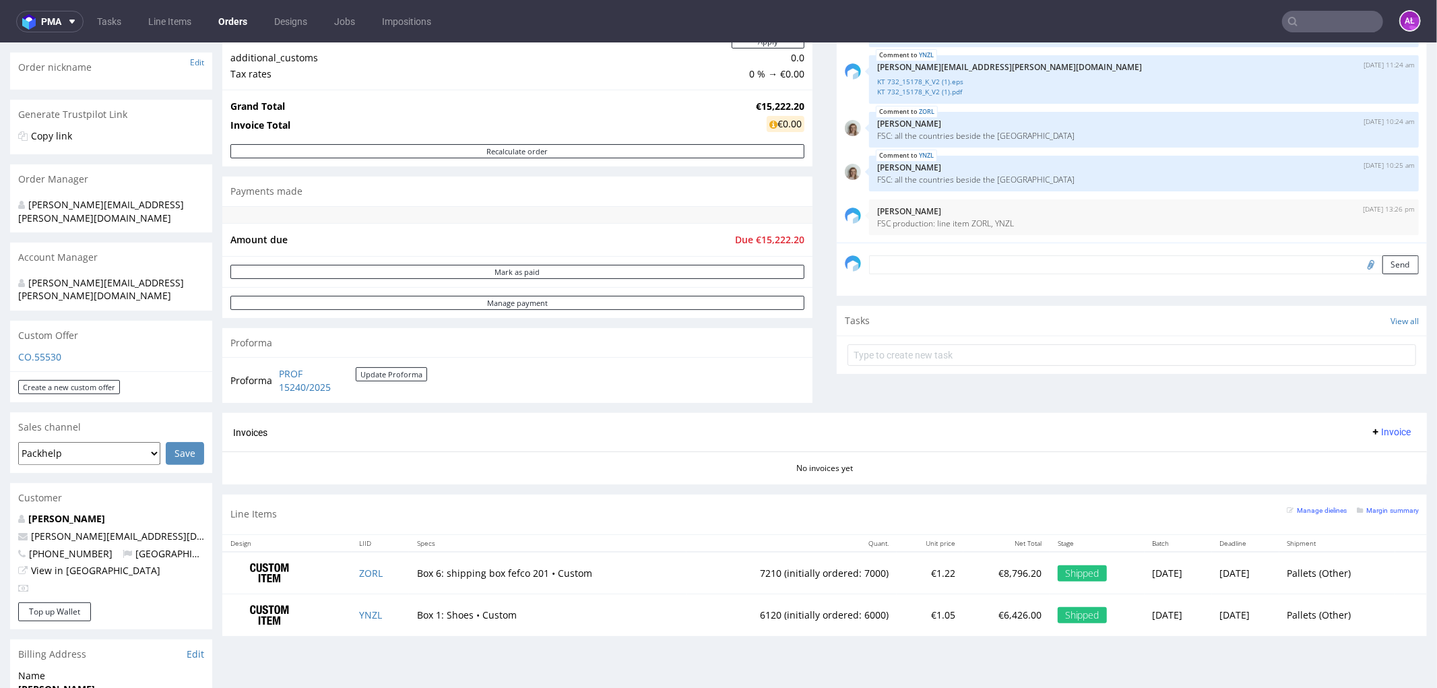
scroll to position [224, 0]
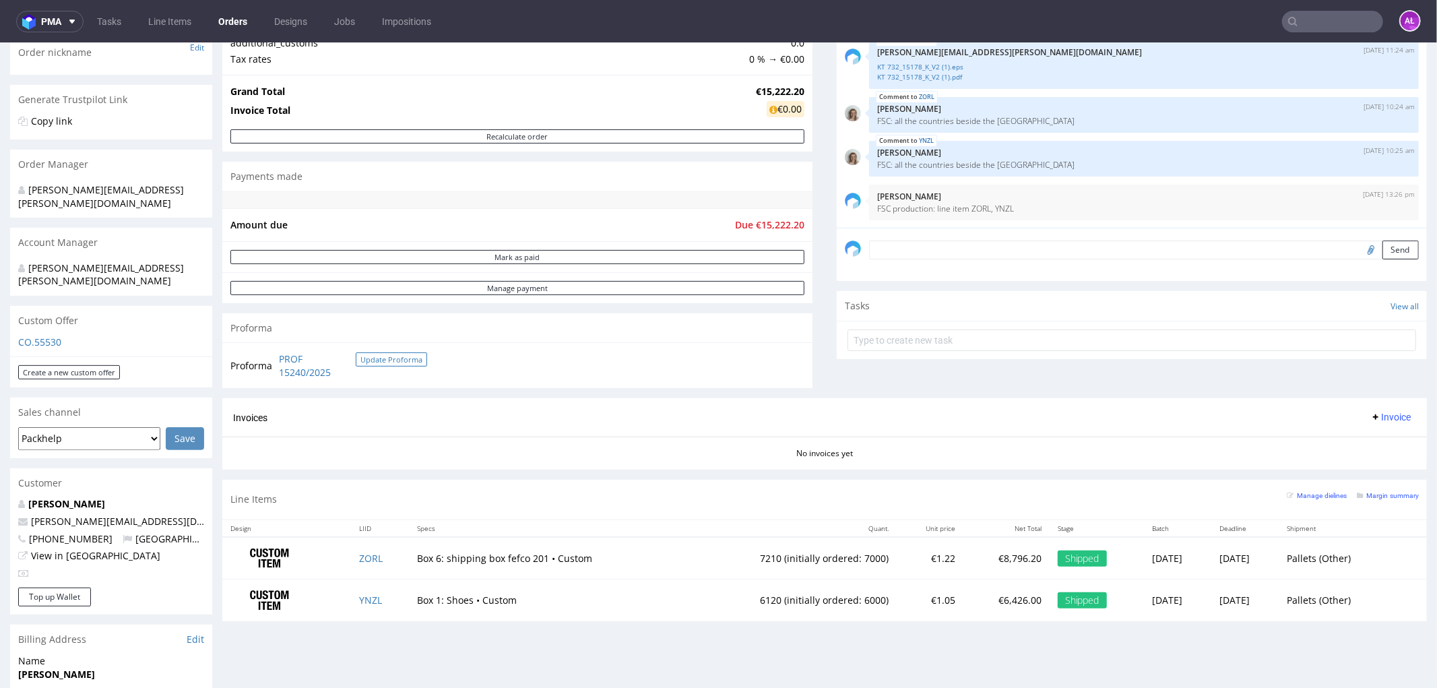
click at [408, 361] on button "Update Proforma" at bounding box center [391, 359] width 71 height 14
drag, startPoint x: 271, startPoint y: 351, endPoint x: 337, endPoint y: 372, distance: 68.6
click at [337, 372] on tr "Proforma PROF 17066/2025 Update Proforma" at bounding box center [329, 364] width 198 height 29
copy tr "PROF 17066/2025"
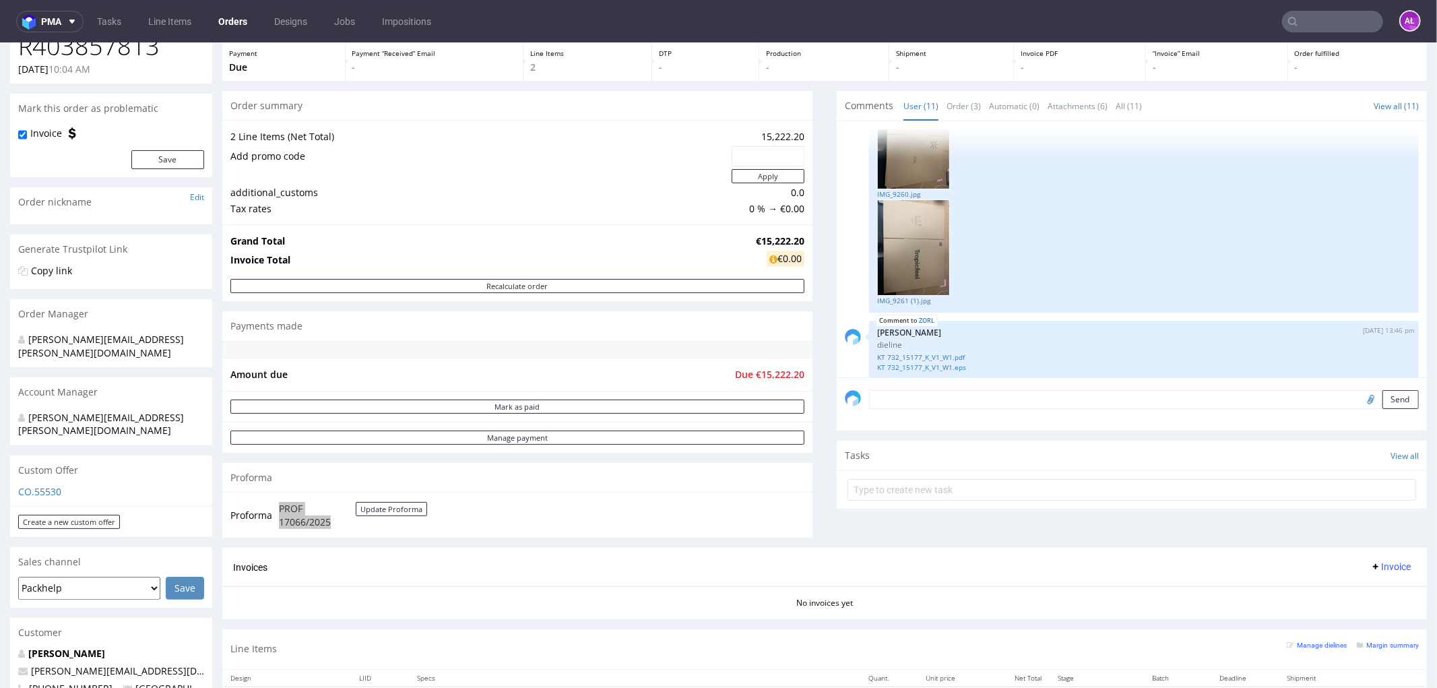
scroll to position [571, 0]
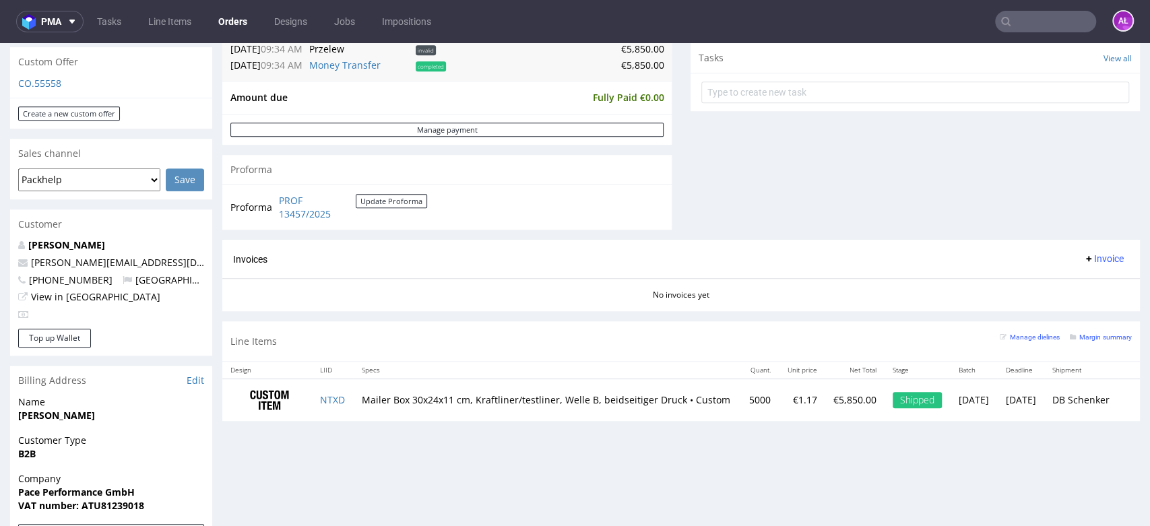
scroll to position [674, 0]
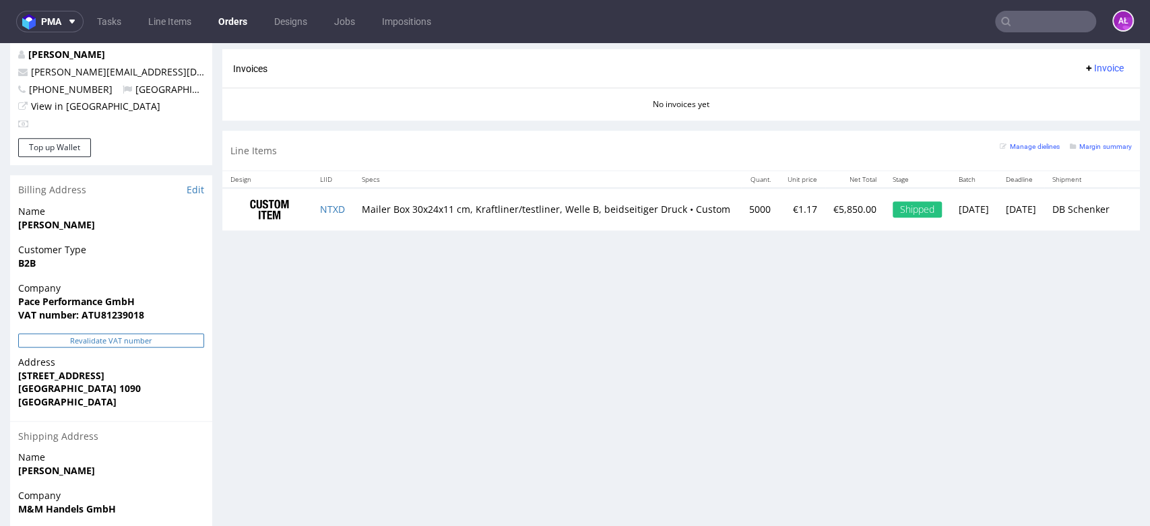
click at [162, 333] on button "Revalidate VAT number" at bounding box center [111, 340] width 186 height 14
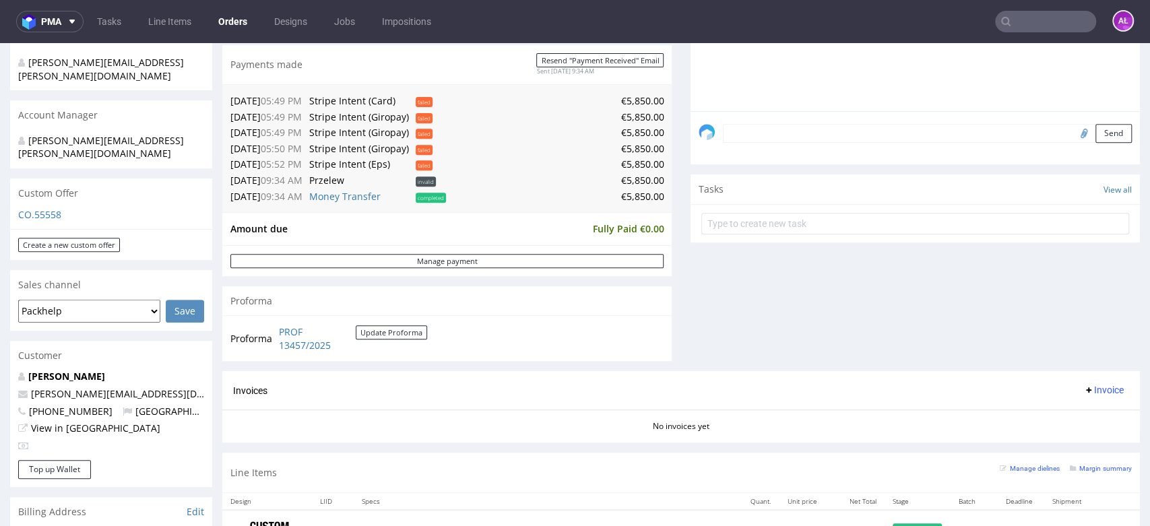
scroll to position [449, 0]
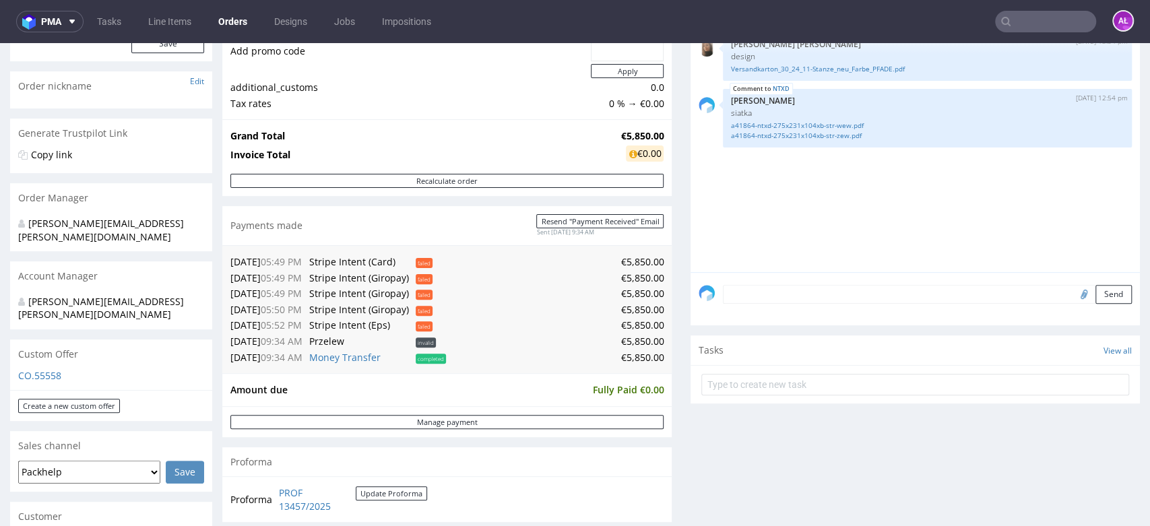
scroll to position [374, 0]
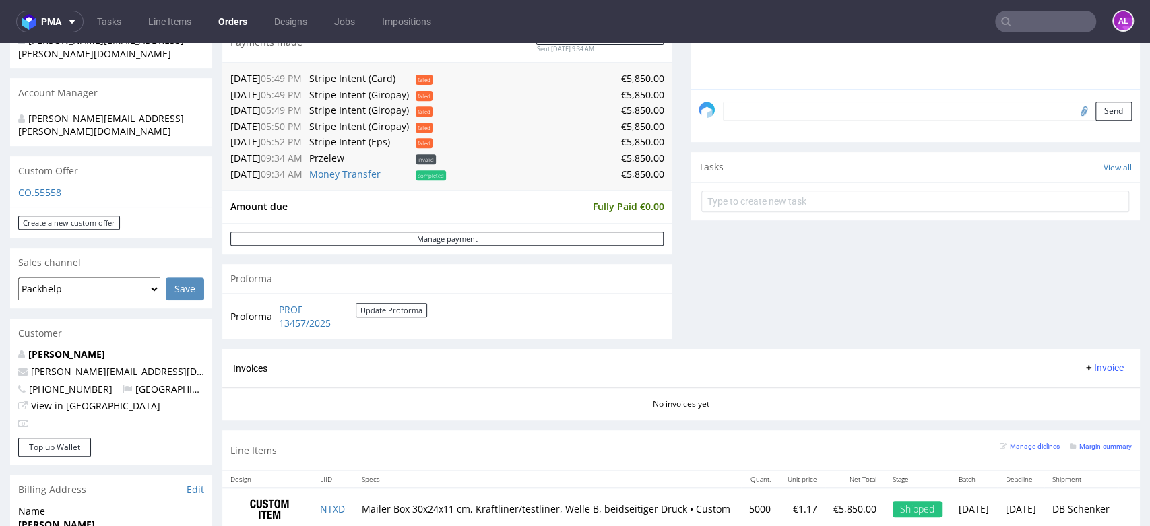
click at [1083, 373] on span "Invoice" at bounding box center [1103, 367] width 40 height 11
click at [1080, 389] on li "Generate" at bounding box center [1074, 400] width 87 height 24
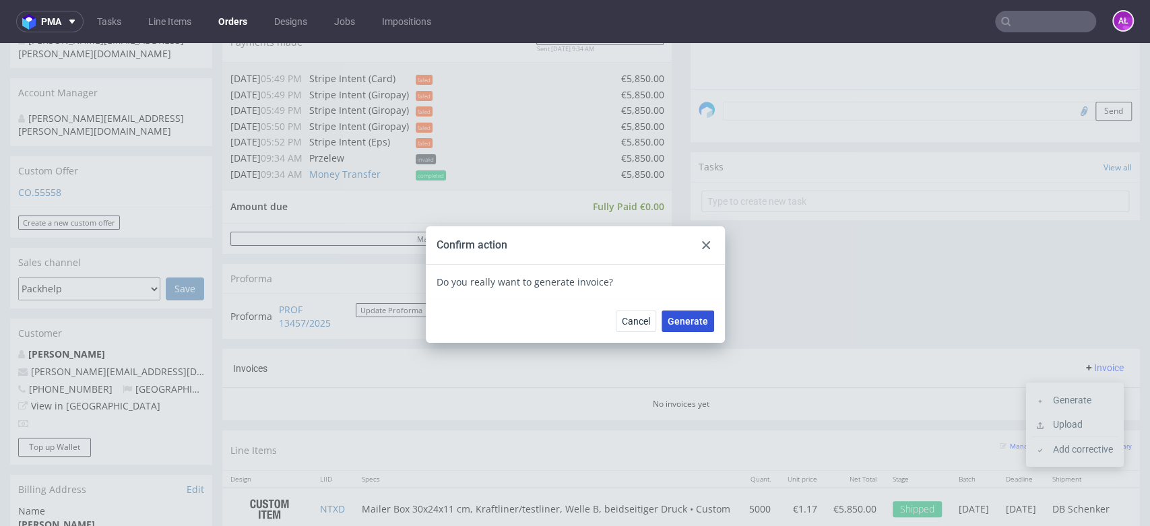
click at [684, 317] on span "Generate" at bounding box center [688, 321] width 40 height 9
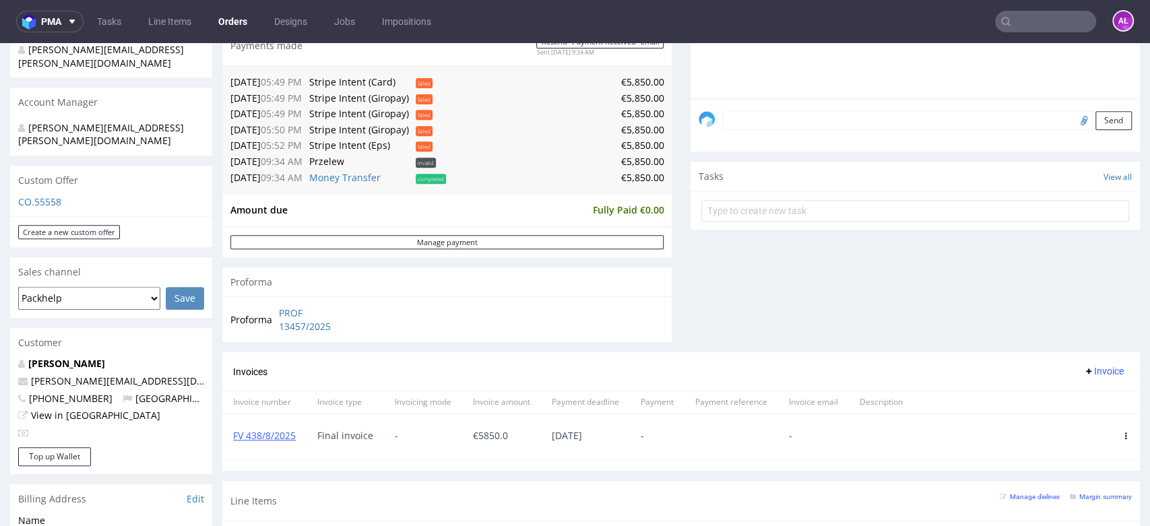
scroll to position [374, 0]
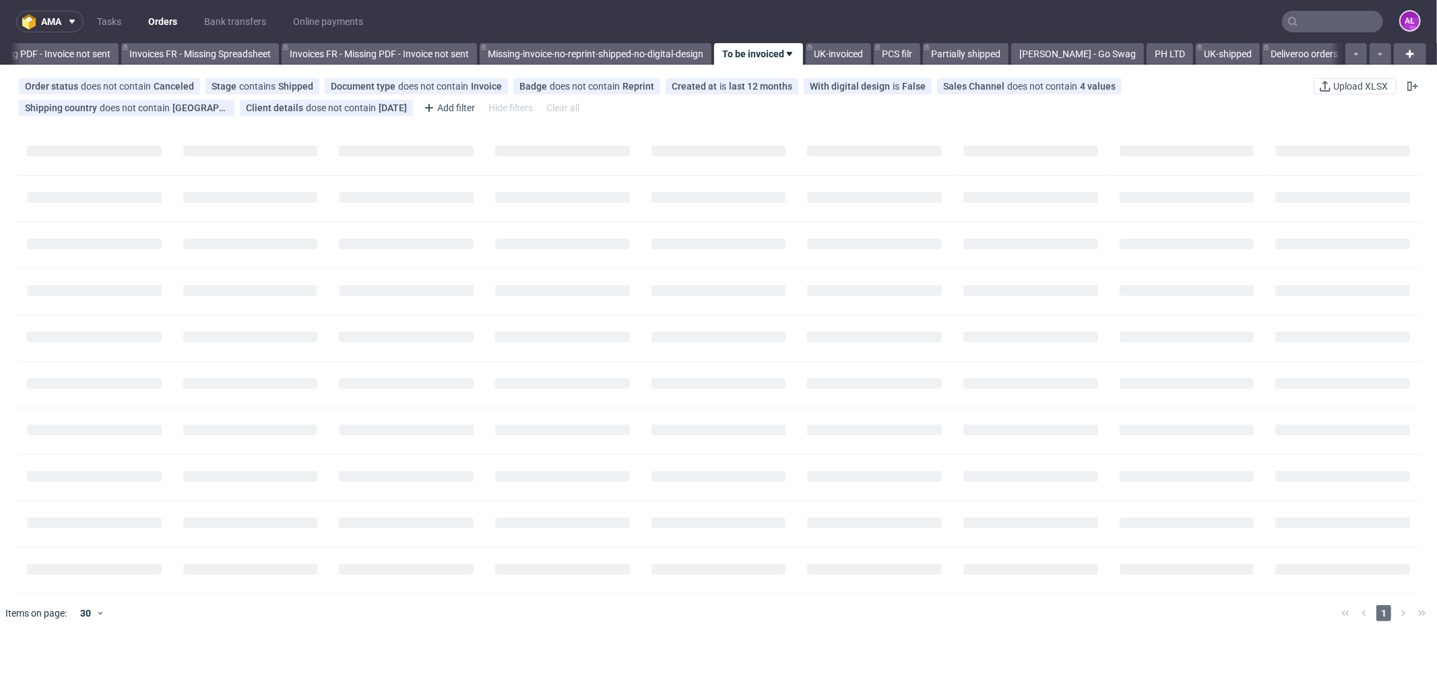
scroll to position [0, 2018]
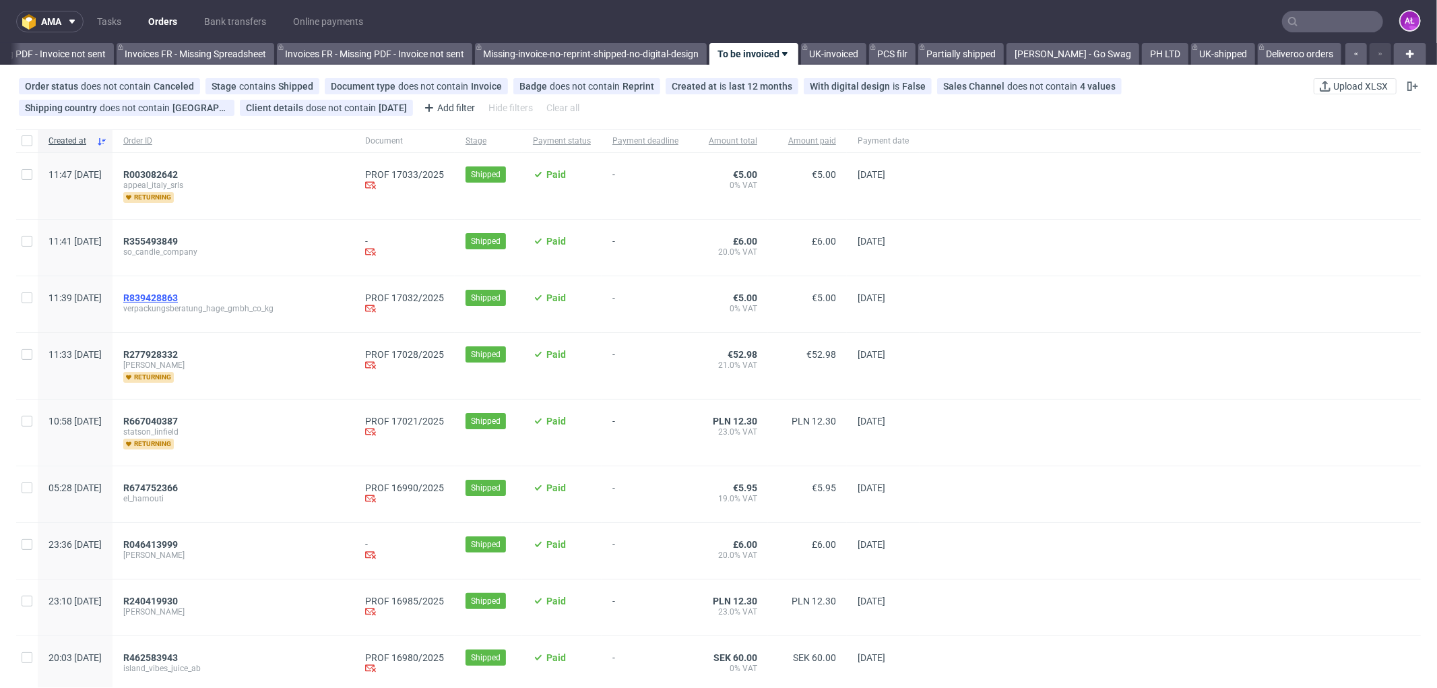
click at [178, 295] on span "R839428863" at bounding box center [150, 297] width 55 height 11
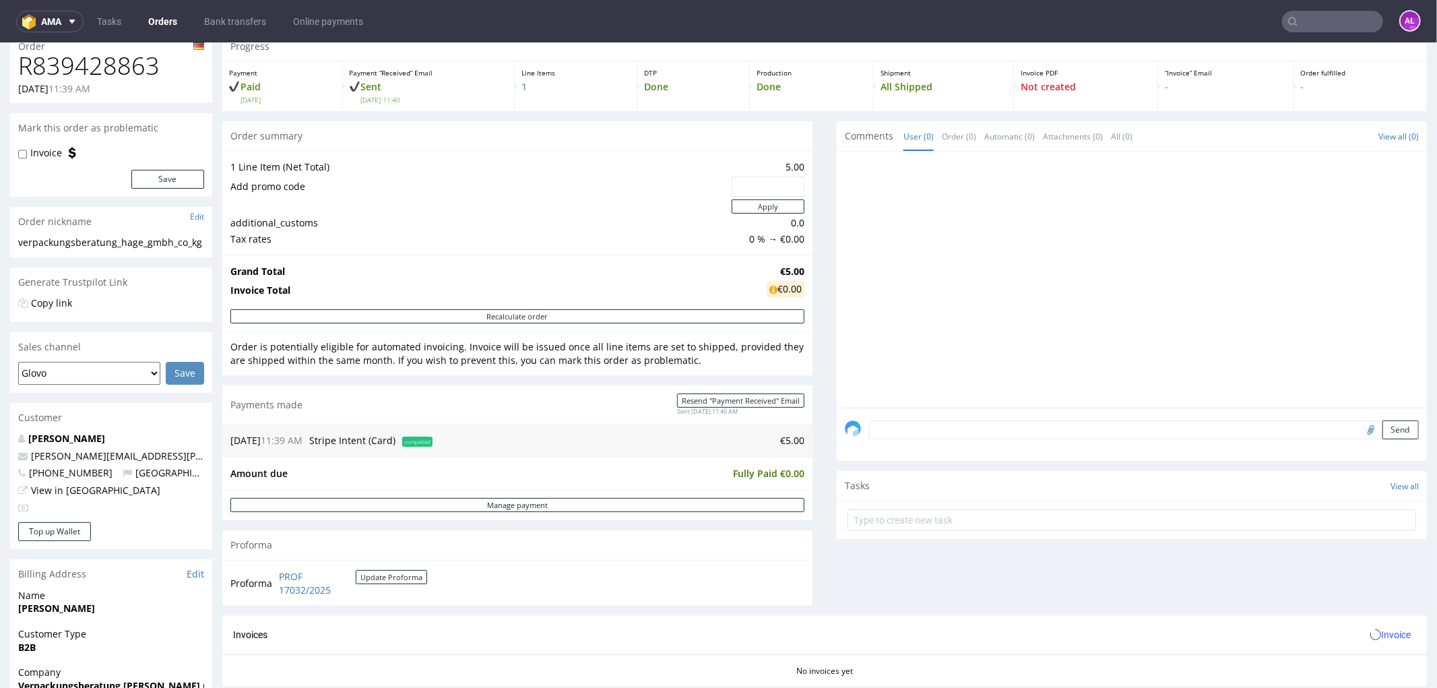
scroll to position [374, 0]
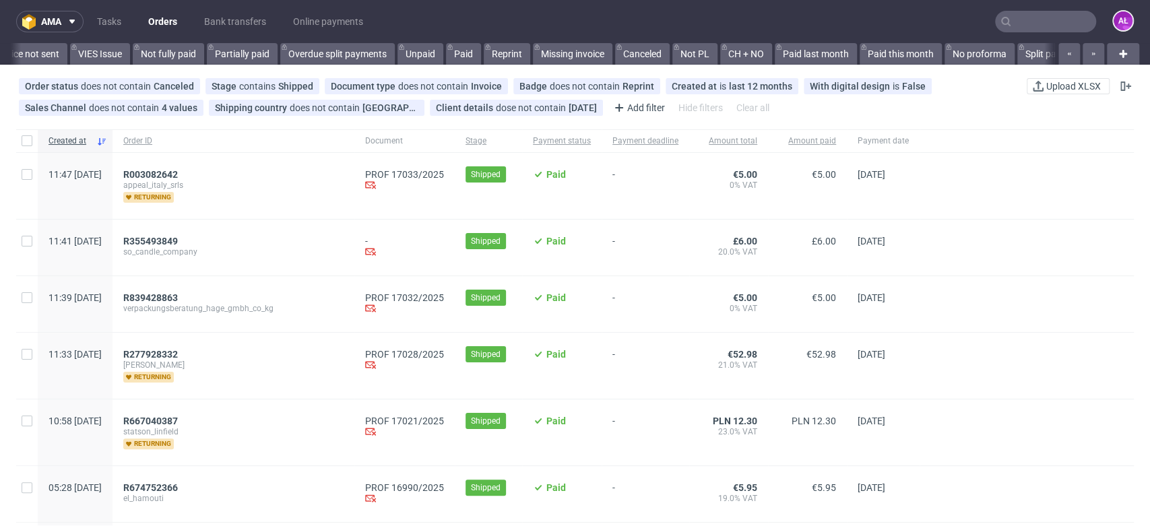
scroll to position [0, 2257]
click at [178, 174] on span "R003082642" at bounding box center [150, 174] width 55 height 11
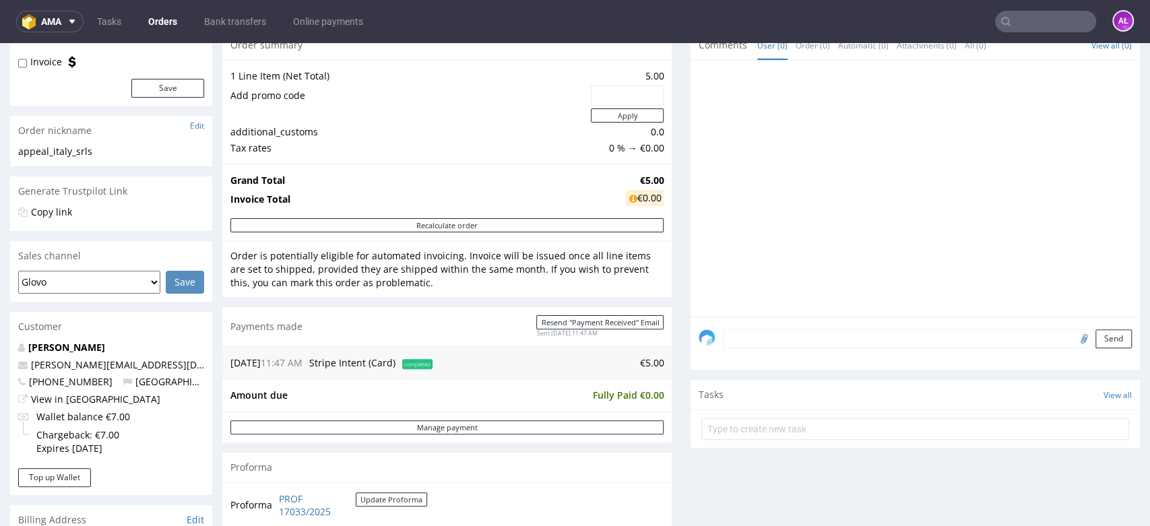
scroll to position [374, 0]
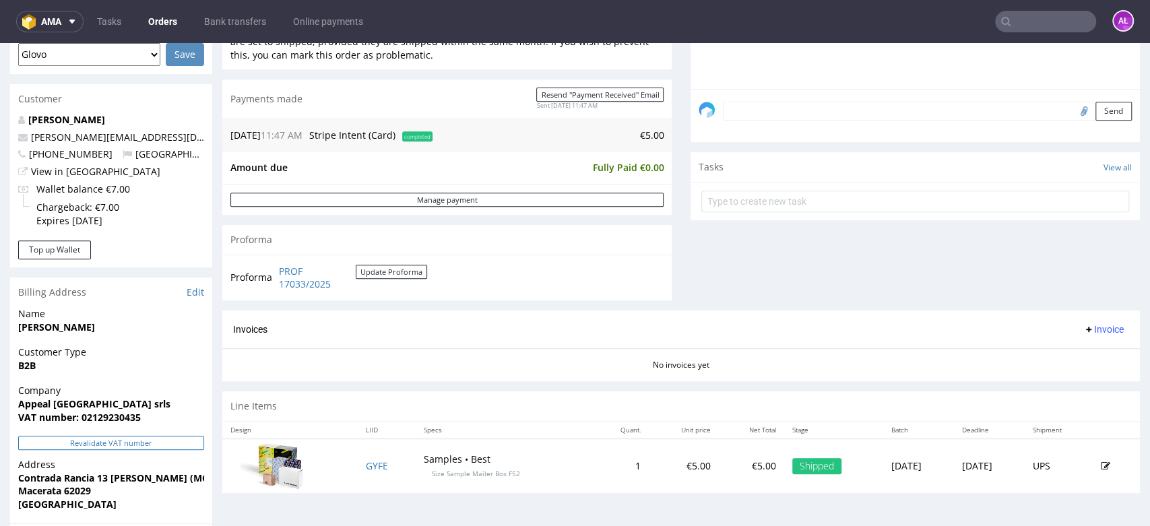
click at [186, 440] on button "Revalidate VAT number" at bounding box center [111, 443] width 186 height 14
click at [1087, 333] on span "Invoice" at bounding box center [1103, 329] width 40 height 11
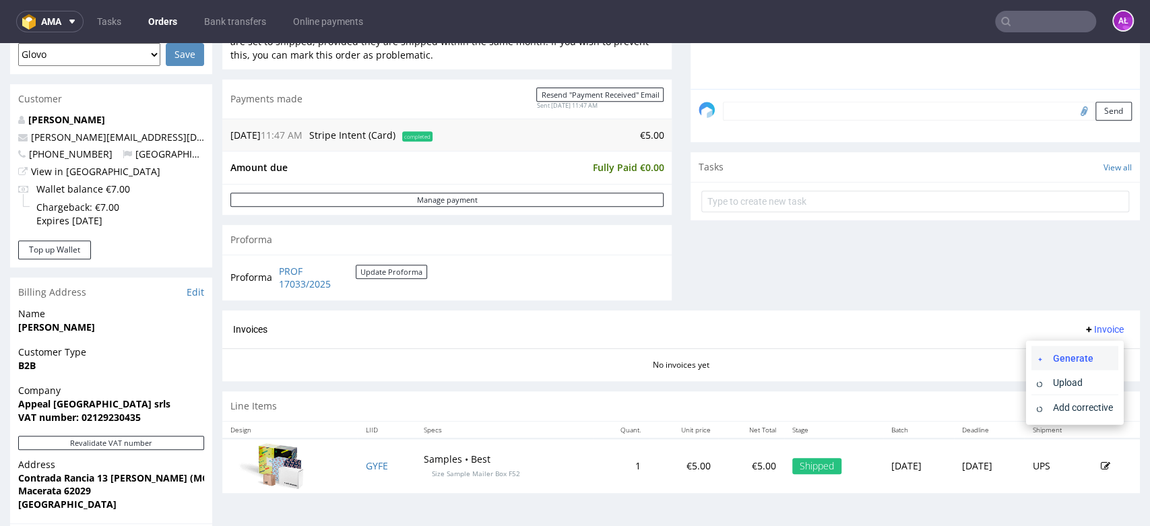
click at [1088, 349] on li "Generate" at bounding box center [1074, 358] width 87 height 24
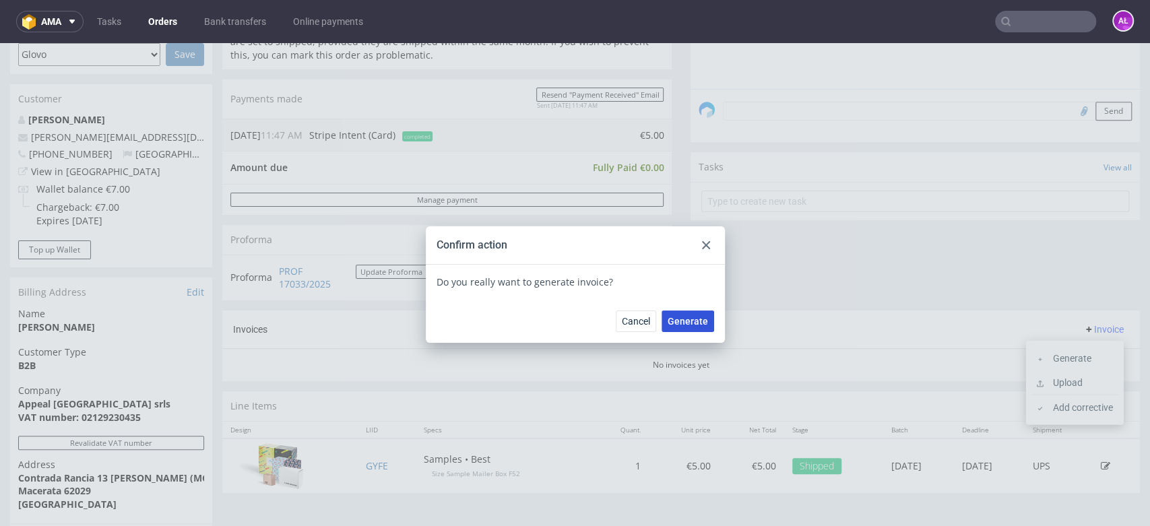
click at [694, 321] on span "Generate" at bounding box center [688, 321] width 40 height 9
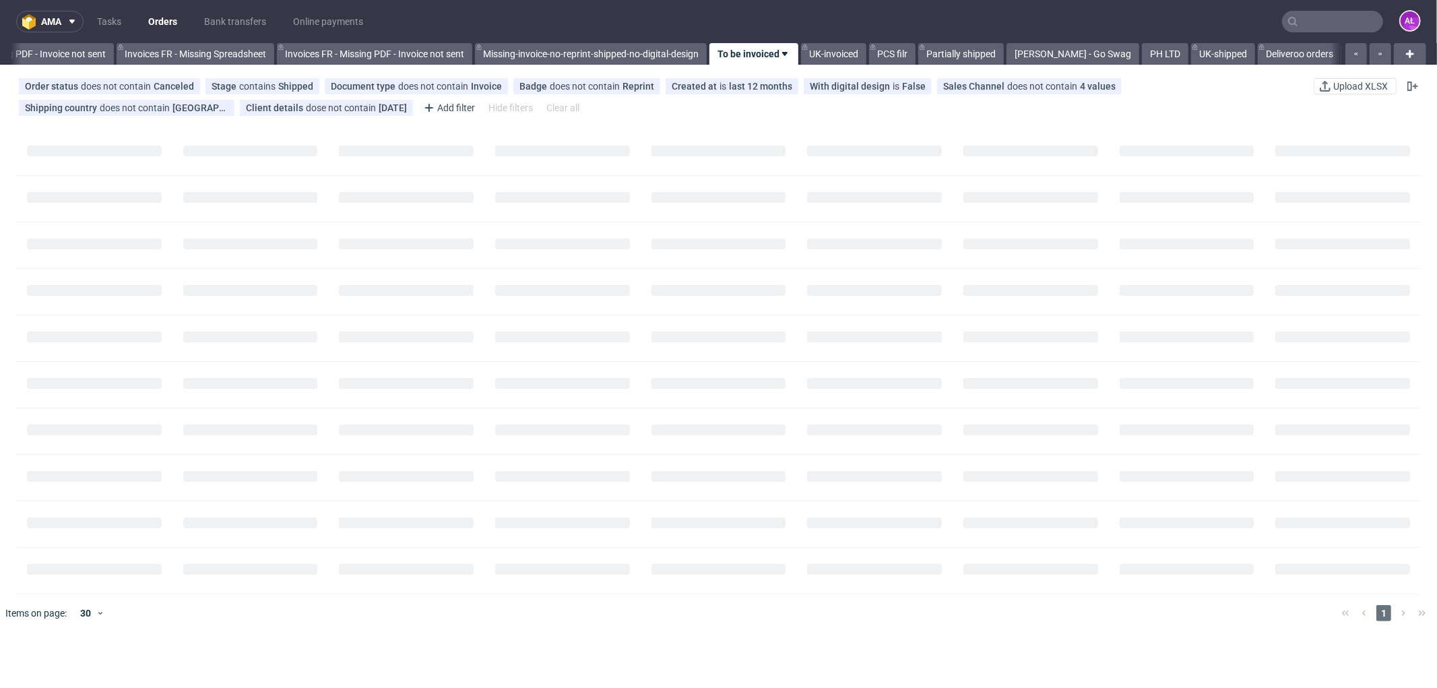
scroll to position [0, 2018]
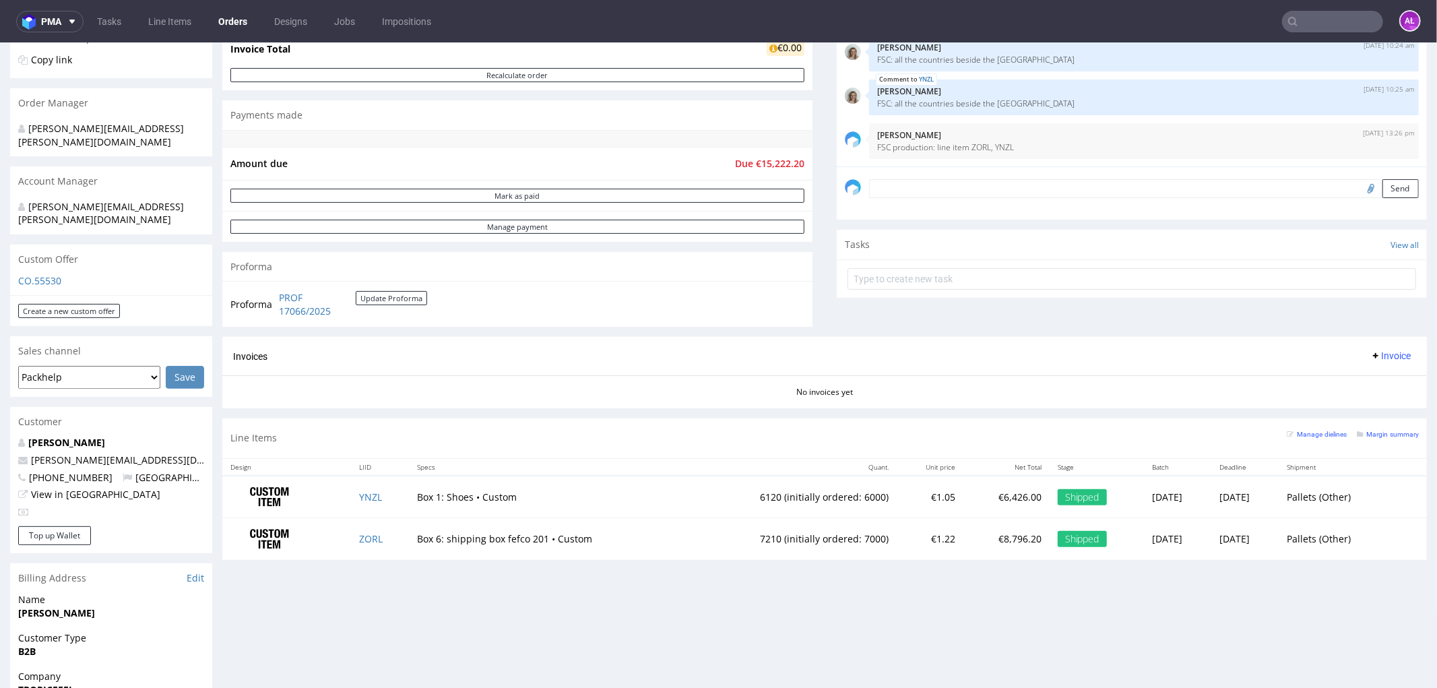
scroll to position [299, 0]
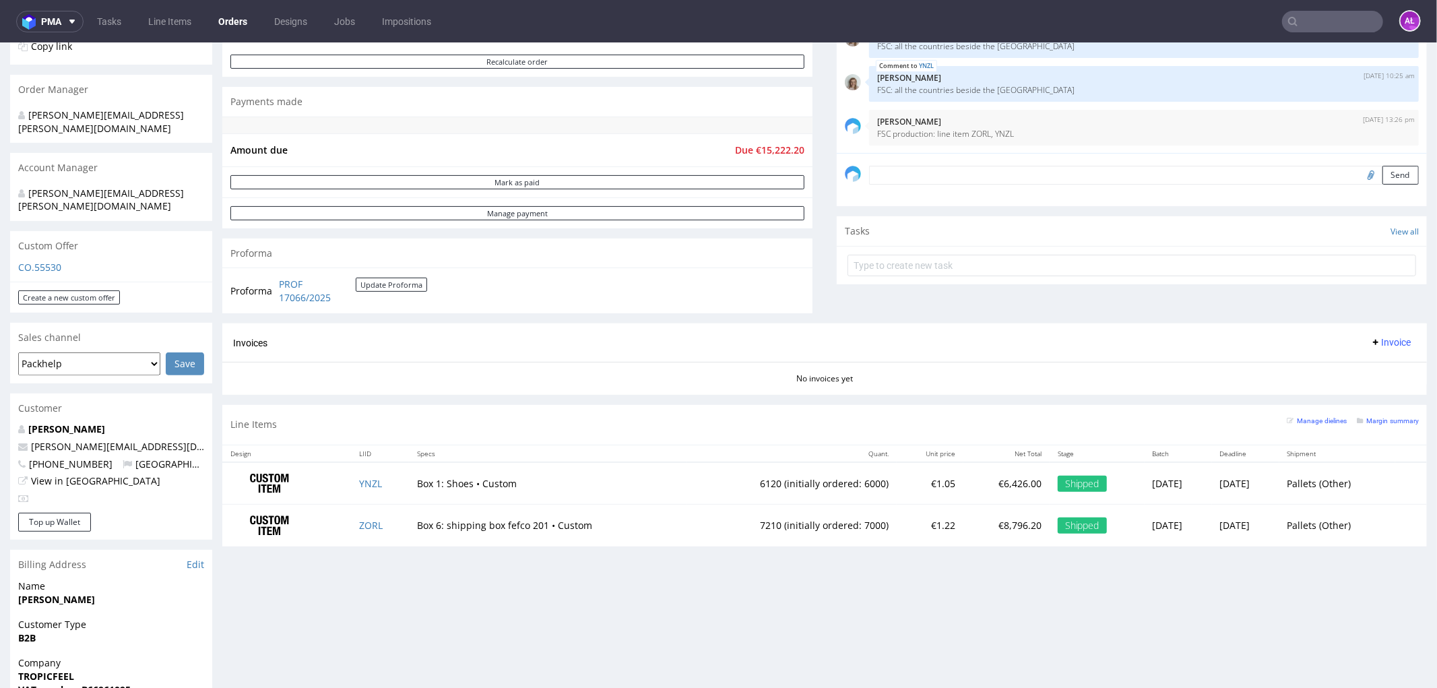
click at [1375, 341] on span "Invoice" at bounding box center [1390, 341] width 40 height 11
click at [1363, 393] on span "Upload" at bounding box center [1367, 395] width 65 height 13
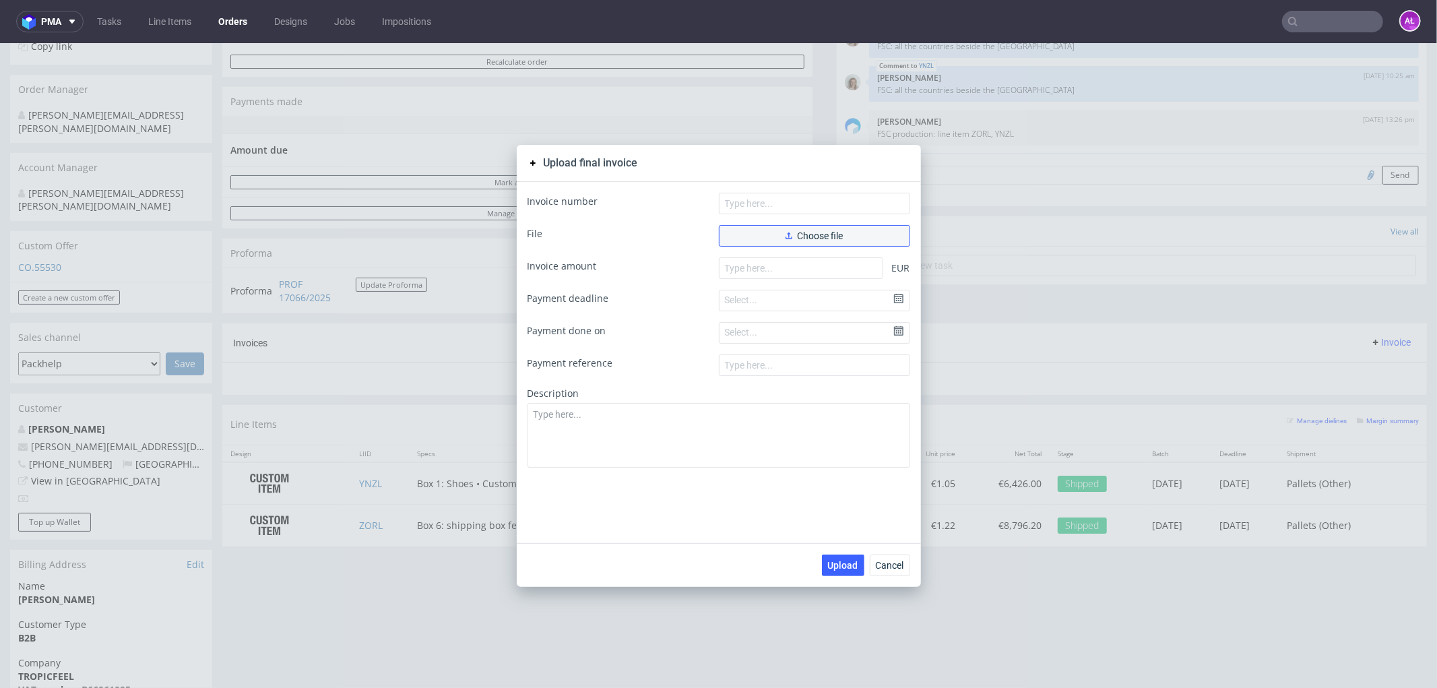
click at [853, 236] on button "Choose file" at bounding box center [814, 235] width 191 height 22
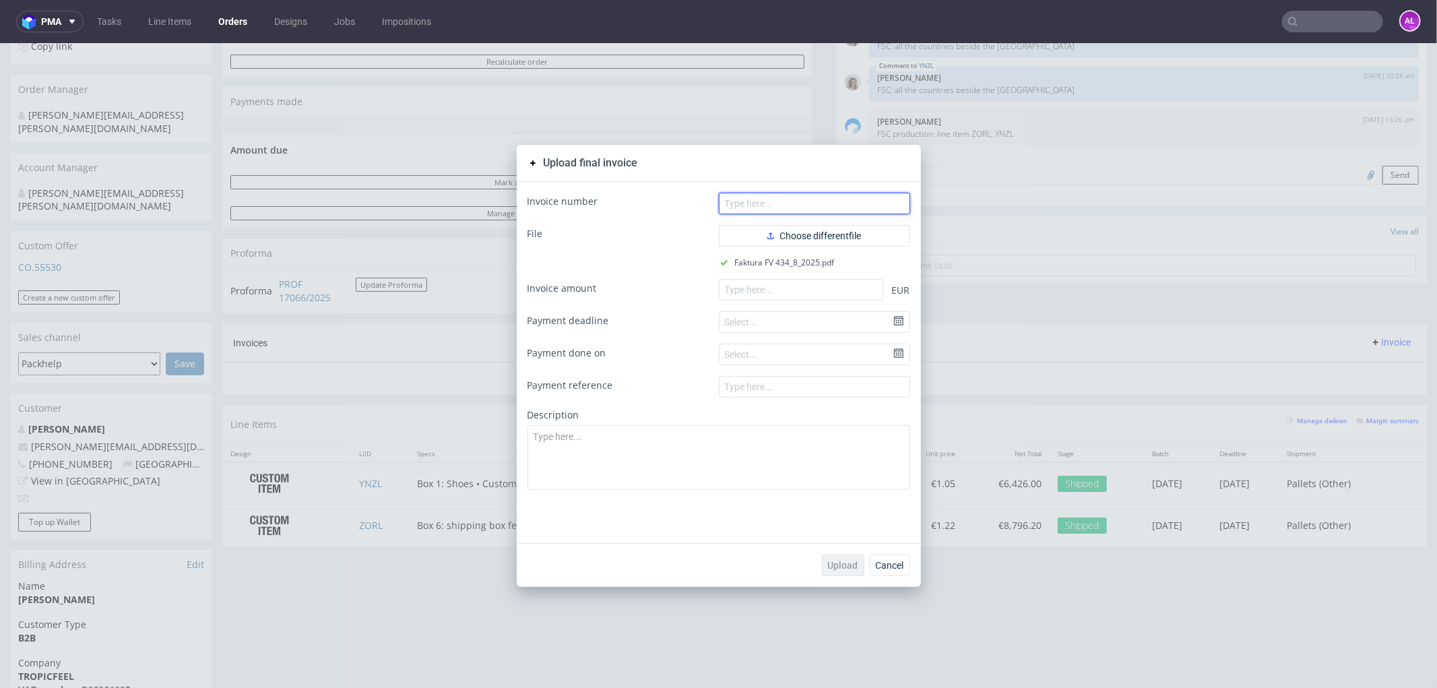
drag, startPoint x: 824, startPoint y: 205, endPoint x: 840, endPoint y: 208, distance: 15.9
click at [824, 205] on input "text" at bounding box center [814, 203] width 191 height 22
paste input "FV 441/8/2025"
type input "FV 441/8/2025"
click at [775, 294] on input "number" at bounding box center [801, 289] width 164 height 22
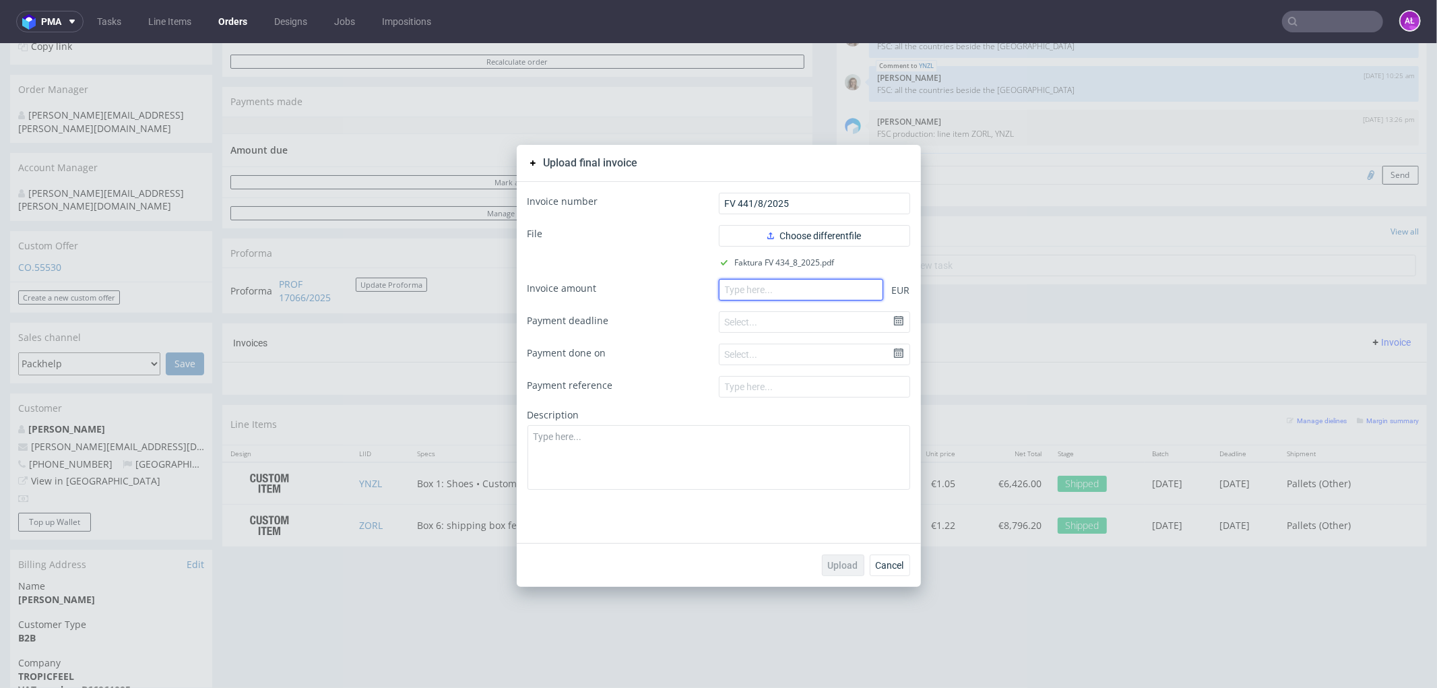
paste input "14840.00"
type input "14840.00"
click at [832, 566] on span "Upload" at bounding box center [843, 564] width 30 height 9
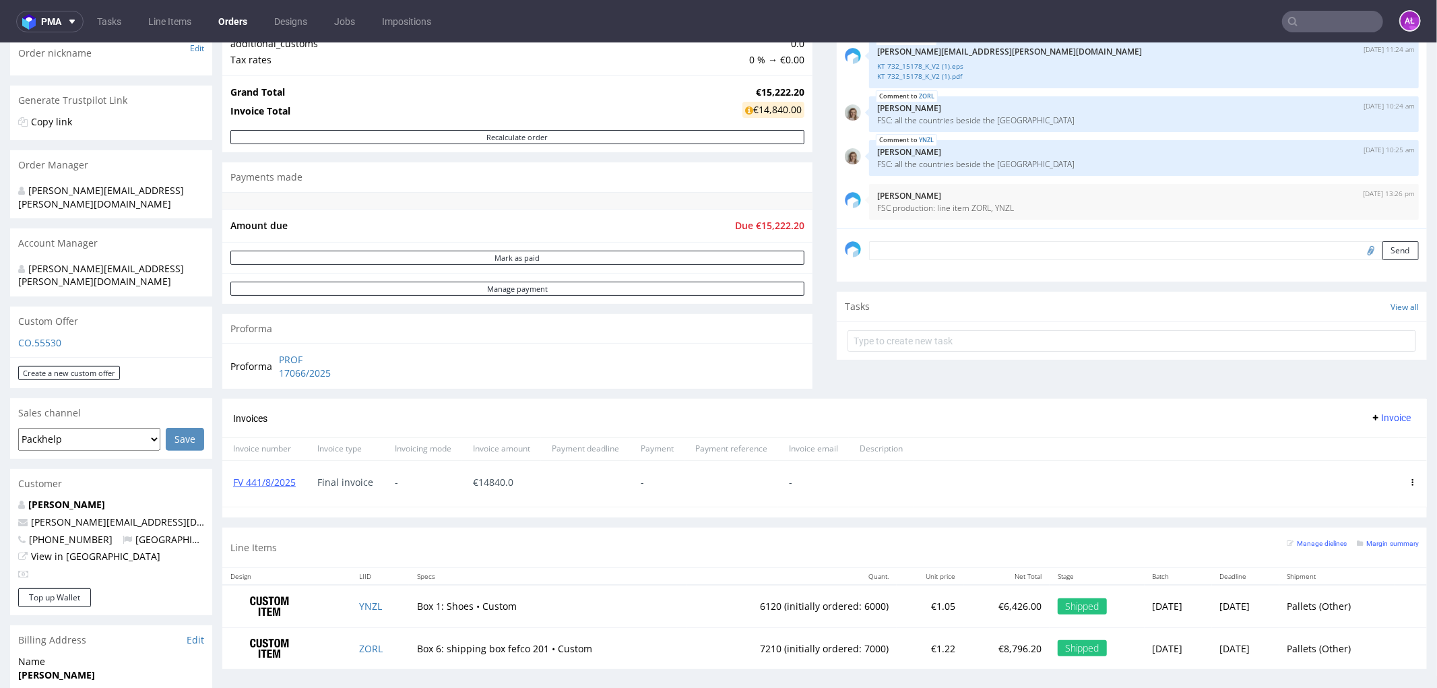
scroll to position [224, 0]
drag, startPoint x: 533, startPoint y: 482, endPoint x: 474, endPoint y: 483, distance: 59.3
click at [474, 483] on div "€ 14840.0" at bounding box center [501, 482] width 79 height 46
copy span "€ 14840.0"
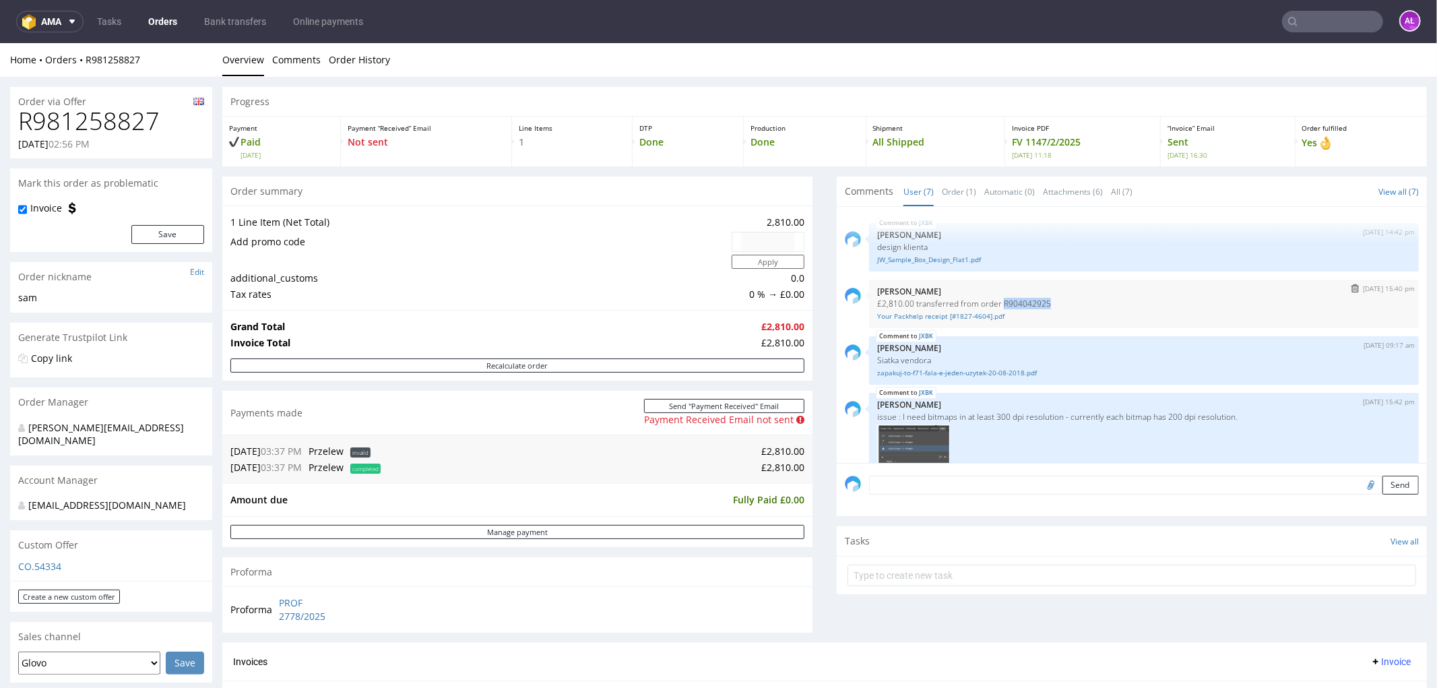
drag, startPoint x: 1041, startPoint y: 301, endPoint x: 990, endPoint y: 302, distance: 50.5
click at [990, 302] on p "£2,810.00 transferred from order R904042925" at bounding box center [1143, 303] width 533 height 10
copy p "R904042925"
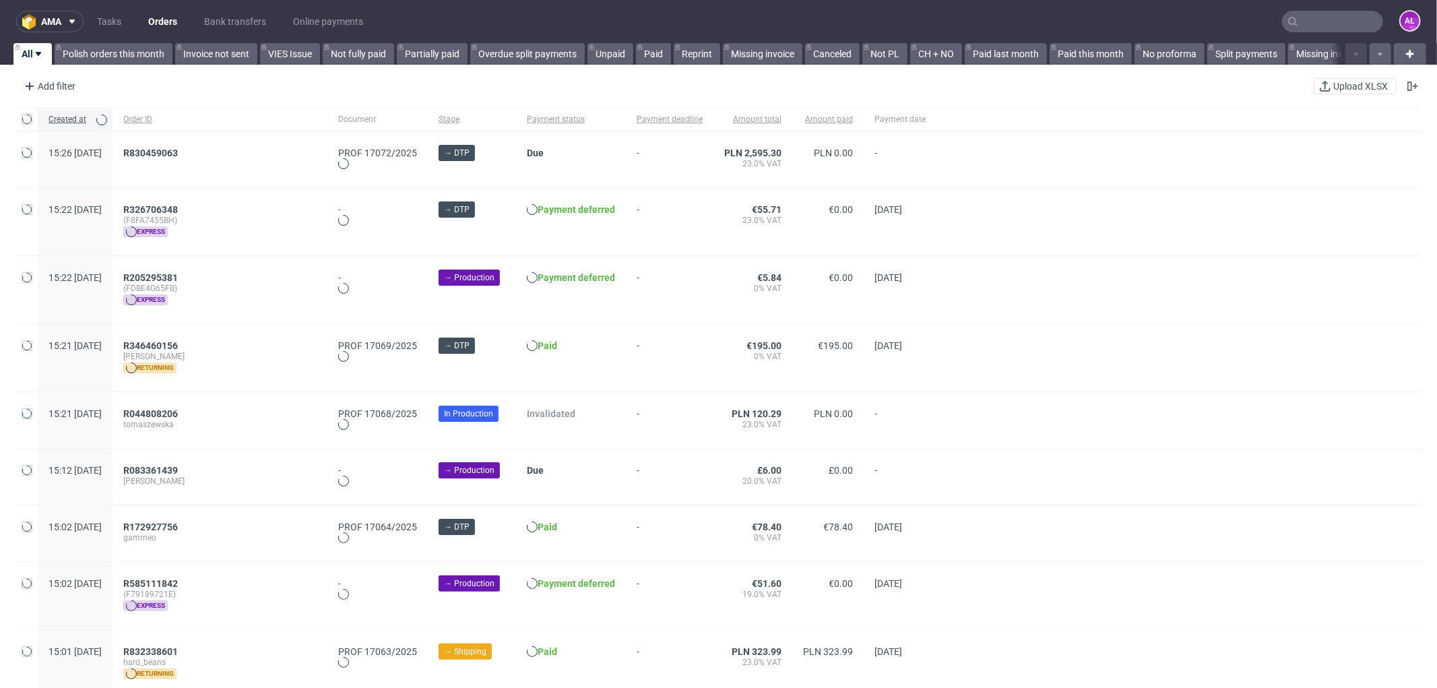
click at [1334, 14] on input "text" at bounding box center [1332, 22] width 101 height 22
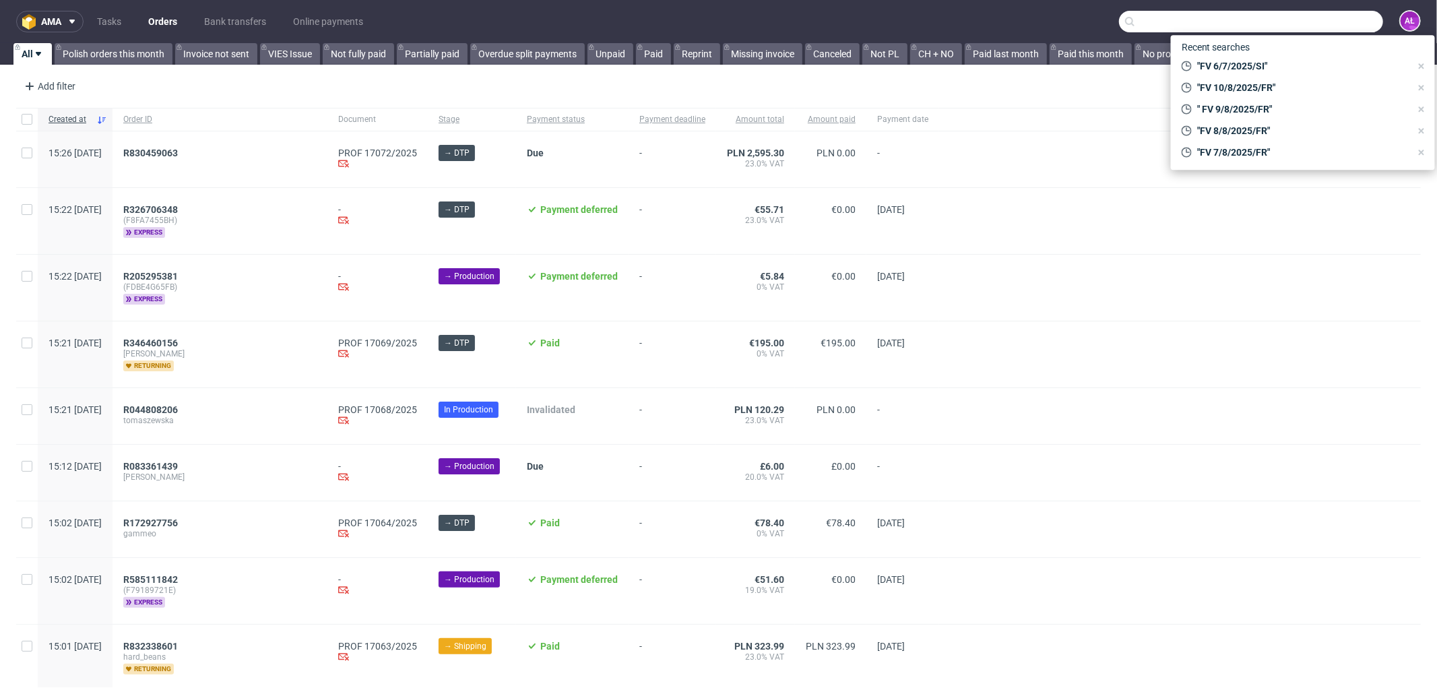
paste input "R904042925"
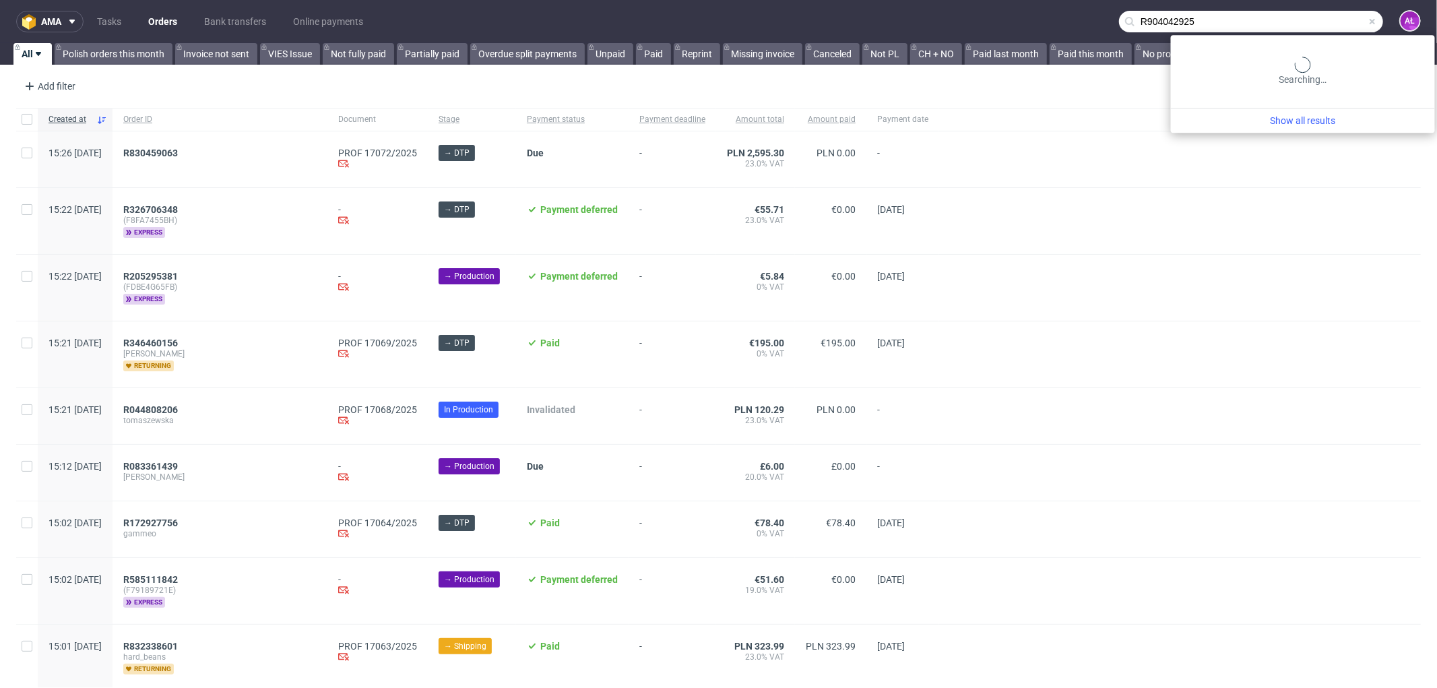
type input "R904042925"
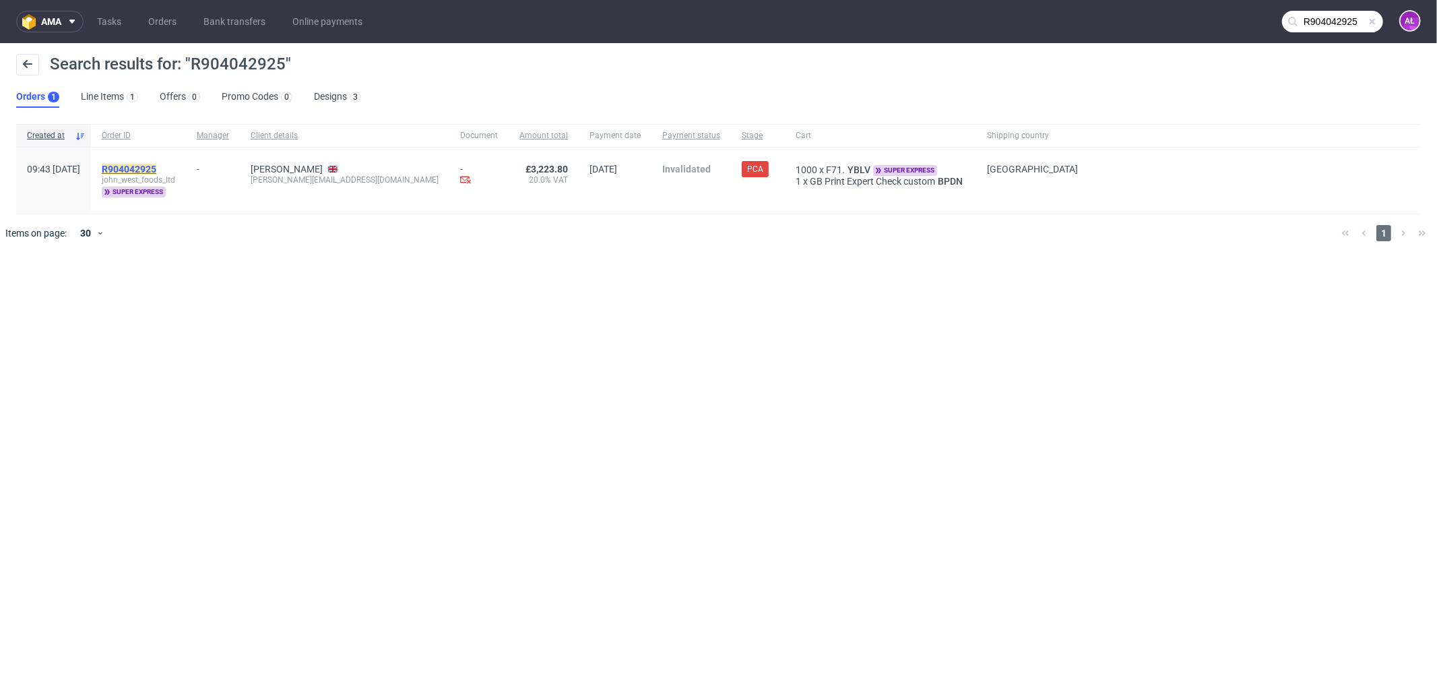
click at [156, 165] on mark "R904042925" at bounding box center [129, 169] width 55 height 11
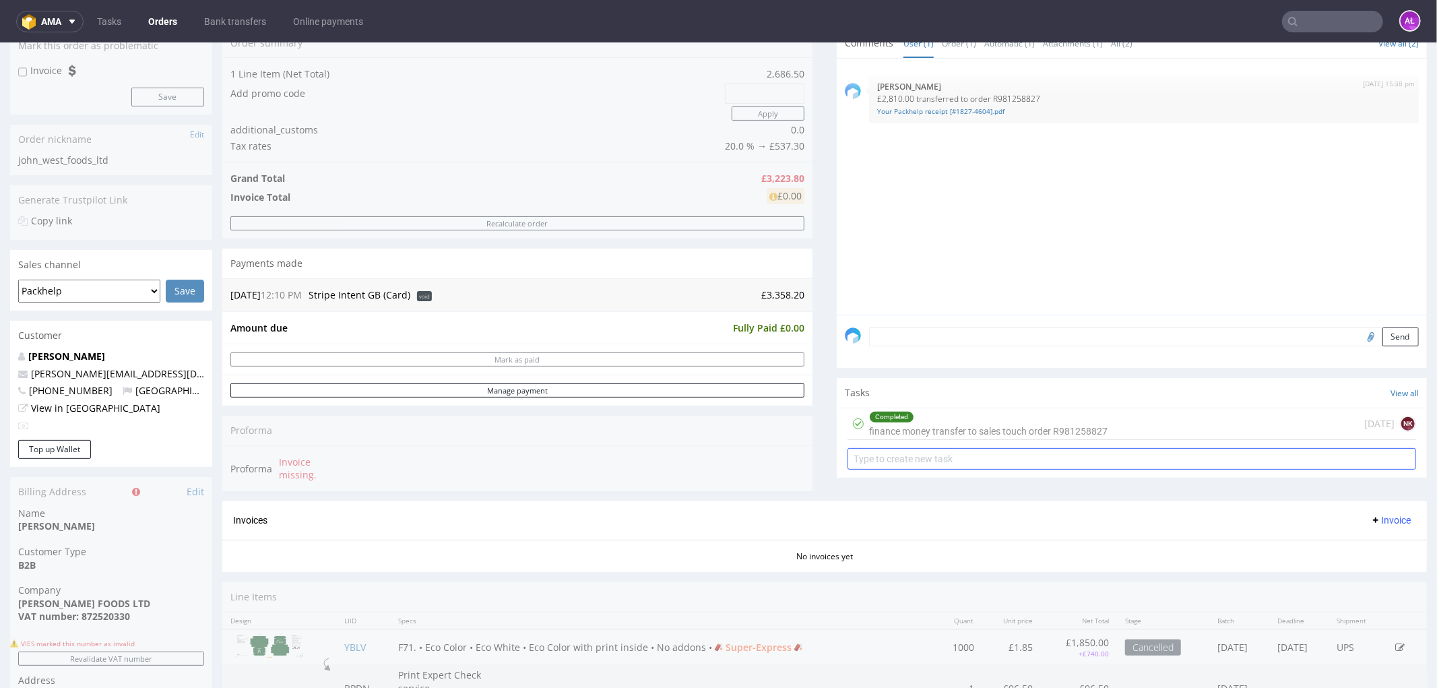
scroll to position [224, 0]
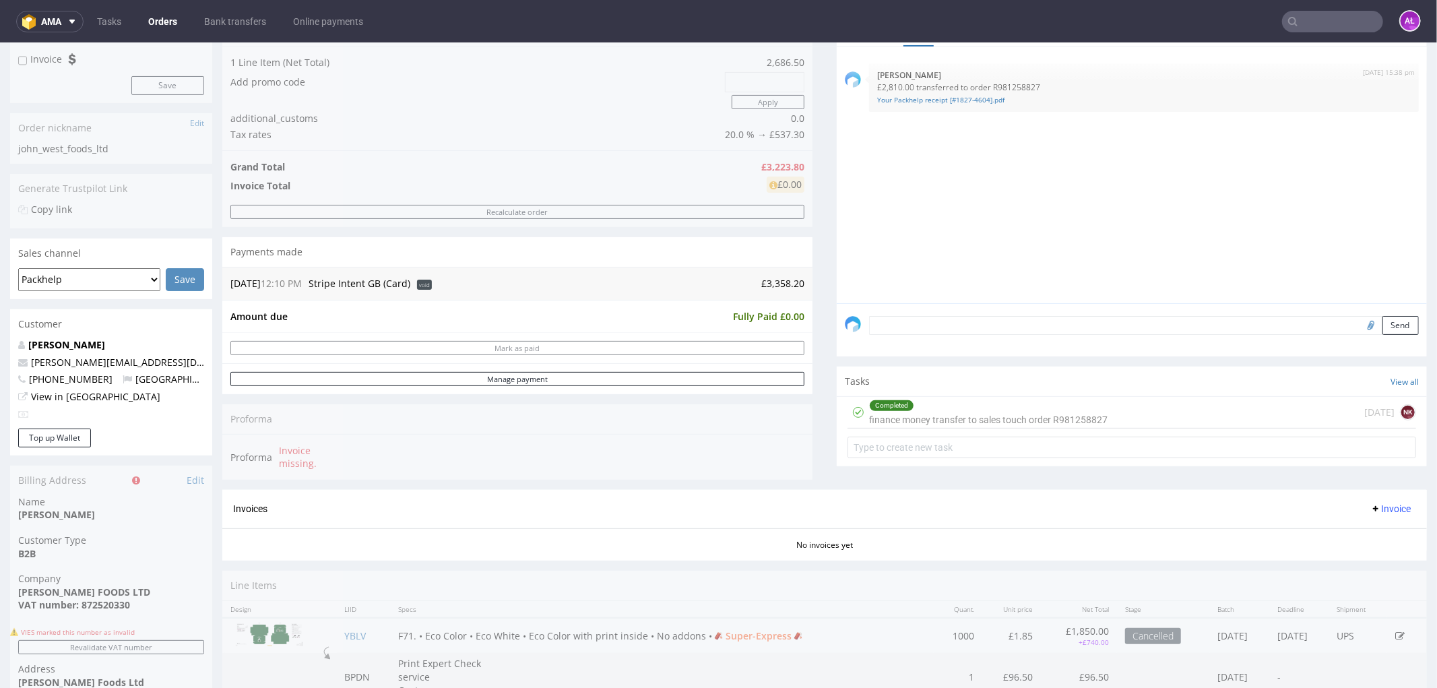
click at [880, 417] on div "Completed finance money transfer to sales touch order R981258827" at bounding box center [988, 411] width 238 height 31
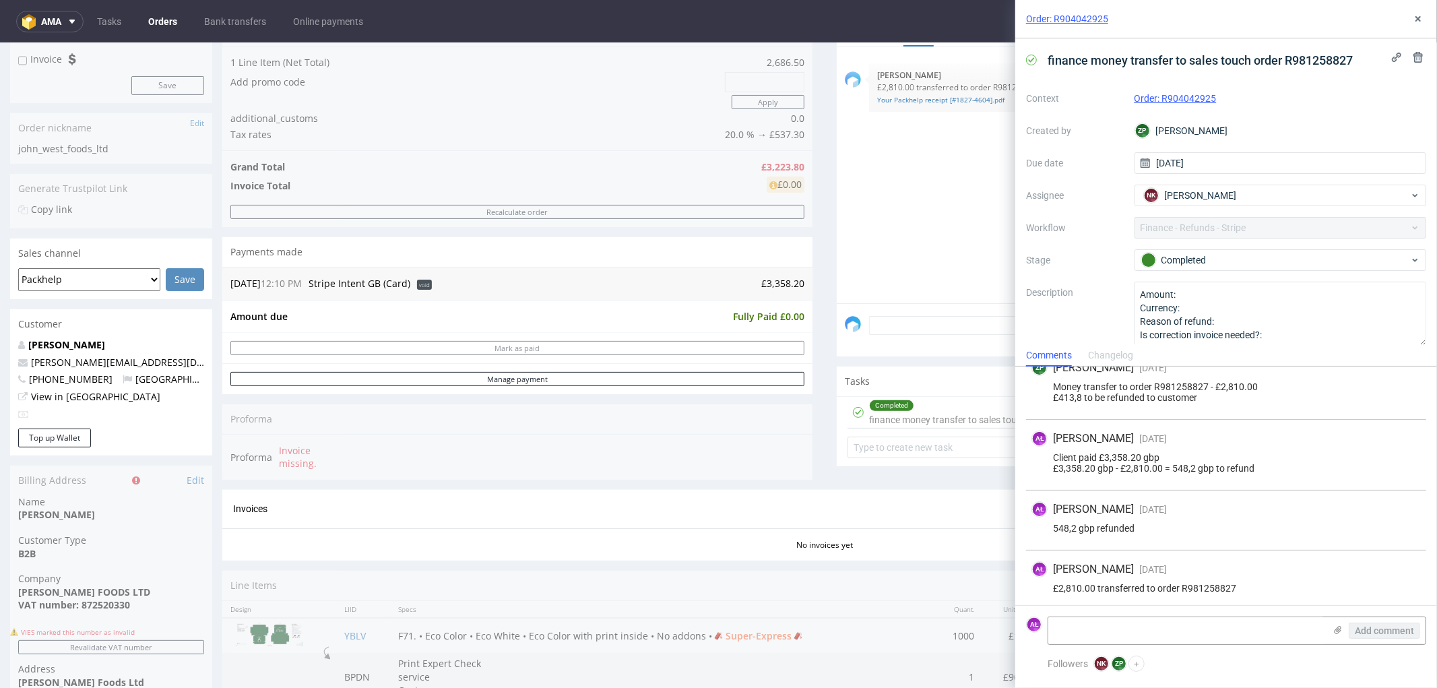
scroll to position [22, 0]
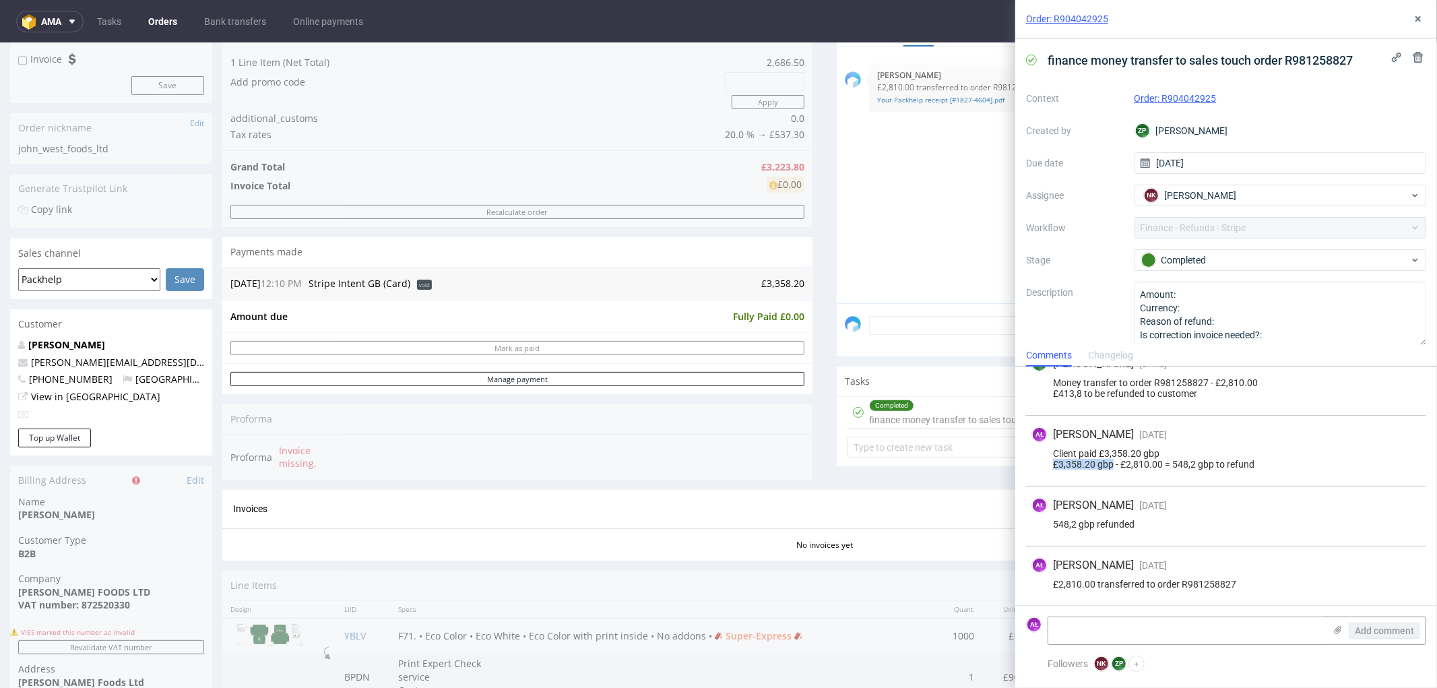
drag, startPoint x: 1051, startPoint y: 465, endPoint x: 1110, endPoint y: 465, distance: 58.6
click at [1110, 465] on div "Client paid £3,358.20 gbp £3,358.20 gbp - £2,810.00 = 548,2 gbp to refund" at bounding box center [1225, 459] width 389 height 22
copy div "£3,358.20 gbp"
drag, startPoint x: 1054, startPoint y: 525, endPoint x: 1089, endPoint y: 524, distance: 35.1
click at [1089, 524] on div "548,2 gbp refunded" at bounding box center [1225, 524] width 389 height 11
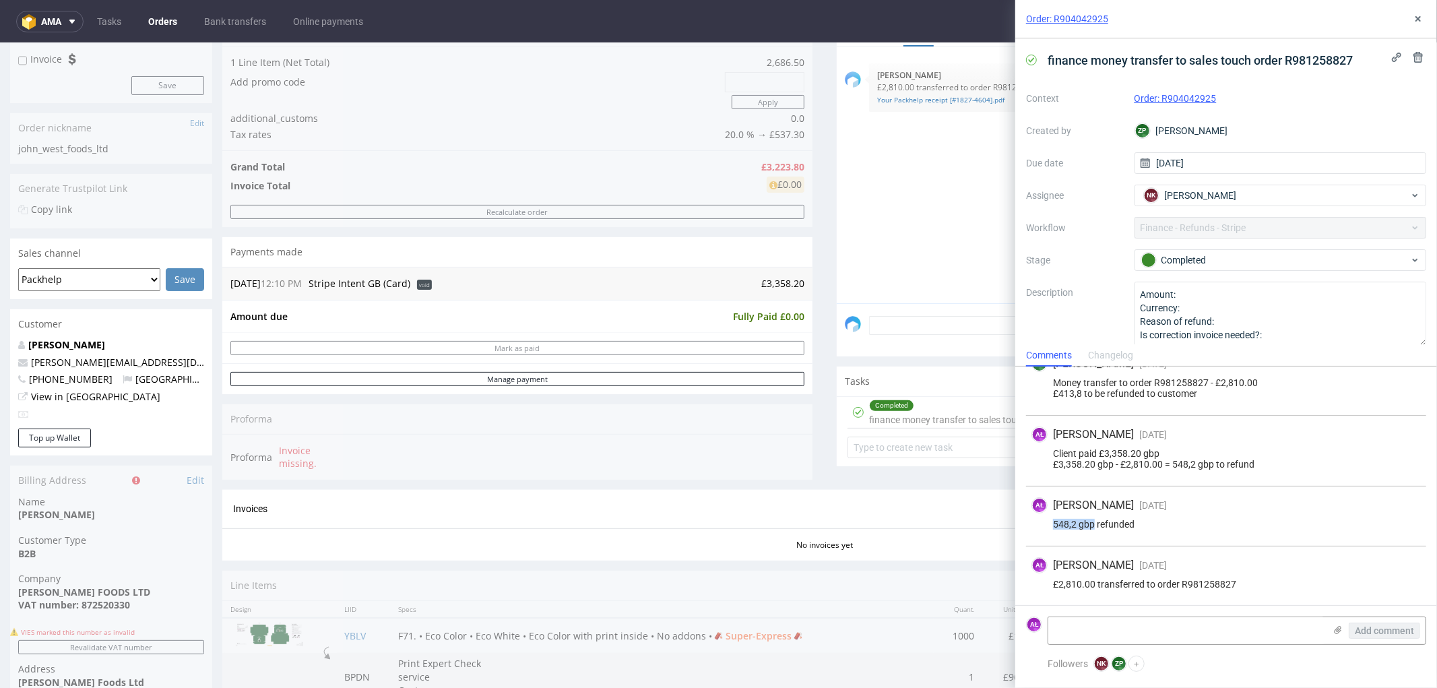
drag, startPoint x: 1095, startPoint y: 524, endPoint x: 1054, endPoint y: 525, distance: 41.1
click at [1054, 525] on div "548,2 gbp refunded" at bounding box center [1225, 524] width 389 height 11
copy div "548,2 gbp"
click at [508, 680] on div "Progress Payment Void Payment “Received” Email - Line Items 1 DTP - Production …" at bounding box center [824, 323] width 1204 height 773
drag, startPoint x: 1047, startPoint y: 585, endPoint x: 1094, endPoint y: 585, distance: 47.2
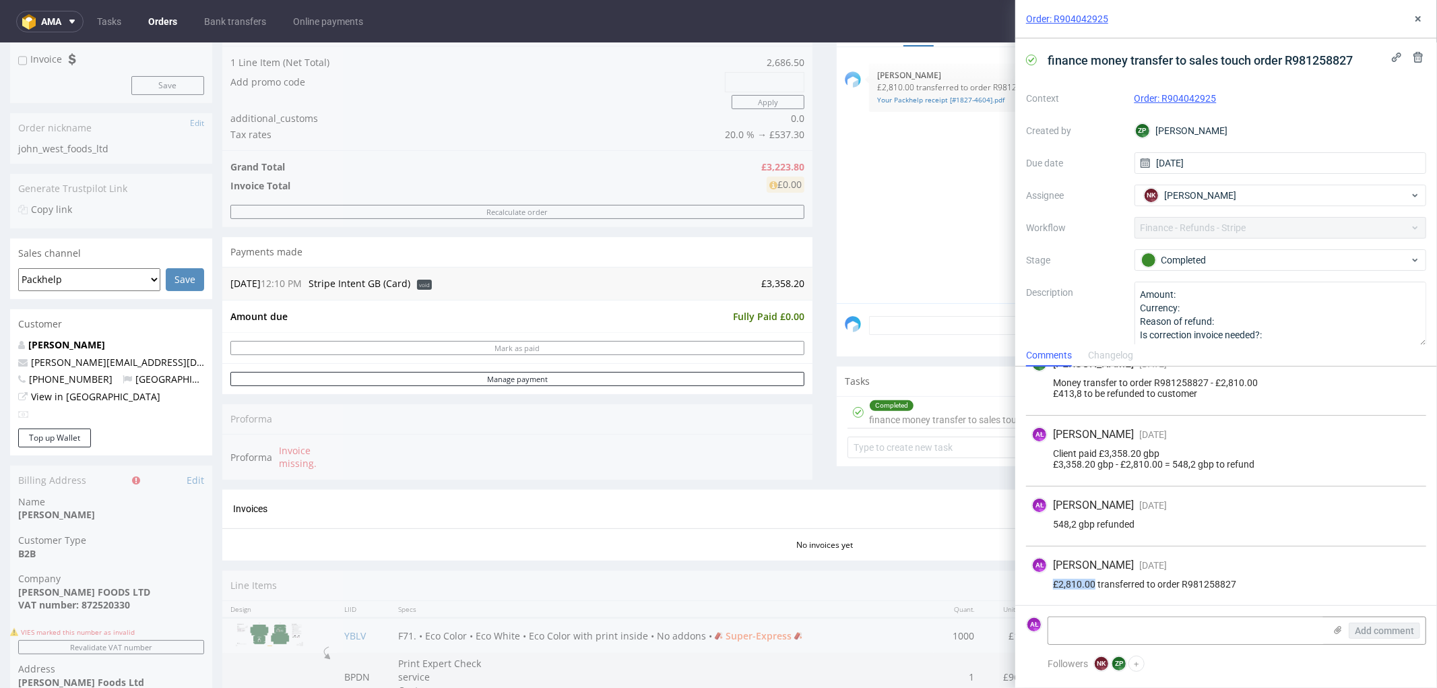
click at [1094, 585] on div "£2,810.00 transferred to order R981258827" at bounding box center [1225, 584] width 389 height 11
copy div "£2,810.00"
drag, startPoint x: 1181, startPoint y: 584, endPoint x: 1233, endPoint y: 584, distance: 51.9
click at [1233, 584] on div "£2,810.00 transferred to order R981258827" at bounding box center [1225, 584] width 389 height 11
copy div "R981258827"
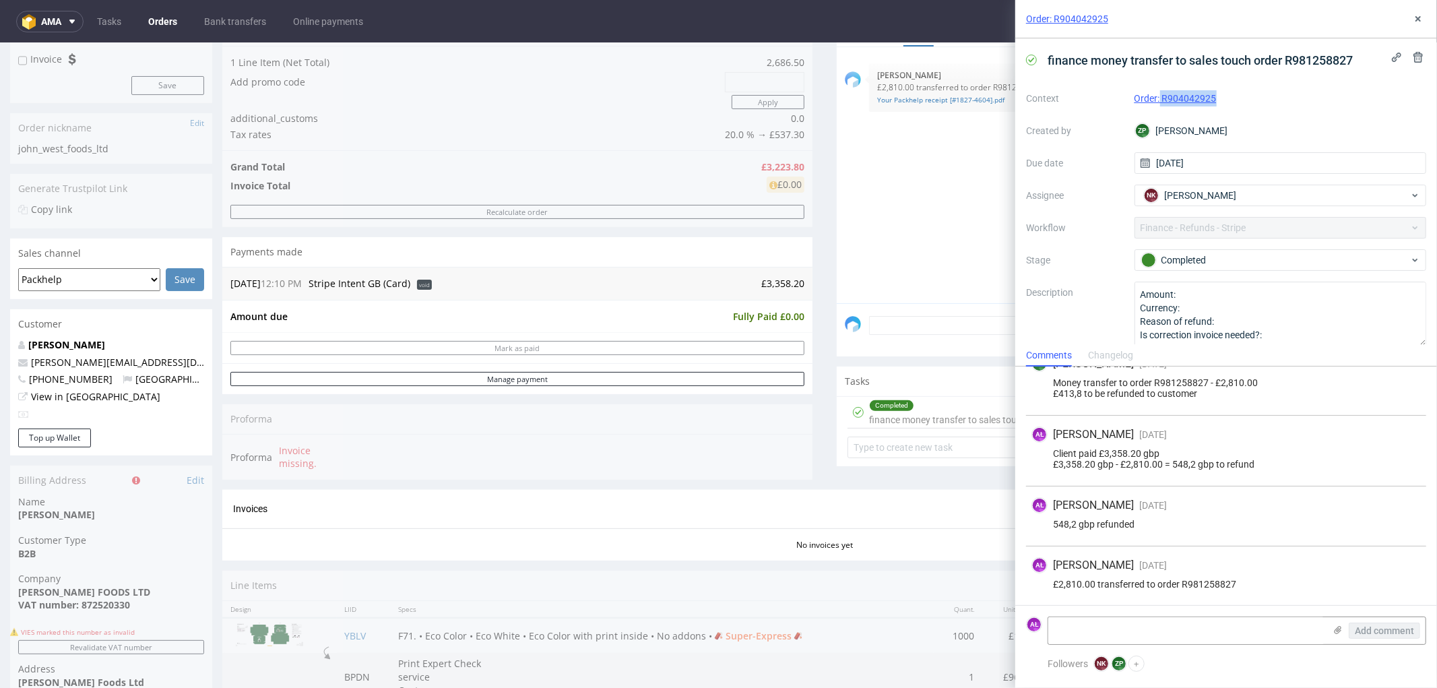
drag, startPoint x: 1186, startPoint y: 104, endPoint x: 1157, endPoint y: 106, distance: 29.0
click at [1157, 106] on div "Order: R904042925" at bounding box center [1280, 98] width 292 height 16
copy link "R904042925"
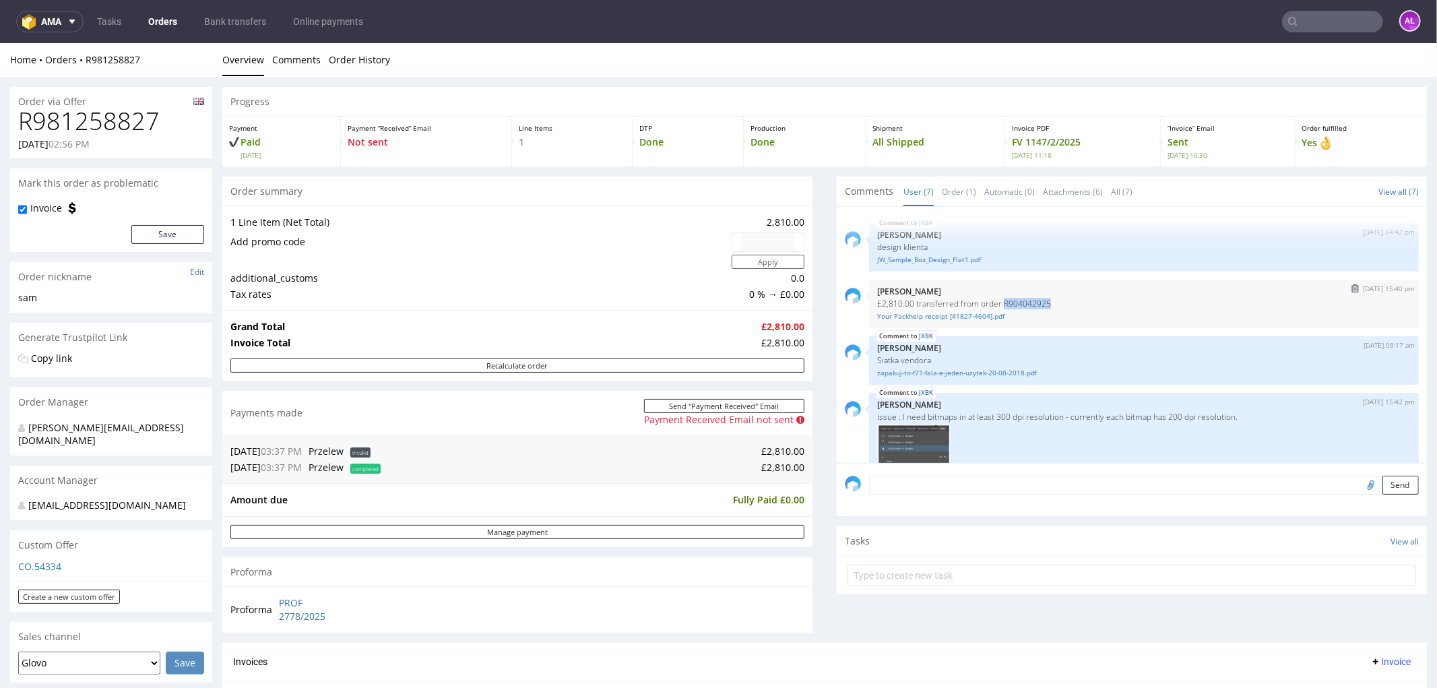
drag, startPoint x: 990, startPoint y: 304, endPoint x: 1036, endPoint y: 300, distance: 46.0
click at [1036, 300] on p "£2,810.00 transferred from order R904042925" at bounding box center [1143, 303] width 533 height 10
copy p "R904042925"
click at [1345, 20] on input "text" at bounding box center [1332, 22] width 101 height 22
paste input "R904042925"
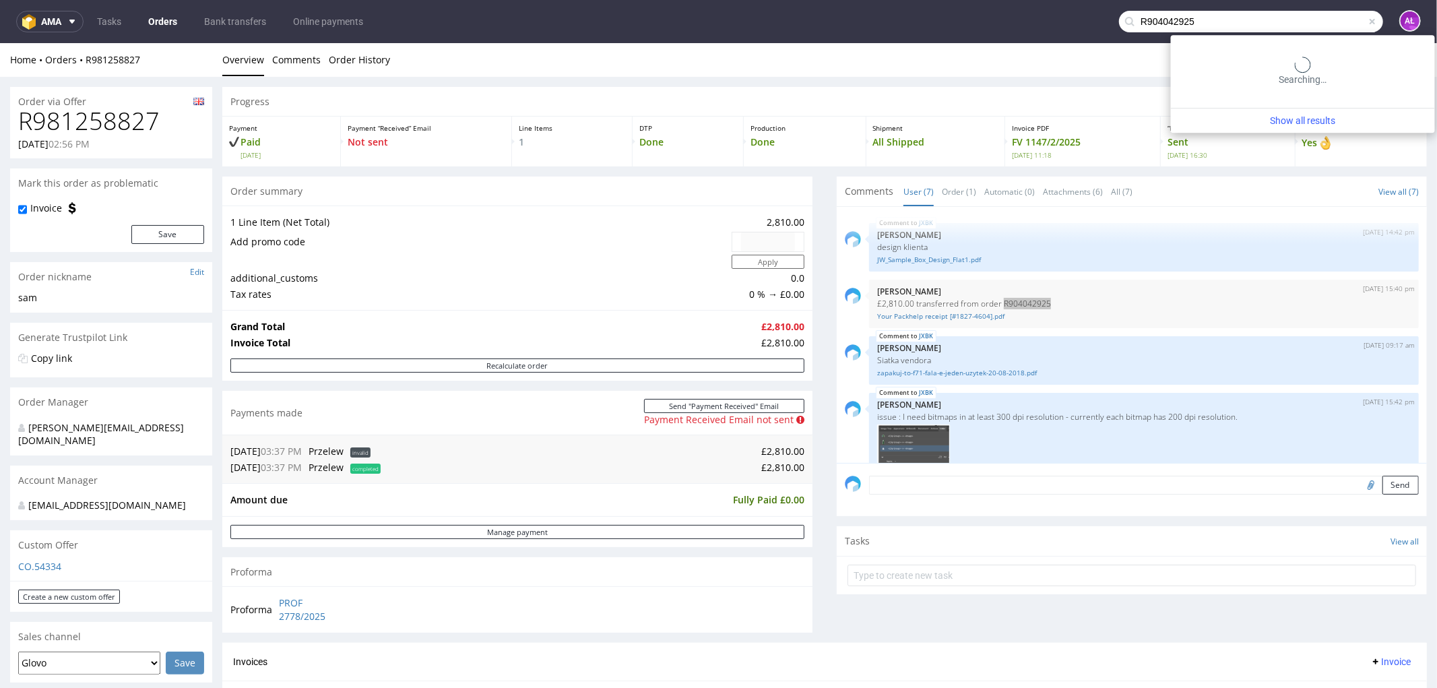
type input "R904042925"
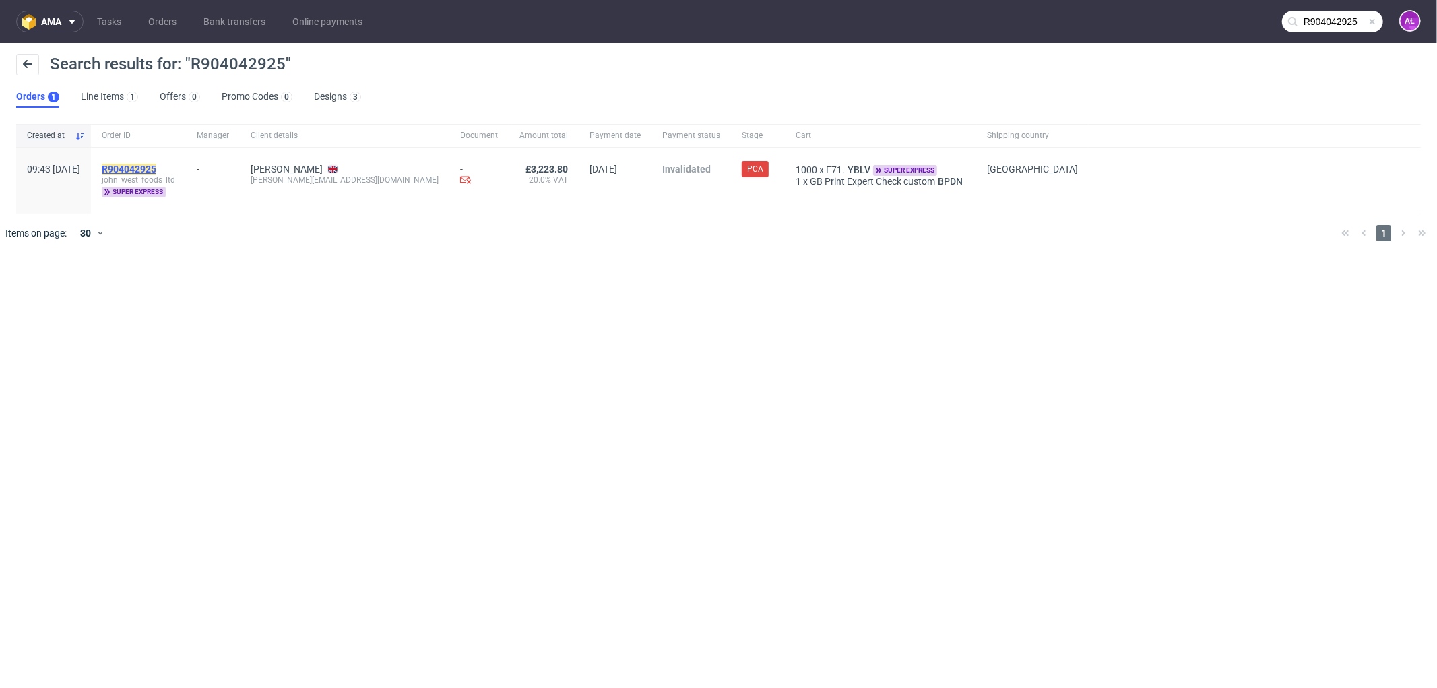
click at [156, 172] on mark "R904042925" at bounding box center [129, 169] width 55 height 11
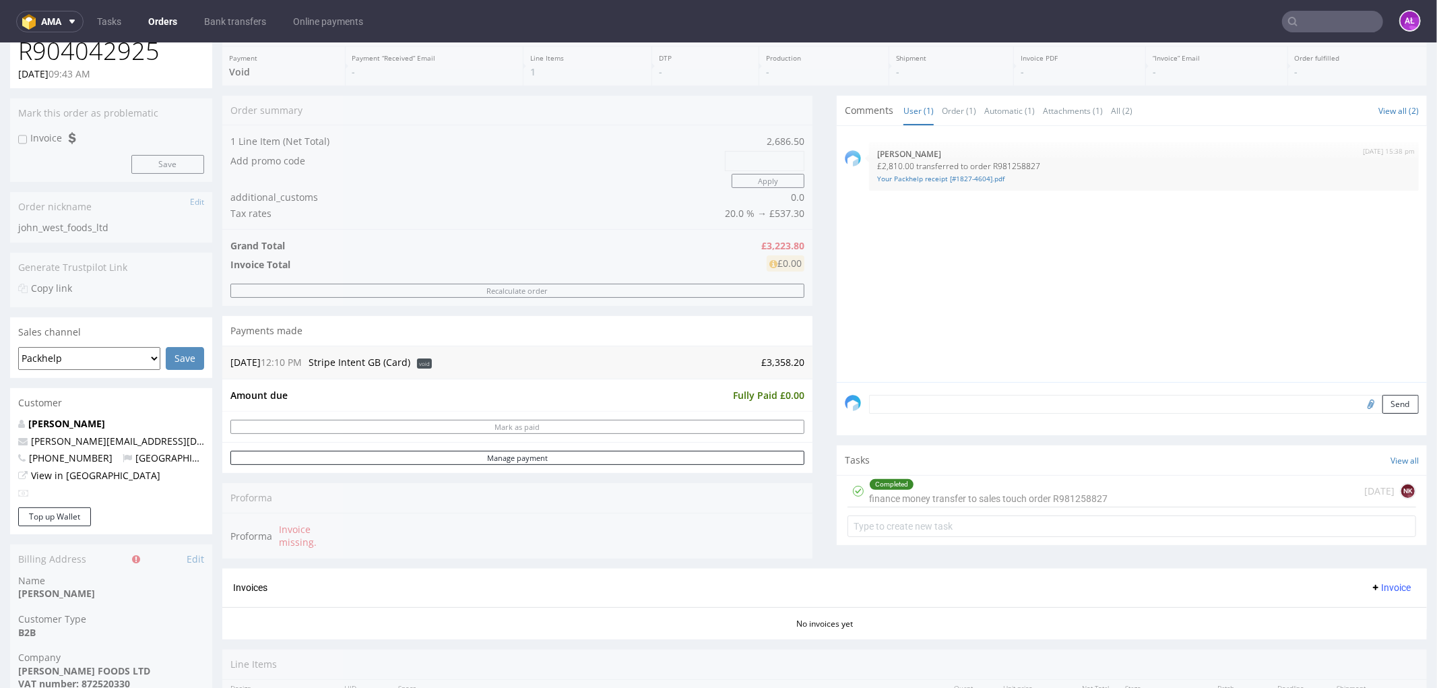
scroll to position [224, 0]
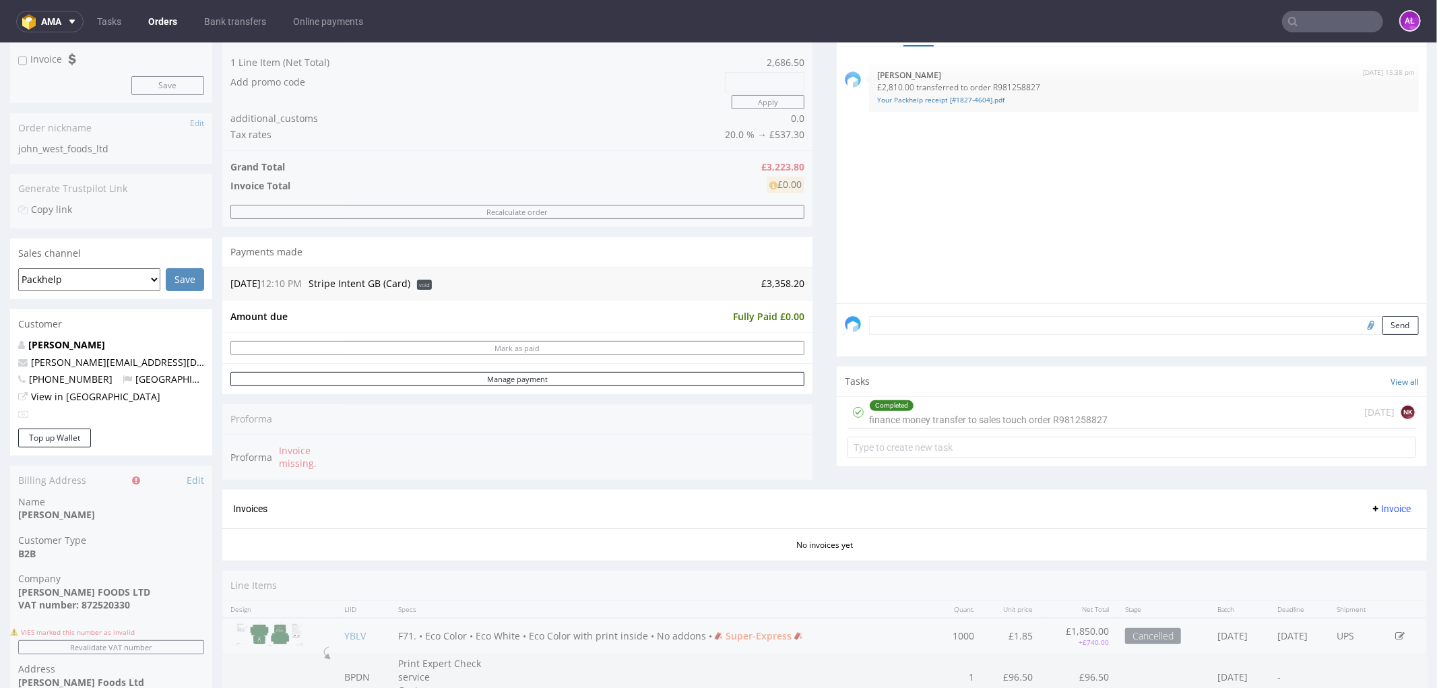
click at [932, 419] on div "Completed finance money transfer to sales touch order R981258827" at bounding box center [988, 411] width 238 height 31
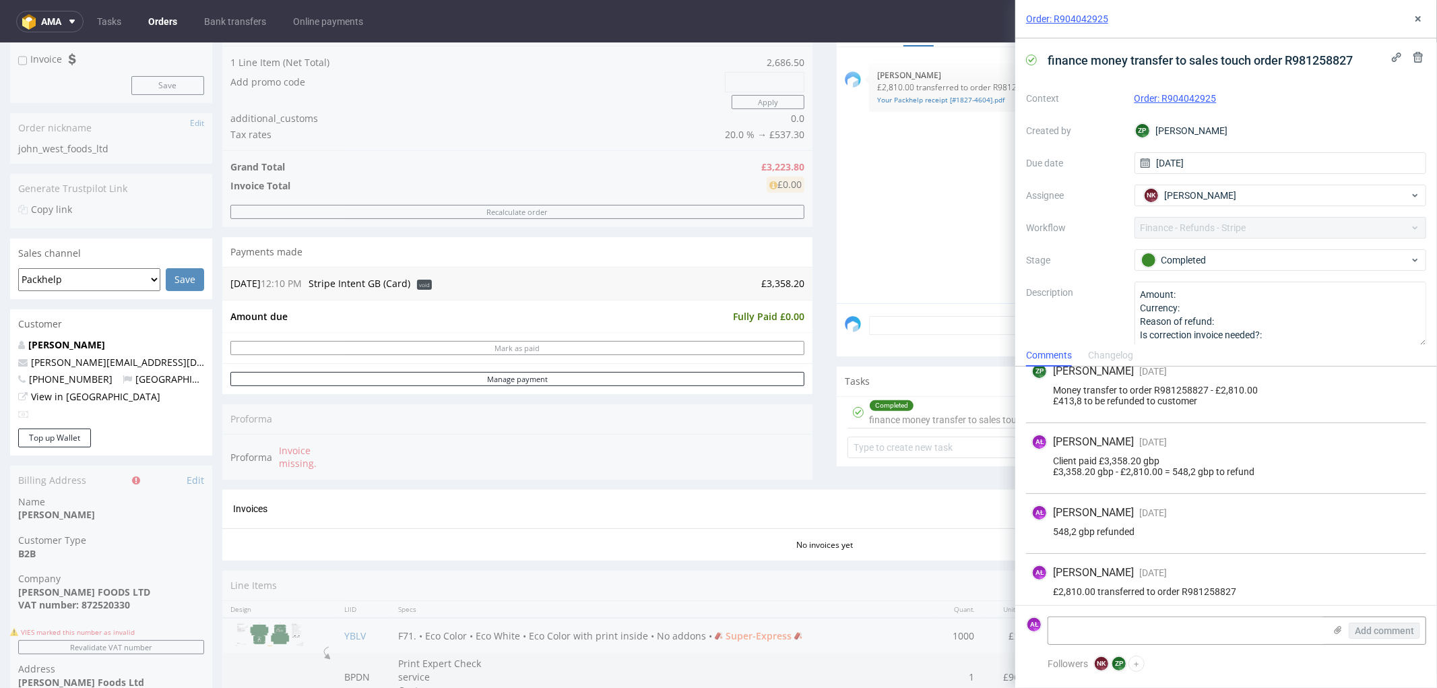
scroll to position [22, 0]
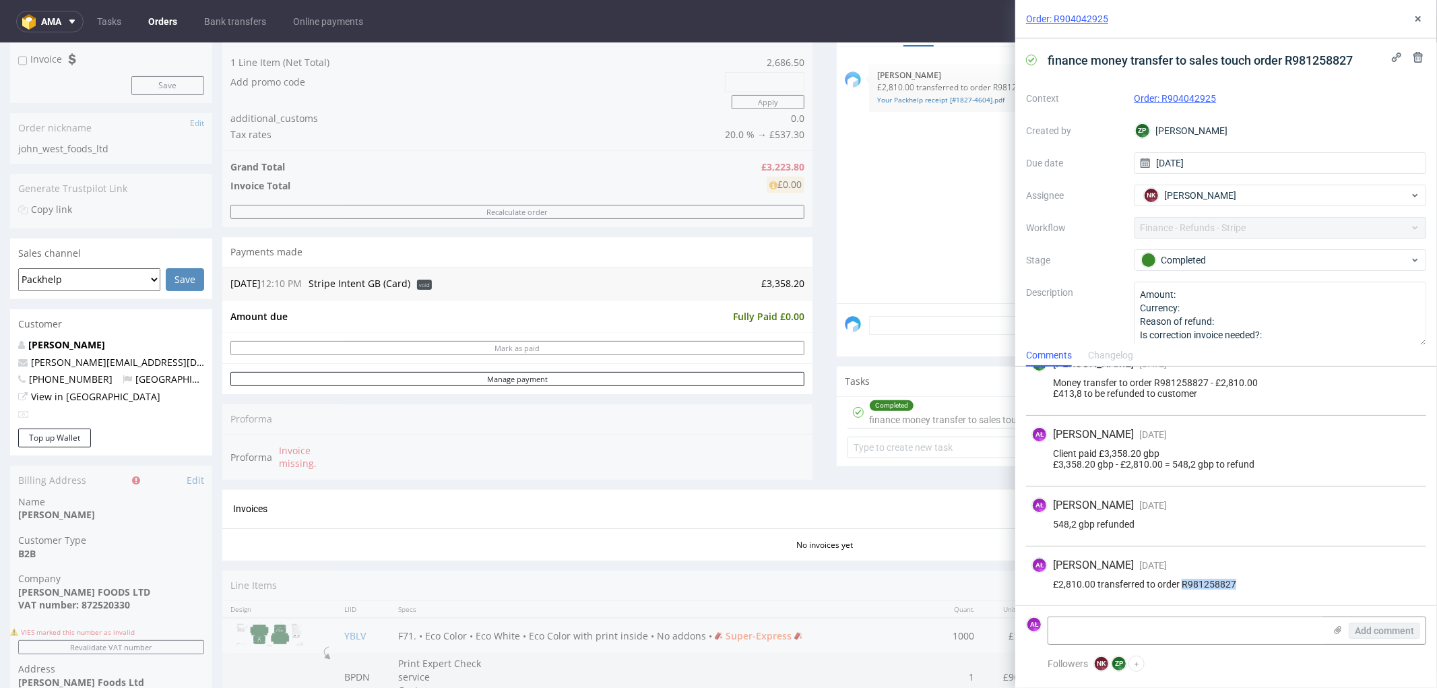
drag, startPoint x: 1199, startPoint y: 587, endPoint x: 1183, endPoint y: 589, distance: 16.3
click at [1183, 589] on div "AŁ Aleksandra Łętowska 6 months ago 30th Jan 2025, 15:37 £2,810.00 transferred …" at bounding box center [1226, 575] width 400 height 59
click at [924, 37] on nav "ama Tasks Orders Bank transfers Online payments AŁ" at bounding box center [718, 21] width 1437 height 43
click at [1417, 21] on icon at bounding box center [1418, 18] width 11 height 11
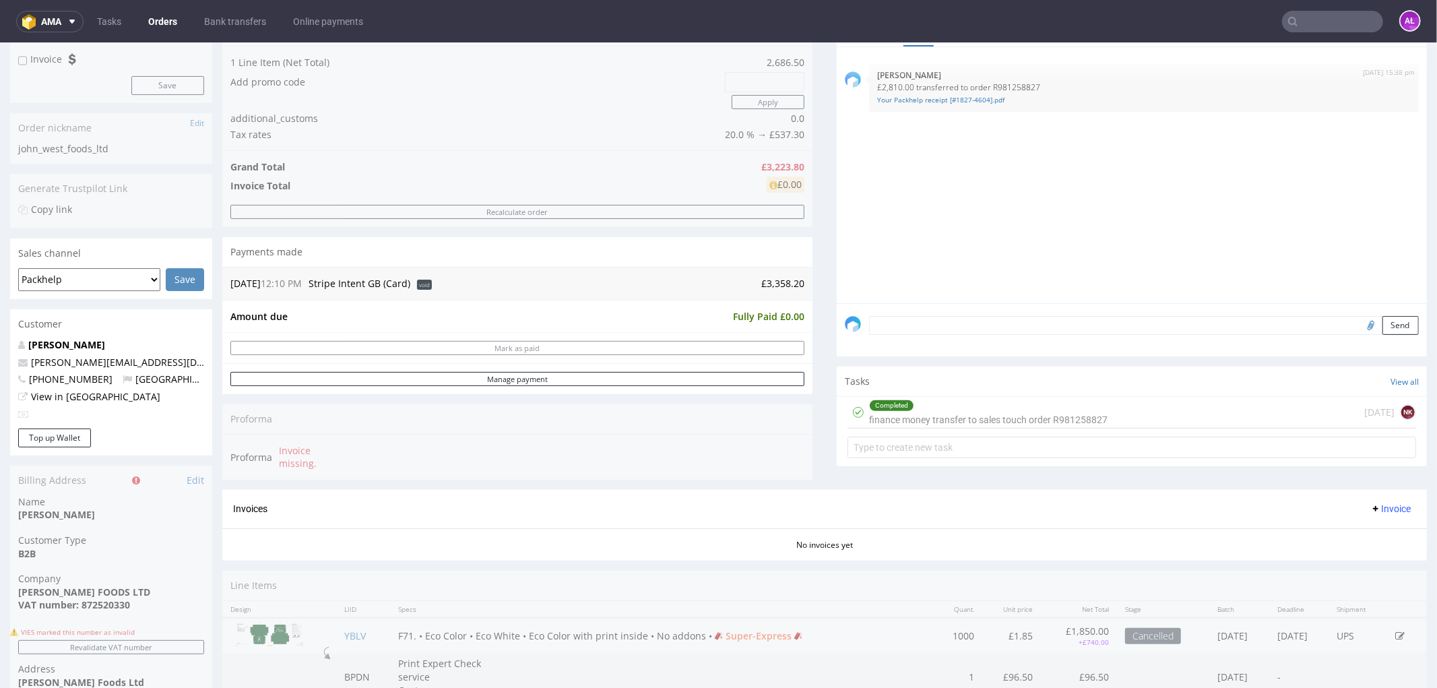
click at [1336, 22] on input "text" at bounding box center [1332, 22] width 101 height 22
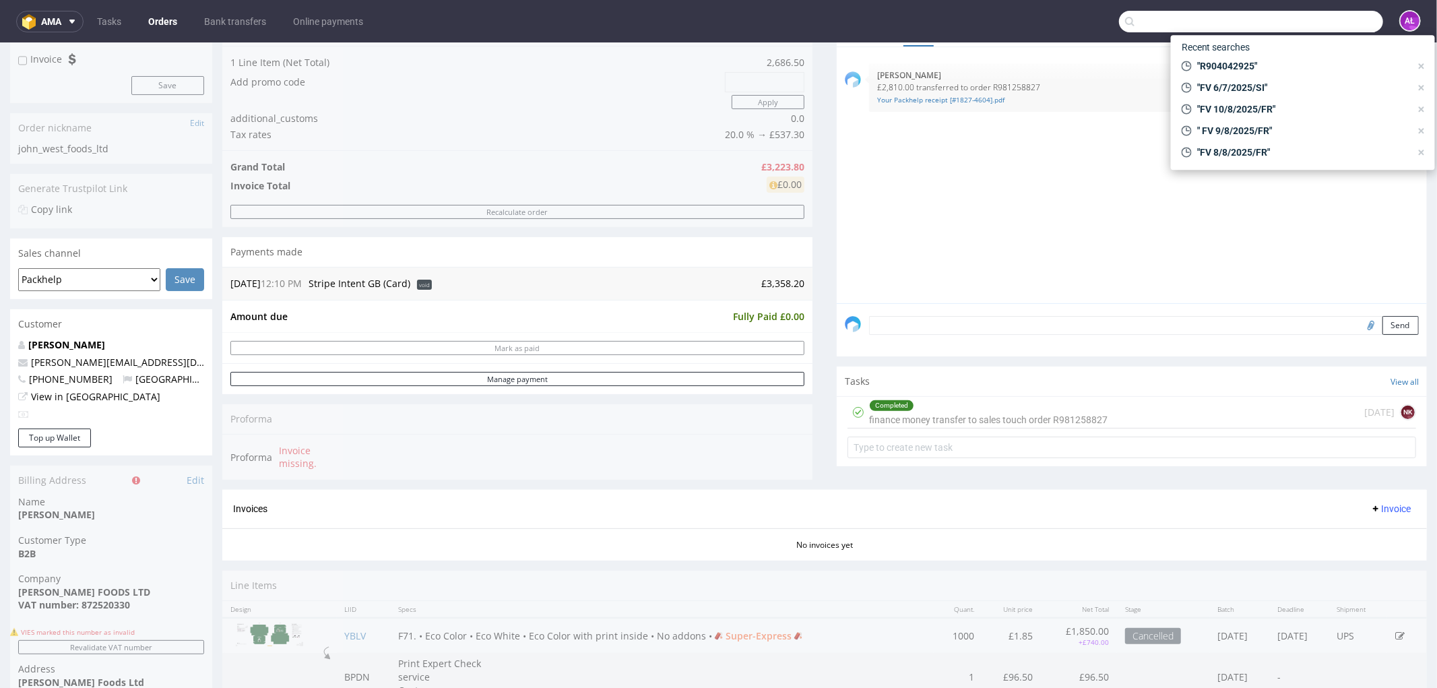
paste input "R981258827"
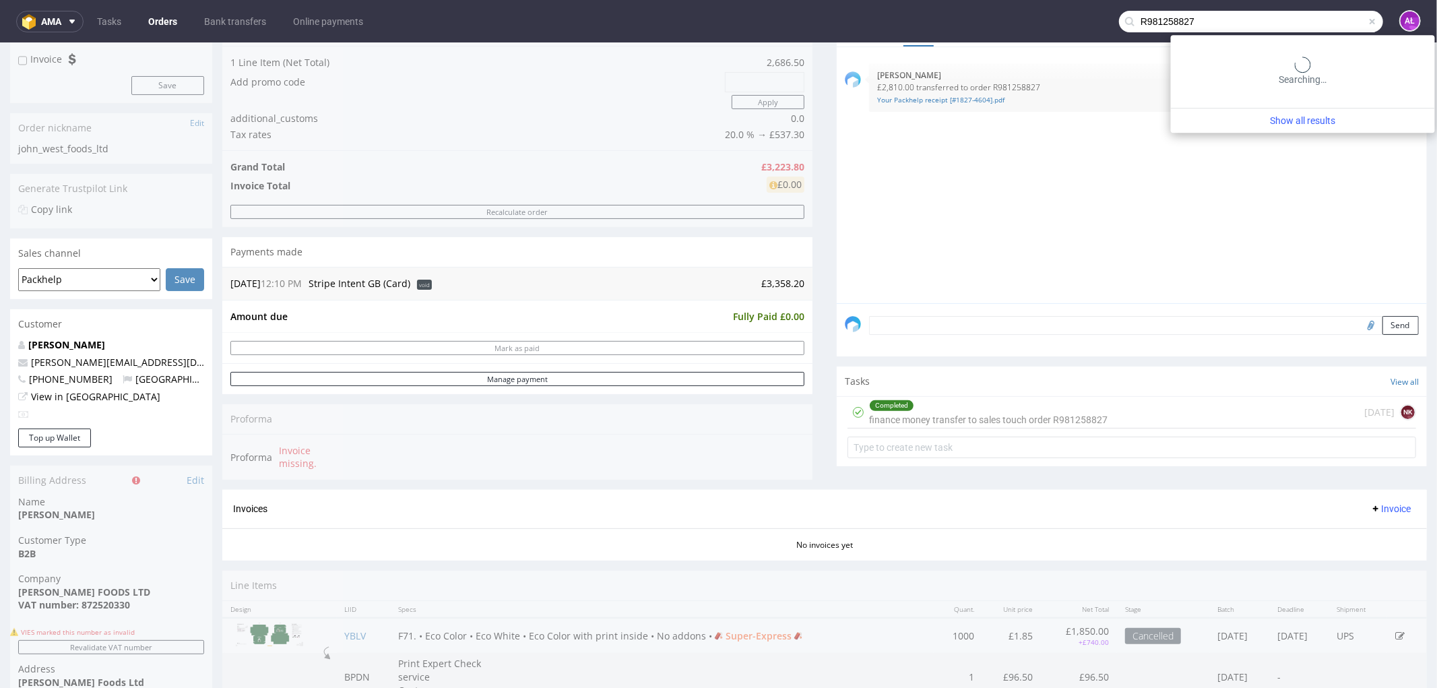
type input "R981258827"
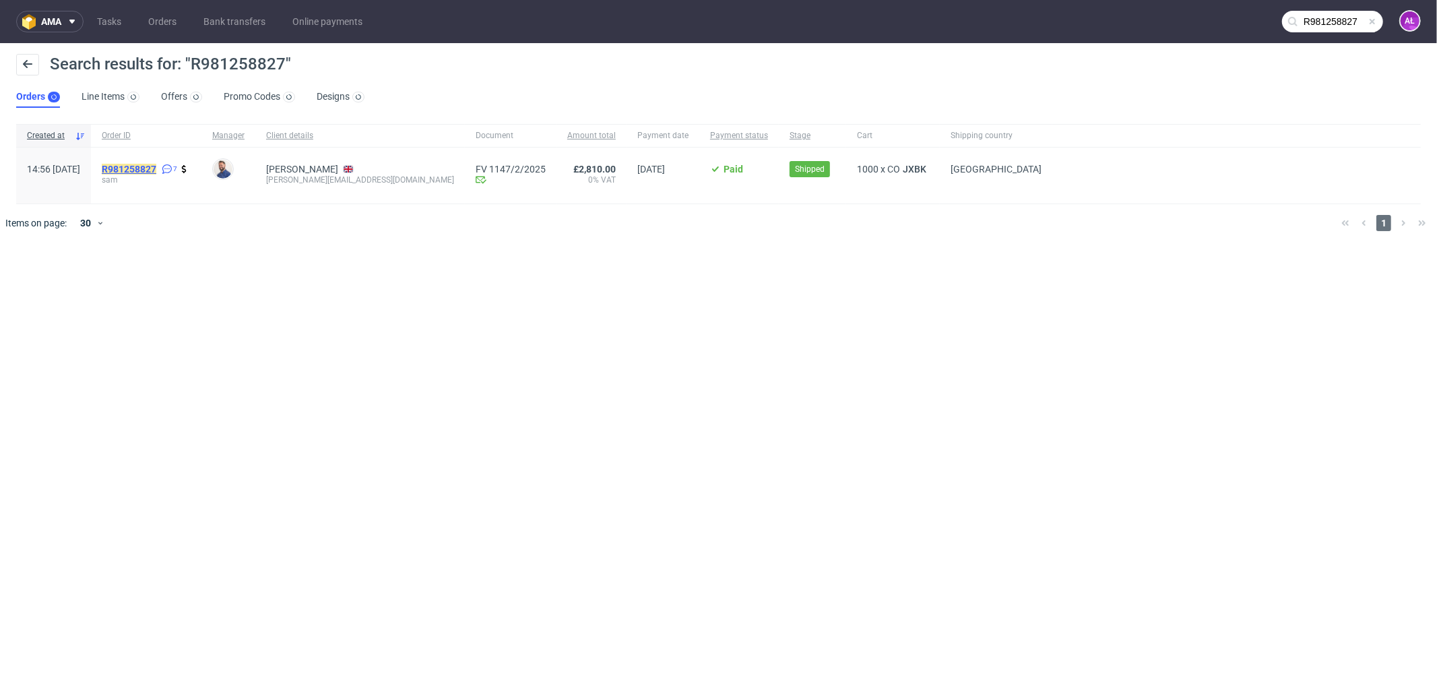
click at [156, 166] on mark "R981258827" at bounding box center [129, 169] width 55 height 11
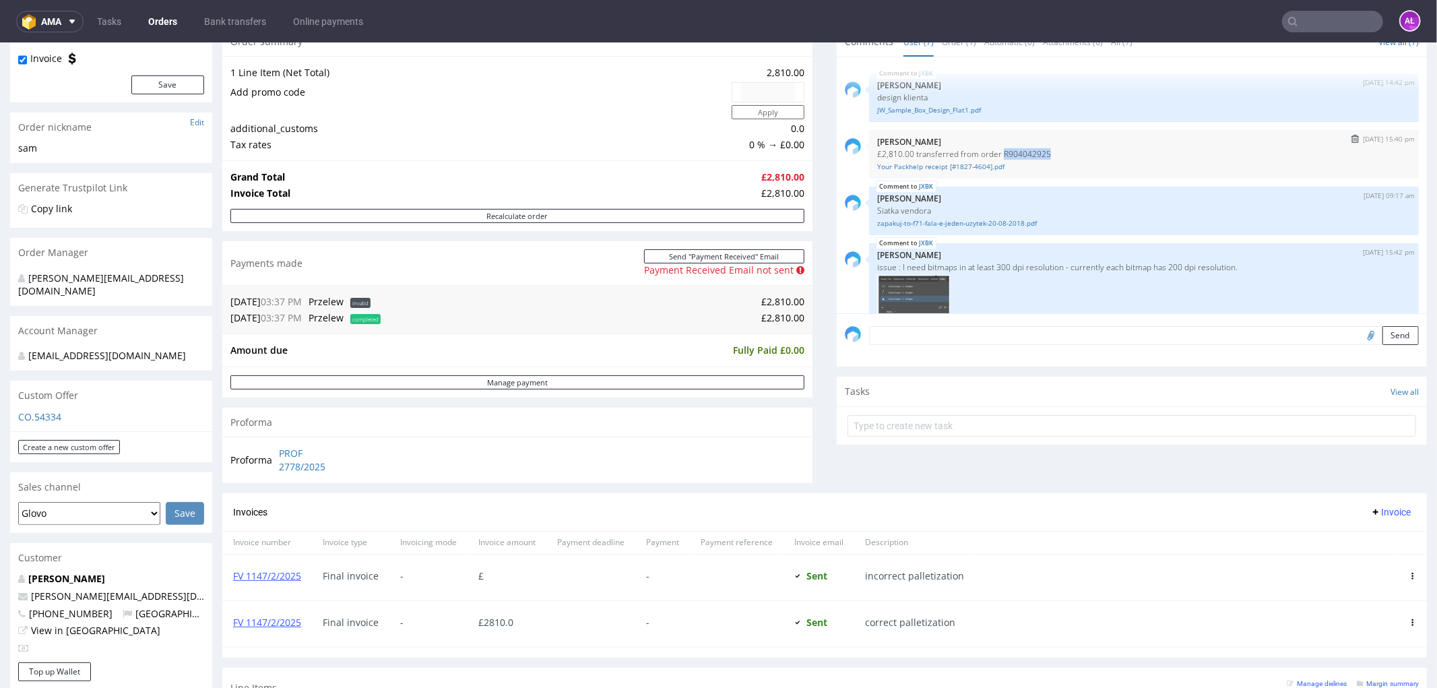
drag, startPoint x: 1039, startPoint y: 151, endPoint x: 990, endPoint y: 155, distance: 48.7
click at [990, 155] on p "£2,810.00 transferred from order R904042925" at bounding box center [1143, 153] width 533 height 10
copy p "R904042925"
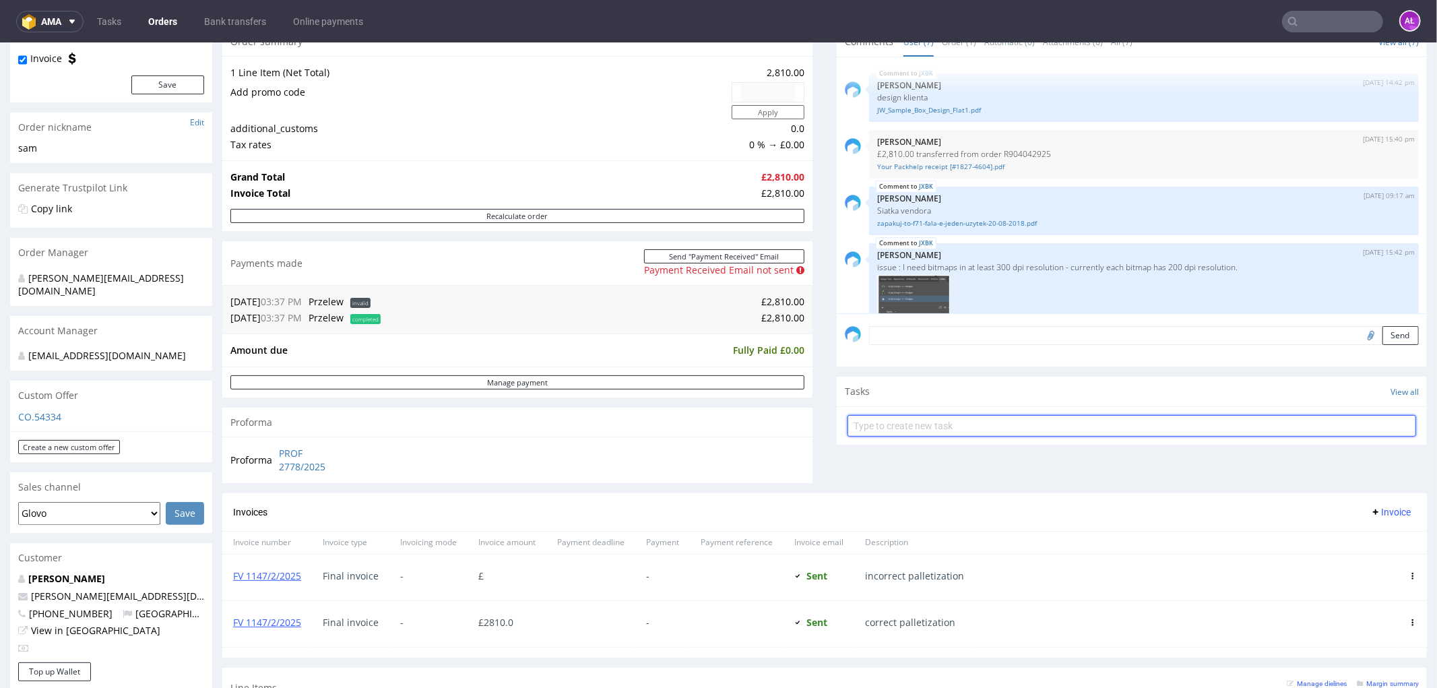
click at [888, 429] on input "text" at bounding box center [1131, 425] width 569 height 22
type input "transfer"
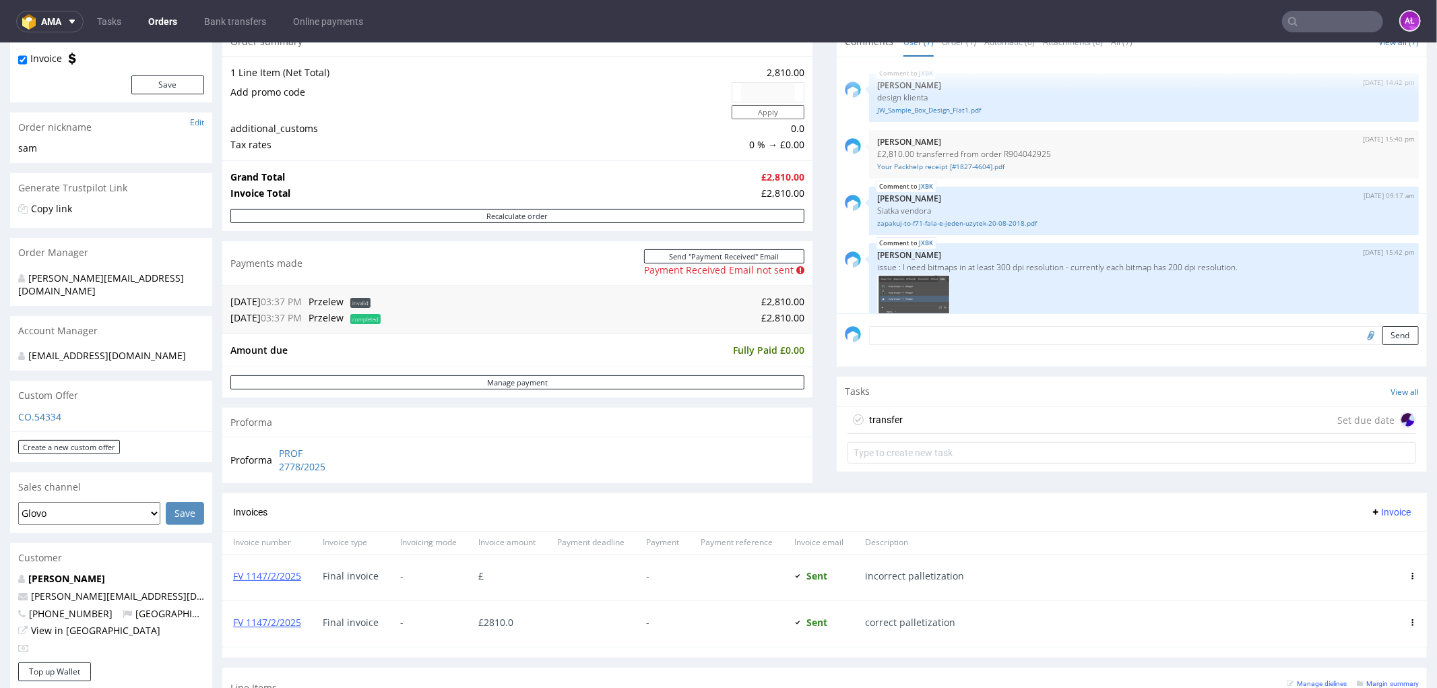
click at [880, 428] on div "transfer" at bounding box center [874, 419] width 55 height 22
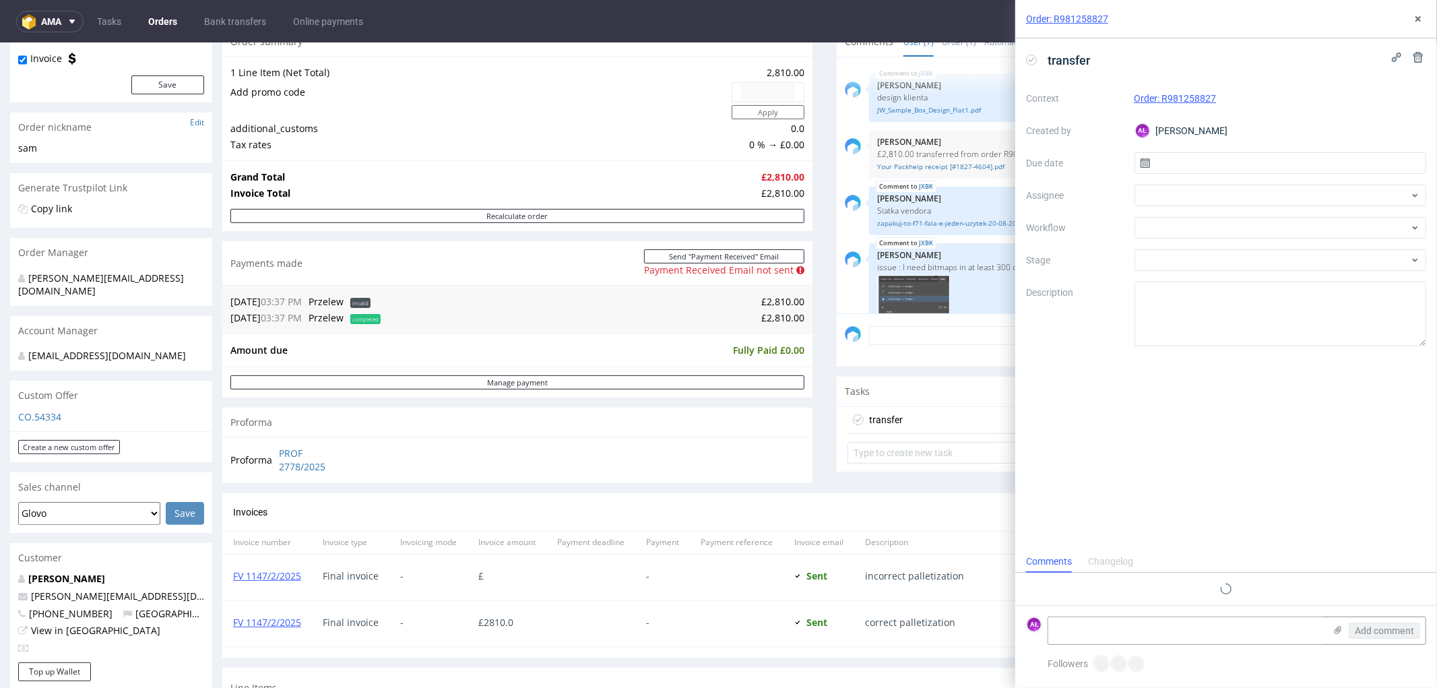
scroll to position [10, 0]
click at [1189, 227] on div at bounding box center [1280, 228] width 292 height 22
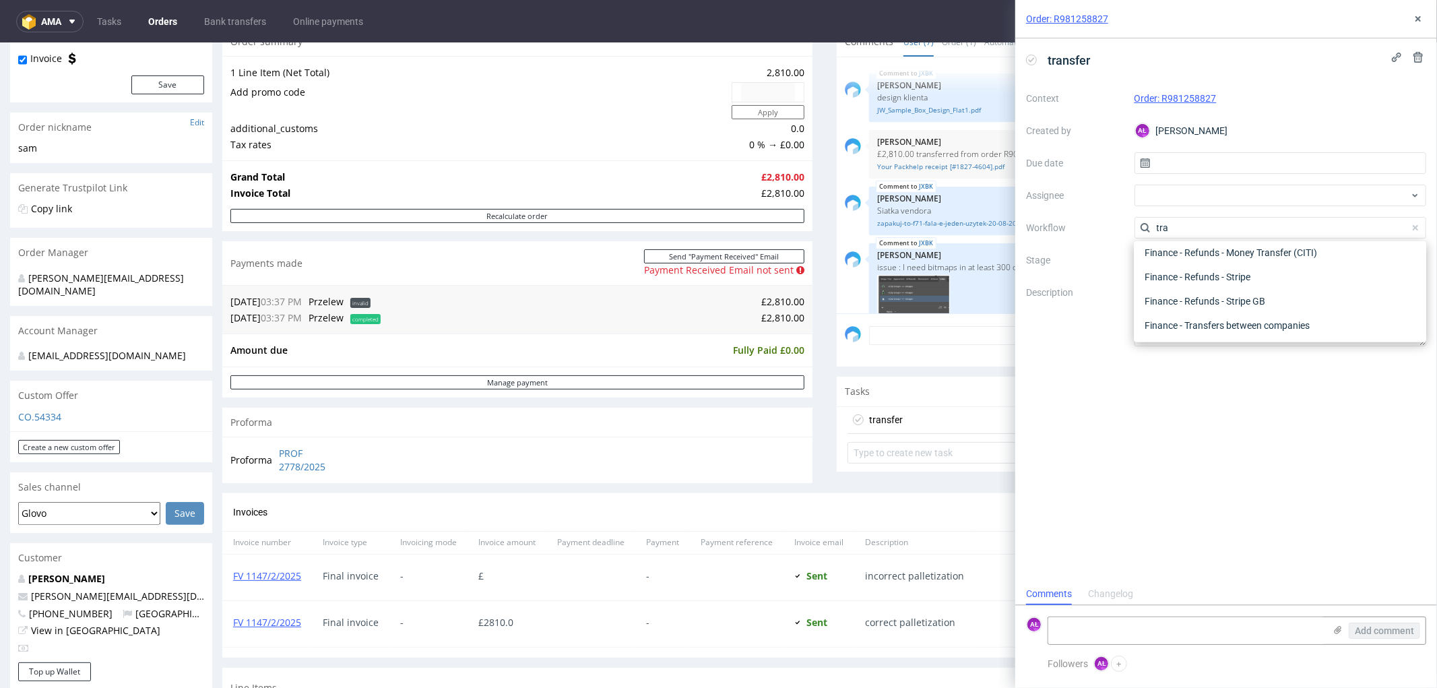
scroll to position [0, 0]
type input "transf"
click at [1261, 325] on div "Finance - Transfers between companies" at bounding box center [1280, 325] width 282 height 24
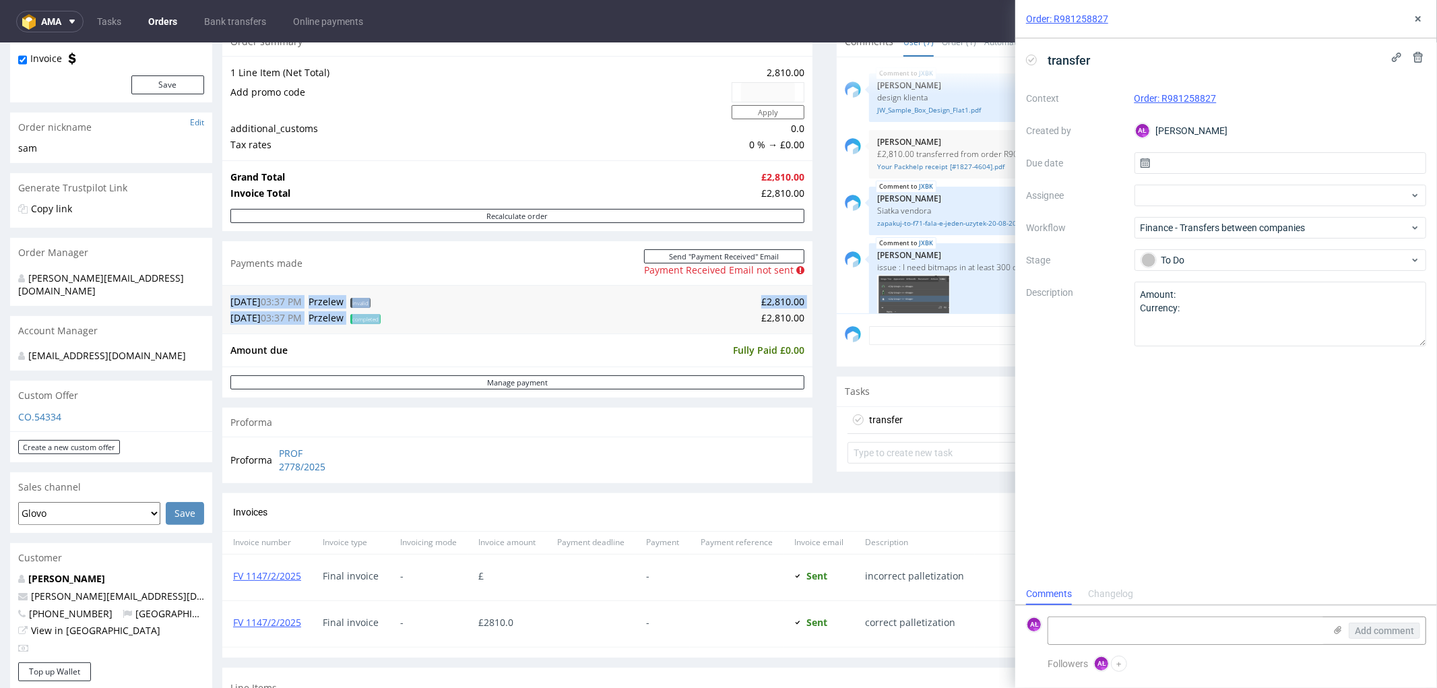
drag, startPoint x: 785, startPoint y: 319, endPoint x: 796, endPoint y: 317, distance: 10.9
click at [796, 317] on div "30.01.25 03:37 PM Przelew invalid £2,810.00 30.01.25 03:37 PM Przelew completed…" at bounding box center [517, 308] width 590 height 48
copy table "30.01.25 03:37 PM Przelew invalid £2,810.00 30.01.25 03:37 PM Przelew completed"
click at [1151, 624] on textarea at bounding box center [1186, 630] width 276 height 27
paste textarea "£2,810.00"
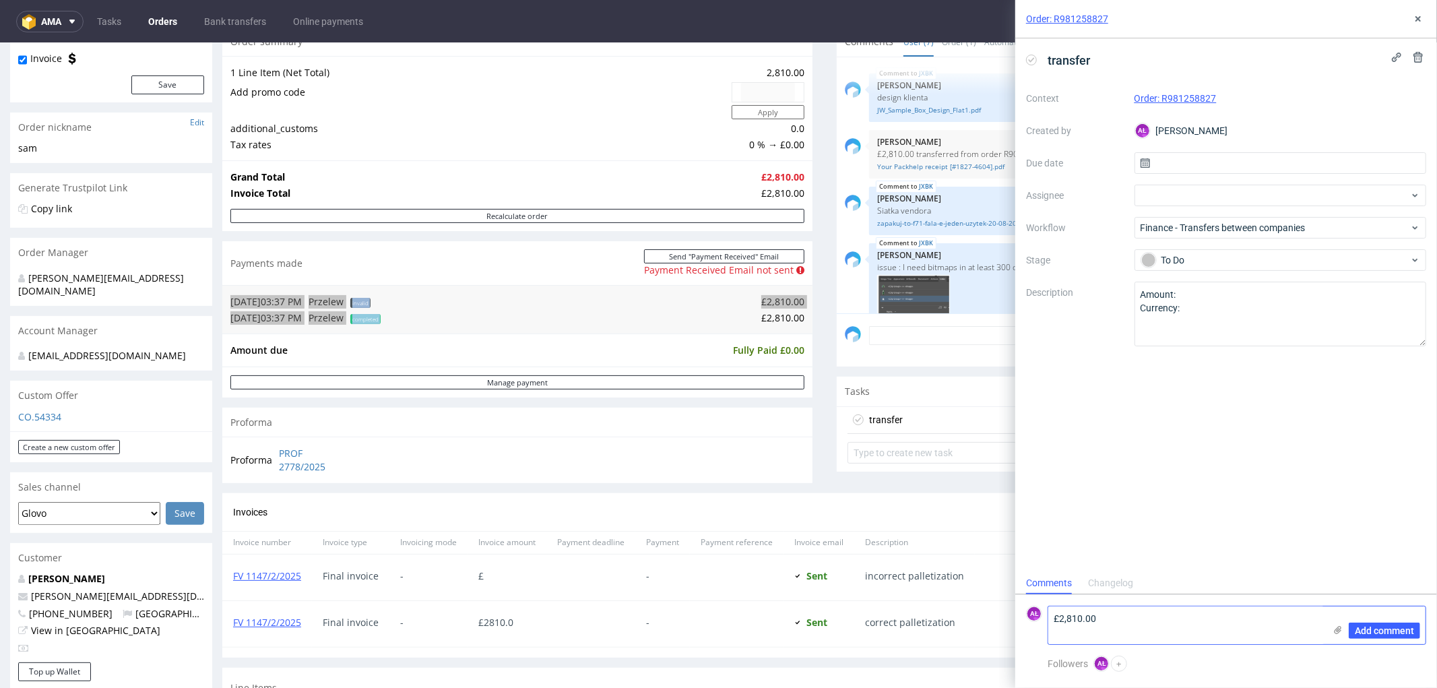
click at [1054, 622] on textarea "£2,810.00" at bounding box center [1186, 625] width 276 height 38
click at [1193, 614] on textarea "£2,810.00" at bounding box center [1186, 625] width 276 height 38
type textarea "£2,810.00 from CITI to ING"
click at [1365, 627] on span "Add comment" at bounding box center [1384, 630] width 59 height 9
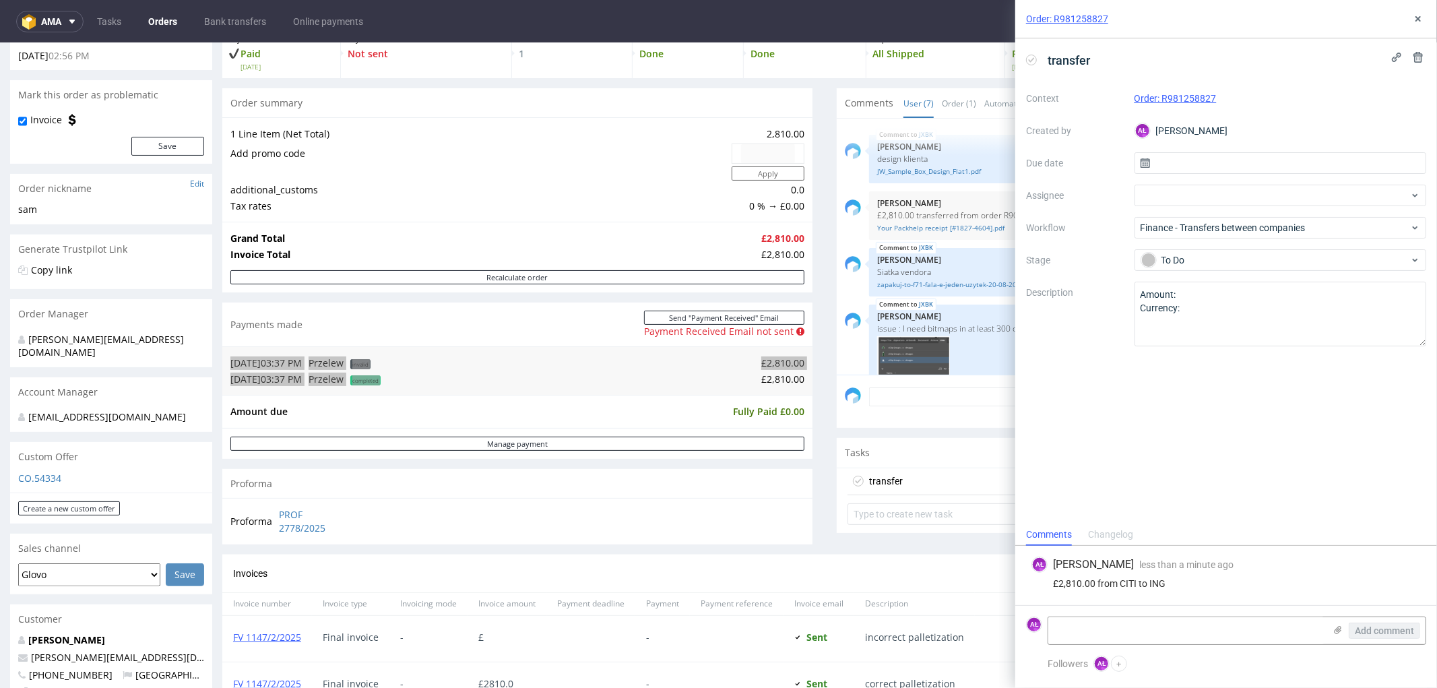
scroll to position [75, 0]
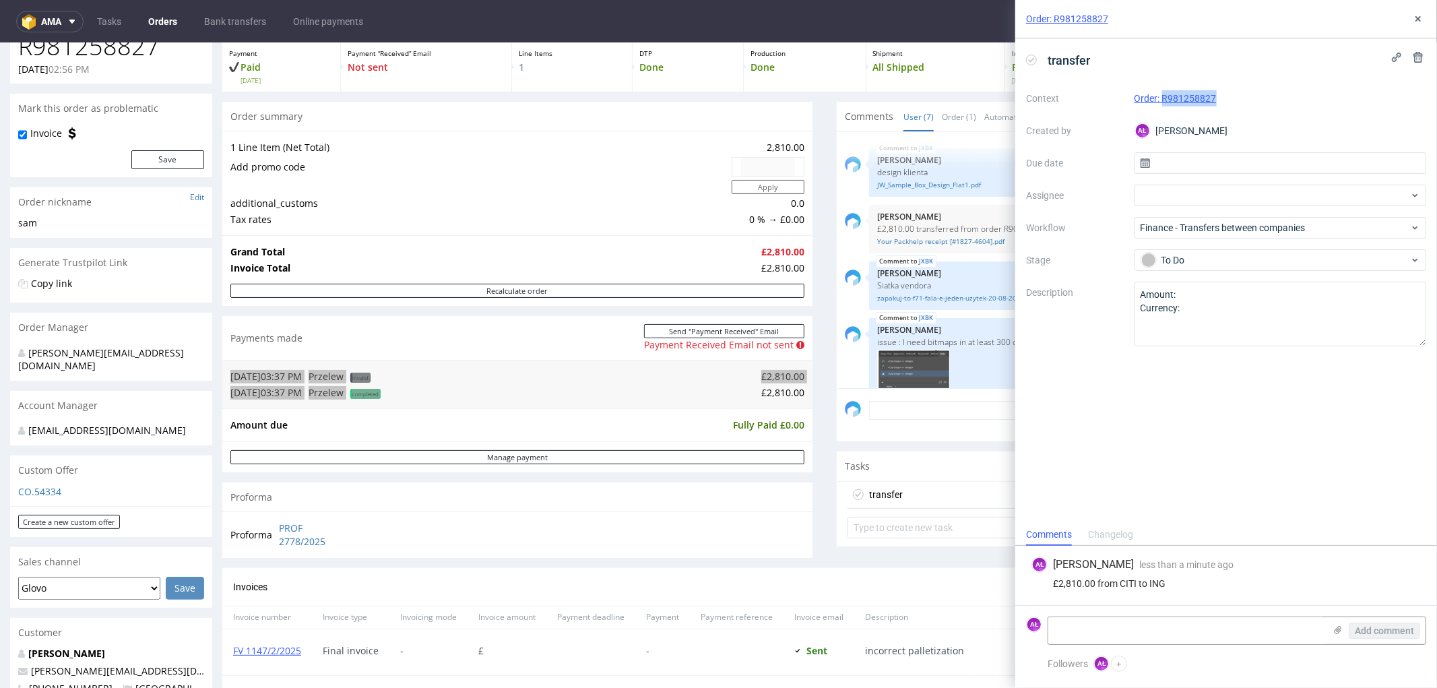
drag, startPoint x: 1208, startPoint y: 109, endPoint x: 1163, endPoint y: 106, distance: 45.9
click at [1163, 106] on div "Context Order: R981258827 Created by AŁ Aleksandra Łętowska Due date Assignee W…" at bounding box center [1226, 217] width 400 height 259
copy link "R981258827"
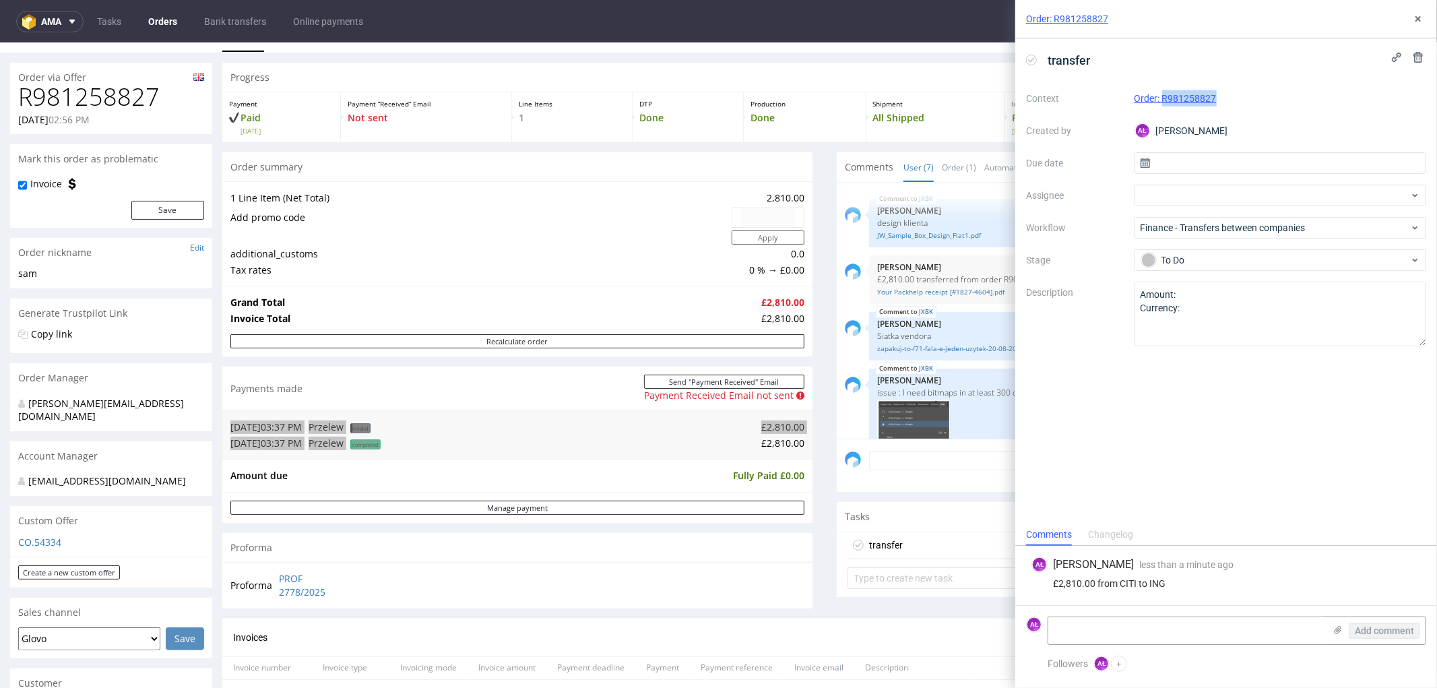
scroll to position [0, 0]
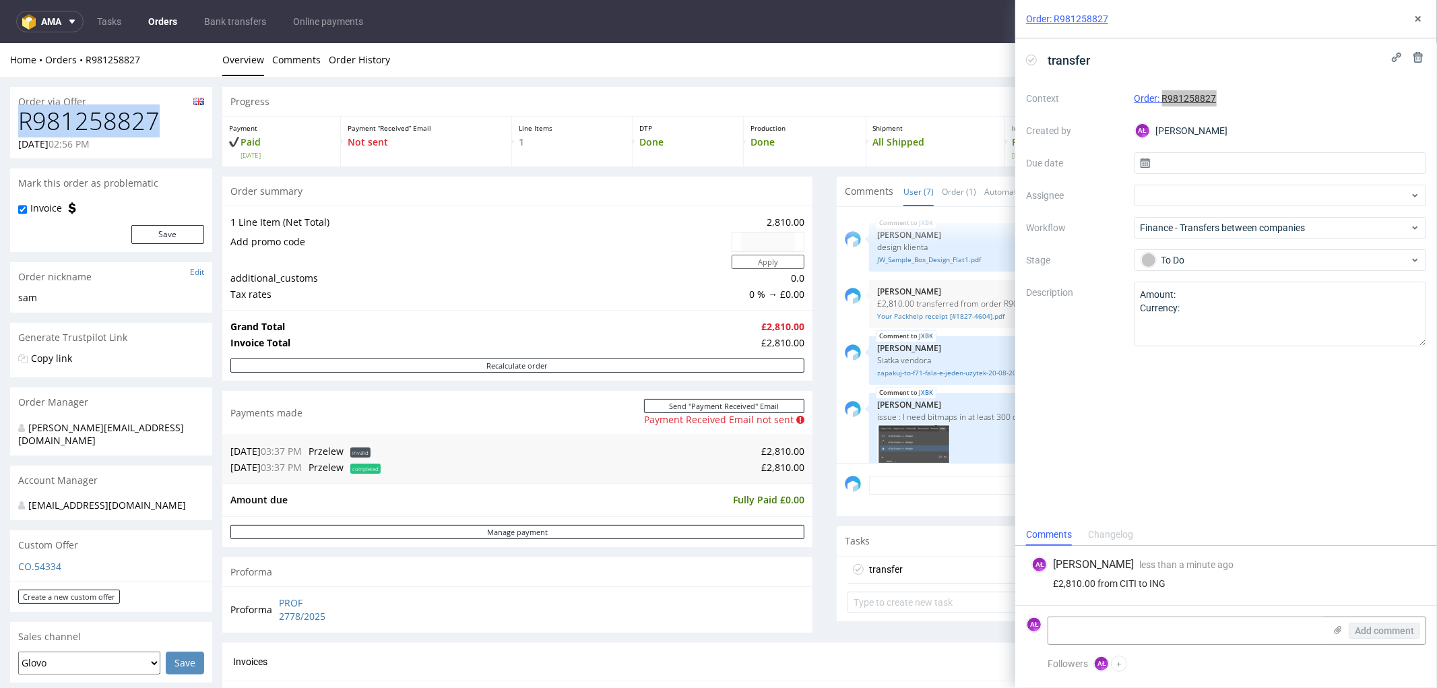
drag, startPoint x: 152, startPoint y: 117, endPoint x: 17, endPoint y: 126, distance: 135.0
click at [17, 126] on div "R981258827 29.01.2025 02:56 PM" at bounding box center [111, 132] width 202 height 51
copy h1 "R981258827"
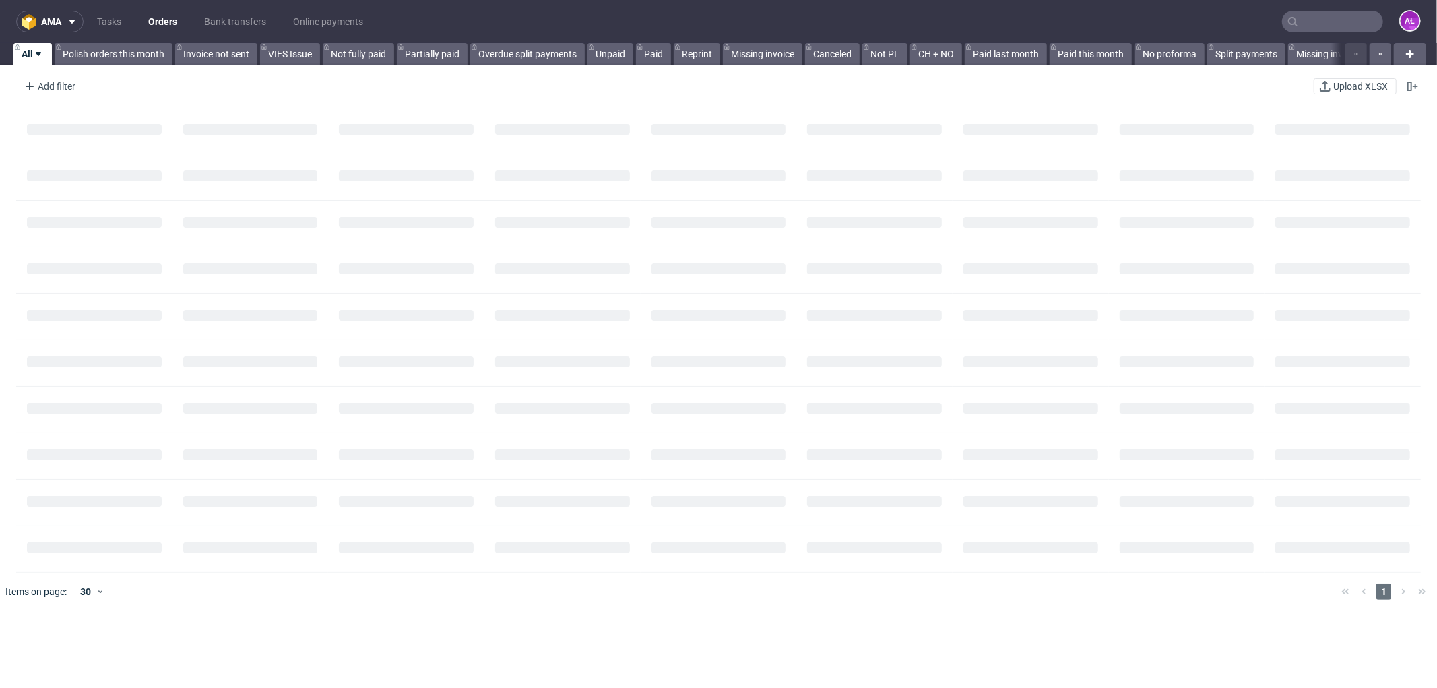
click at [1348, 31] on nav "ama Tasks Orders Bank transfers Online payments AŁ" at bounding box center [718, 21] width 1437 height 43
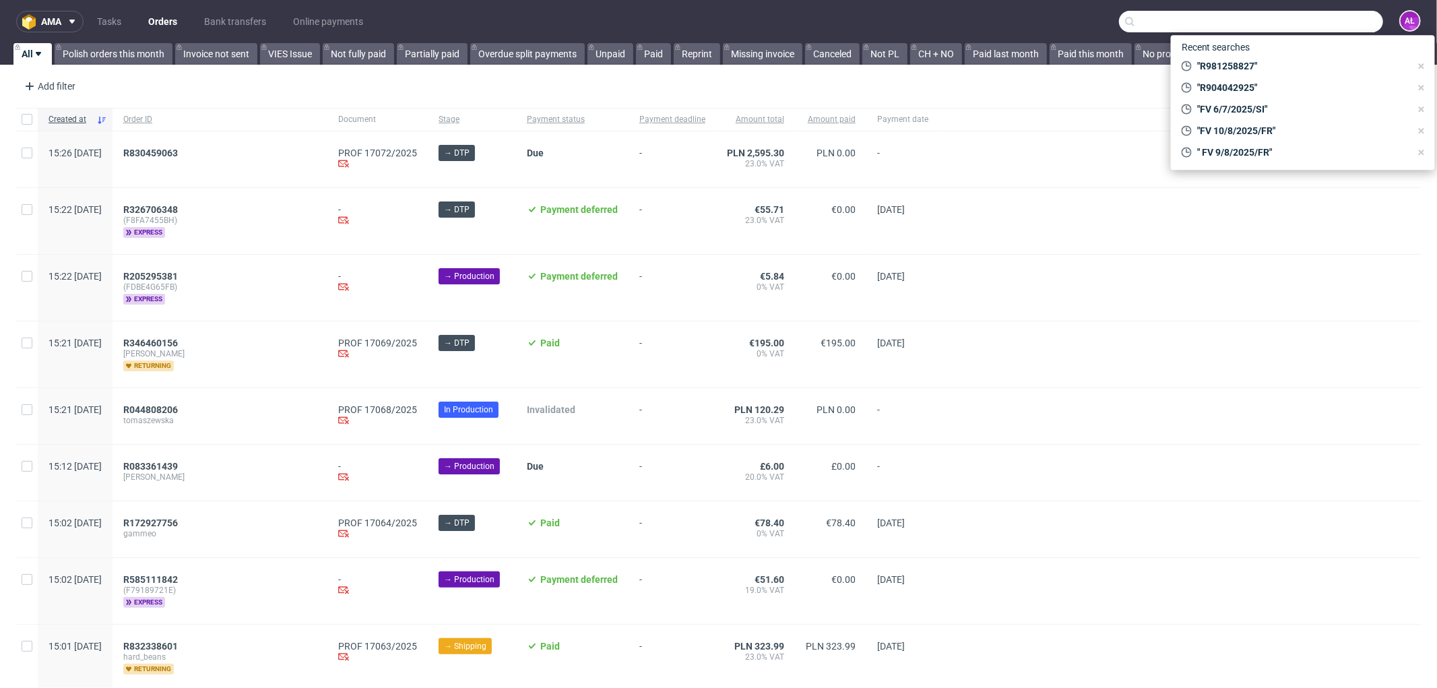
click at [1341, 20] on input "text" at bounding box center [1251, 22] width 264 height 22
paste input "R904042925"
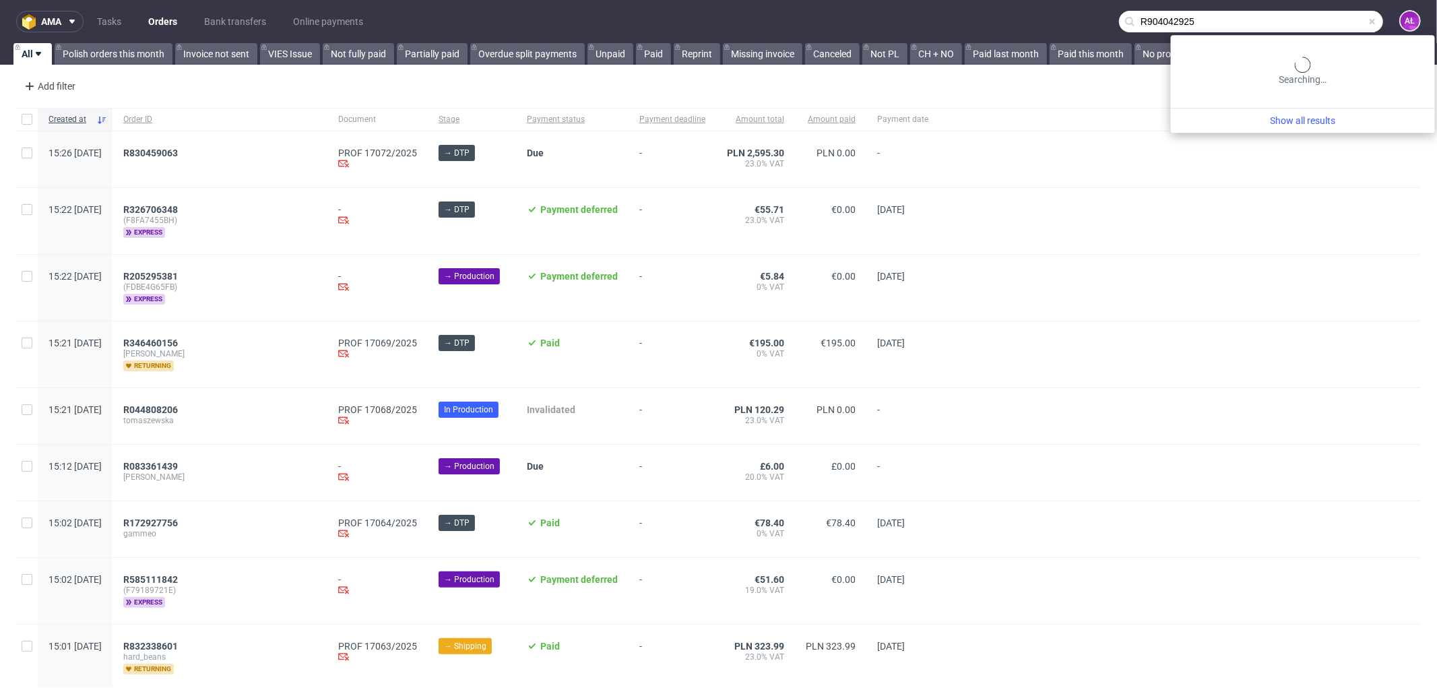
type input "R904042925"
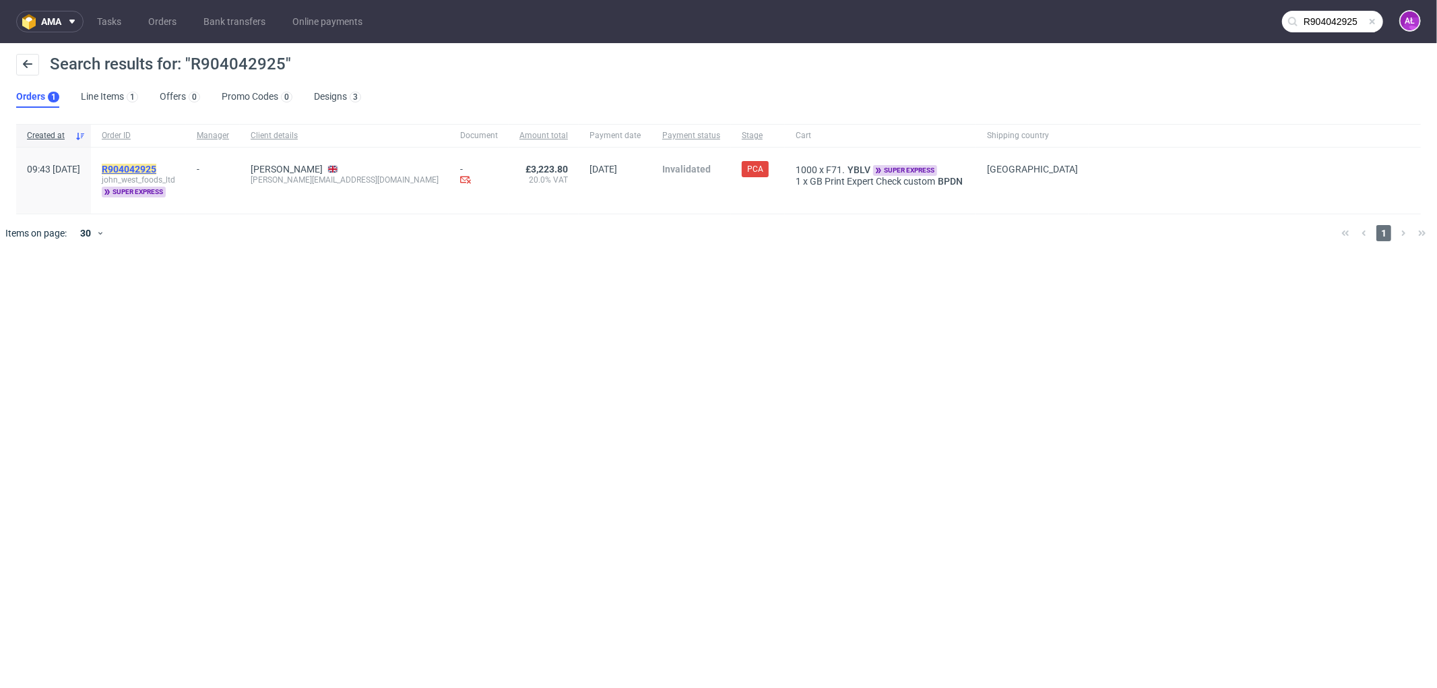
click at [156, 167] on mark "R904042925" at bounding box center [129, 169] width 55 height 11
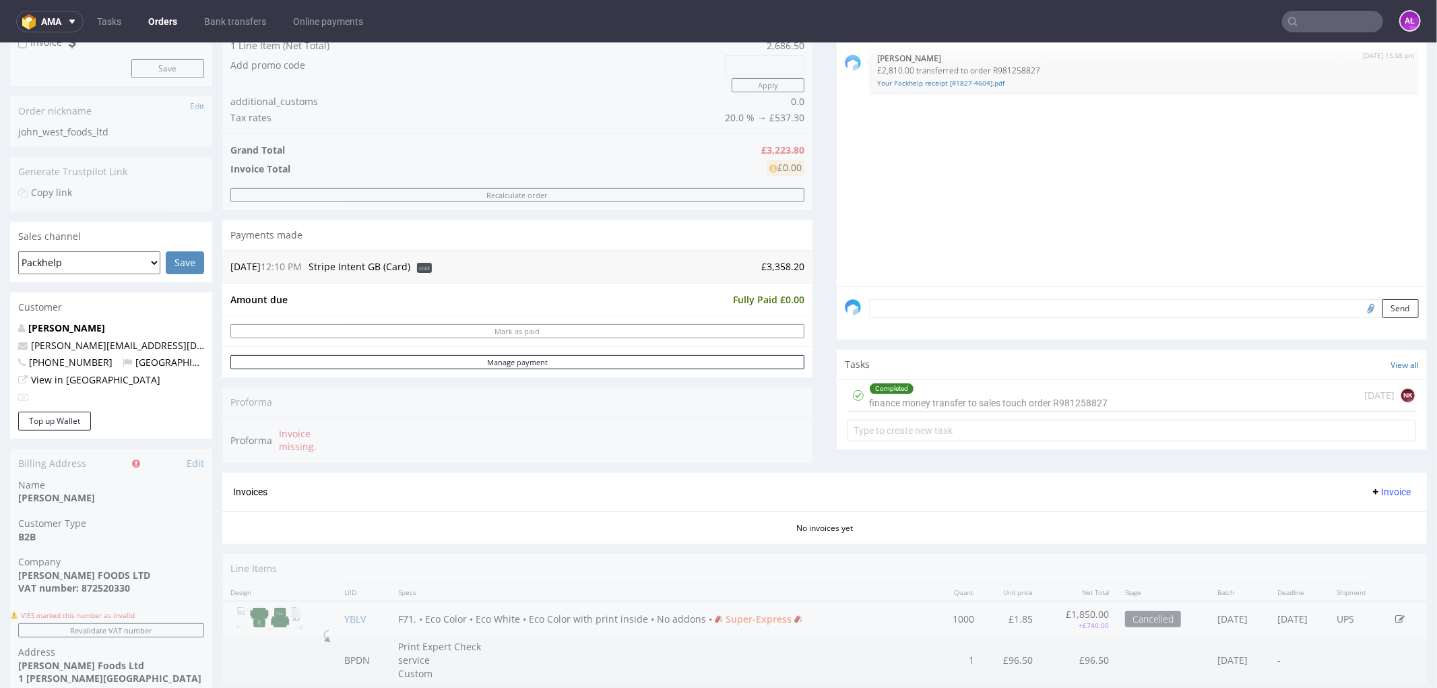
scroll to position [178, 0]
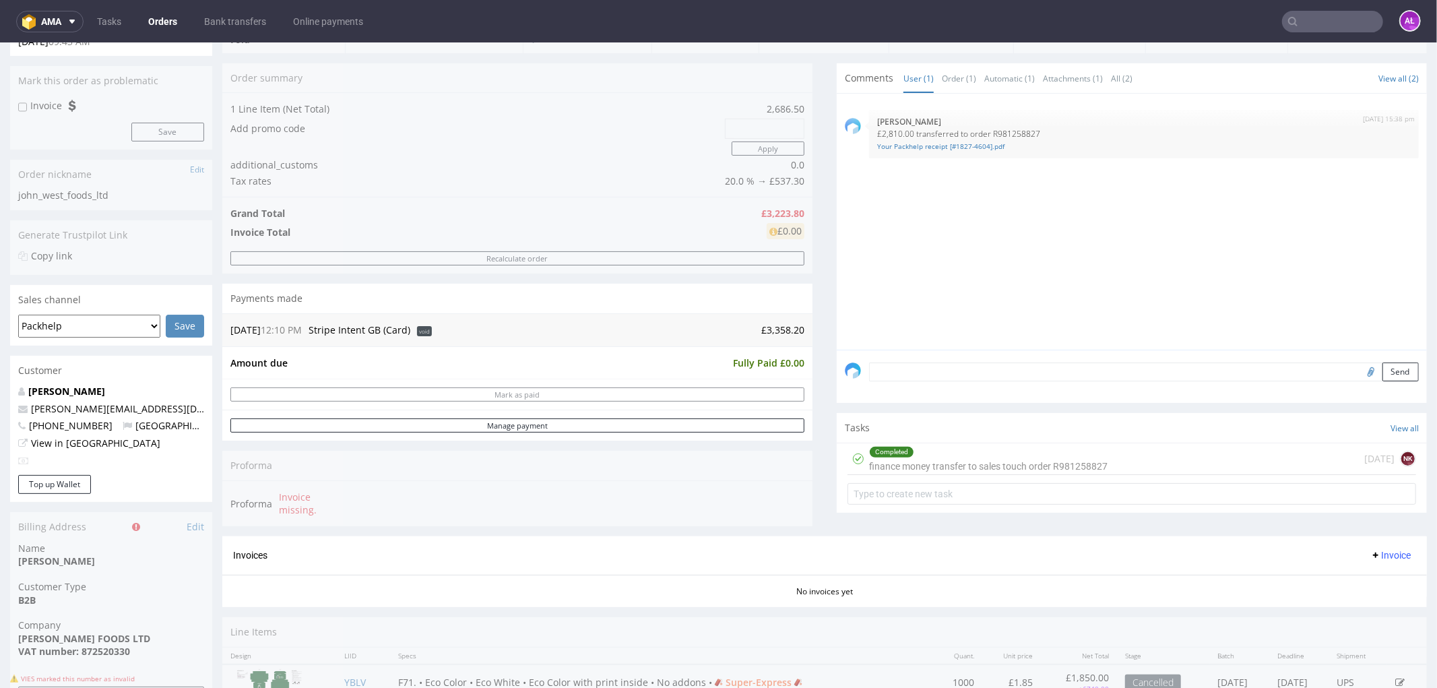
click at [953, 459] on div "Completed finance money transfer to sales touch order R981258827" at bounding box center [988, 458] width 238 height 31
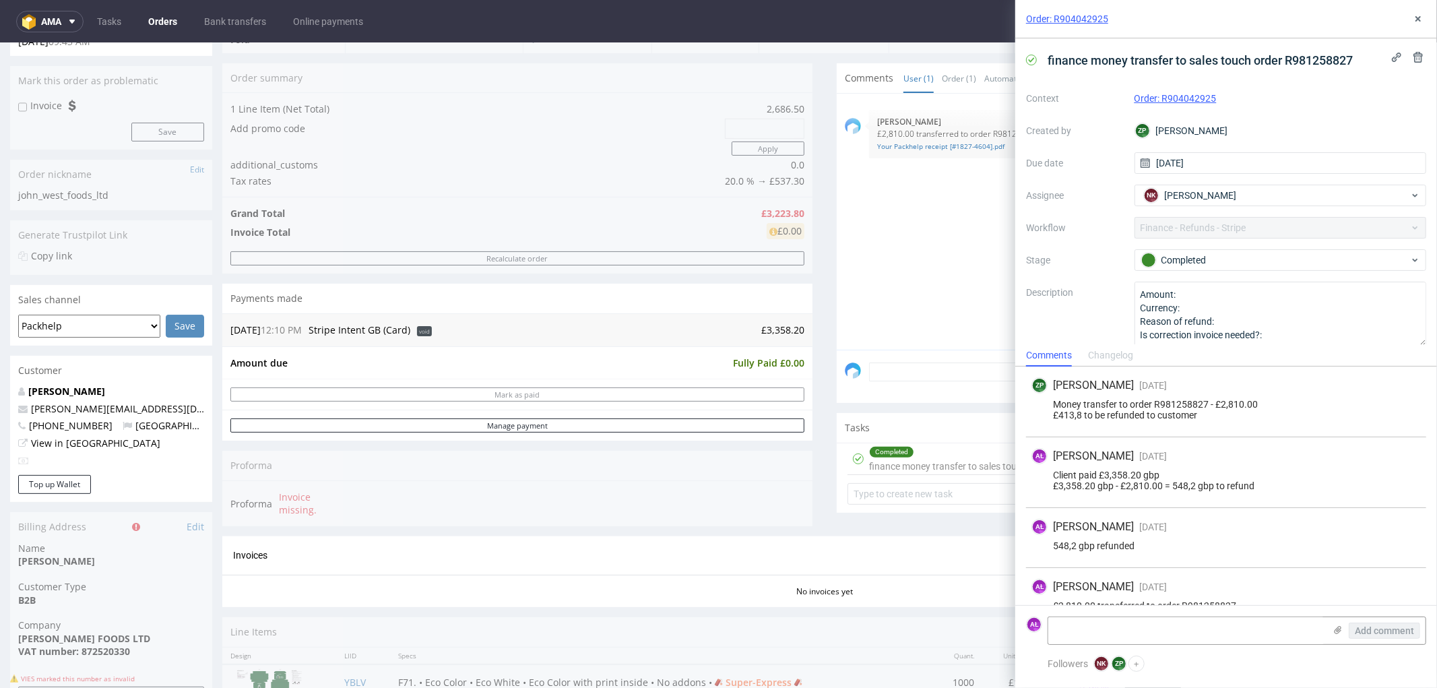
scroll to position [22, 0]
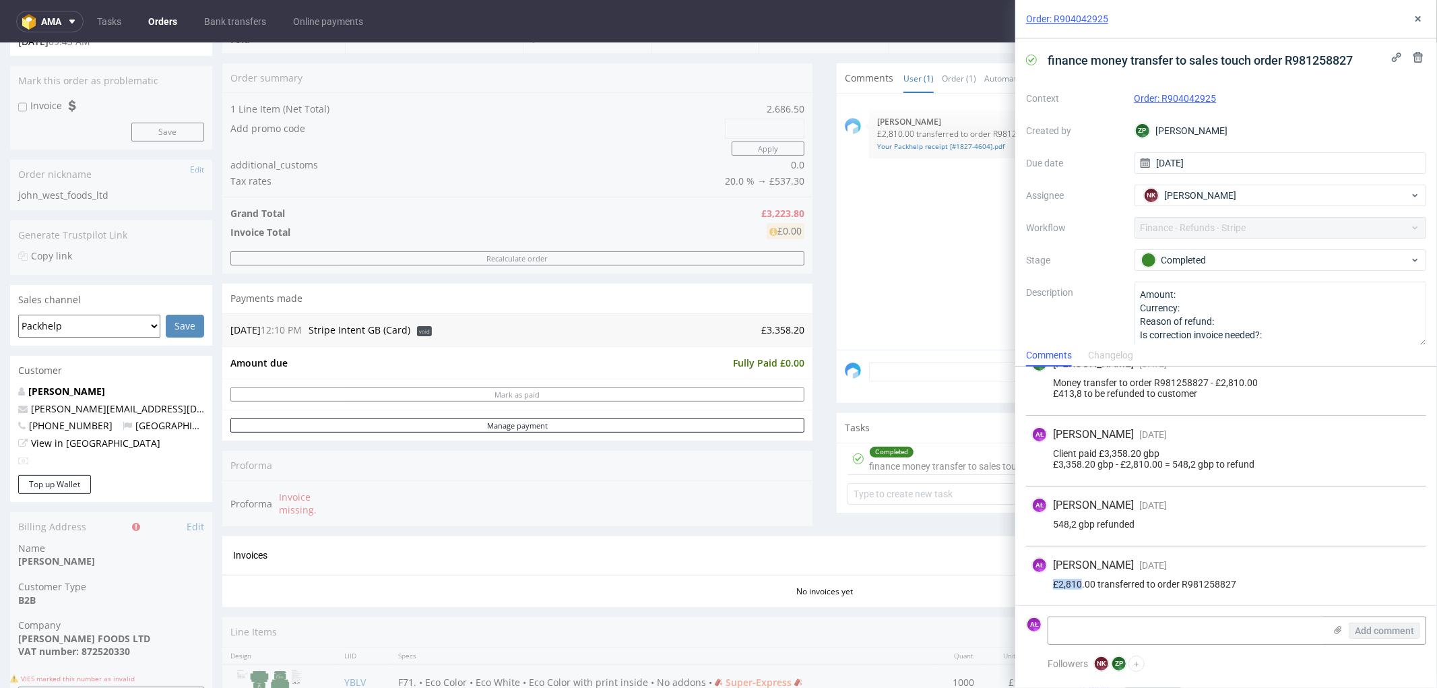
drag, startPoint x: 1064, startPoint y: 584, endPoint x: 1080, endPoint y: 584, distance: 15.5
click at [1080, 584] on div "£2,810.00 transferred to order R981258827" at bounding box center [1225, 584] width 389 height 11
drag, startPoint x: 1079, startPoint y: 467, endPoint x: 1094, endPoint y: 468, distance: 14.9
click at [1094, 468] on div "Client paid £3,358.20 gbp £3,358.20 gbp - £2,810.00 = 548,2 gbp to refund" at bounding box center [1225, 459] width 389 height 22
drag, startPoint x: 1194, startPoint y: 466, endPoint x: 1210, endPoint y: 466, distance: 16.2
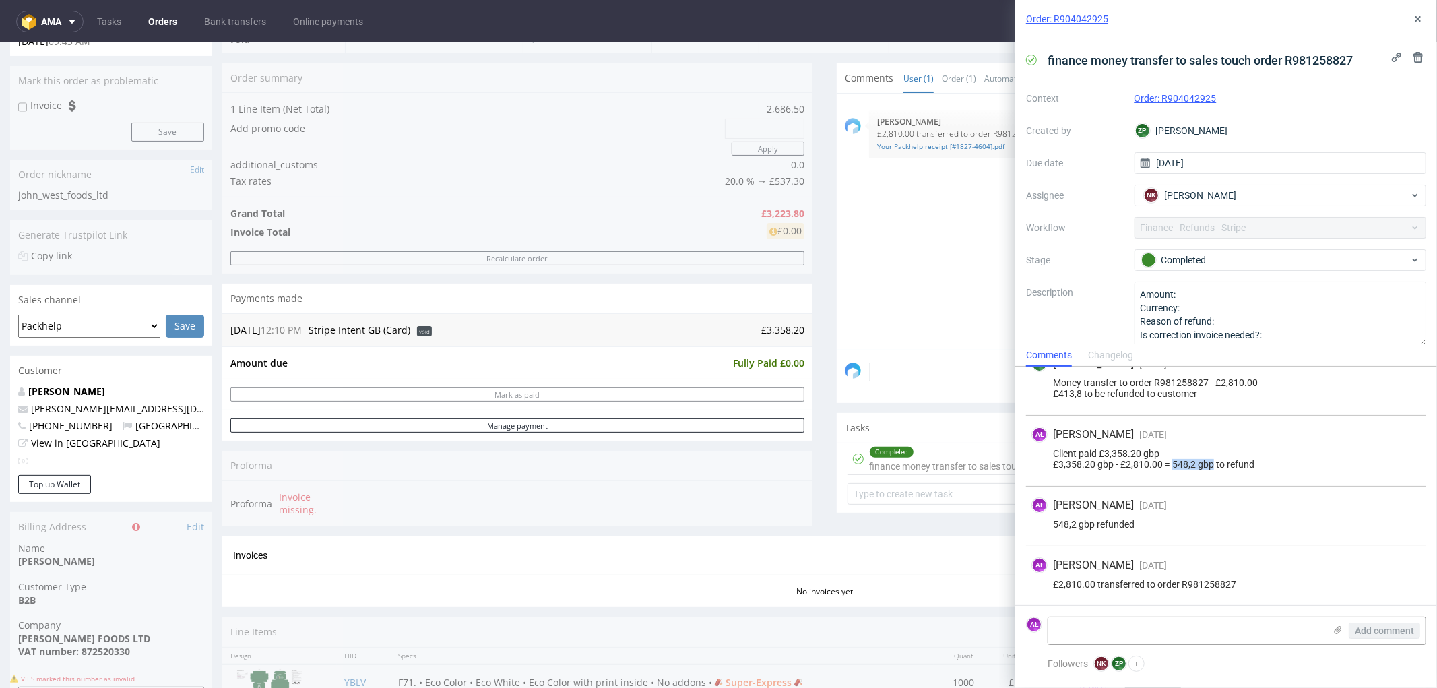
click at [1210, 466] on div "Client paid £3,358.20 gbp £3,358.20 gbp - £2,810.00 = 548,2 gbp to refund" at bounding box center [1225, 459] width 389 height 22
drag, startPoint x: 1054, startPoint y: 587, endPoint x: 1093, endPoint y: 587, distance: 39.1
click at [1093, 587] on div "£2,810.00 transferred to order R981258827" at bounding box center [1225, 584] width 389 height 11
copy div "£2,810.00"
drag, startPoint x: 1203, startPoint y: 100, endPoint x: 1161, endPoint y: 101, distance: 42.5
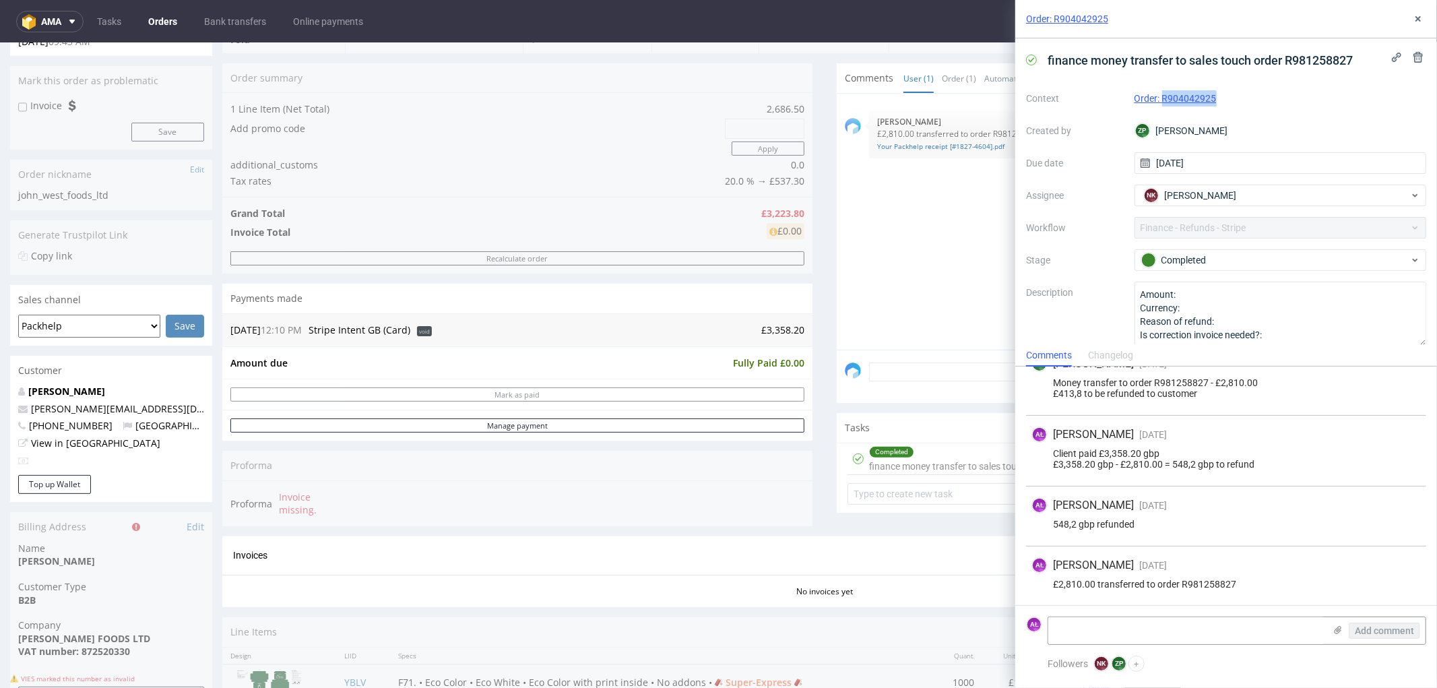
click at [1161, 101] on div "Order: R904042925" at bounding box center [1280, 98] width 292 height 16
copy link "R904042925"
click at [1417, 21] on icon at bounding box center [1418, 18] width 11 height 11
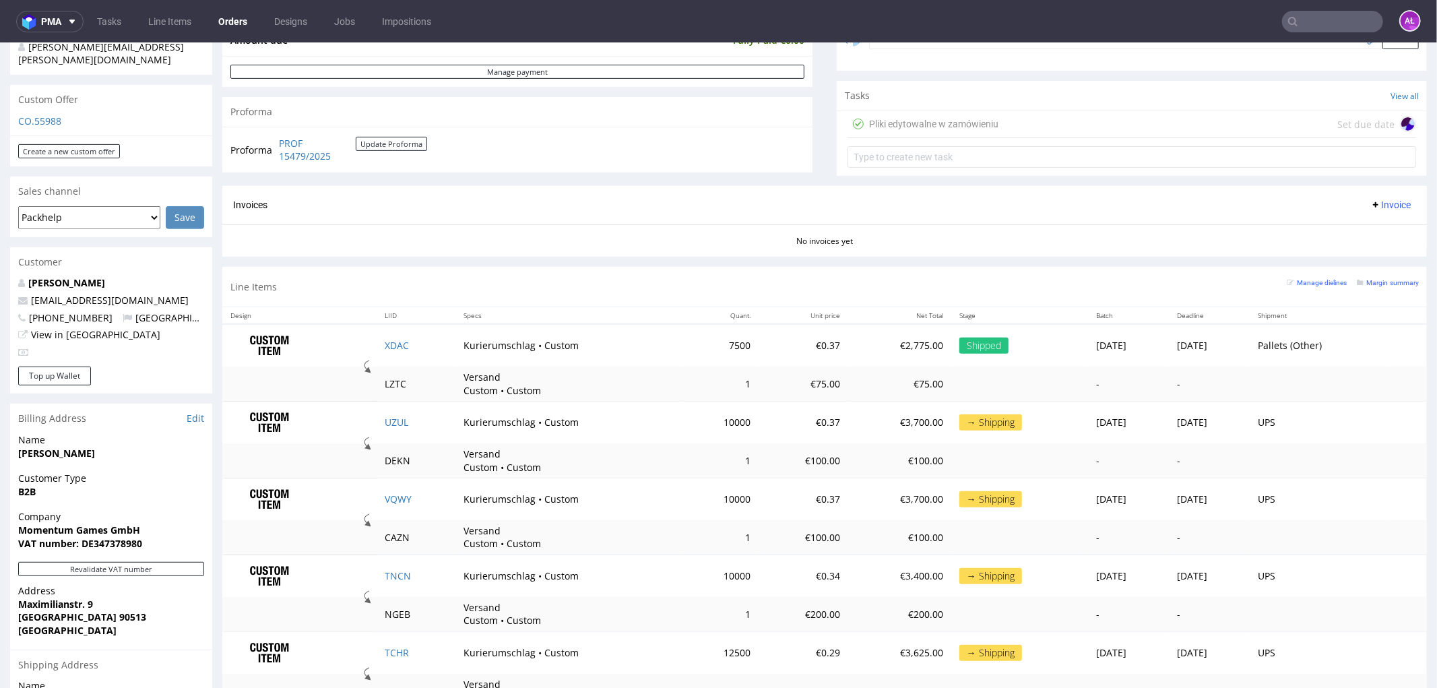
scroll to position [449, 0]
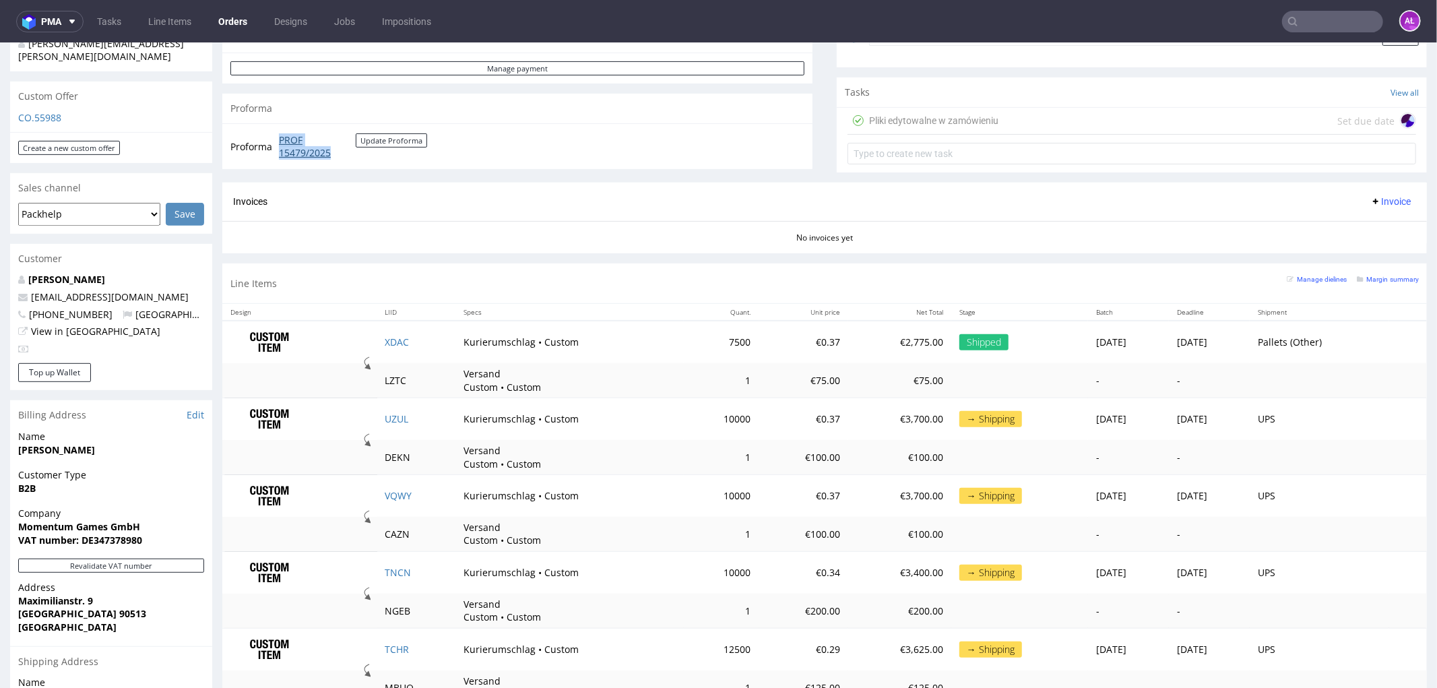
drag, startPoint x: 271, startPoint y: 137, endPoint x: 337, endPoint y: 150, distance: 67.9
click at [337, 150] on tr "Proforma PROF 15479/2025 Update Proforma" at bounding box center [329, 145] width 198 height 29
copy tr "PROF 15479/2025"
click at [100, 558] on button "Revalidate VAT number" at bounding box center [111, 565] width 186 height 14
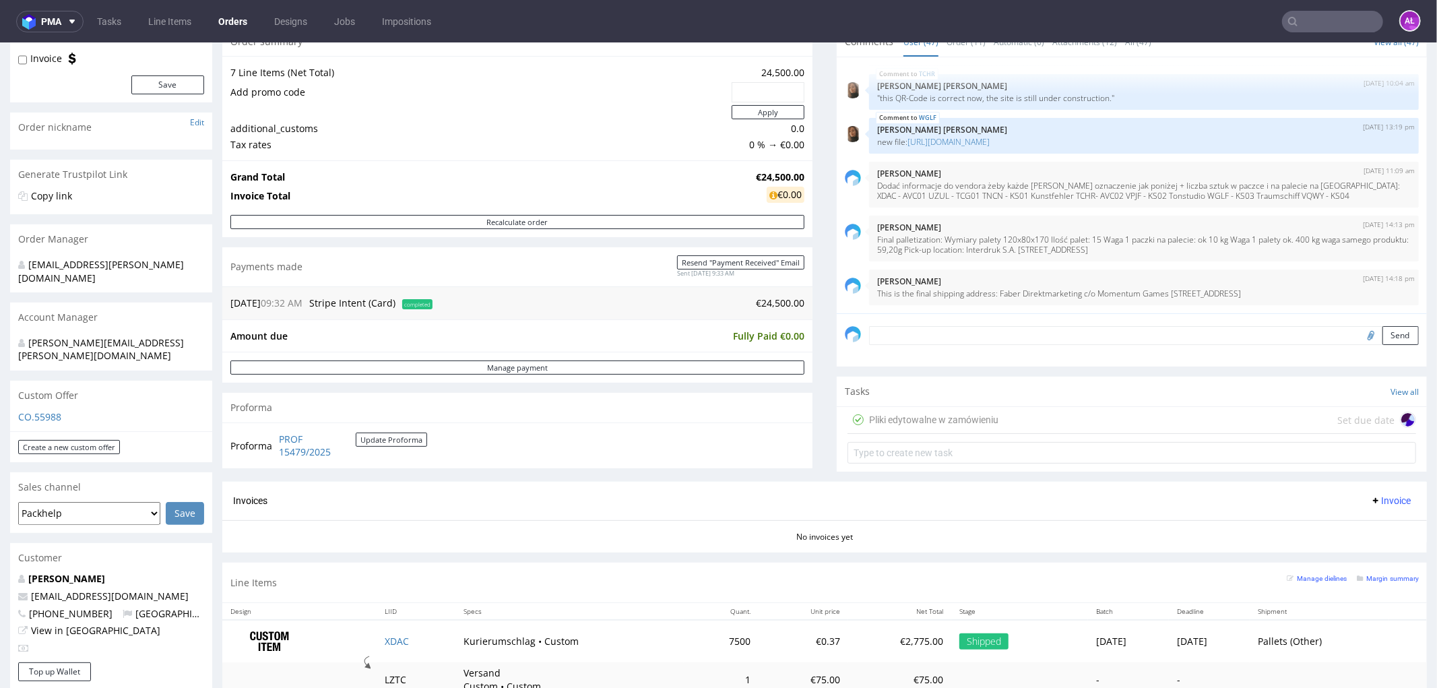
scroll to position [299, 0]
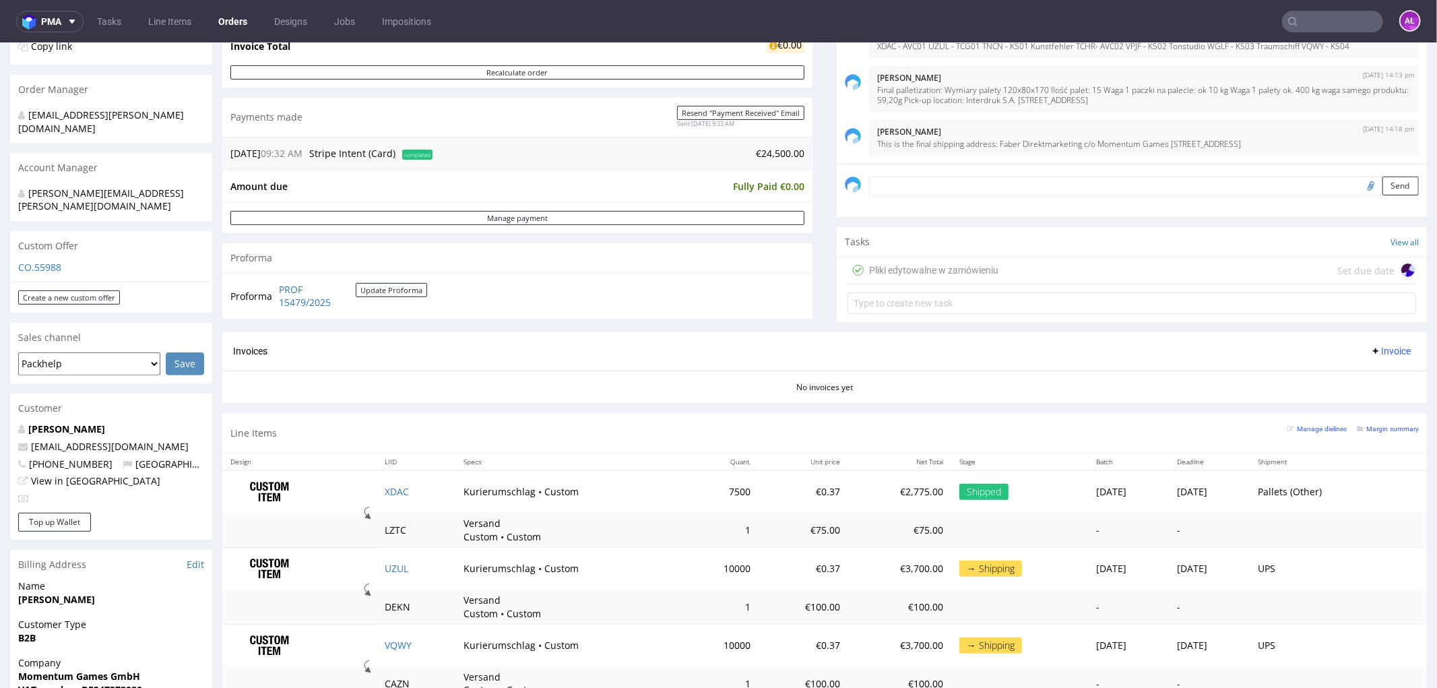
click at [1373, 348] on span "Invoice" at bounding box center [1390, 350] width 40 height 11
click at [1375, 397] on span "Upload" at bounding box center [1367, 403] width 65 height 13
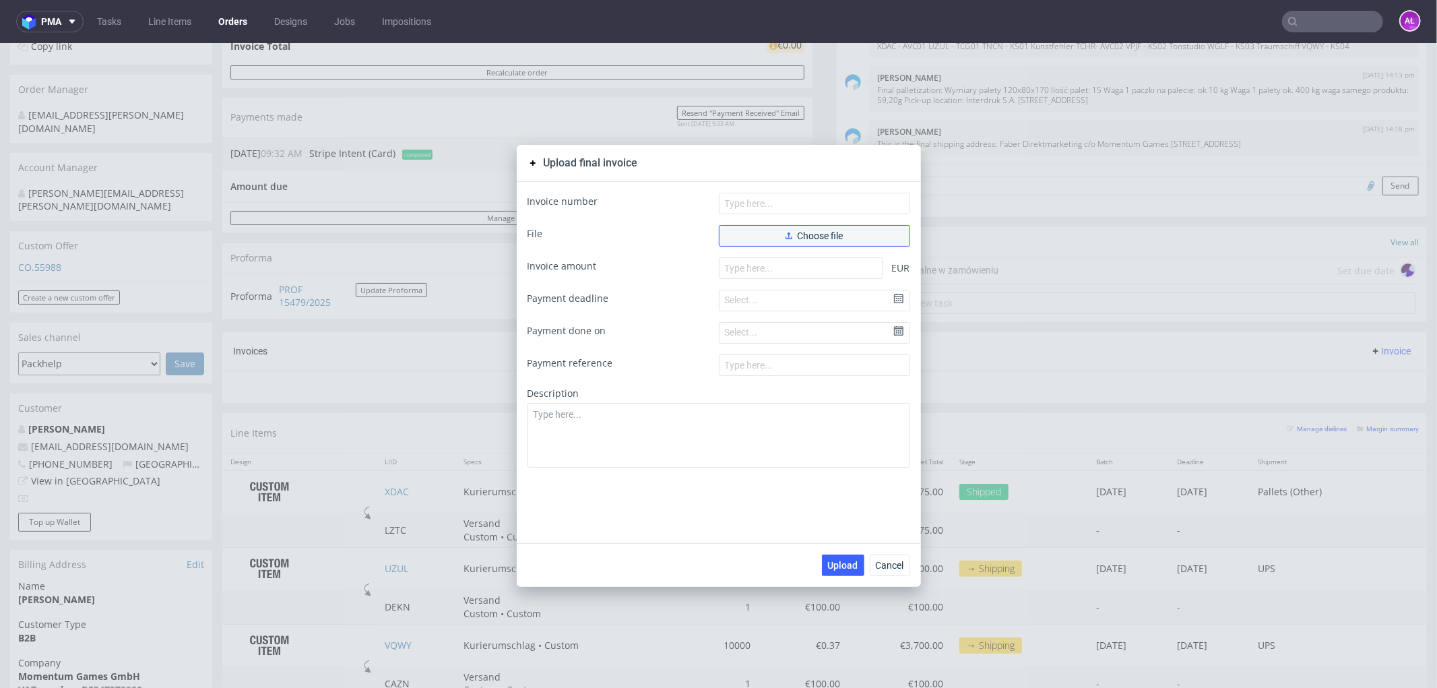
click at [837, 238] on span "Choose file" at bounding box center [814, 234] width 58 height 9
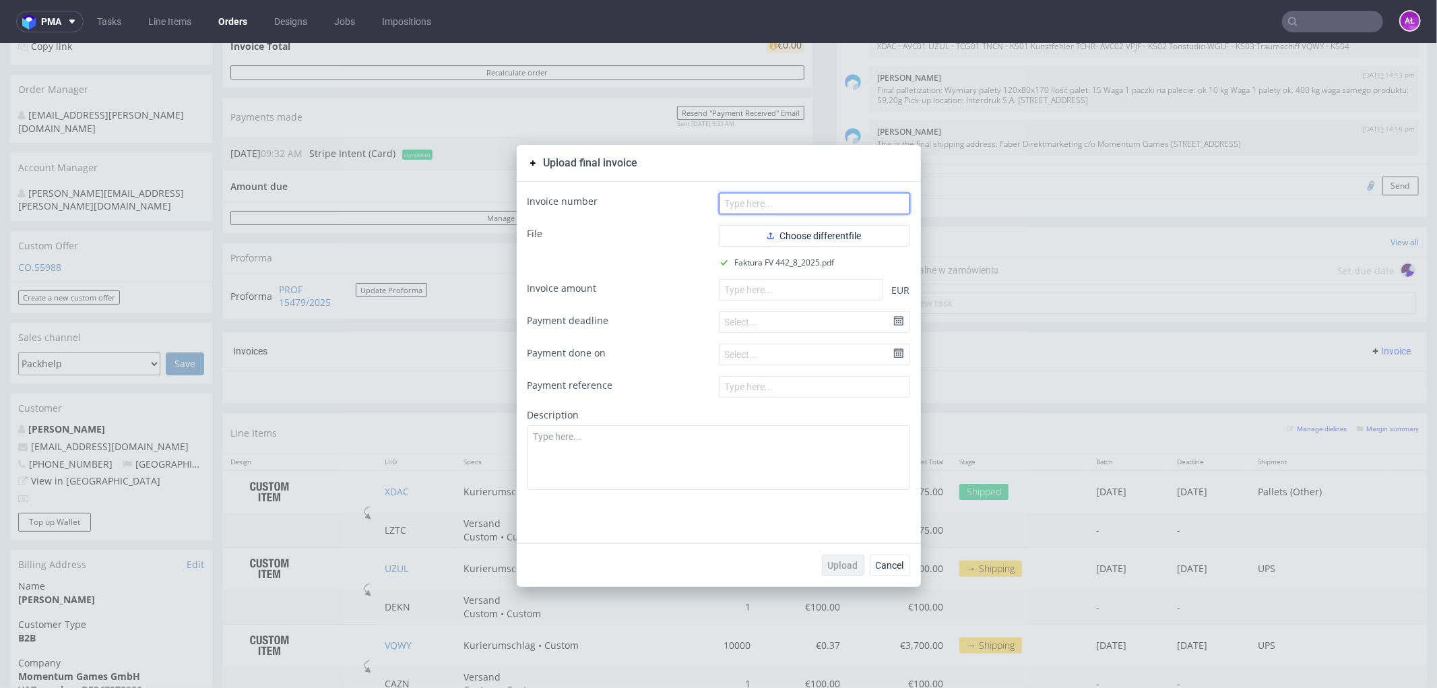
click at [844, 205] on input "text" at bounding box center [814, 203] width 191 height 22
paste input "FV 442/8/2025"
type input "FV 442/8/2025"
drag, startPoint x: 822, startPoint y: 288, endPoint x: 831, endPoint y: 307, distance: 21.4
click at [822, 289] on input "number" at bounding box center [801, 289] width 164 height 22
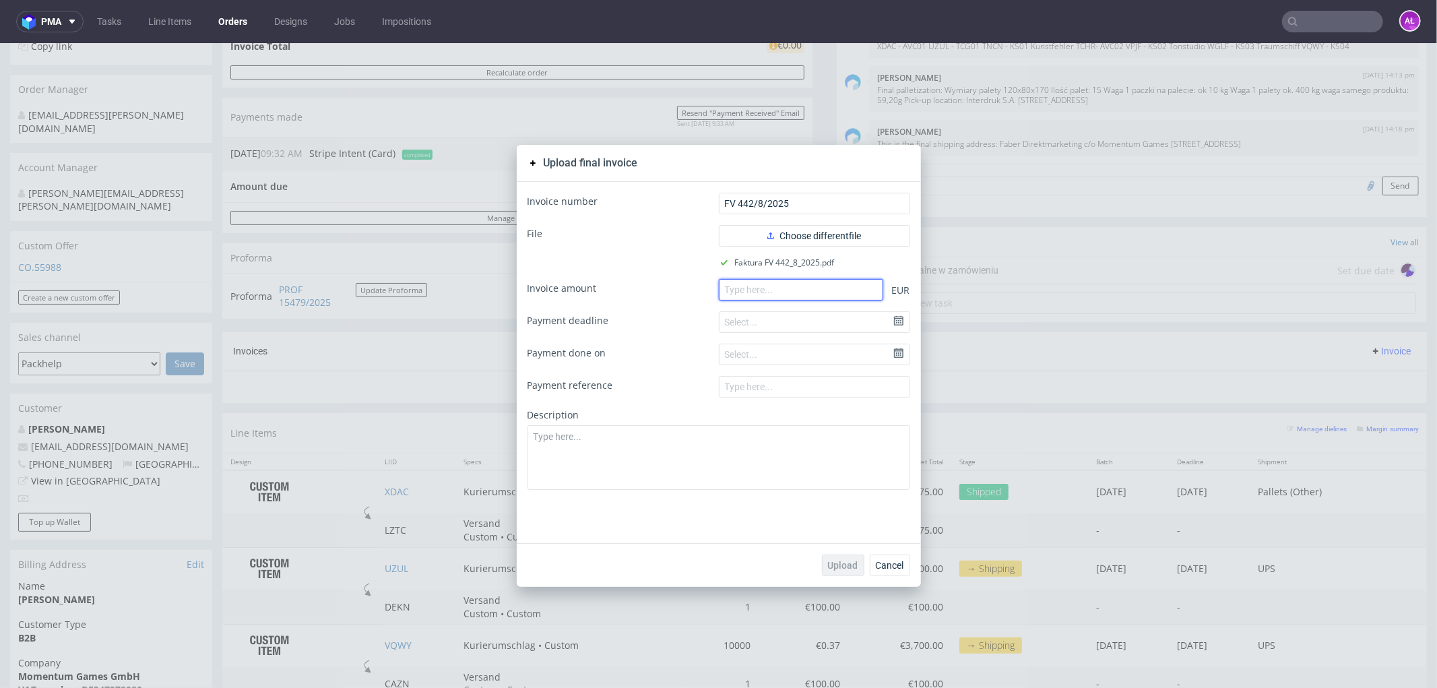
paste input "24500.00"
type input "24500.00"
click at [845, 560] on span "Upload" at bounding box center [843, 564] width 30 height 9
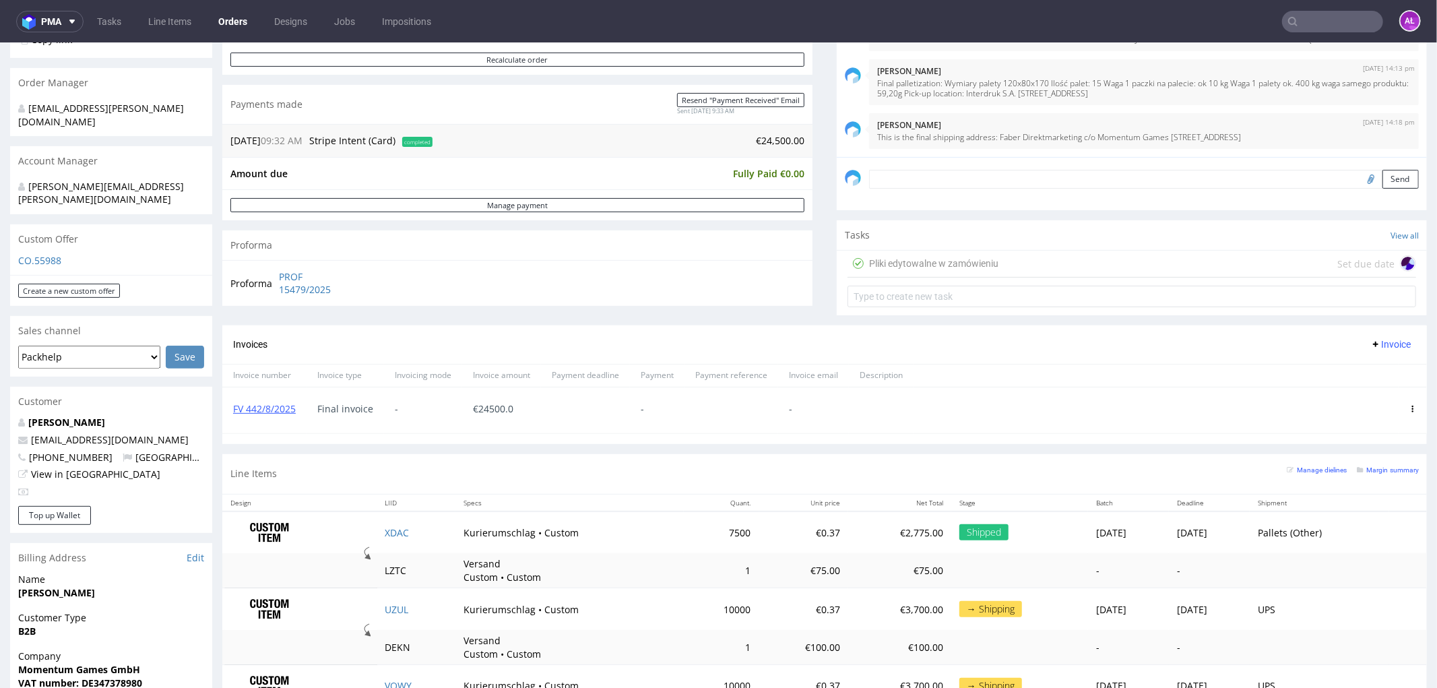
scroll to position [374, 0]
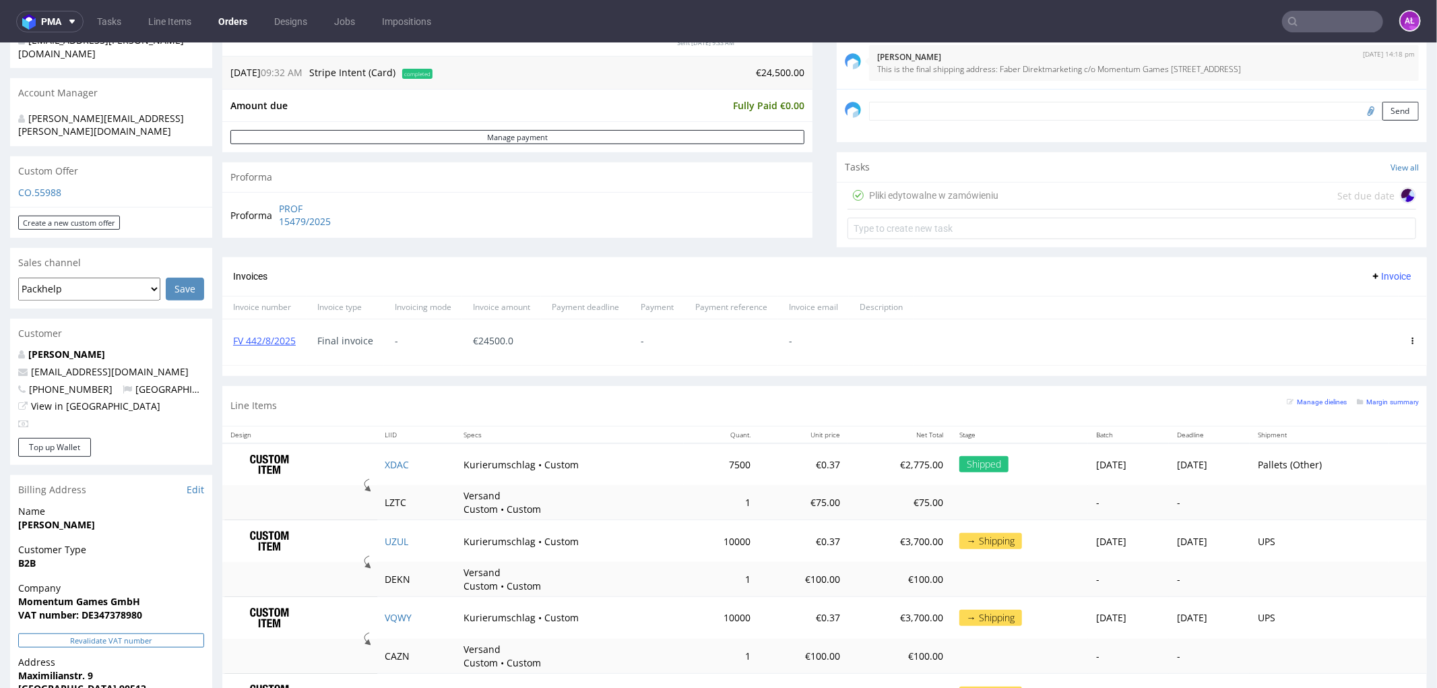
click at [187, 633] on button "Revalidate VAT number" at bounding box center [111, 640] width 186 height 14
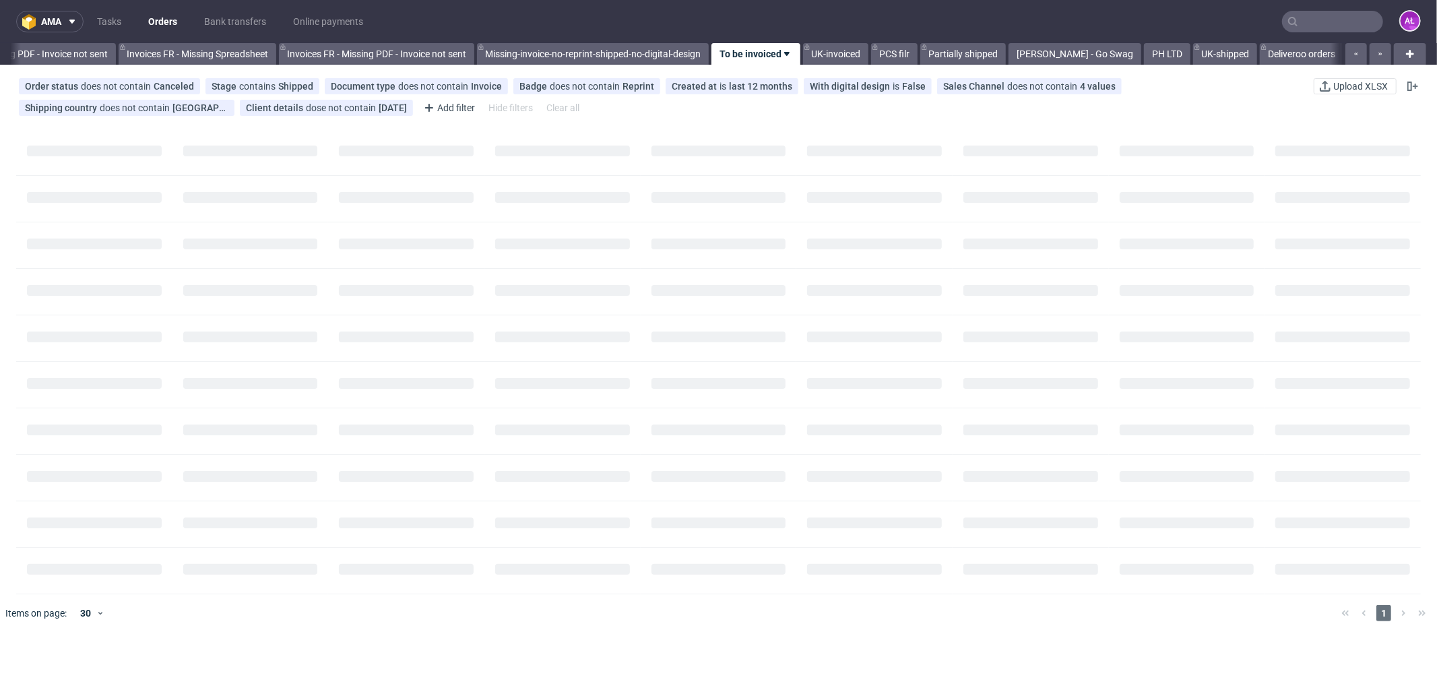
scroll to position [0, 2018]
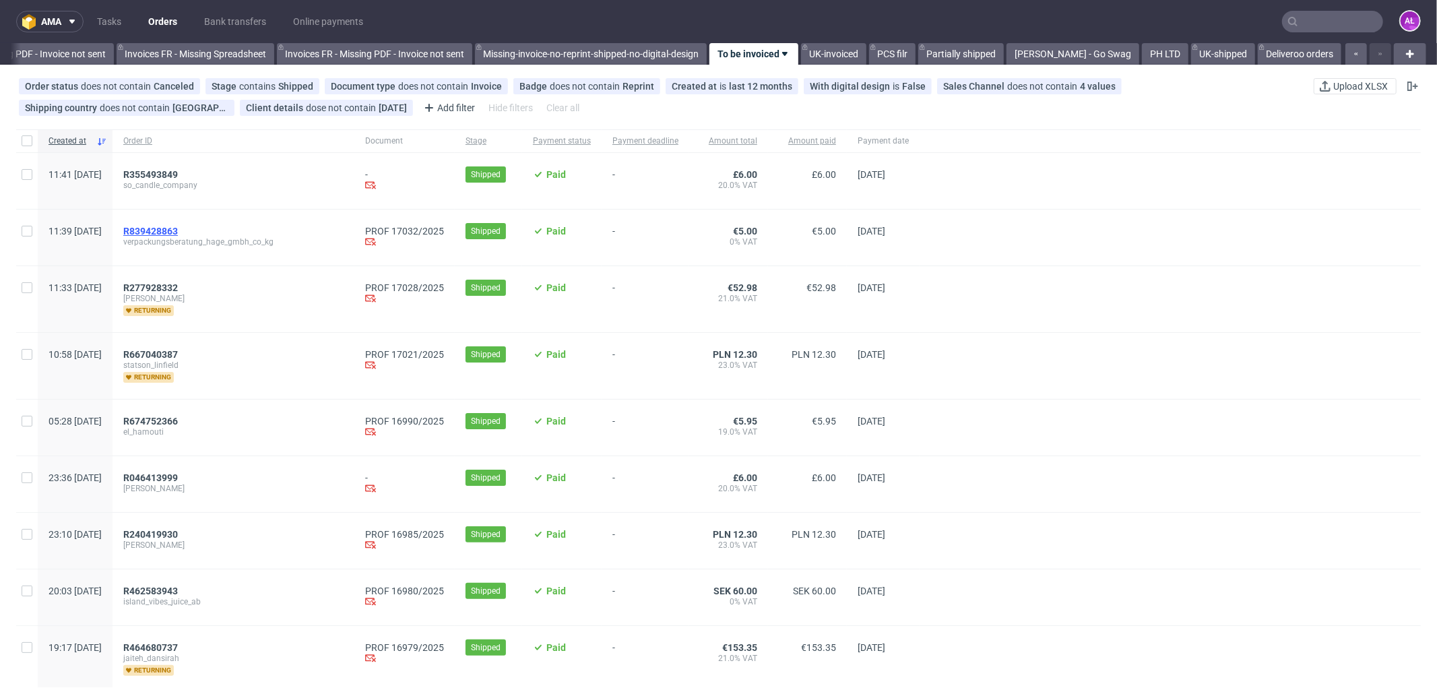
click at [178, 228] on span "R839428863" at bounding box center [150, 231] width 55 height 11
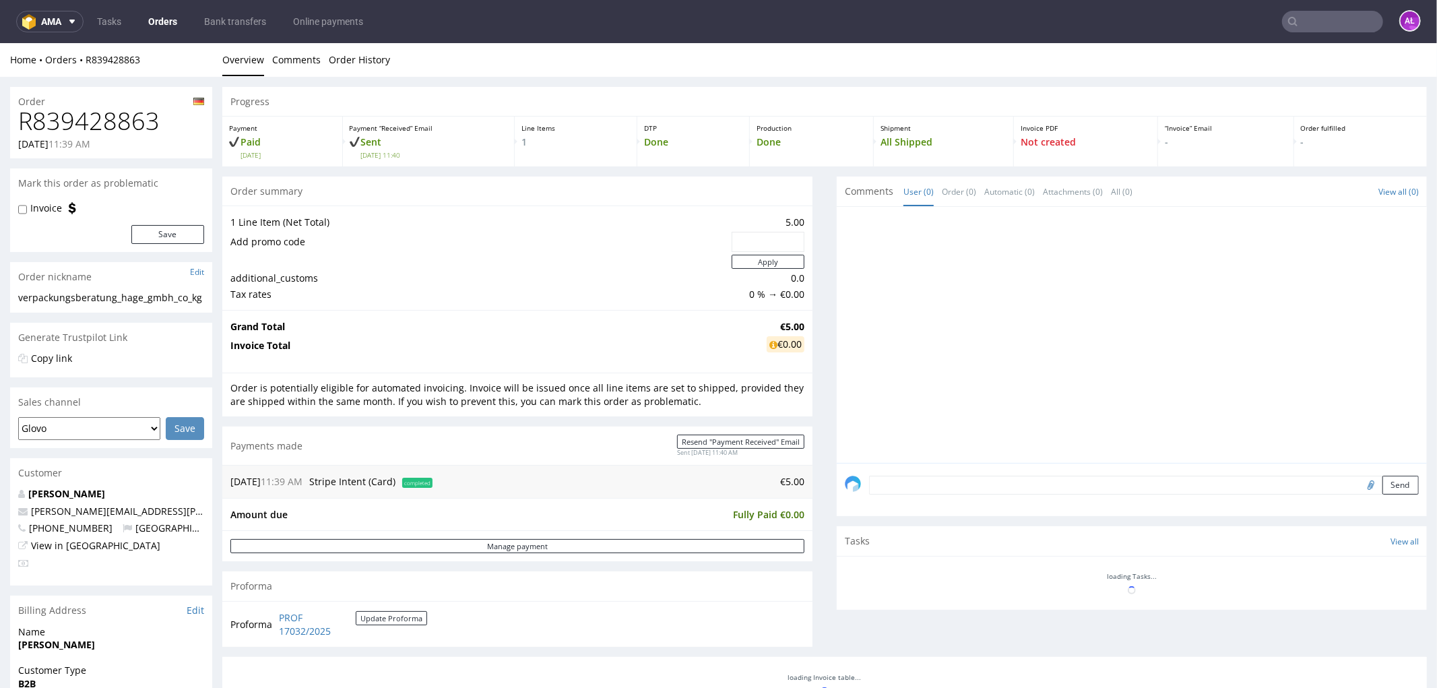
scroll to position [388, 0]
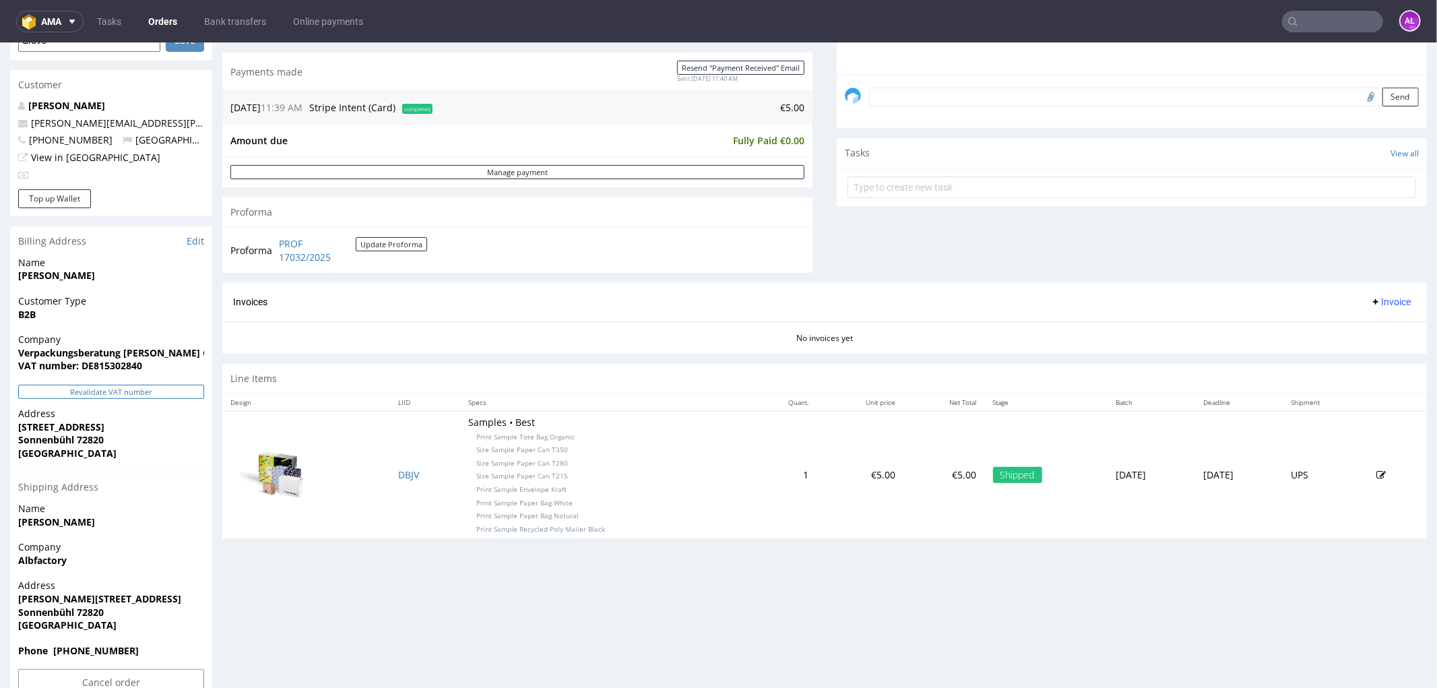
click at [145, 389] on button "Revalidate VAT number" at bounding box center [111, 391] width 186 height 14
click at [1371, 308] on button "Invoice" at bounding box center [1390, 301] width 51 height 16
click at [1375, 324] on span "Generate" at bounding box center [1367, 330] width 65 height 13
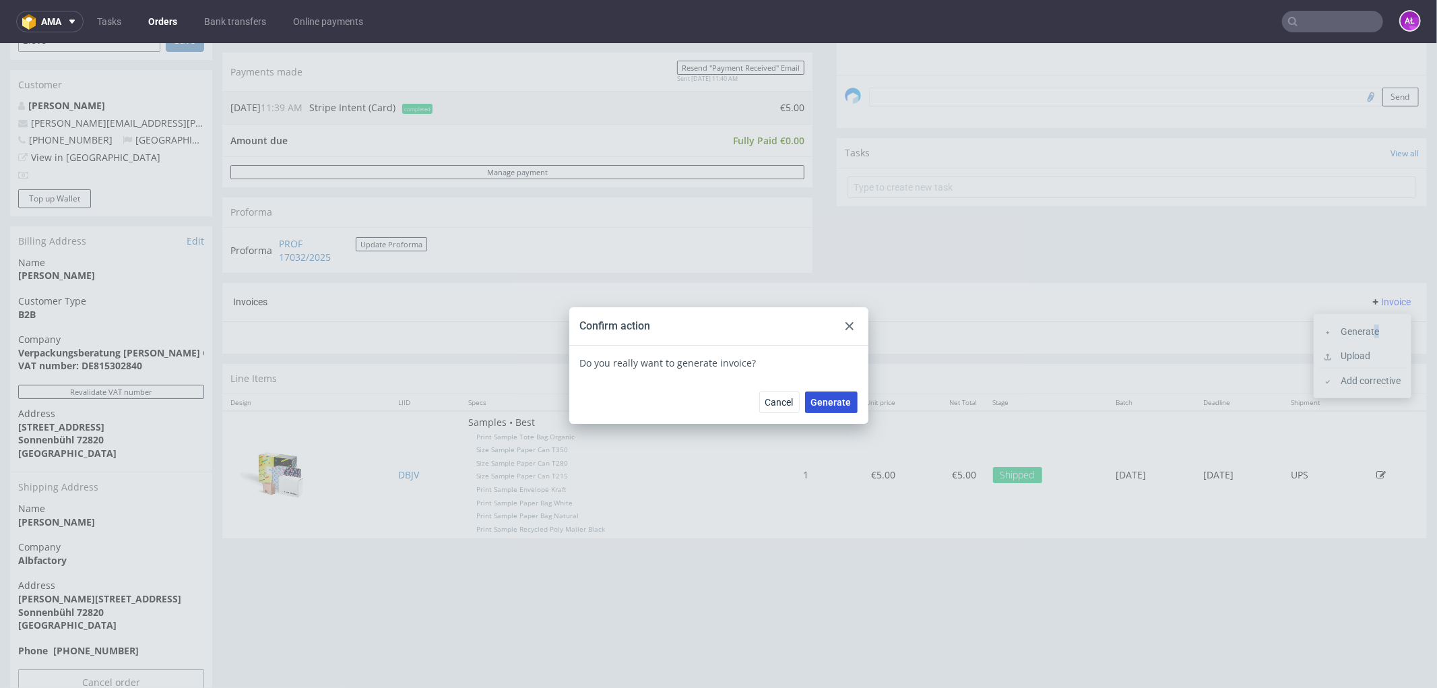
click at [831, 397] on span "Generate" at bounding box center [831, 401] width 40 height 9
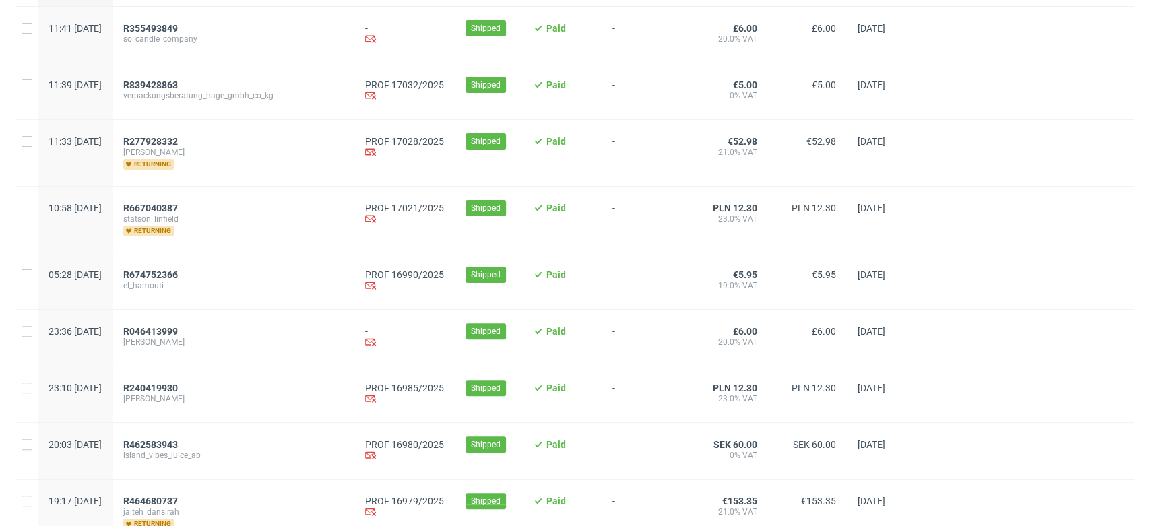
scroll to position [150, 0]
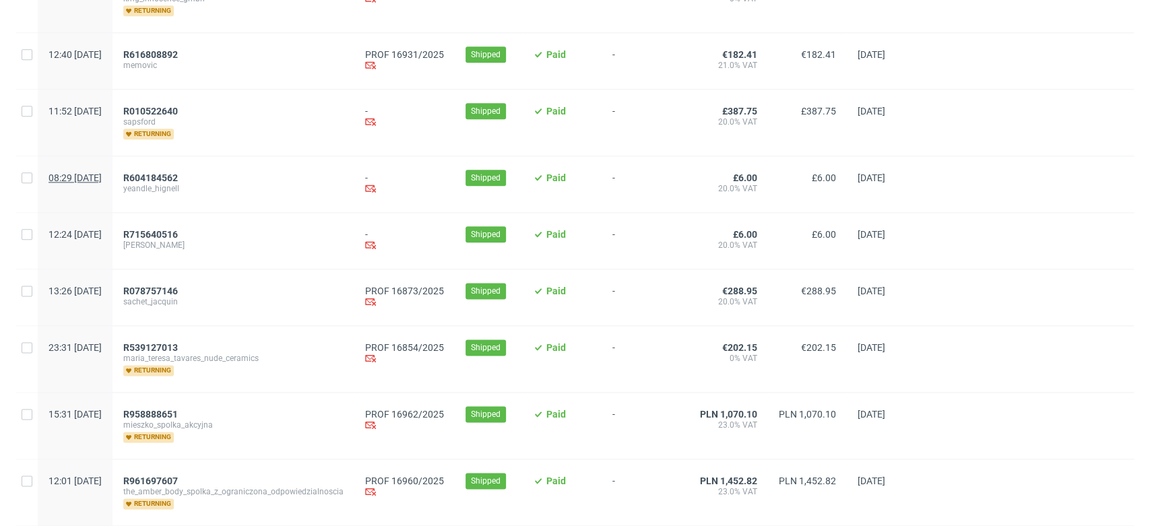
scroll to position [814, 0]
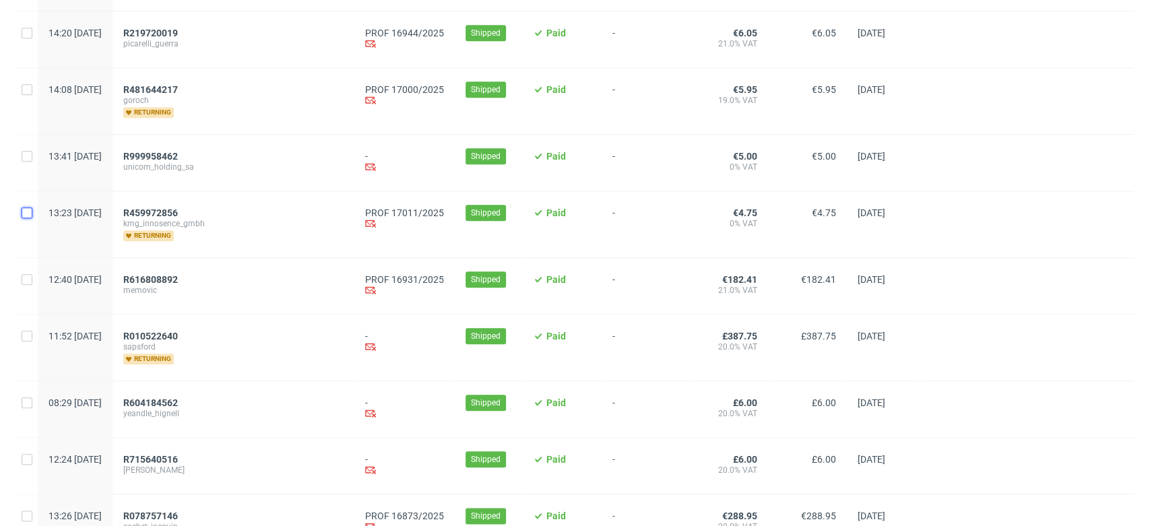
click at [25, 211] on input "checkbox" at bounding box center [27, 212] width 11 height 11
checkbox input "true"
click at [25, 211] on input "checkbox" at bounding box center [27, 212] width 11 height 11
checkbox input "false"
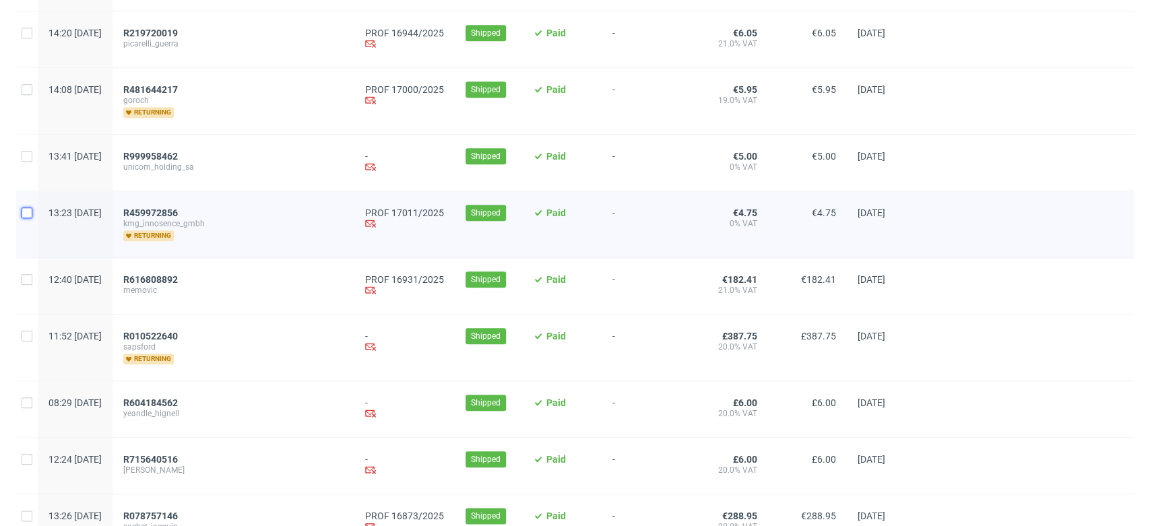
checkbox input "false"
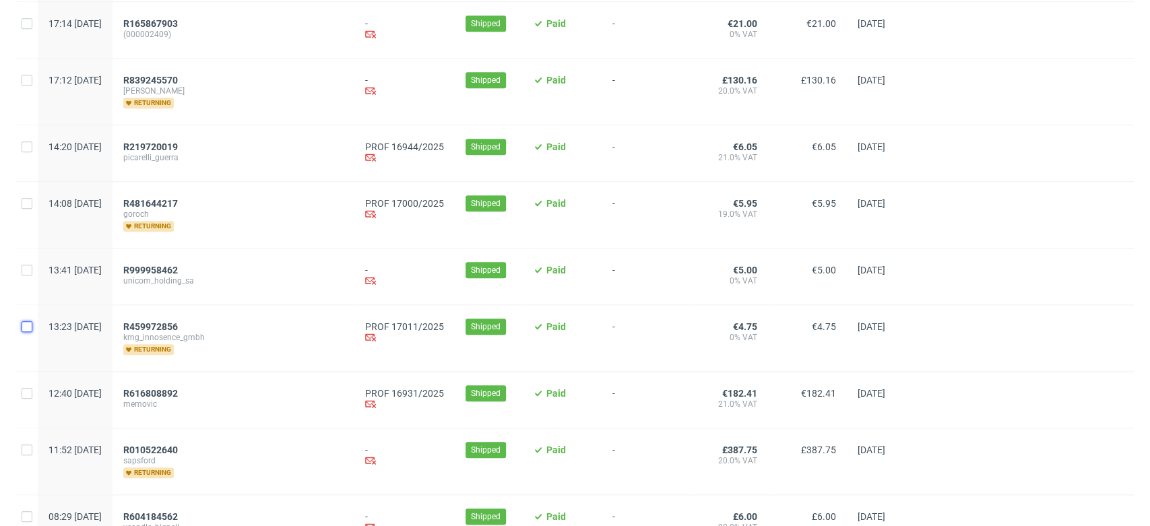
scroll to position [590, 0]
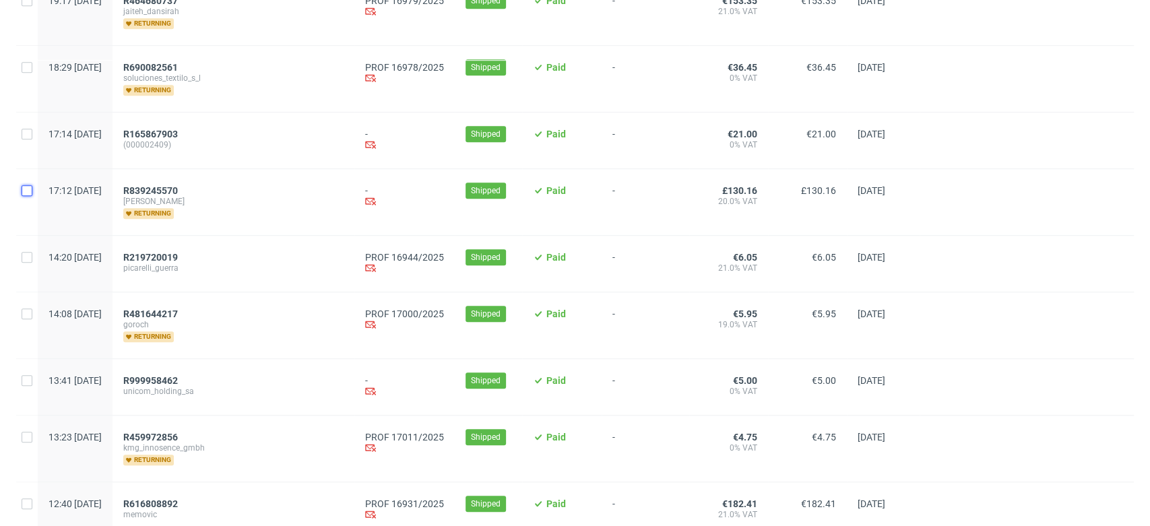
click at [30, 190] on input "checkbox" at bounding box center [27, 190] width 11 height 11
checkbox input "true"
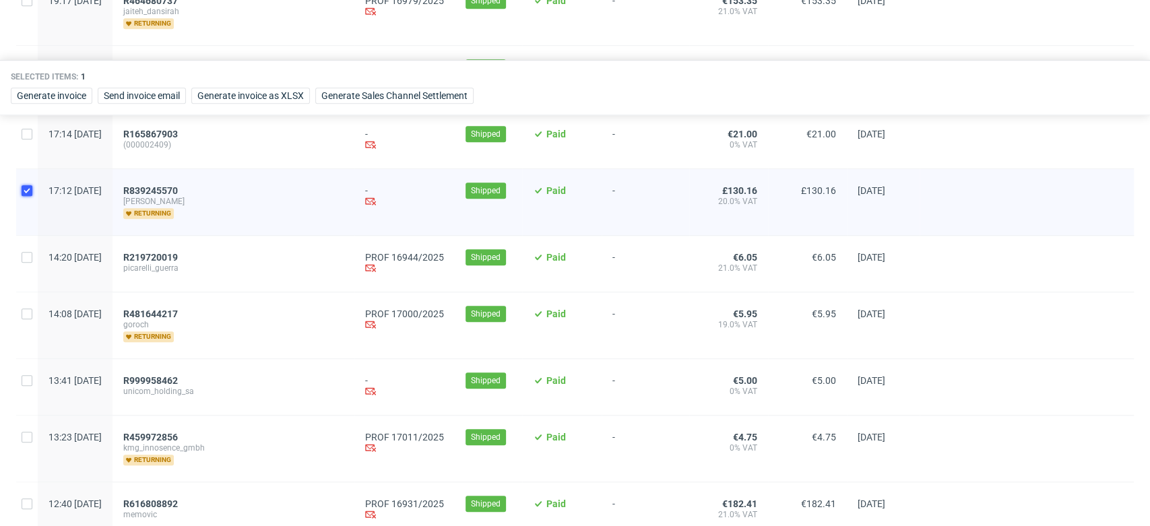
click at [30, 190] on input "checkbox" at bounding box center [27, 190] width 11 height 11
checkbox input "false"
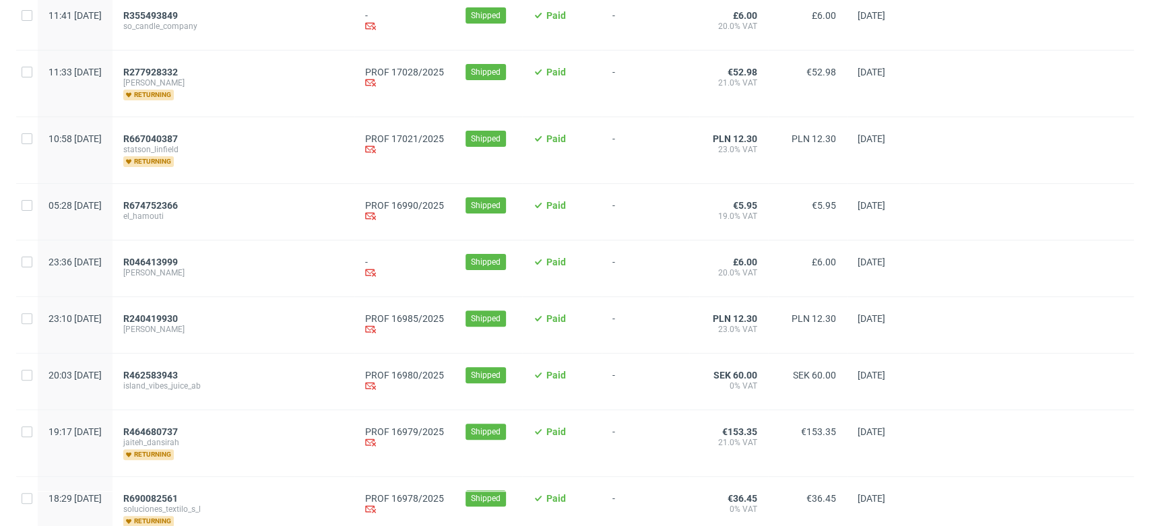
scroll to position [66, 0]
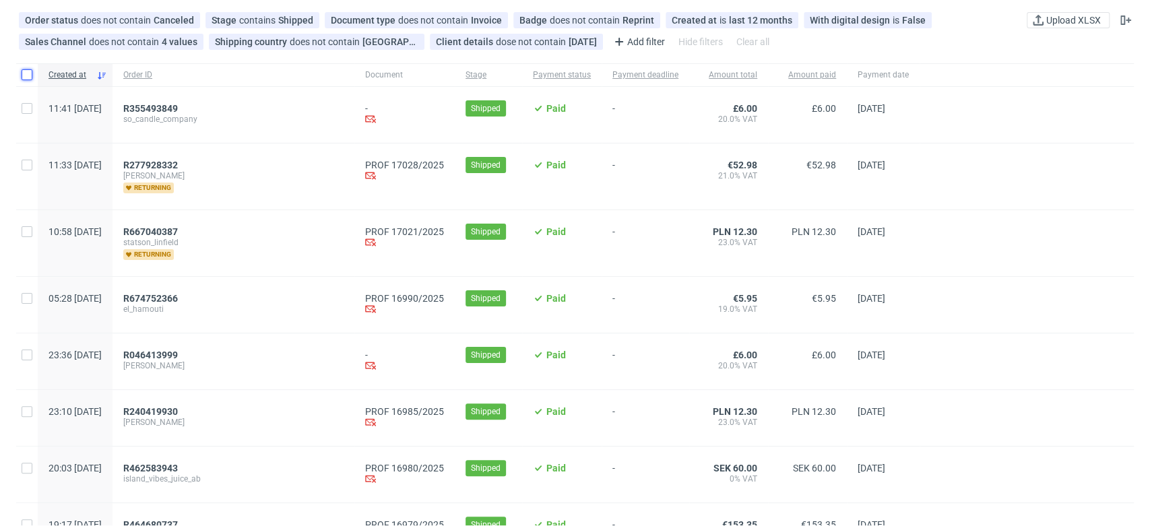
click at [27, 79] on input "checkbox" at bounding box center [27, 74] width 11 height 11
checkbox input "true"
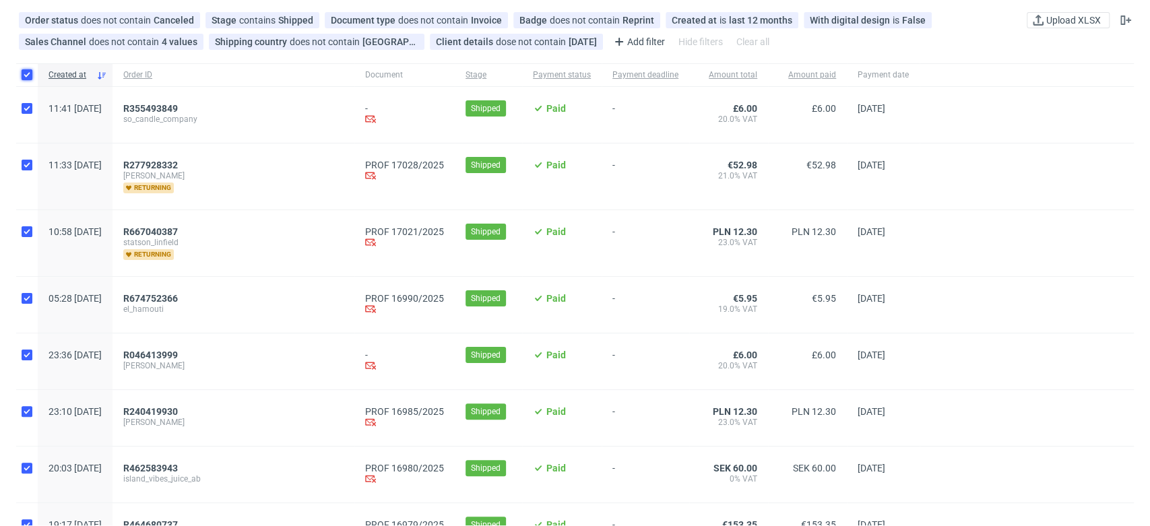
checkbox input "true"
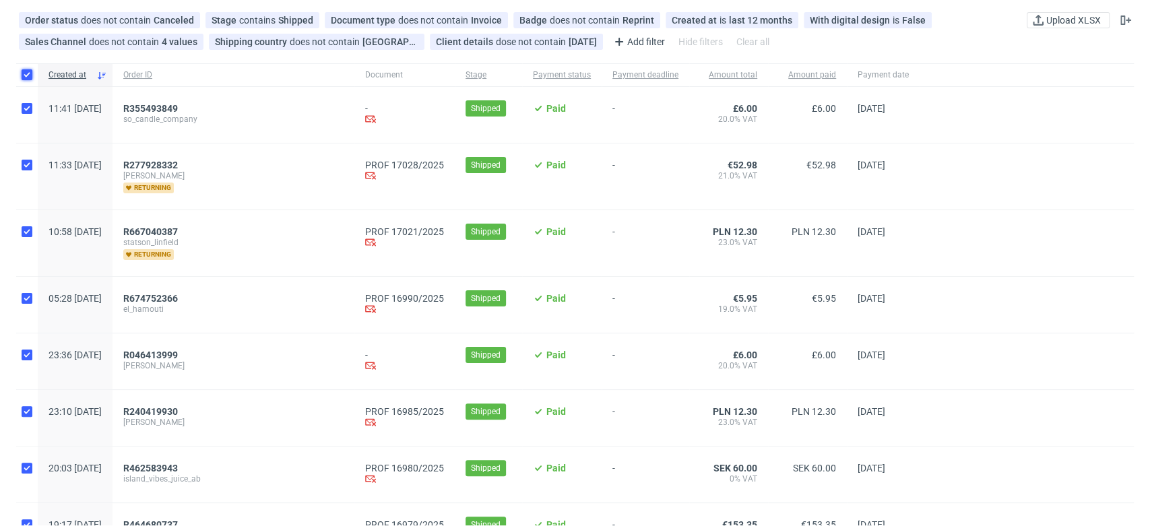
checkbox input "true"
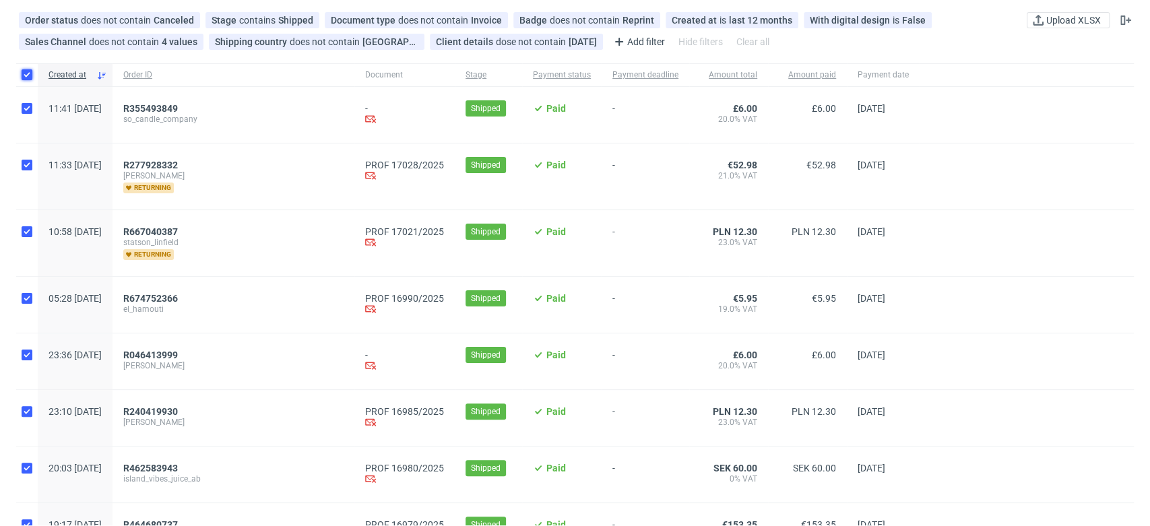
checkbox input "true"
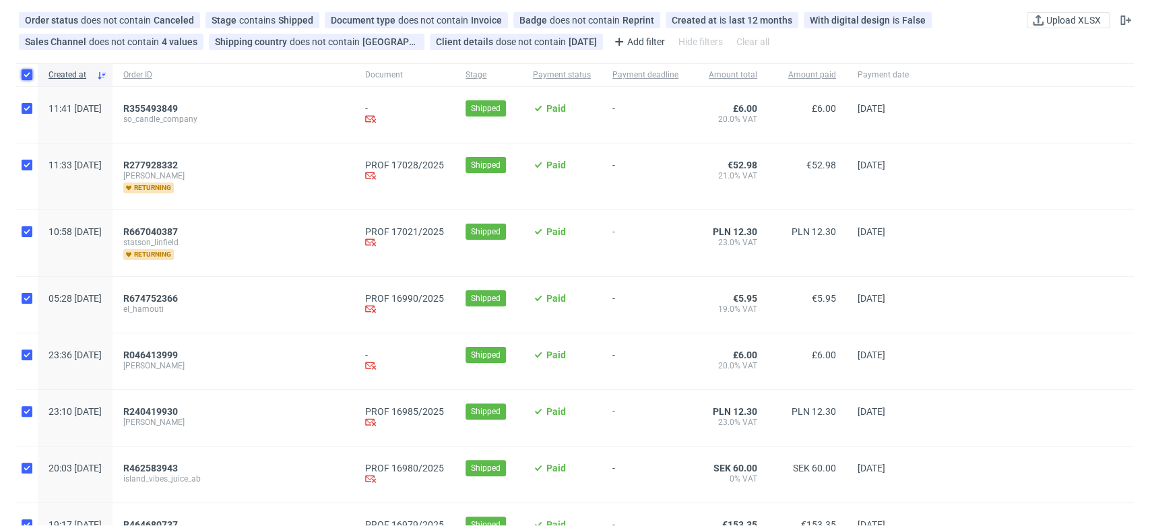
checkbox input "true"
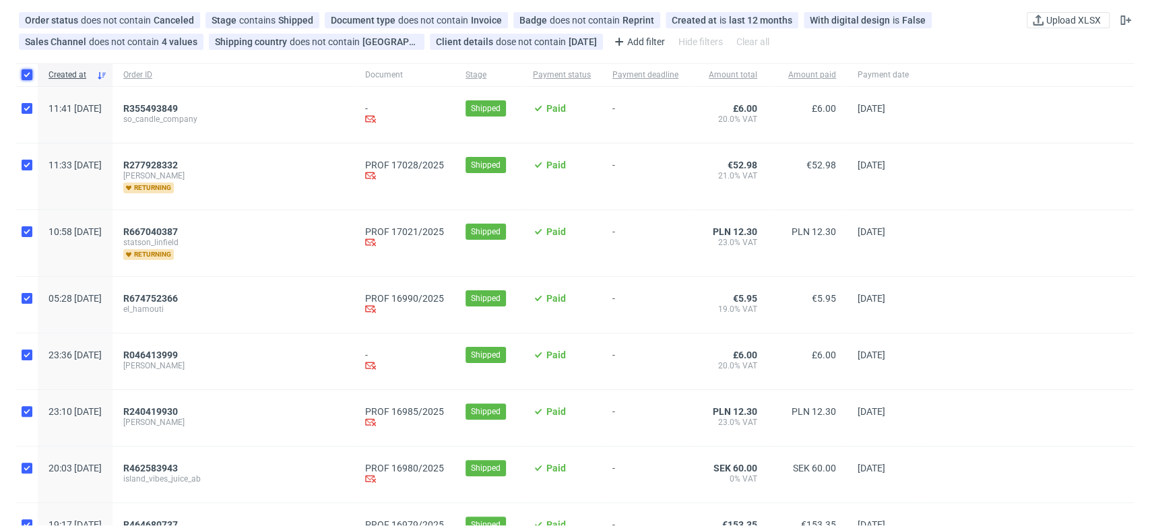
checkbox input "true"
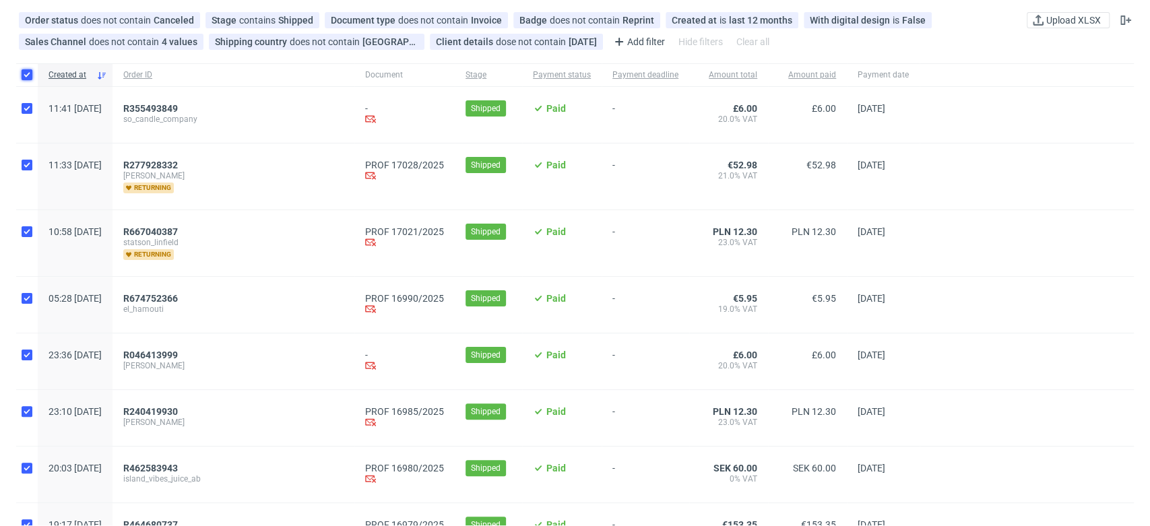
checkbox input "true"
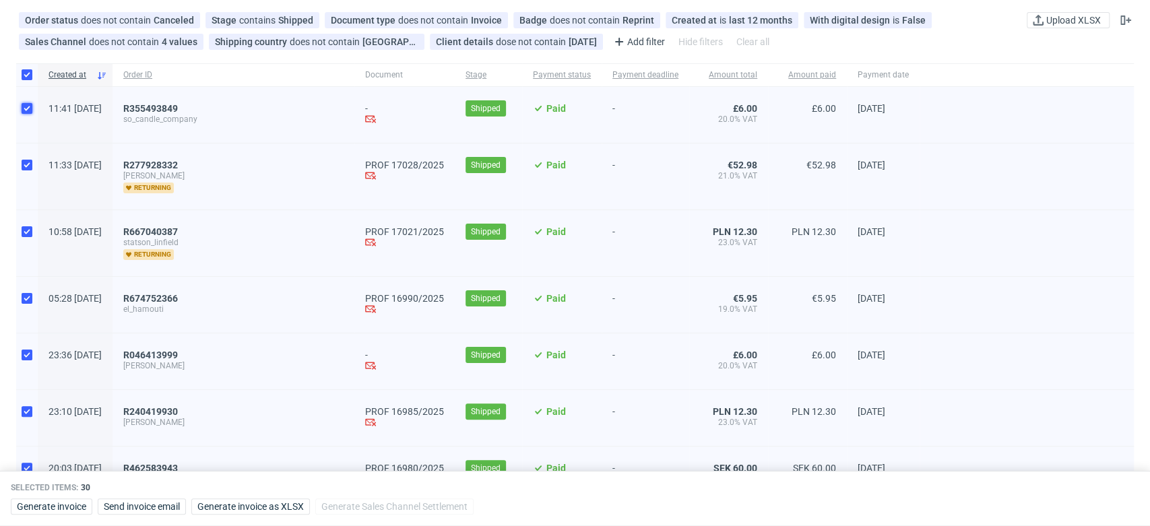
click at [26, 106] on input "checkbox" at bounding box center [27, 108] width 11 height 11
checkbox input "false"
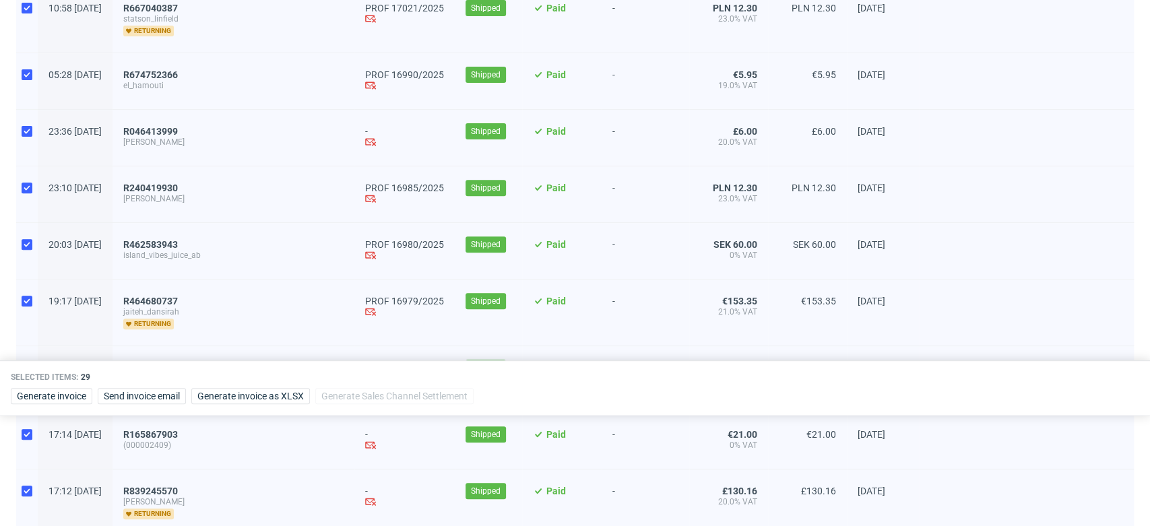
scroll to position [291, 0]
click at [27, 129] on input "checkbox" at bounding box center [27, 130] width 11 height 11
checkbox input "false"
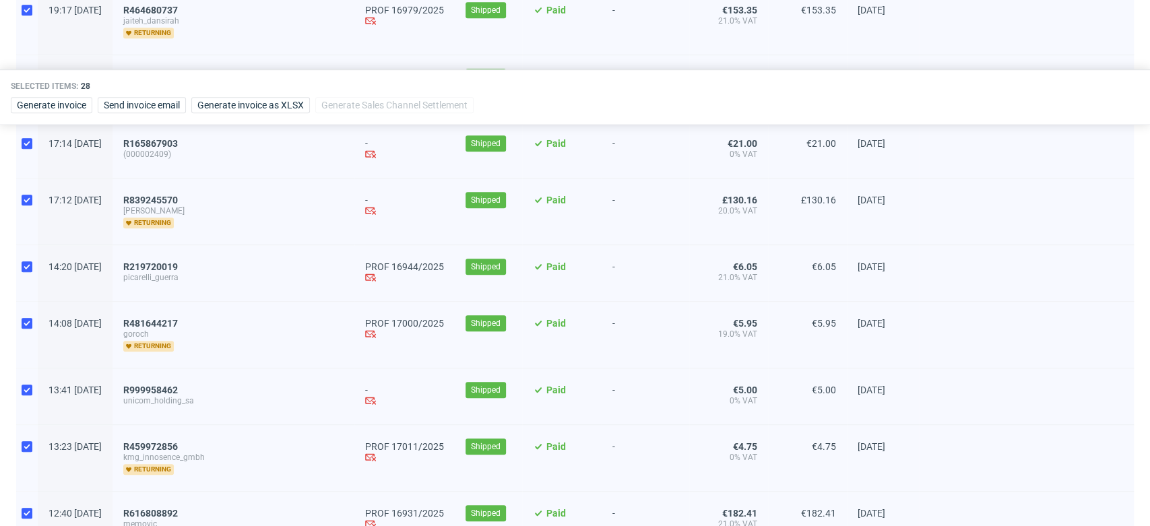
scroll to position [590, 0]
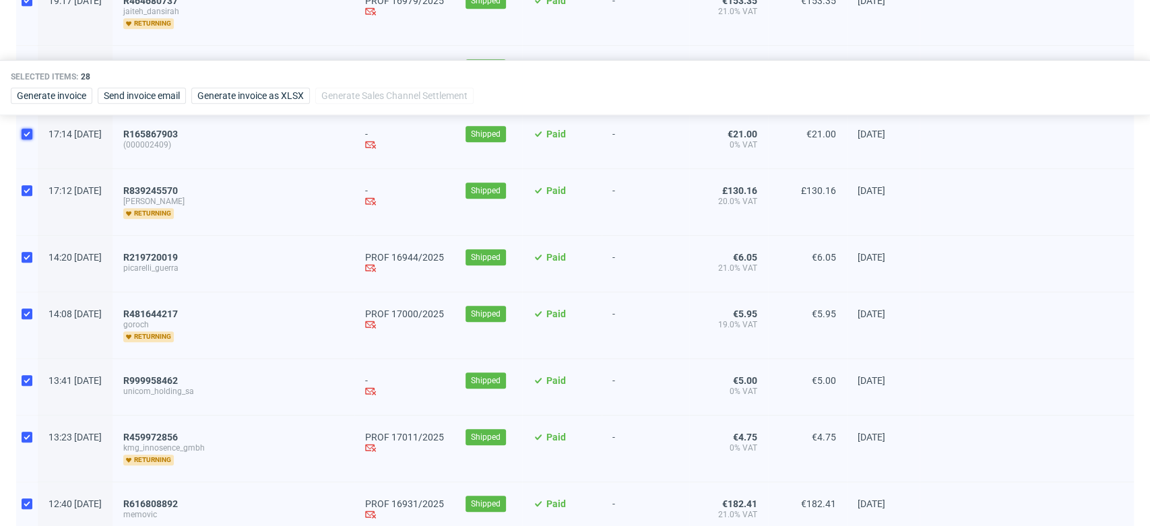
click at [24, 133] on input "checkbox" at bounding box center [27, 134] width 11 height 11
checkbox input "false"
click at [24, 189] on input "checkbox" at bounding box center [27, 190] width 11 height 11
checkbox input "false"
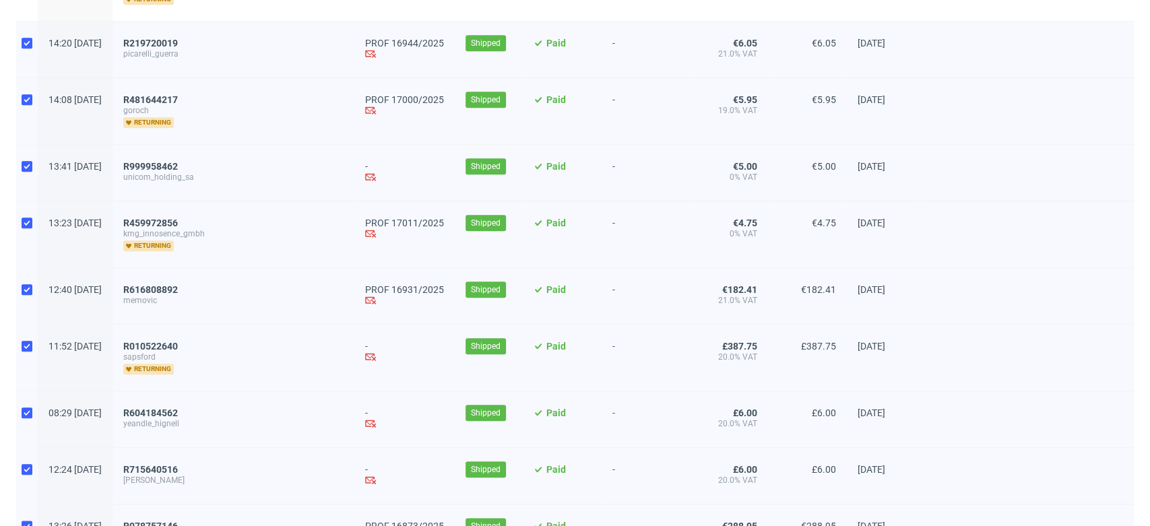
scroll to position [814, 0]
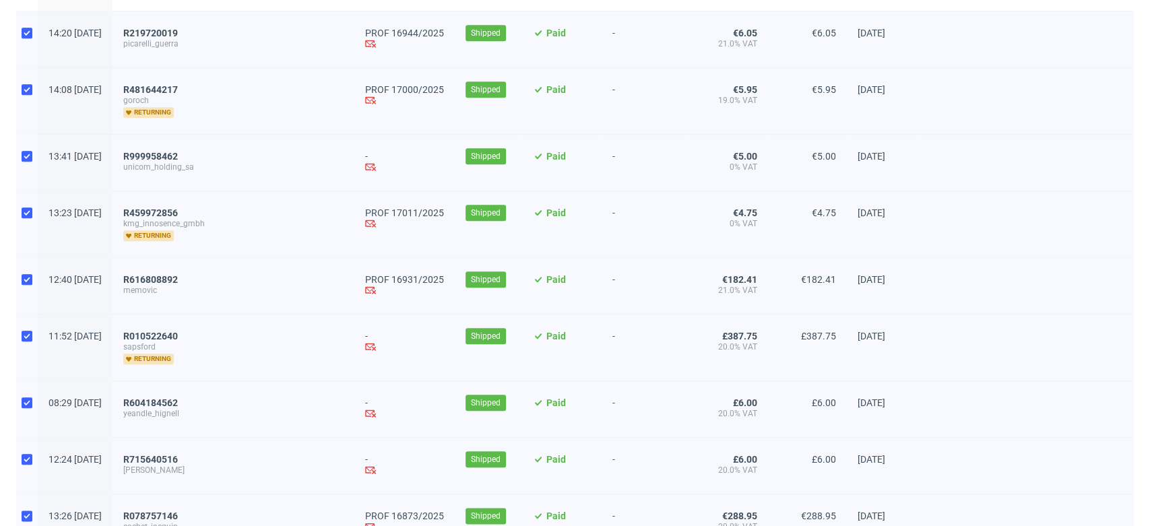
click at [31, 160] on div at bounding box center [27, 163] width 22 height 56
checkbox input "false"
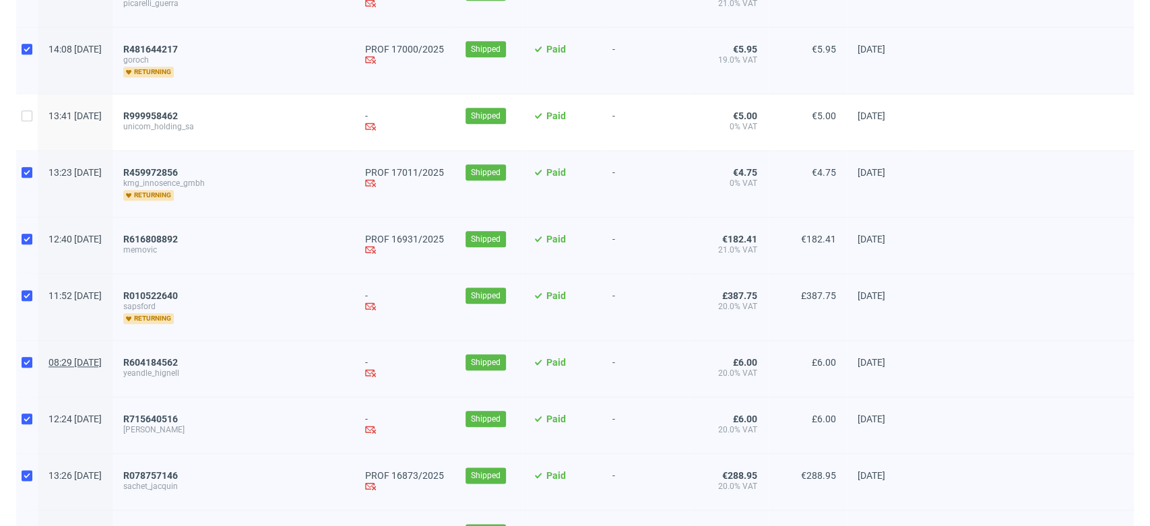
scroll to position [965, 0]
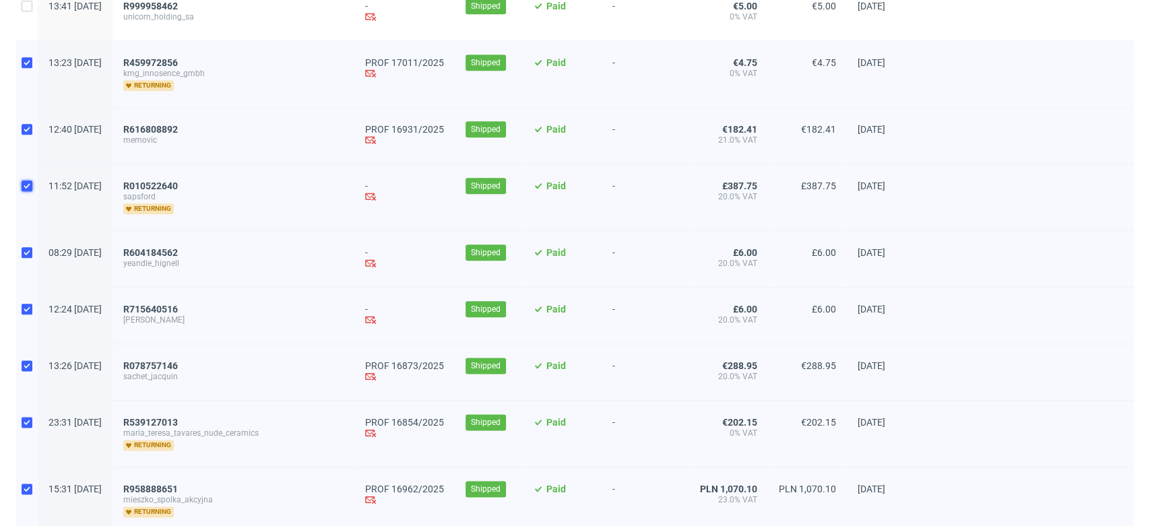
drag, startPoint x: 26, startPoint y: 185, endPoint x: 32, endPoint y: 220, distance: 34.8
click at [27, 186] on input "checkbox" at bounding box center [27, 186] width 11 height 11
checkbox input "false"
click at [27, 249] on input "checkbox" at bounding box center [27, 252] width 11 height 11
checkbox input "false"
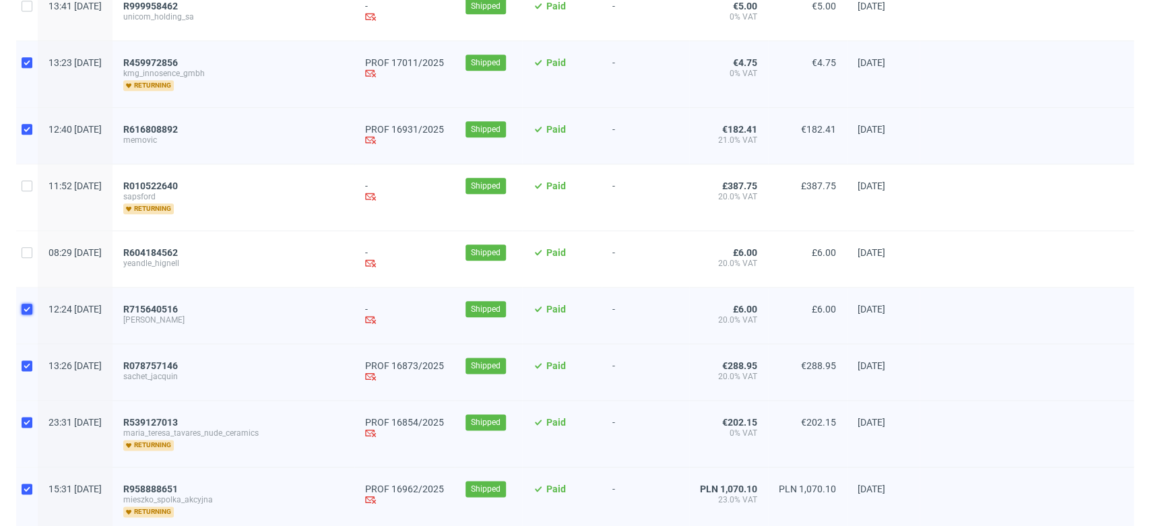
click at [24, 311] on input "checkbox" at bounding box center [27, 309] width 11 height 11
checkbox input "false"
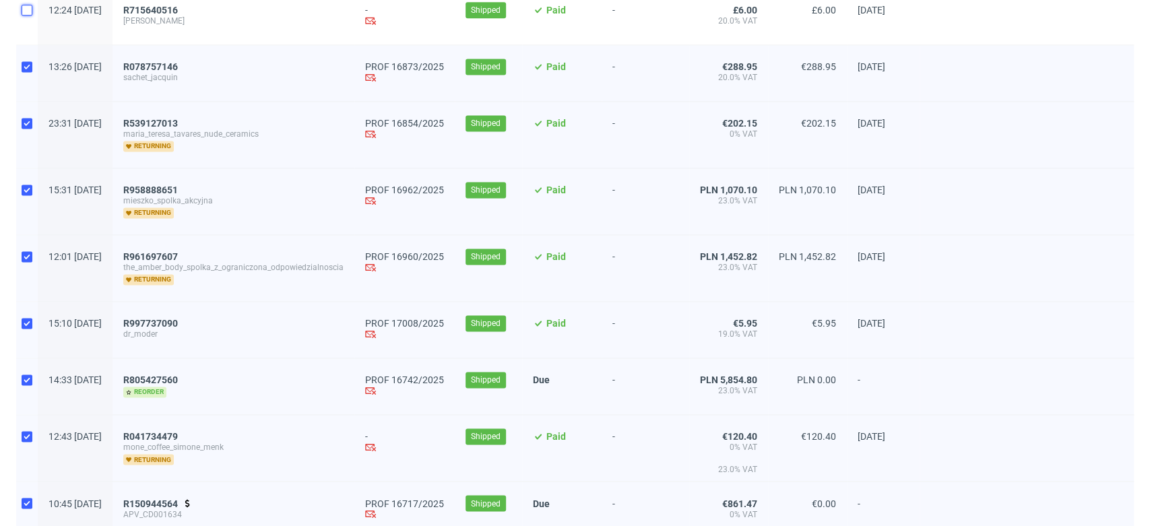
scroll to position [1488, 0]
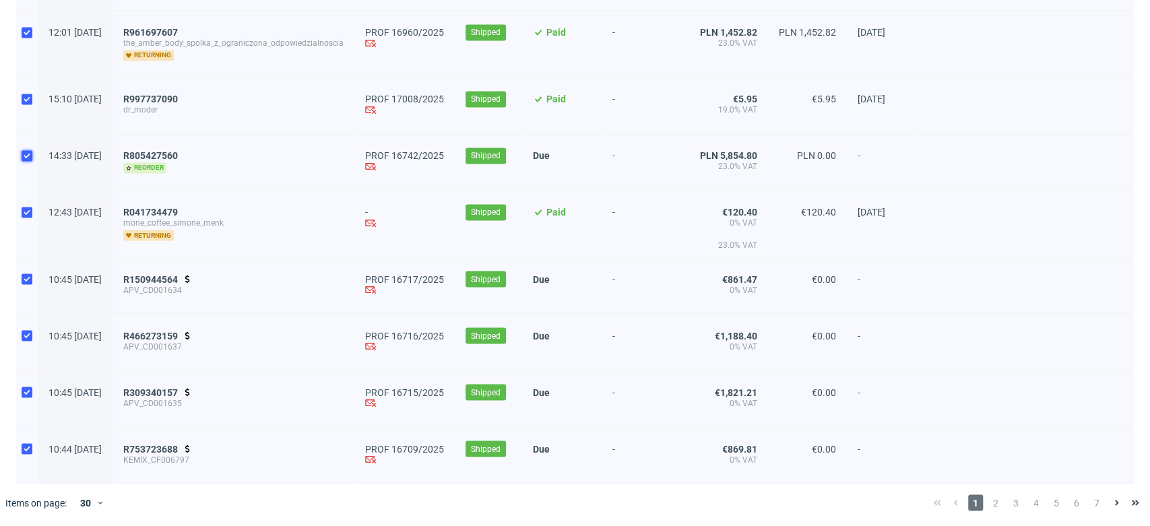
click at [26, 150] on input "checkbox" at bounding box center [27, 155] width 11 height 11
checkbox input "false"
click at [34, 211] on div at bounding box center [27, 224] width 22 height 66
checkbox input "false"
click at [26, 273] on input "checkbox" at bounding box center [27, 278] width 11 height 11
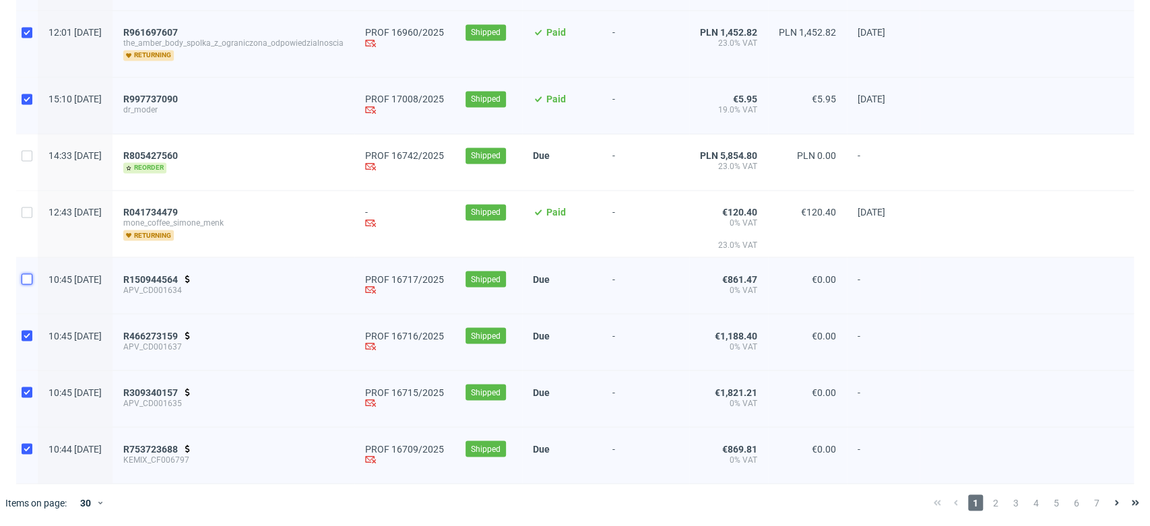
checkbox input "false"
click at [22, 334] on input "checkbox" at bounding box center [27, 335] width 11 height 11
checkbox input "false"
click at [22, 394] on input "checkbox" at bounding box center [27, 392] width 11 height 11
checkbox input "false"
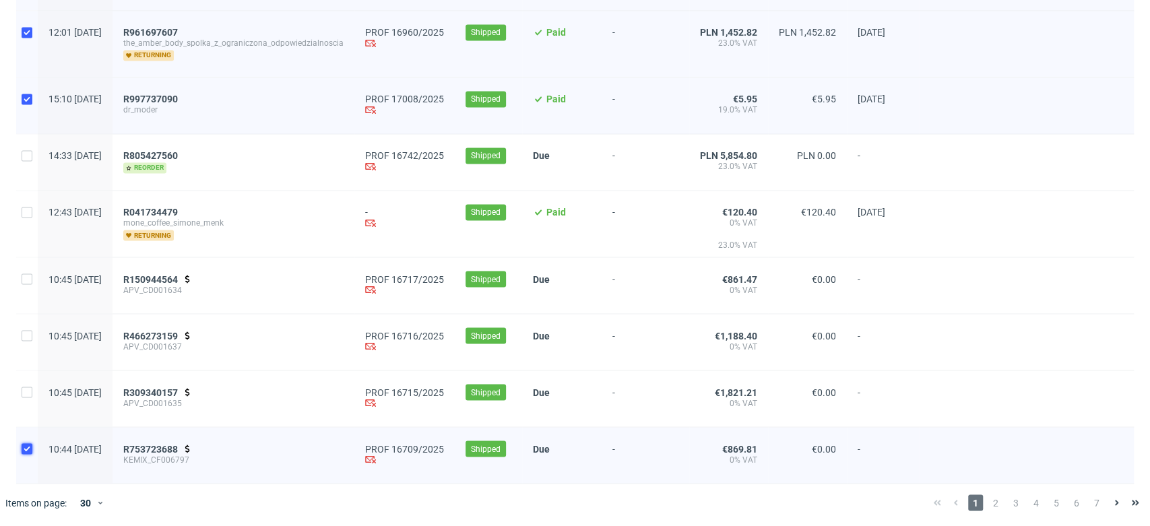
click at [26, 448] on input "checkbox" at bounding box center [27, 448] width 11 height 11
checkbox input "false"
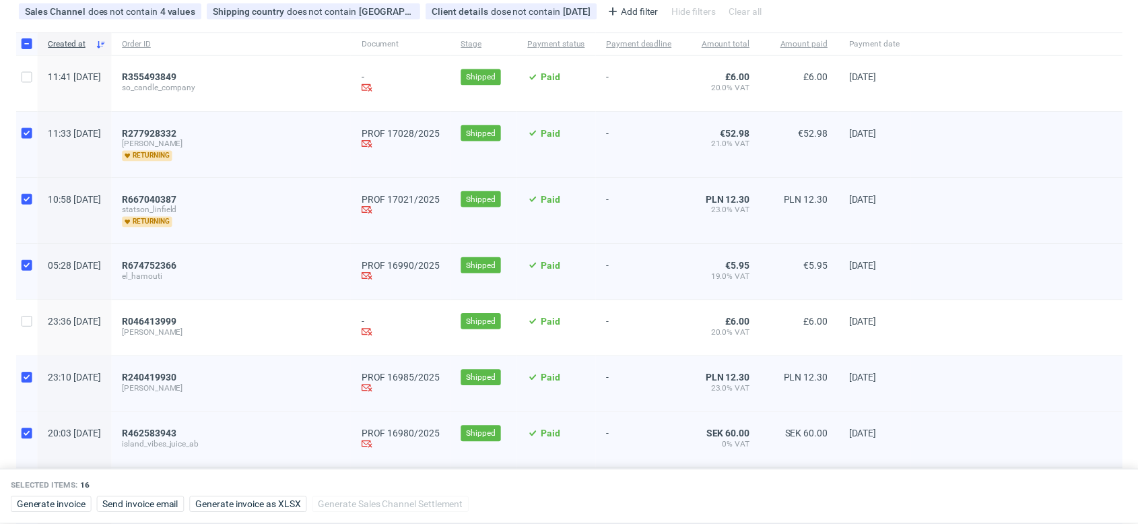
scroll to position [299, 0]
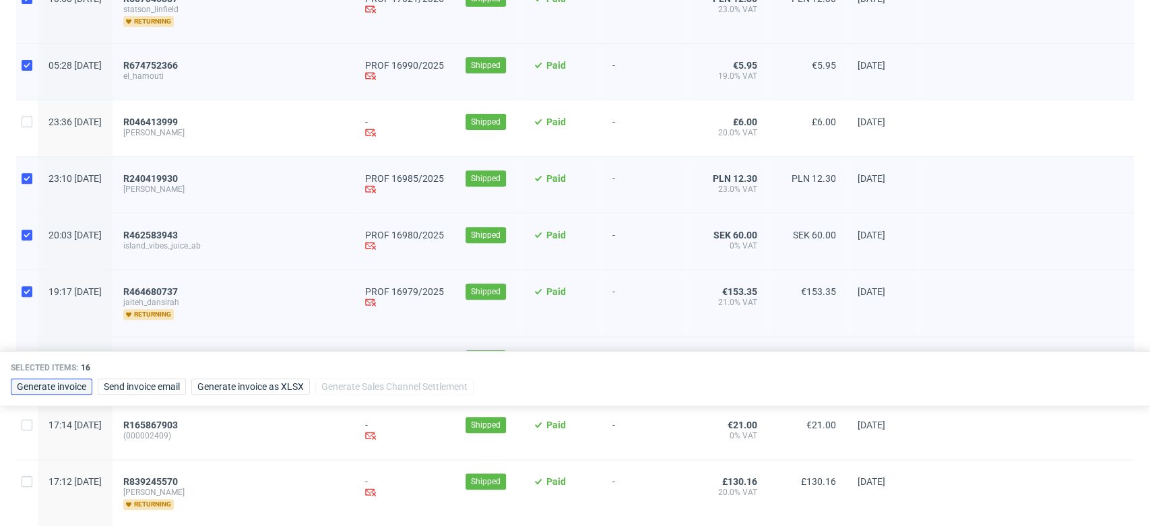
click at [75, 390] on span "Generate invoice" at bounding box center [51, 386] width 69 height 9
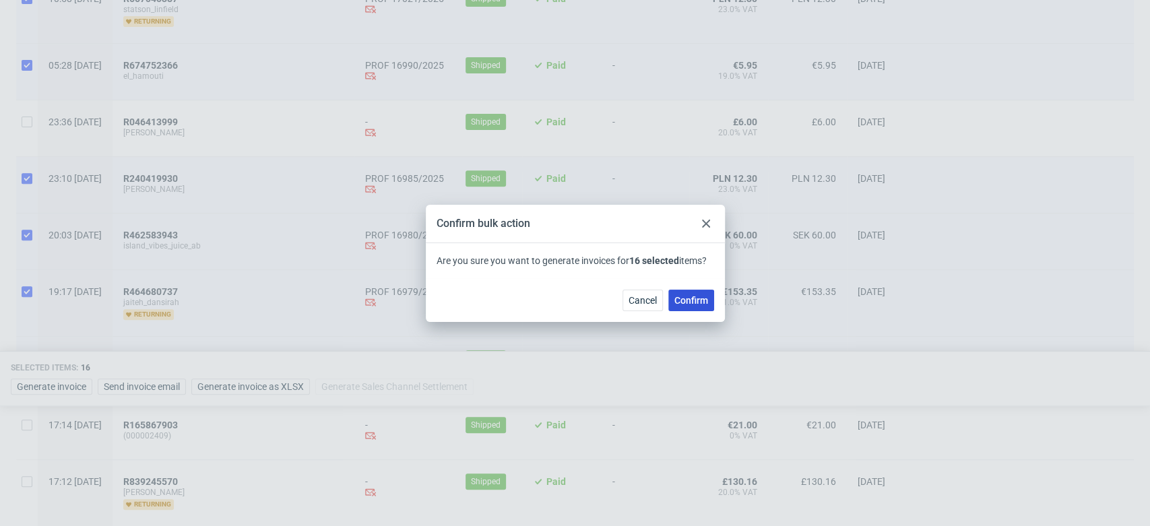
click at [698, 300] on span "Confirm" at bounding box center [691, 300] width 34 height 9
checkbox input "false"
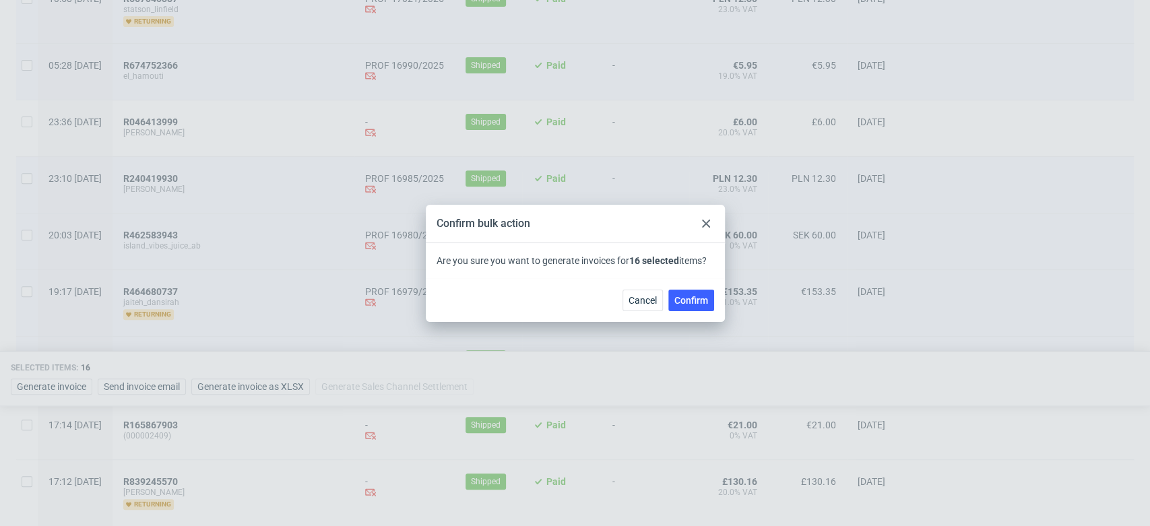
checkbox input "false"
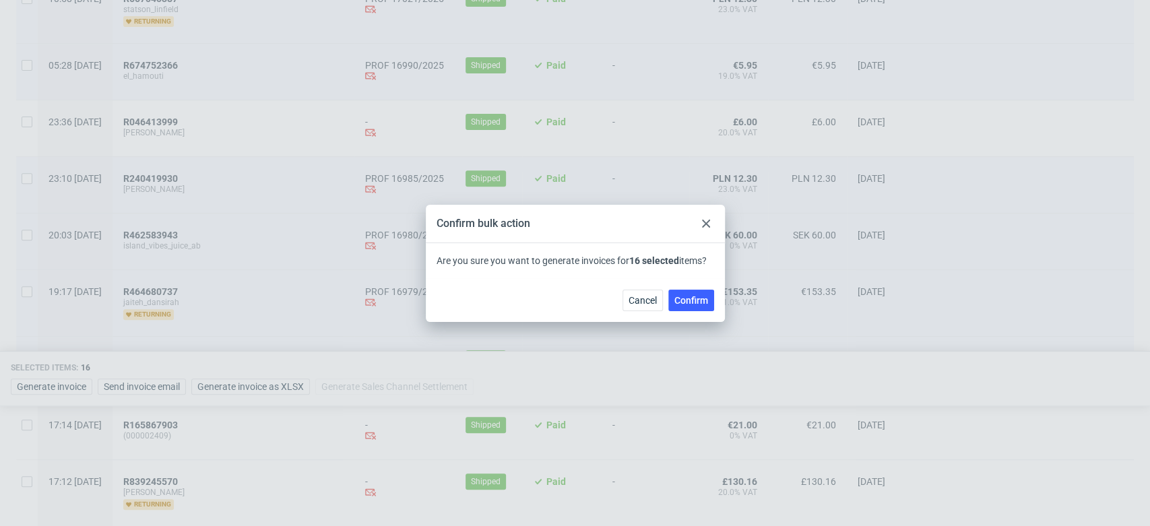
checkbox input "false"
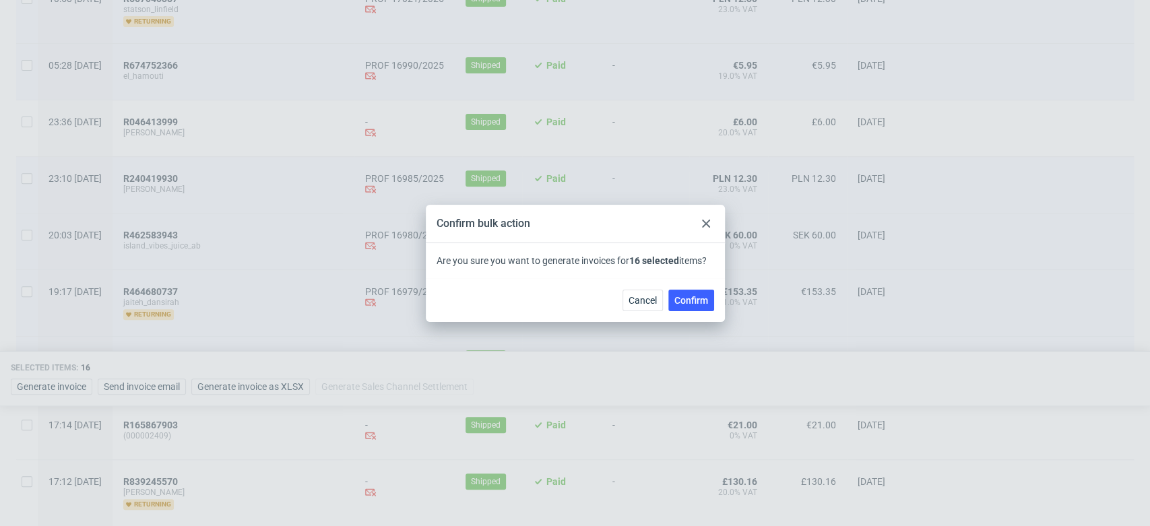
checkbox input "false"
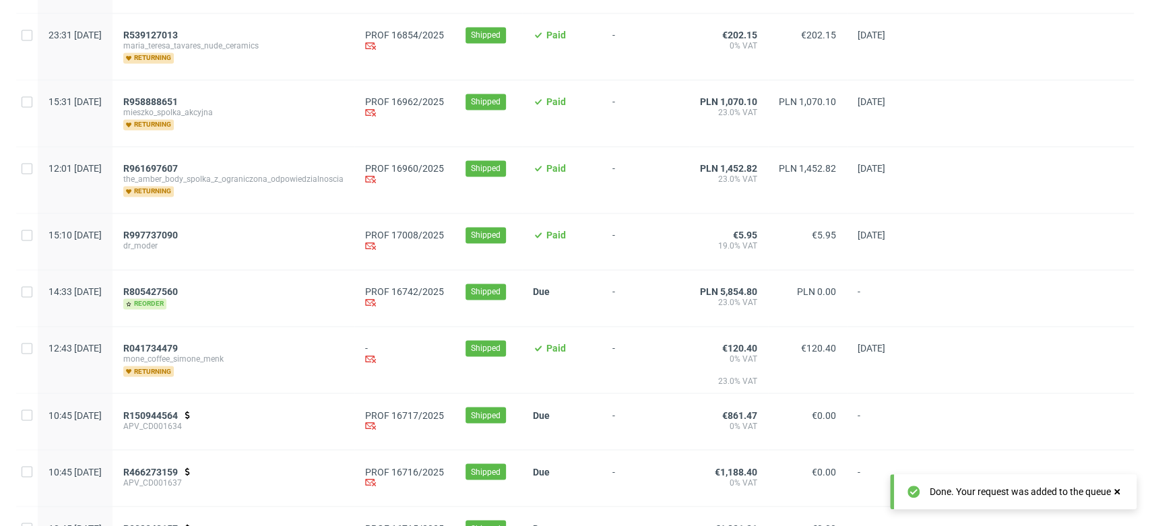
scroll to position [1488, 0]
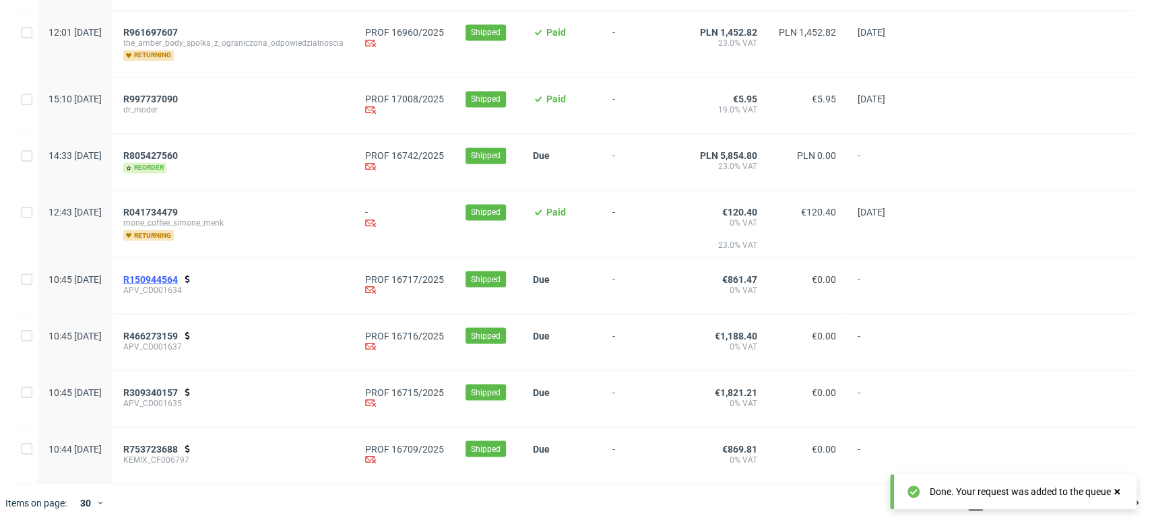
click at [178, 276] on span "R150944564" at bounding box center [150, 278] width 55 height 11
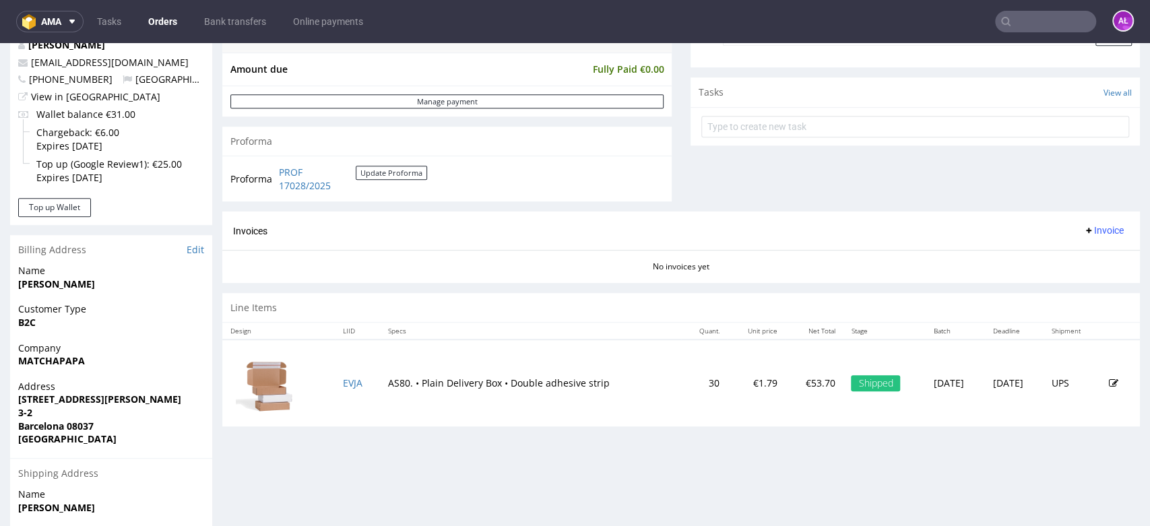
scroll to position [299, 0]
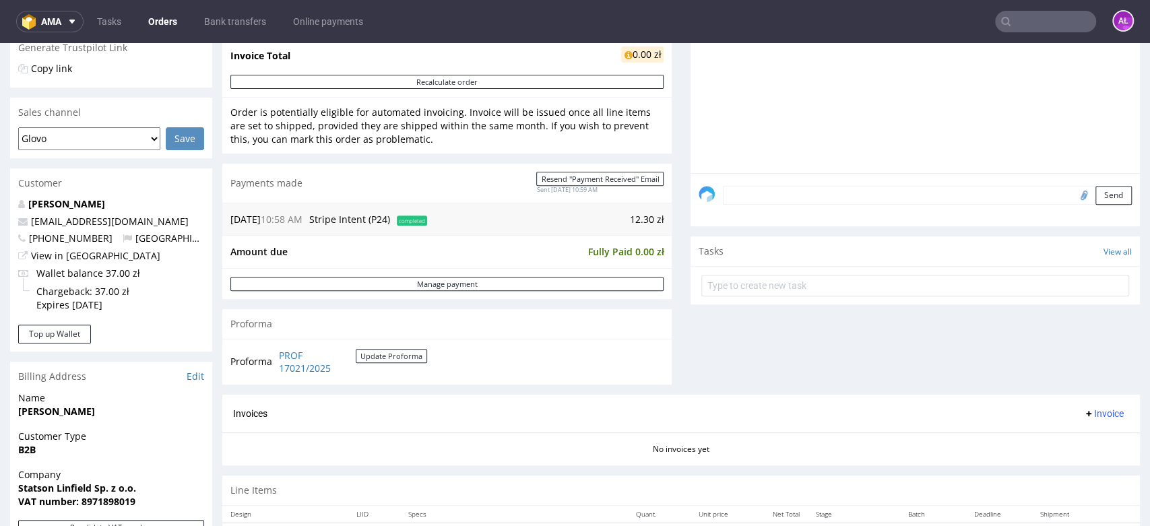
scroll to position [449, 0]
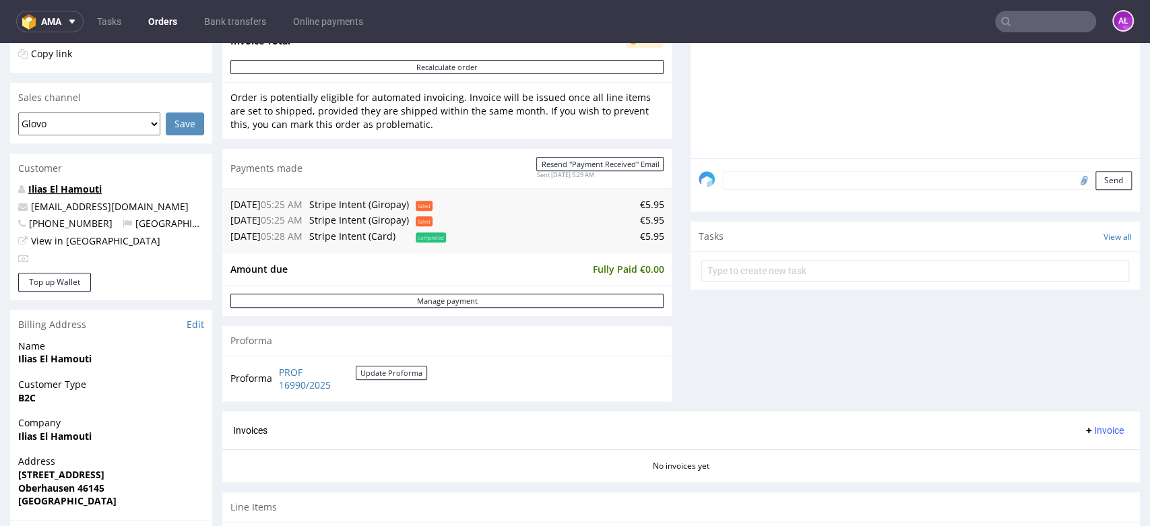
scroll to position [299, 0]
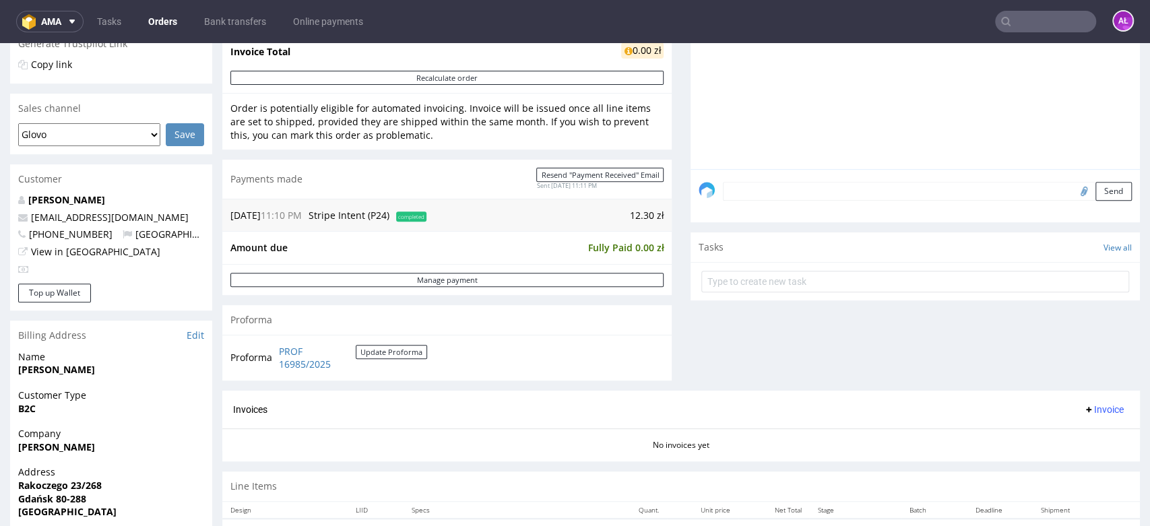
scroll to position [449, 0]
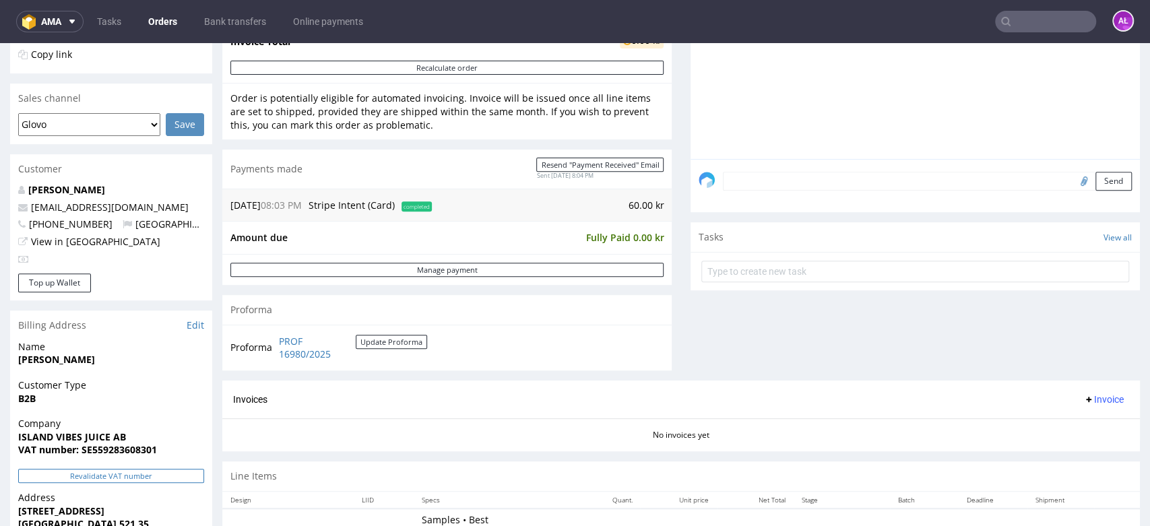
scroll to position [449, 0]
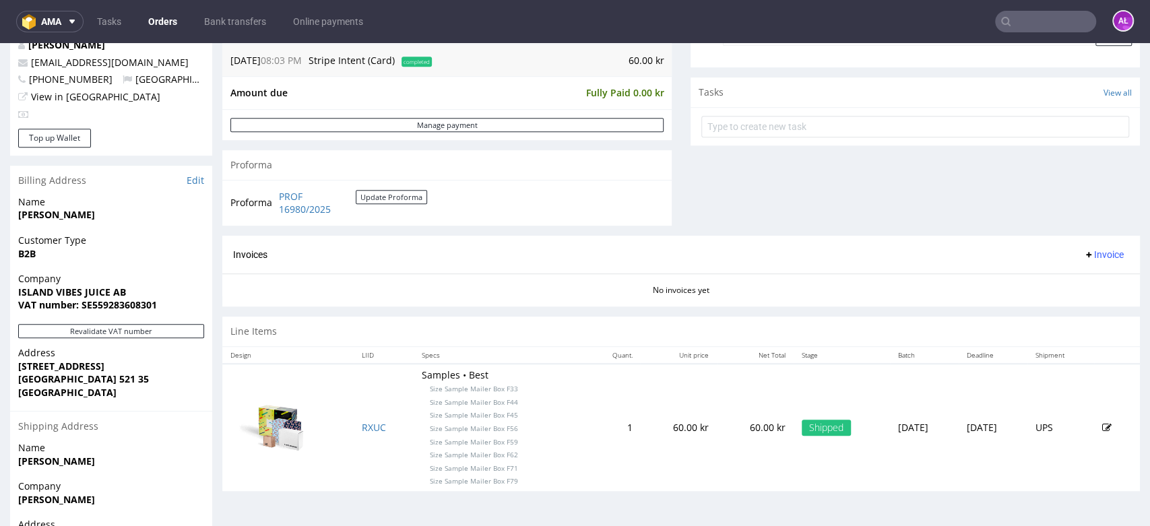
click at [148, 322] on section "Billing Address Edit Name [PERSON_NAME] Customer Type B2B Company ISLAND VIBES …" at bounding box center [111, 405] width 202 height 478
click at [151, 327] on button "Revalidate VAT number" at bounding box center [111, 331] width 186 height 14
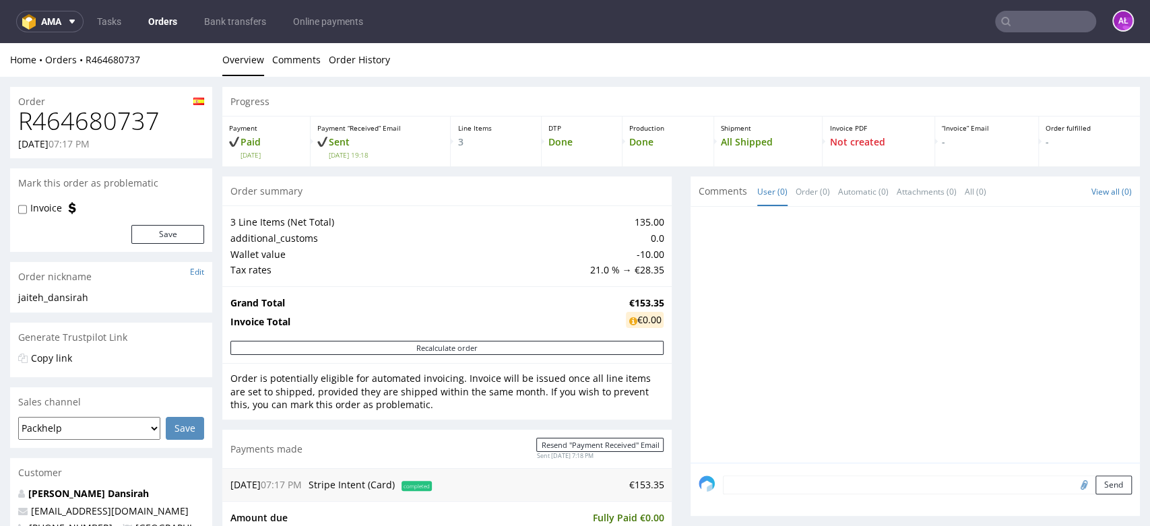
scroll to position [449, 0]
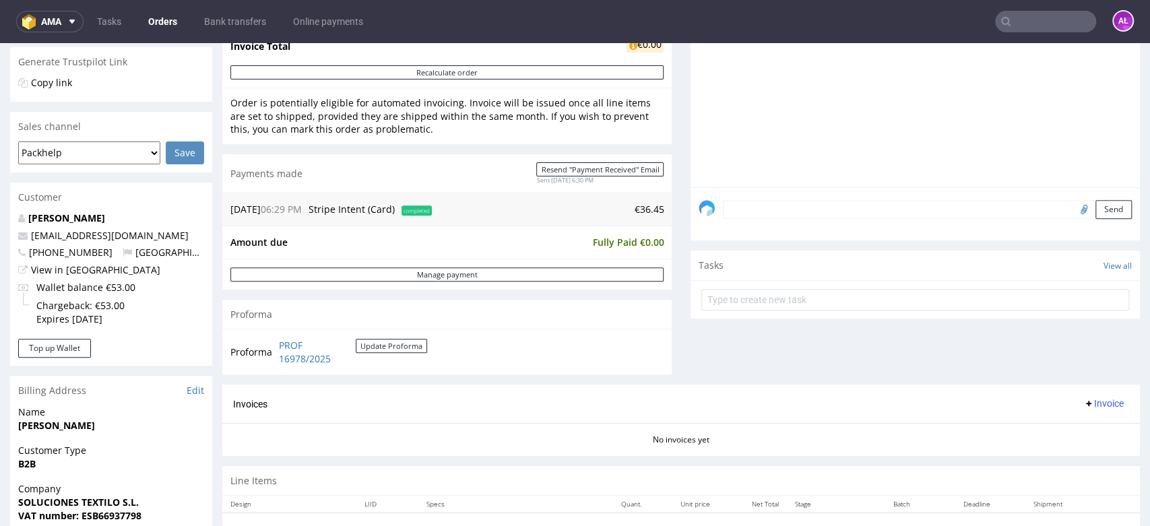
scroll to position [449, 0]
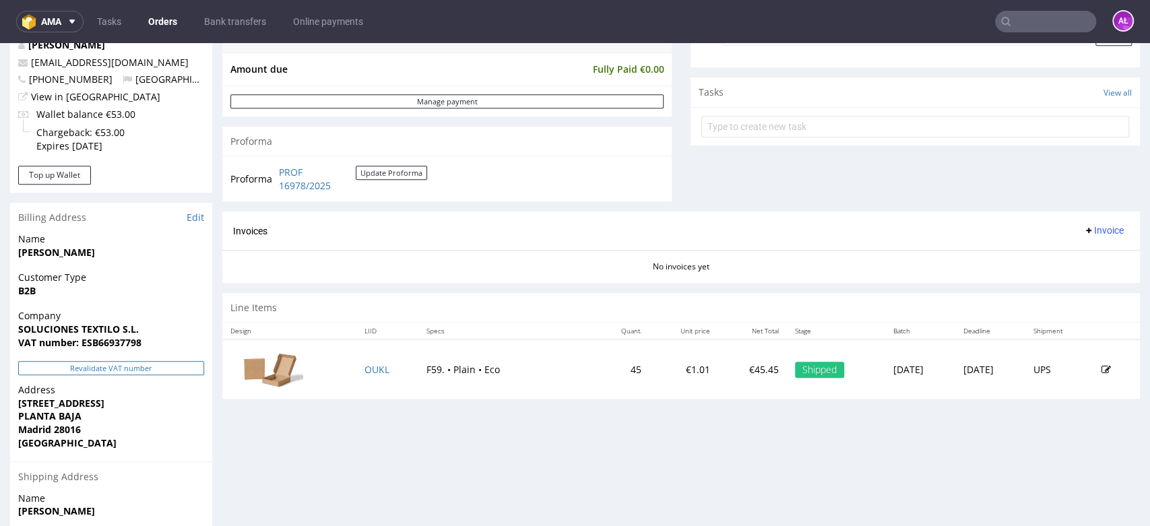
click at [174, 366] on button "Revalidate VAT number" at bounding box center [111, 368] width 186 height 14
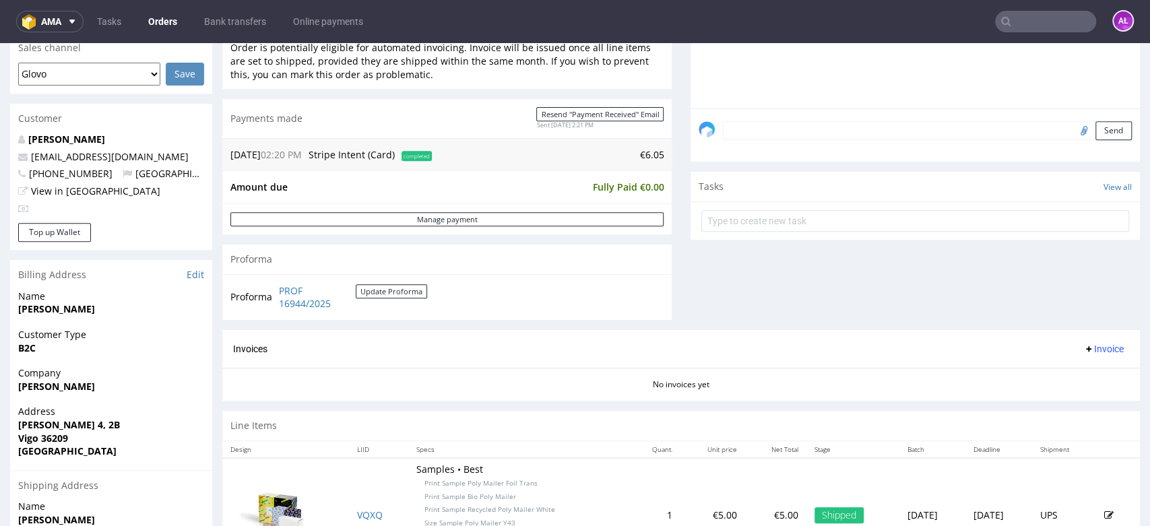
scroll to position [449, 0]
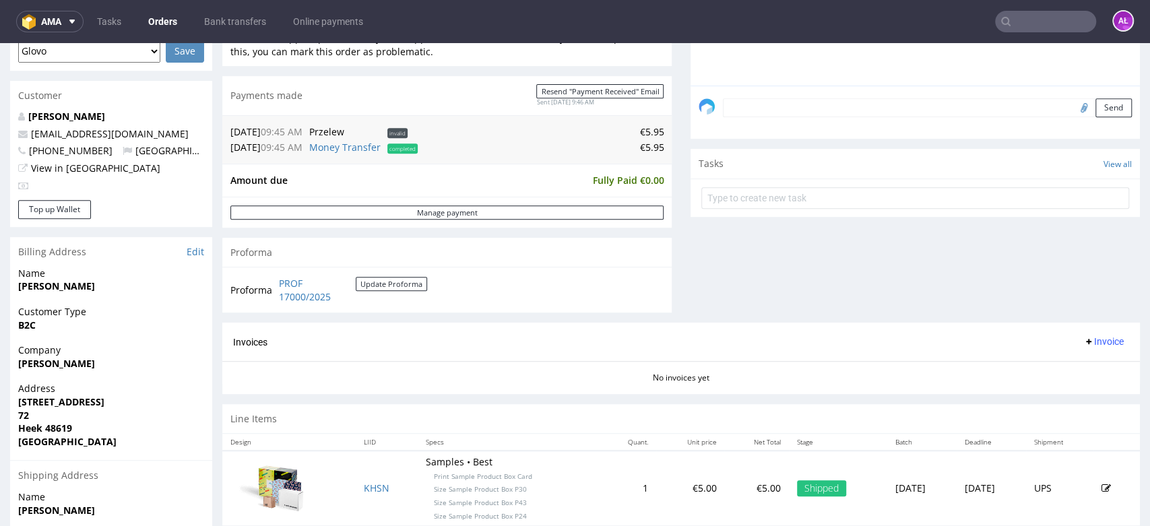
scroll to position [449, 0]
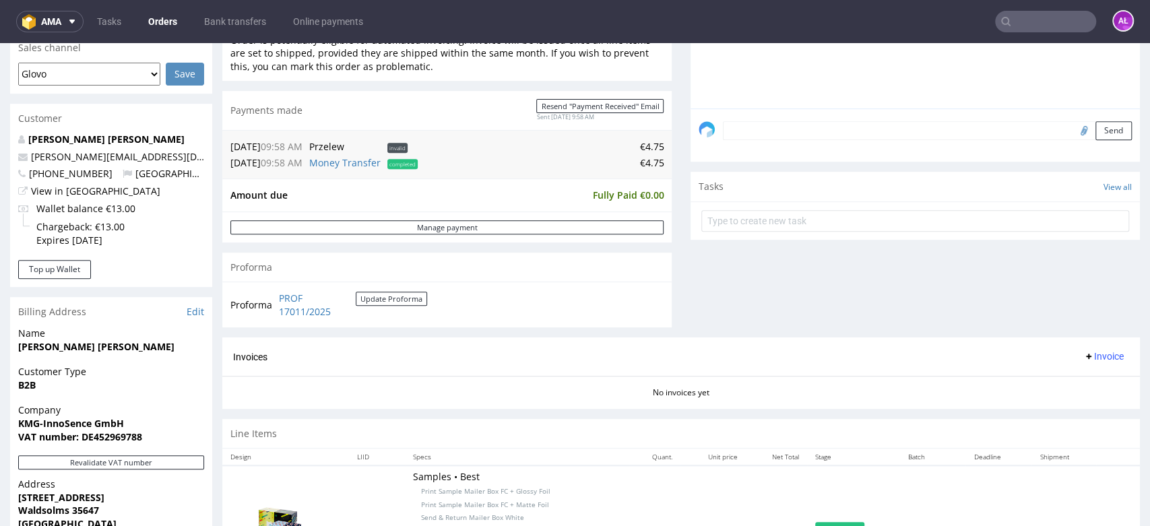
scroll to position [523, 0]
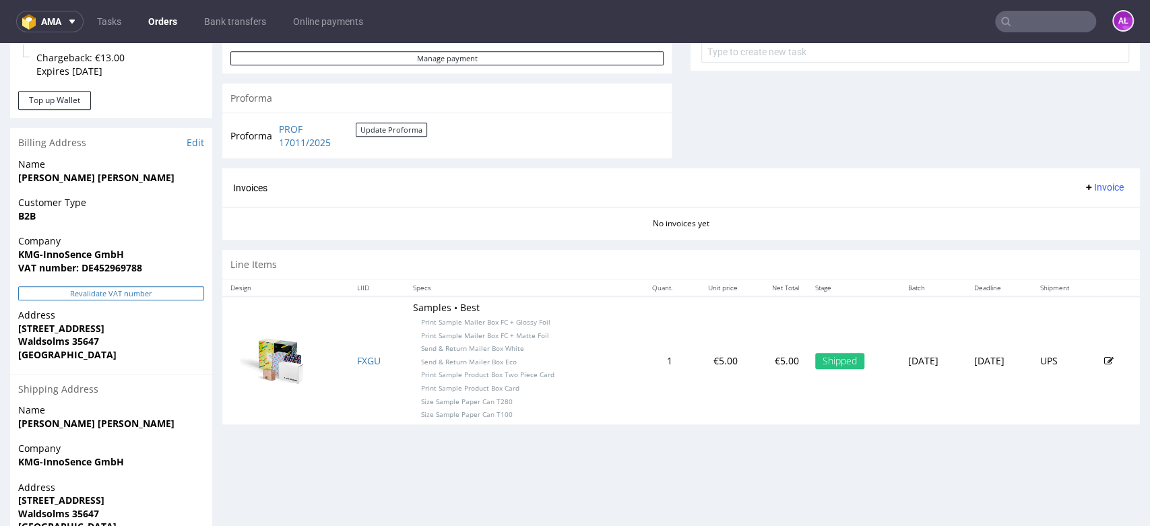
click at [183, 293] on button "Revalidate VAT number" at bounding box center [111, 293] width 186 height 14
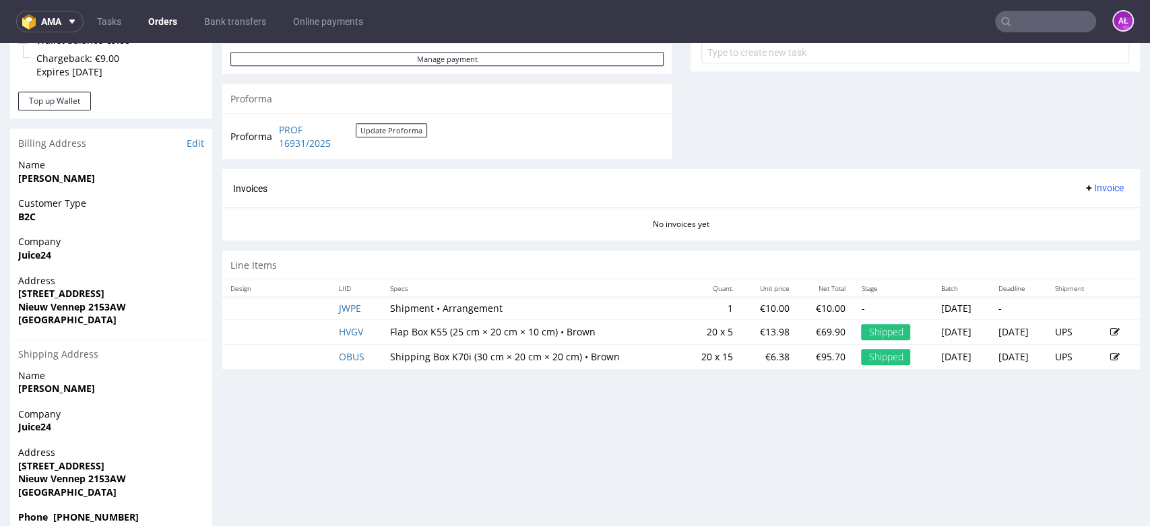
scroll to position [523, 0]
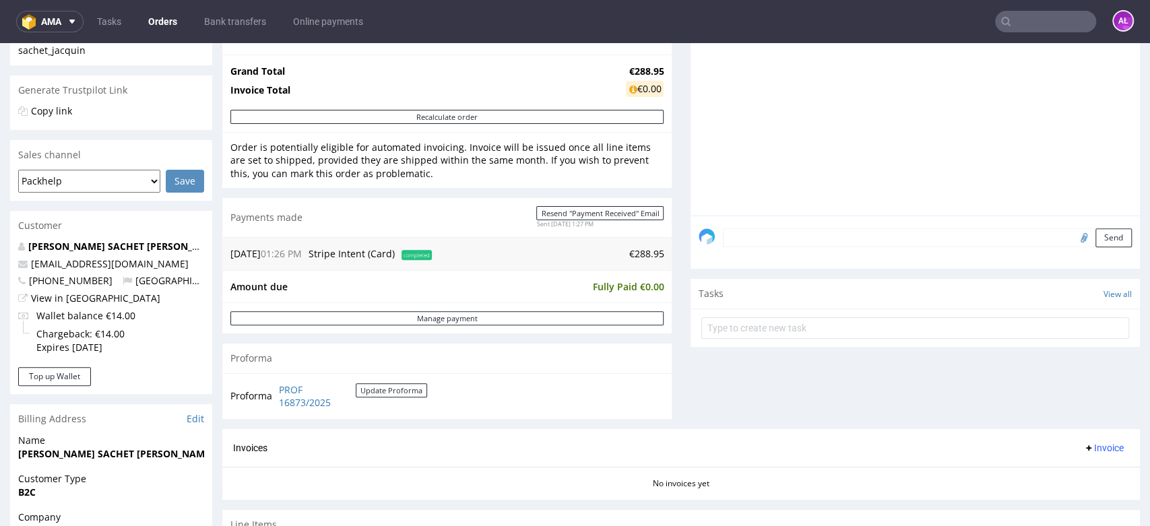
scroll to position [449, 0]
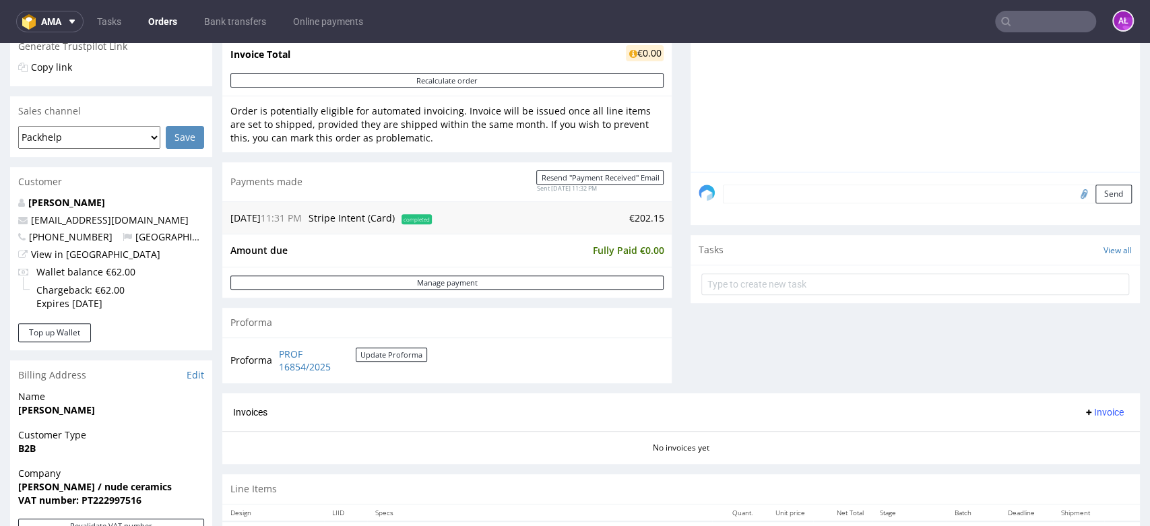
scroll to position [449, 0]
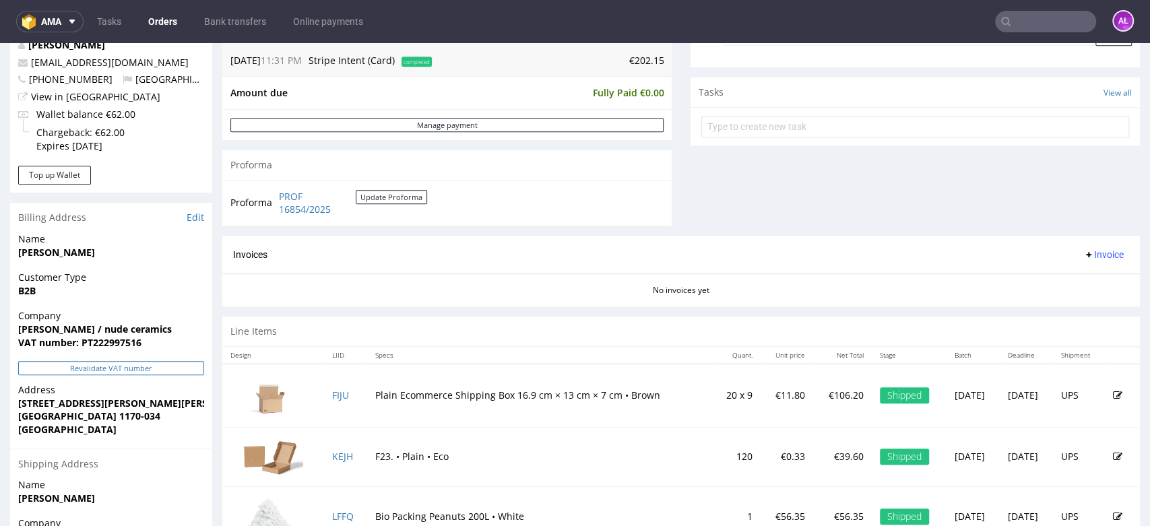
click at [180, 367] on button "Revalidate VAT number" at bounding box center [111, 368] width 186 height 14
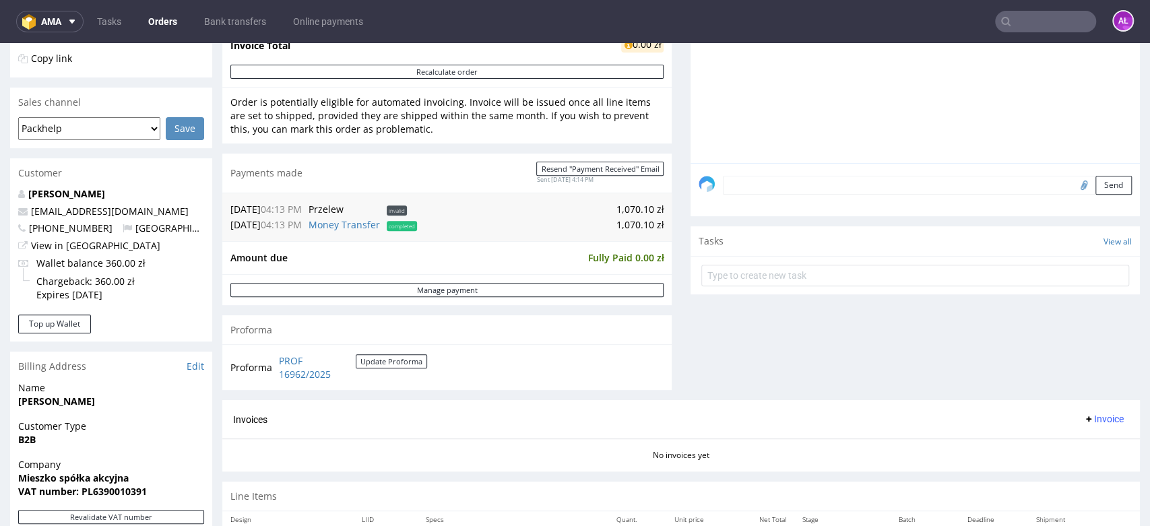
scroll to position [374, 0]
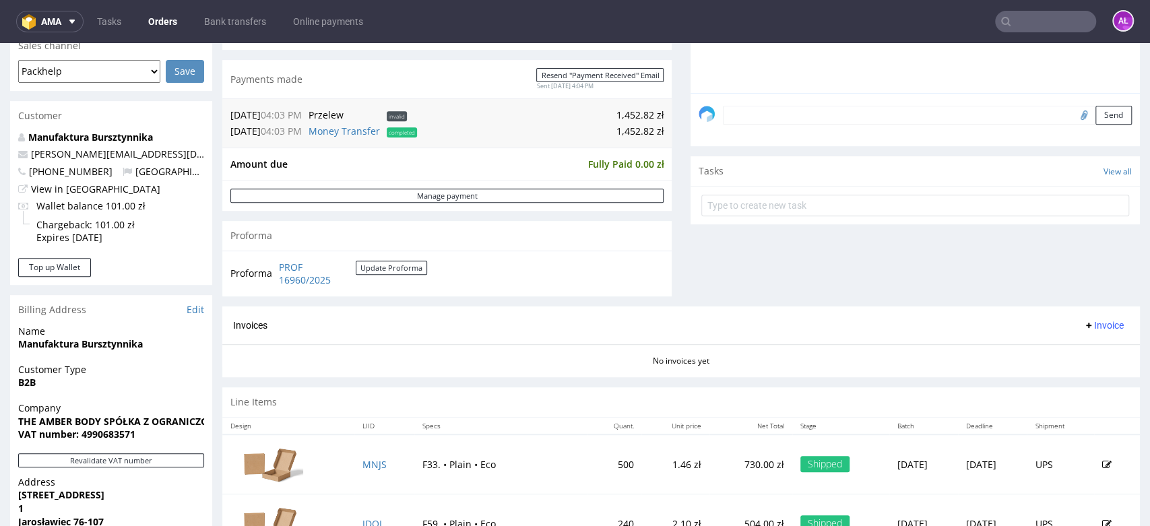
scroll to position [449, 0]
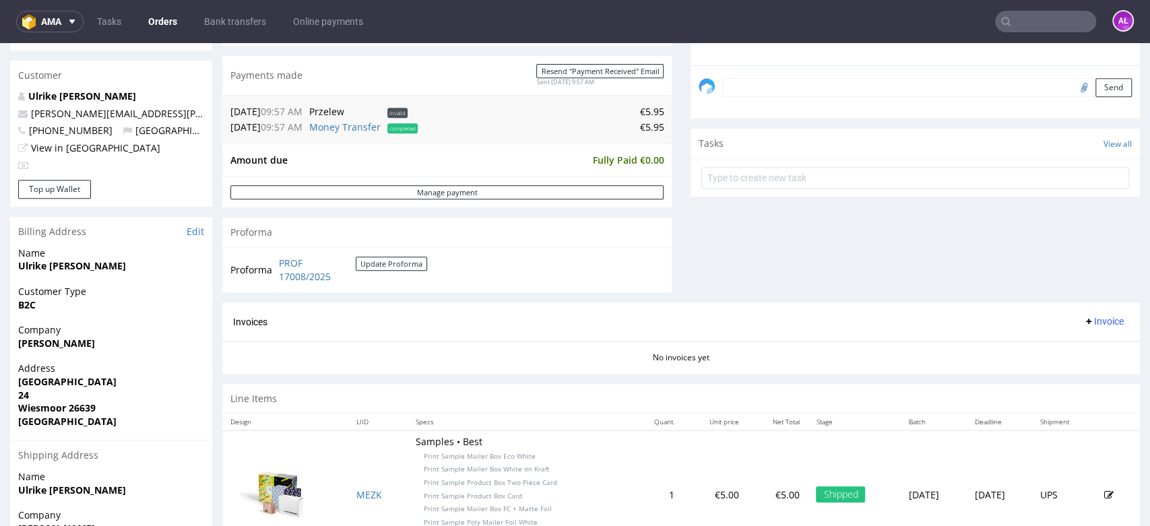
scroll to position [449, 0]
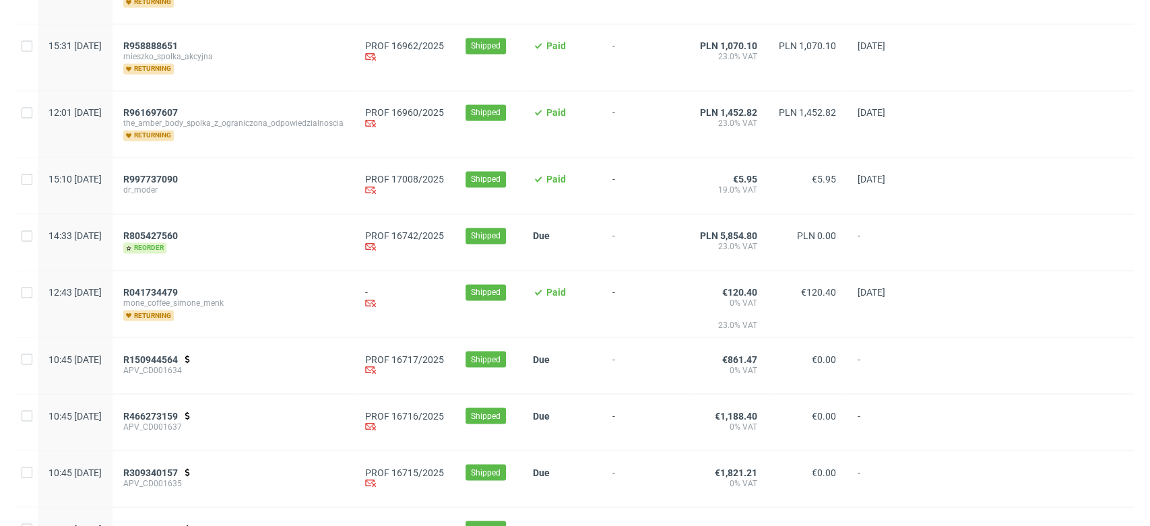
scroll to position [1488, 0]
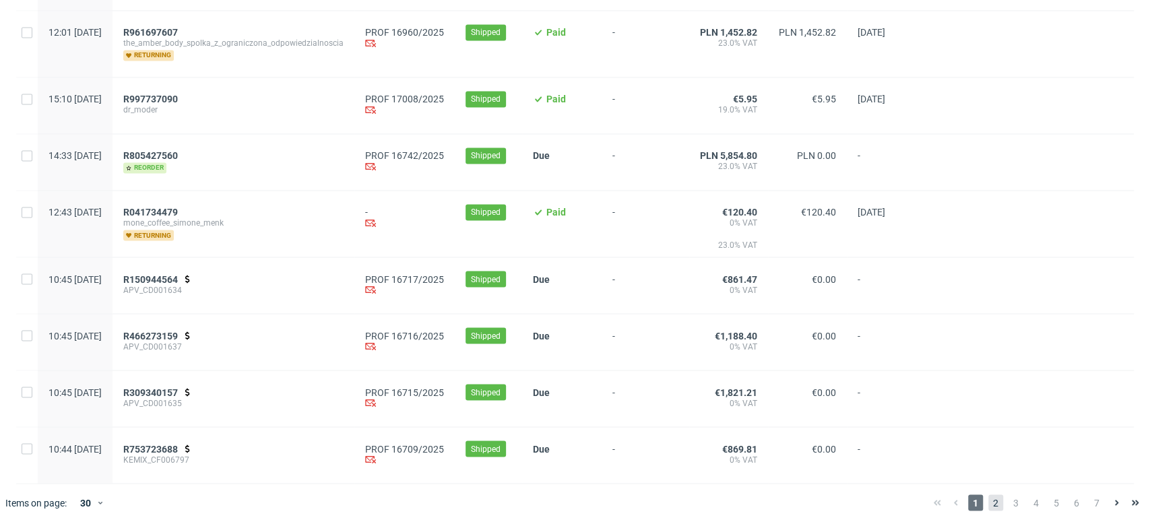
click at [988, 503] on span "2" at bounding box center [995, 502] width 15 height 16
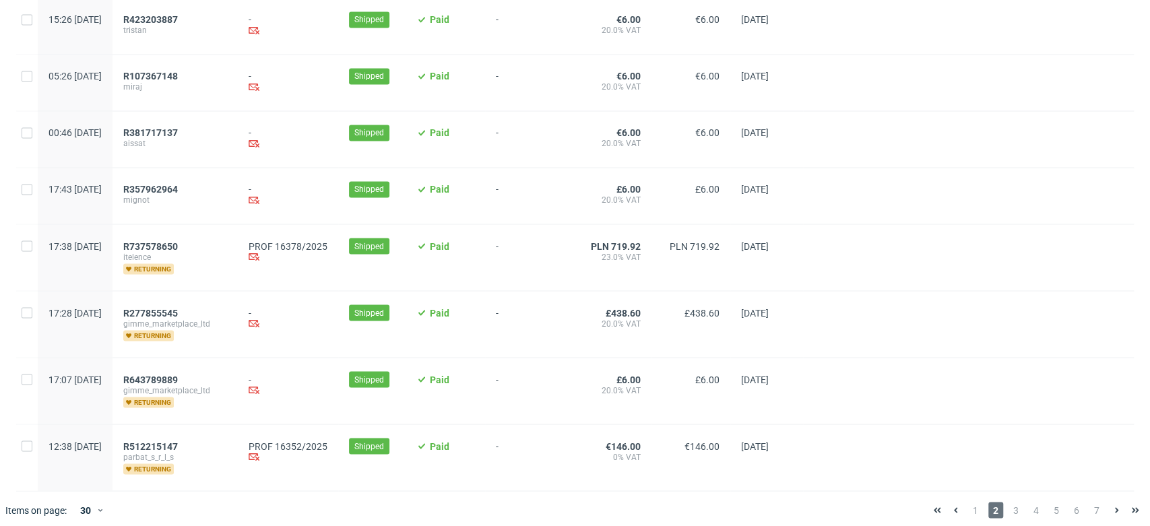
scroll to position [1516, 0]
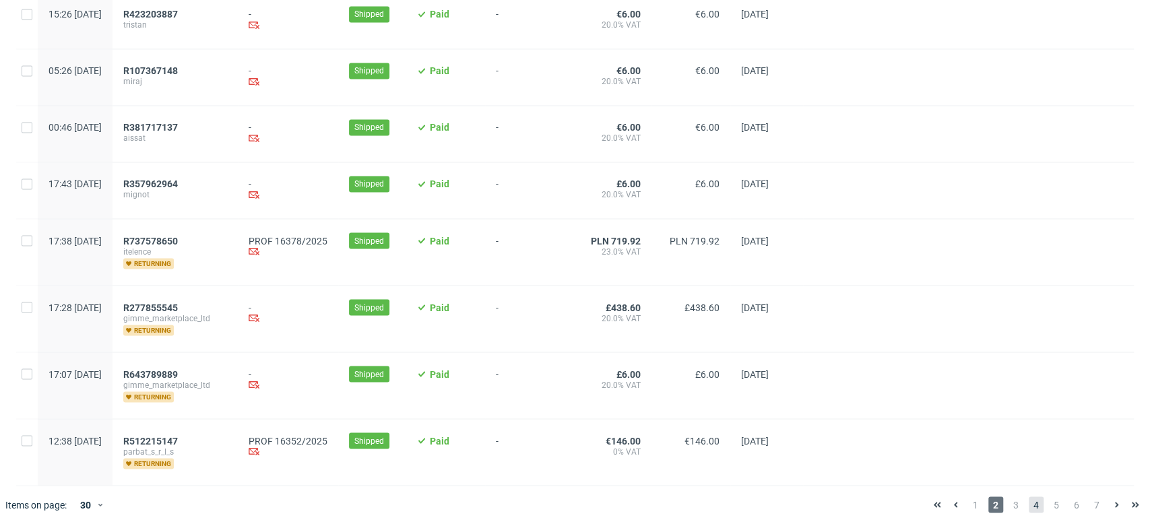
click at [1029, 503] on span "4" at bounding box center [1036, 504] width 15 height 16
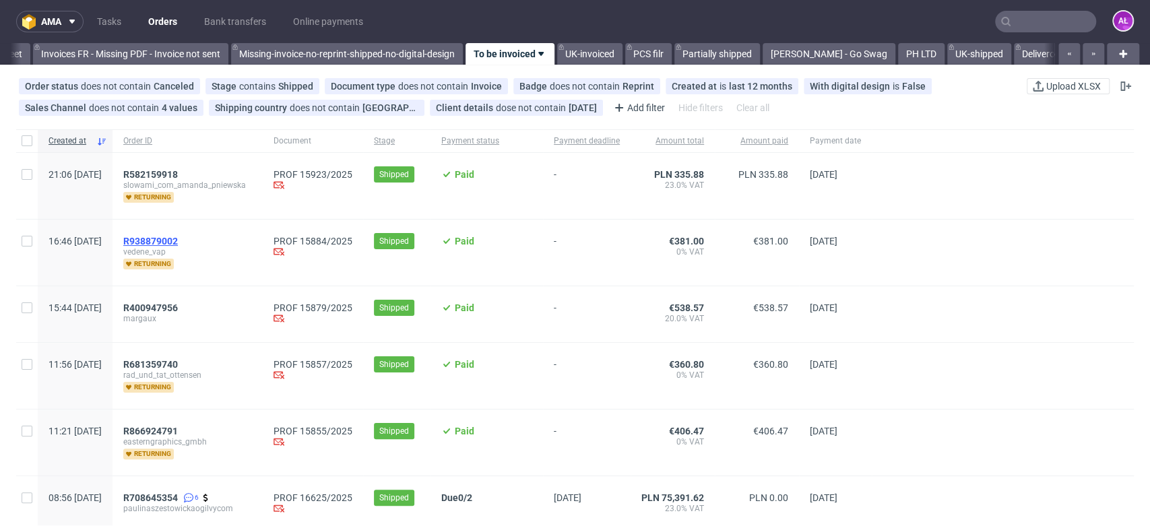
click at [178, 241] on span "R938879002" at bounding box center [150, 241] width 55 height 11
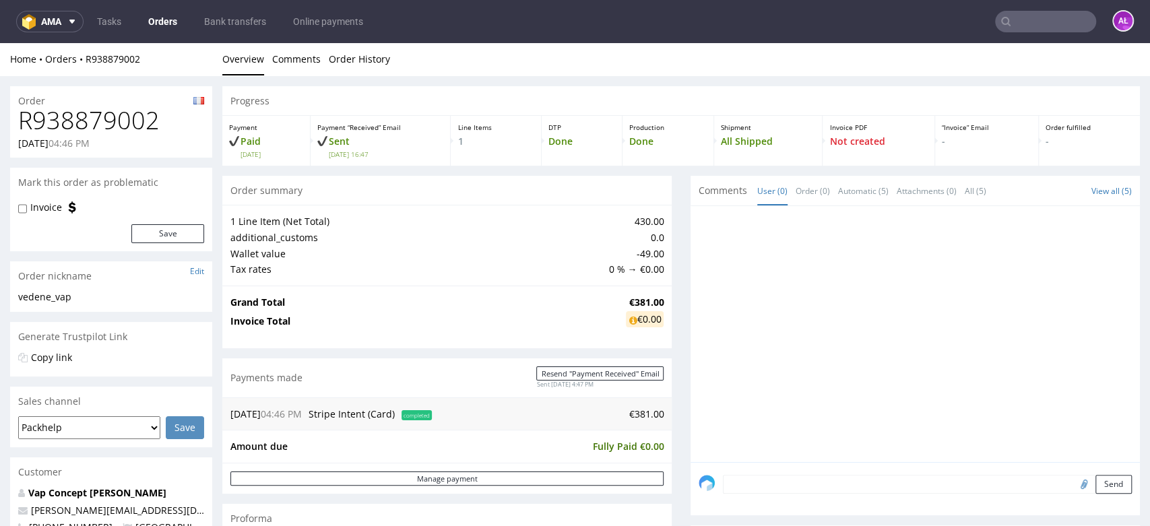
scroll to position [374, 0]
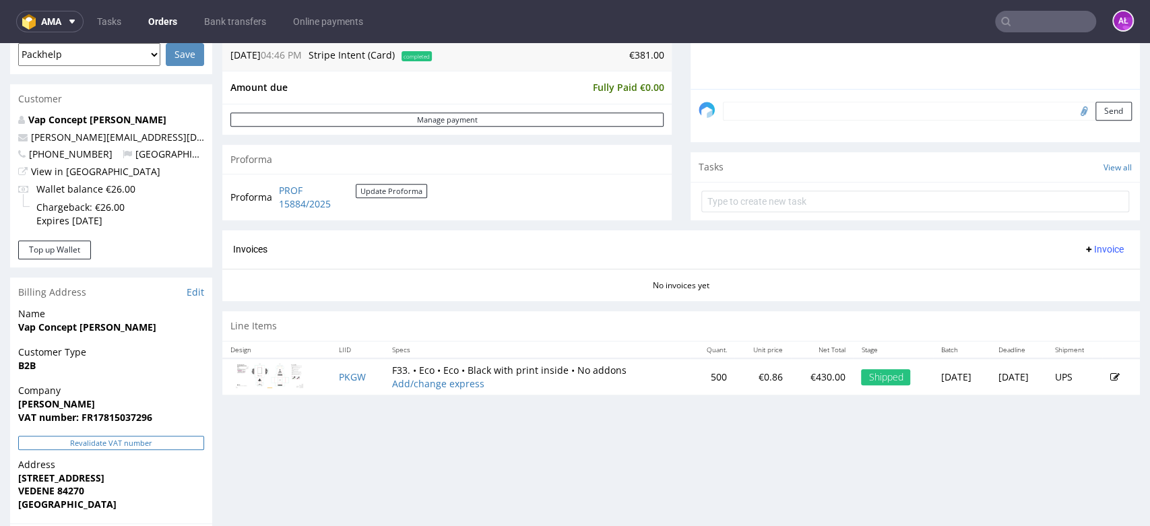
click at [172, 443] on button "Revalidate VAT number" at bounding box center [111, 443] width 186 height 14
click at [1083, 251] on span "Invoice" at bounding box center [1103, 249] width 40 height 11
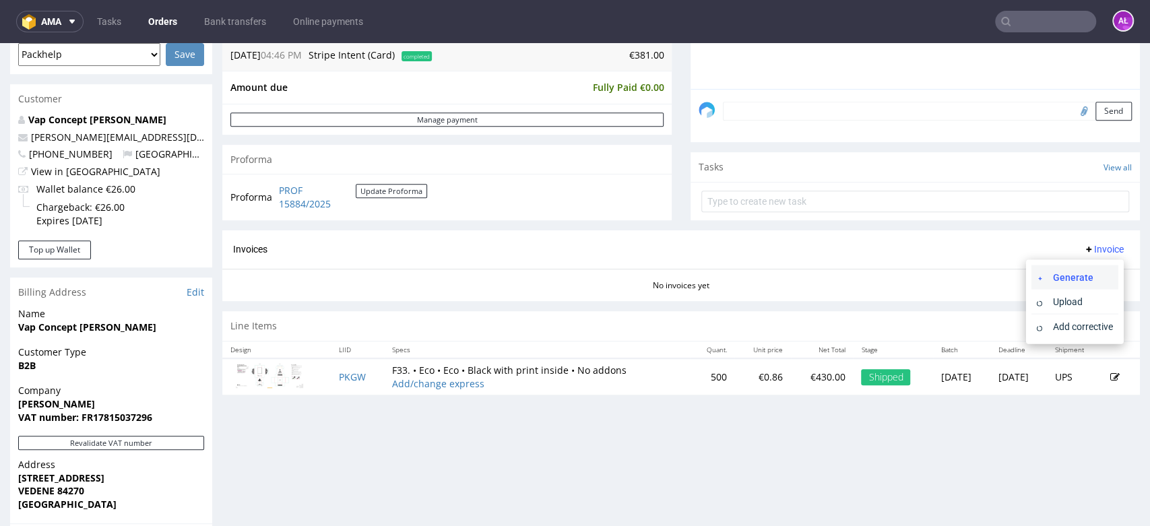
click at [1080, 276] on span "Generate" at bounding box center [1079, 276] width 65 height 13
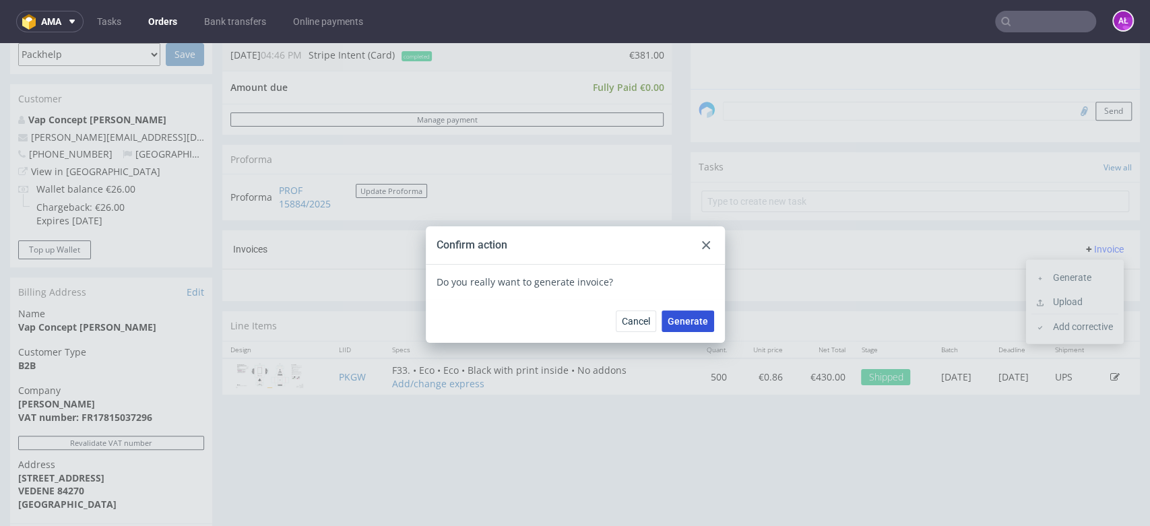
click at [674, 317] on span "Generate" at bounding box center [688, 321] width 40 height 9
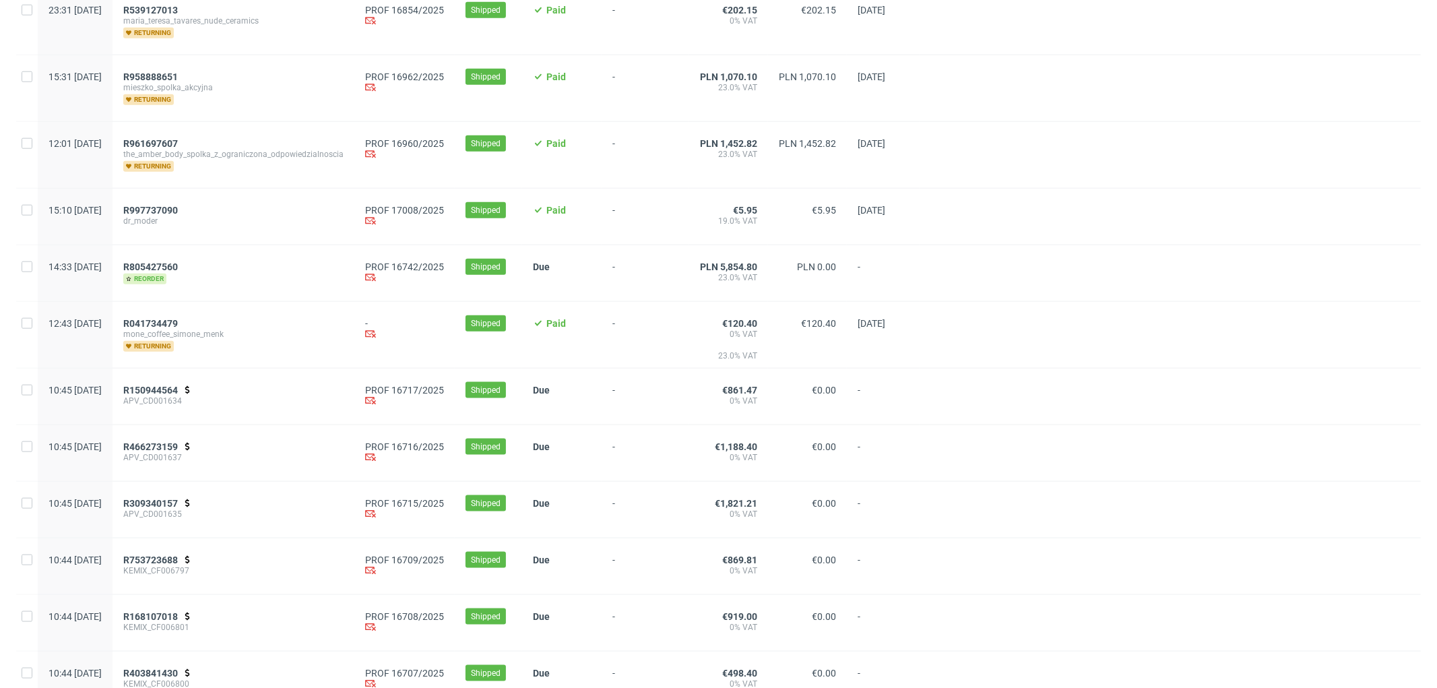
scroll to position [1314, 0]
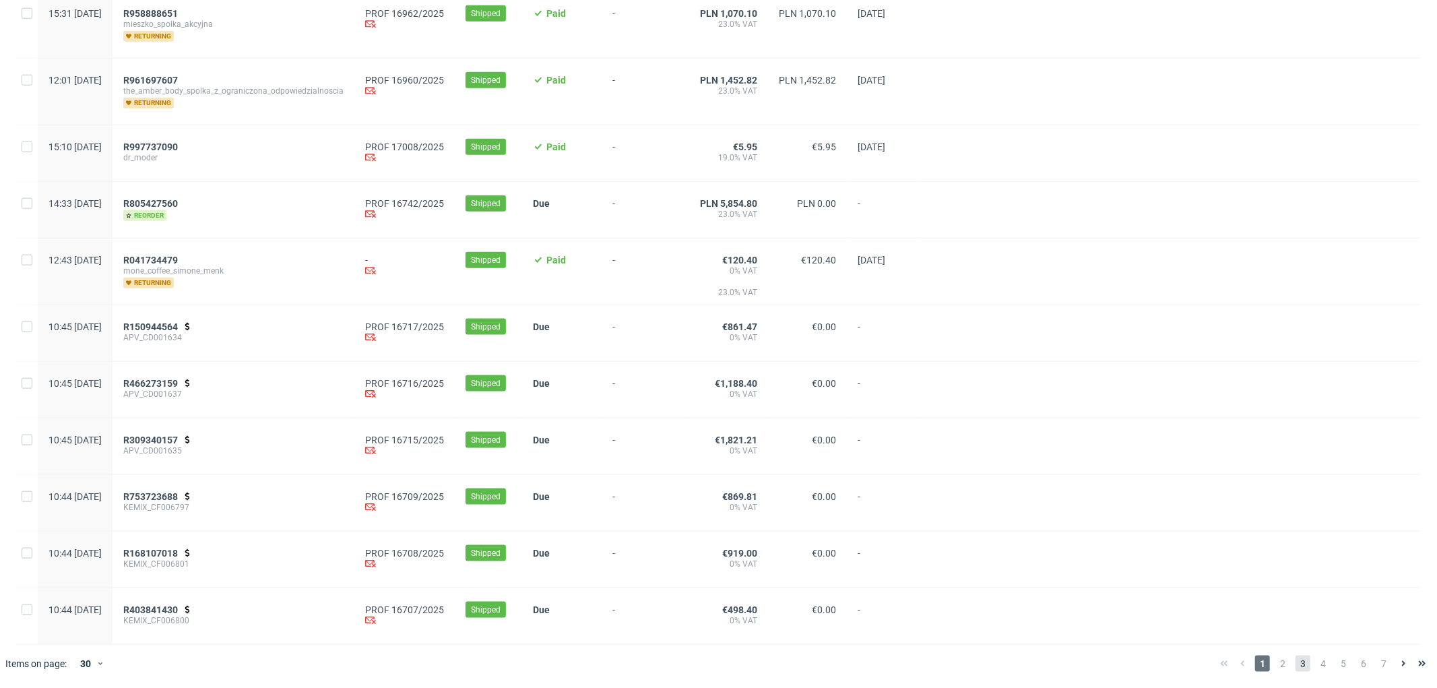
click at [1295, 665] on span "3" at bounding box center [1302, 663] width 15 height 16
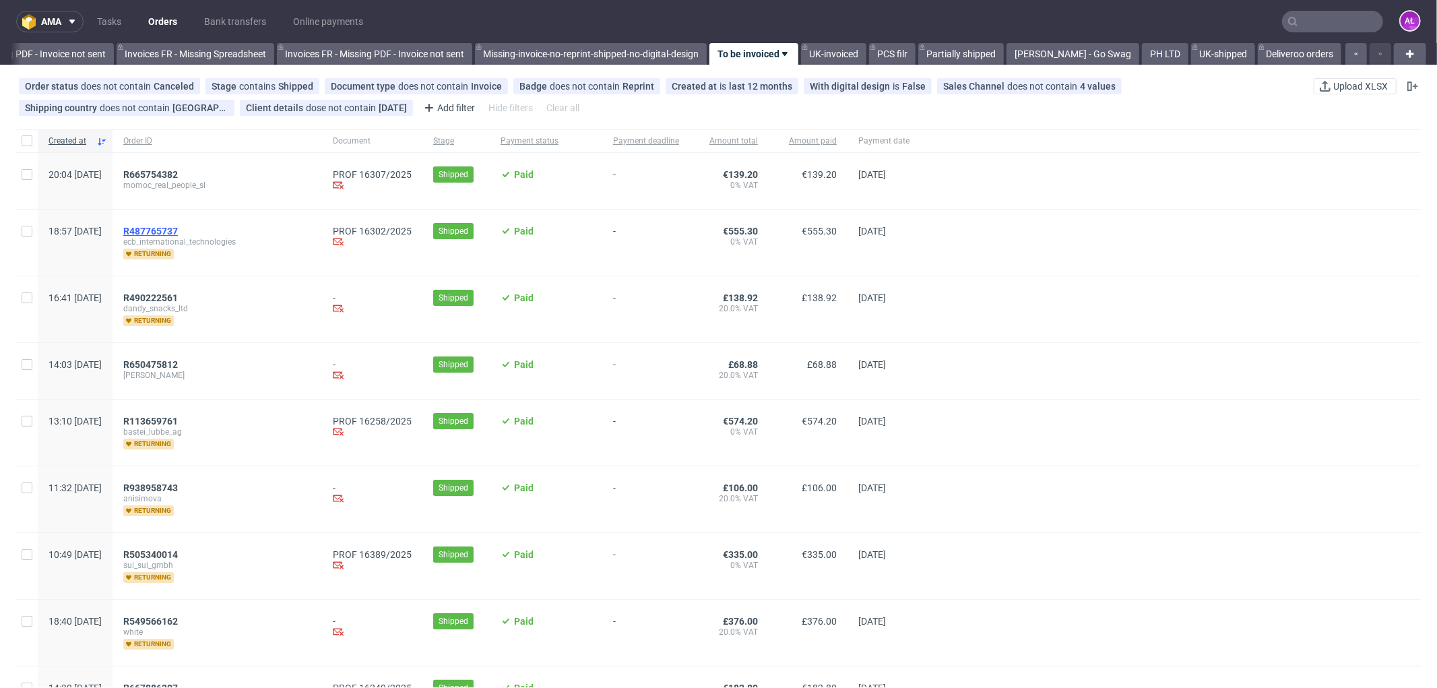
click at [178, 231] on span "R487765737" at bounding box center [150, 231] width 55 height 11
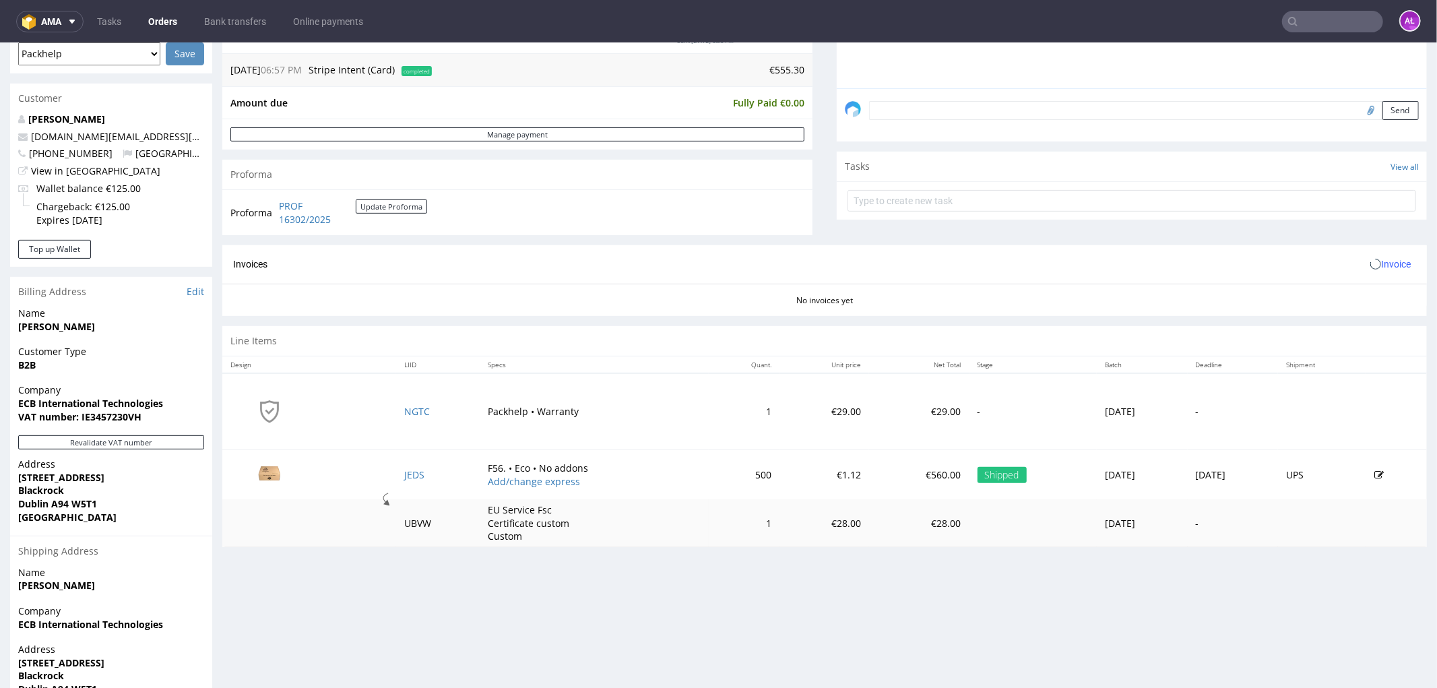
scroll to position [449, 0]
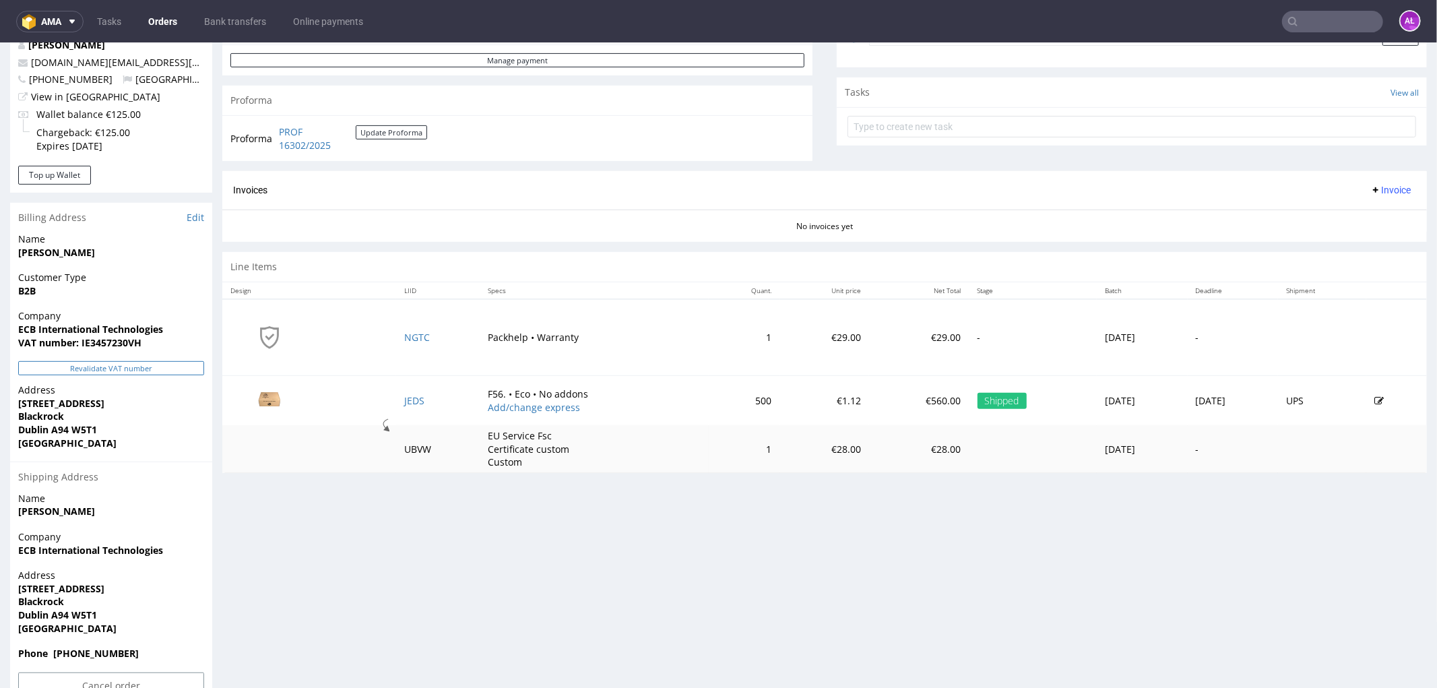
click at [163, 371] on button "Revalidate VAT number" at bounding box center [111, 367] width 186 height 14
click at [1370, 191] on span "Invoice" at bounding box center [1390, 189] width 40 height 11
click at [1374, 210] on li "Generate" at bounding box center [1362, 218] width 87 height 24
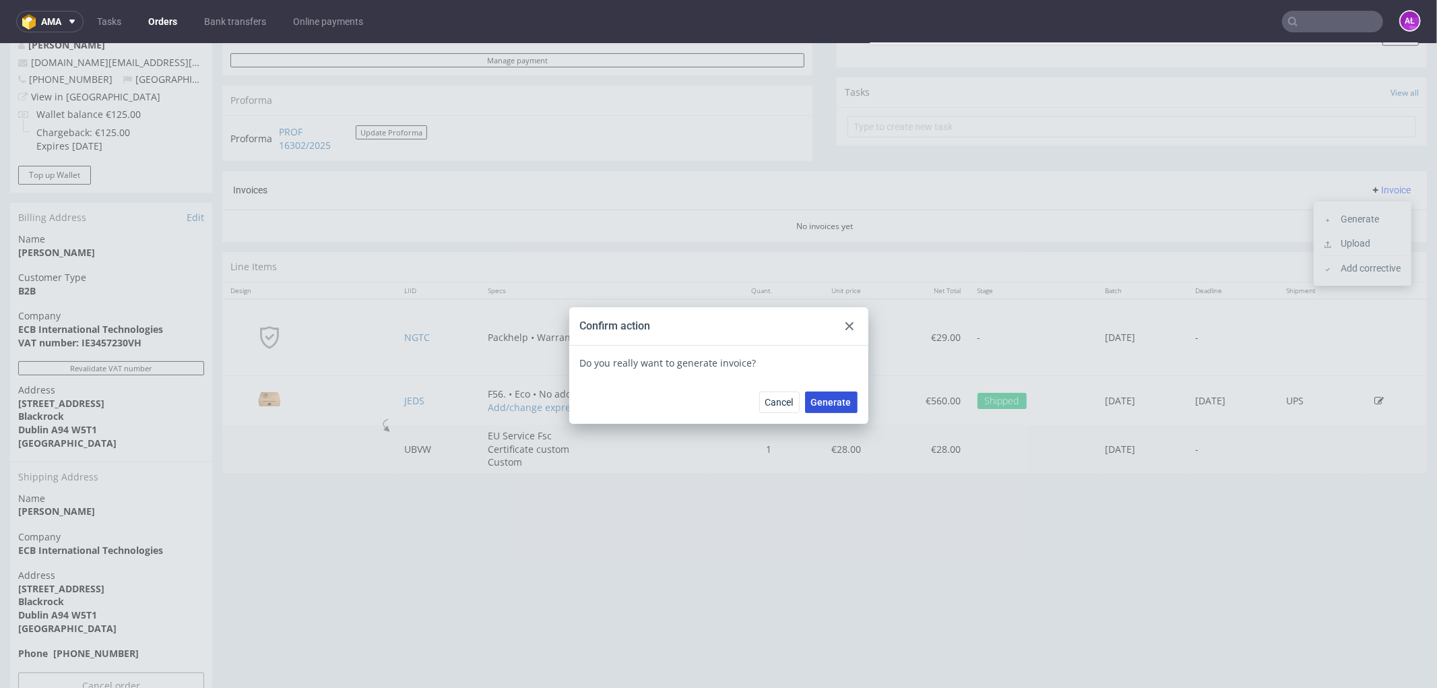
click at [829, 401] on span "Generate" at bounding box center [831, 401] width 40 height 9
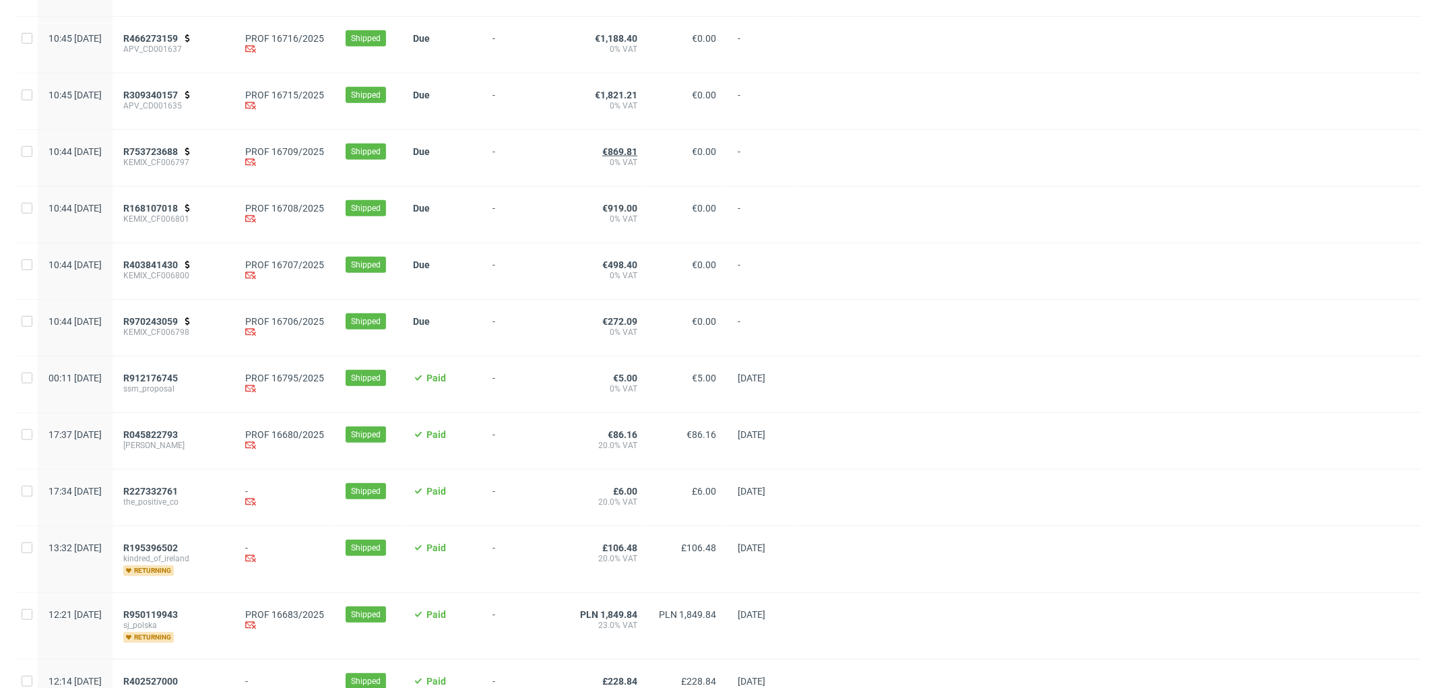
scroll to position [973, 0]
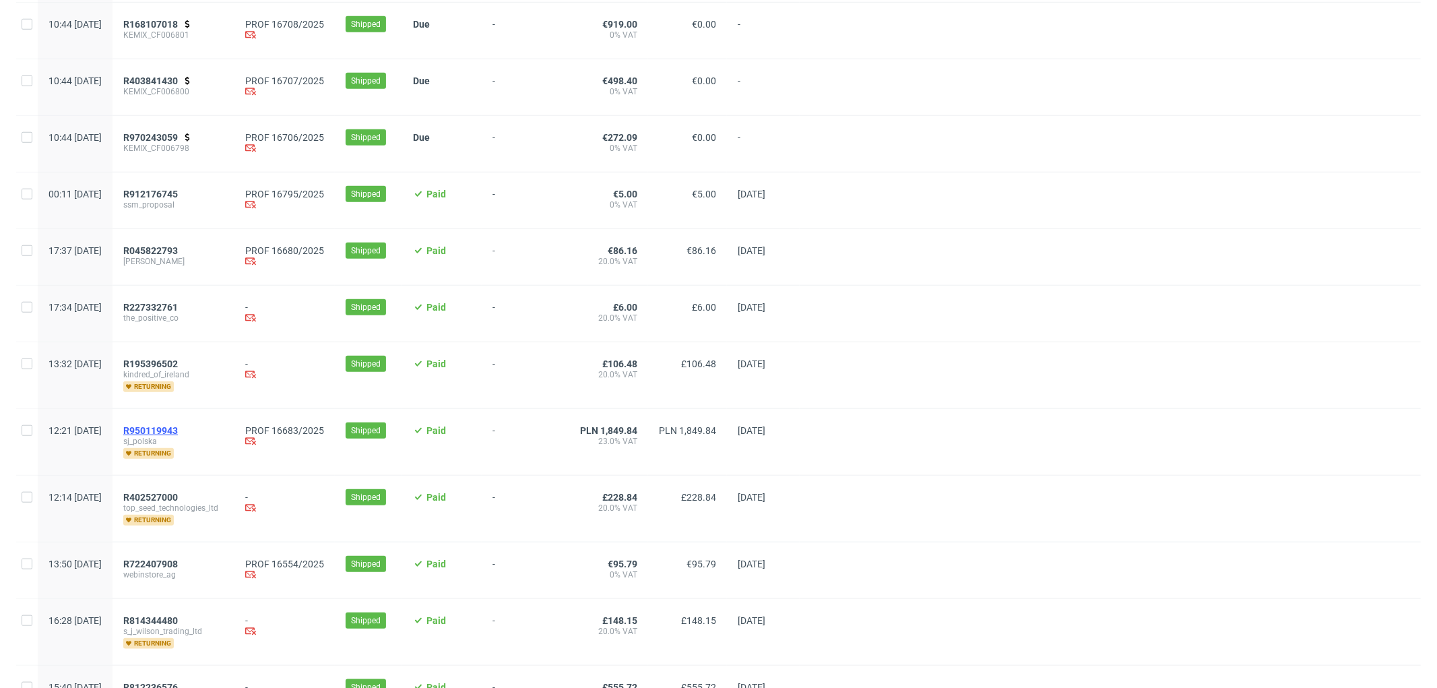
click at [178, 436] on span "R950119943" at bounding box center [150, 430] width 55 height 11
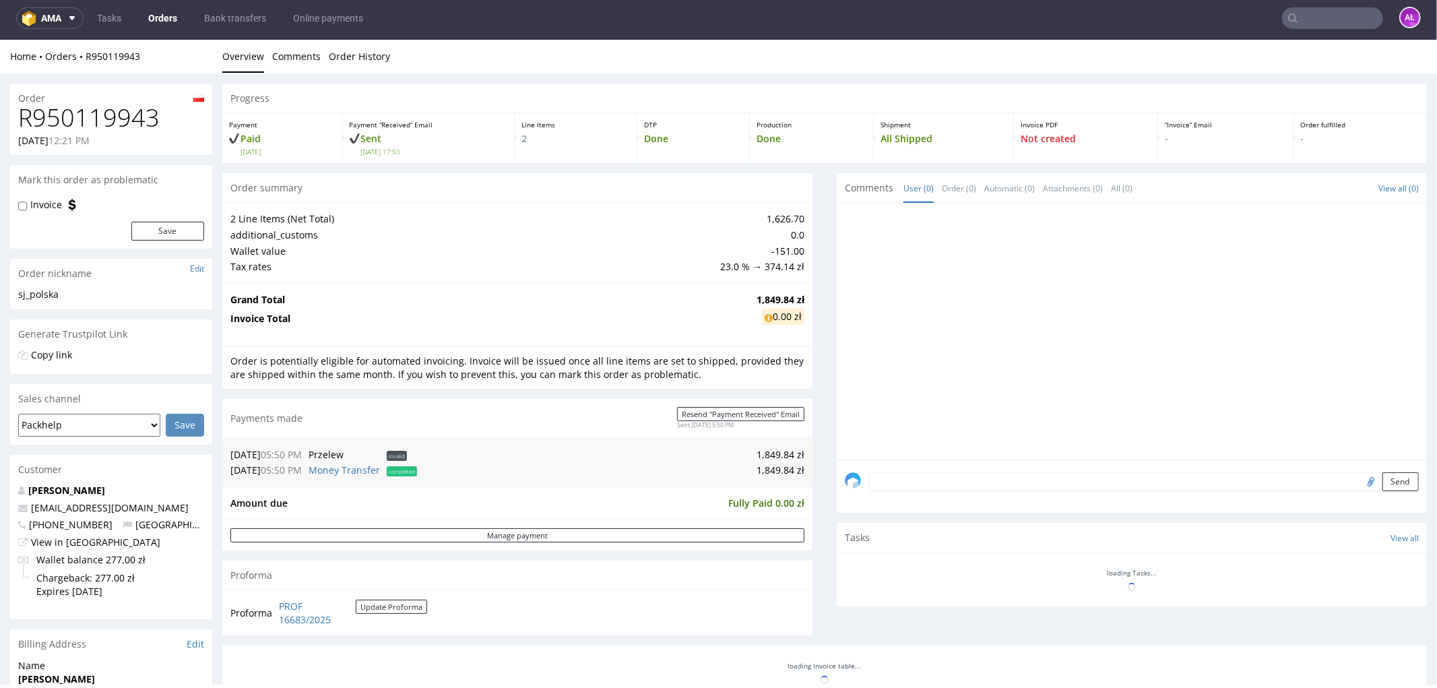
scroll to position [438, 0]
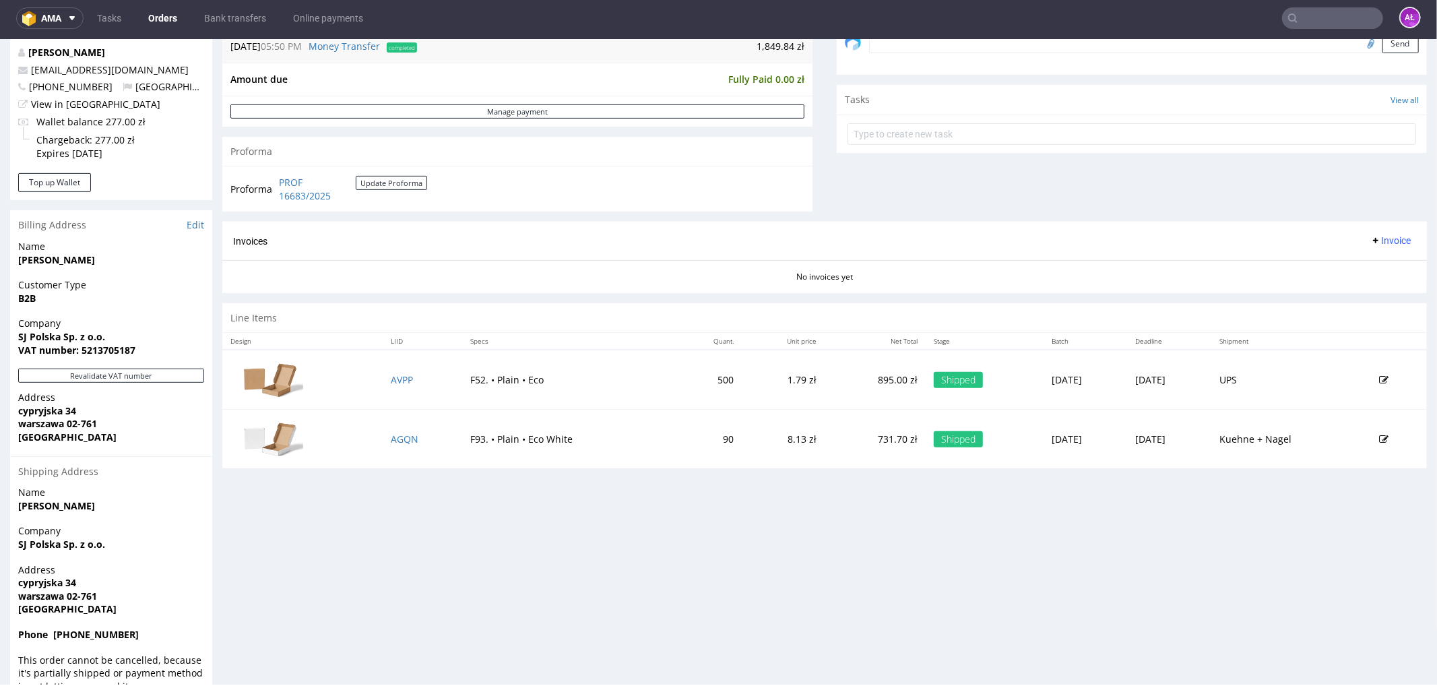
click at [1370, 245] on span "Invoice" at bounding box center [1390, 239] width 40 height 11
click at [1362, 264] on span "Generate" at bounding box center [1367, 269] width 65 height 13
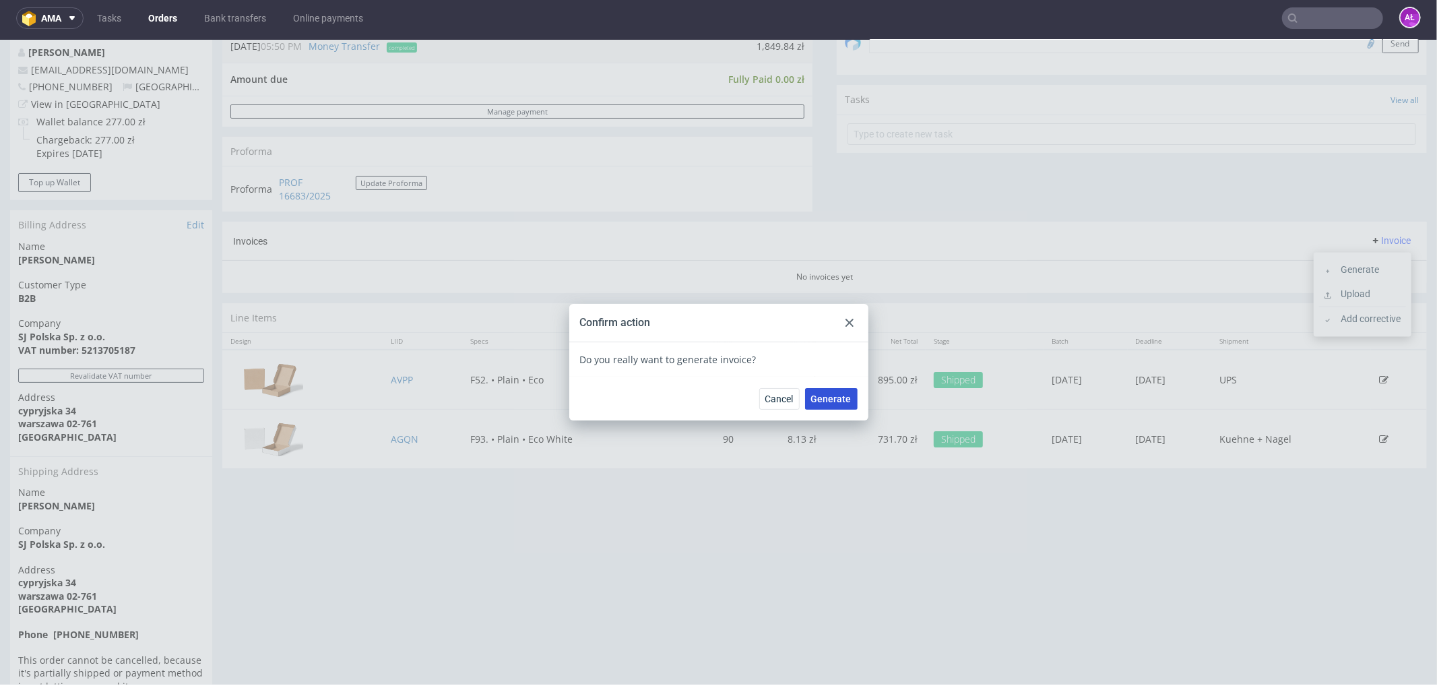
click at [811, 400] on span "Generate" at bounding box center [831, 397] width 40 height 9
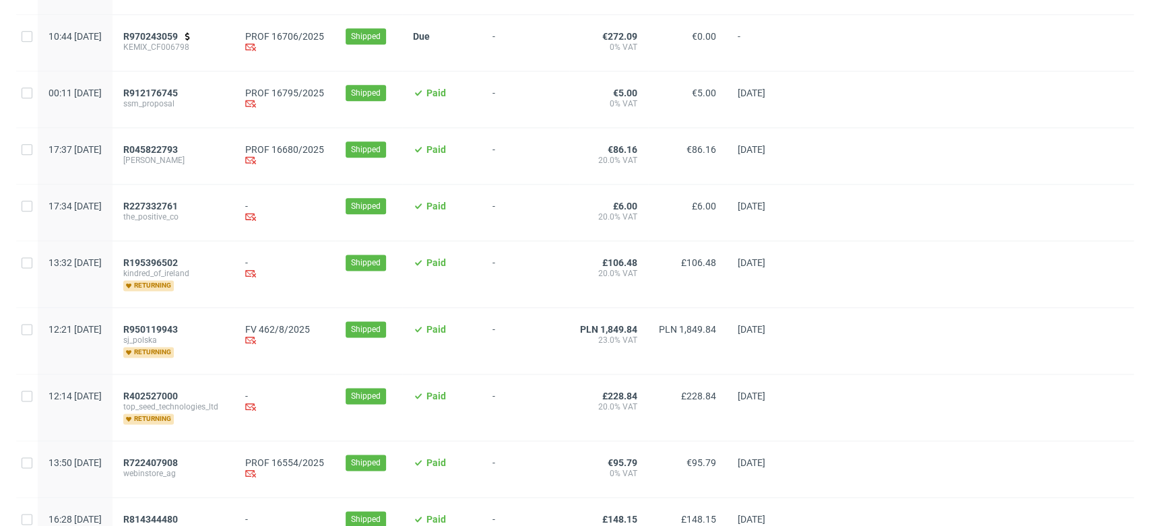
scroll to position [1197, 0]
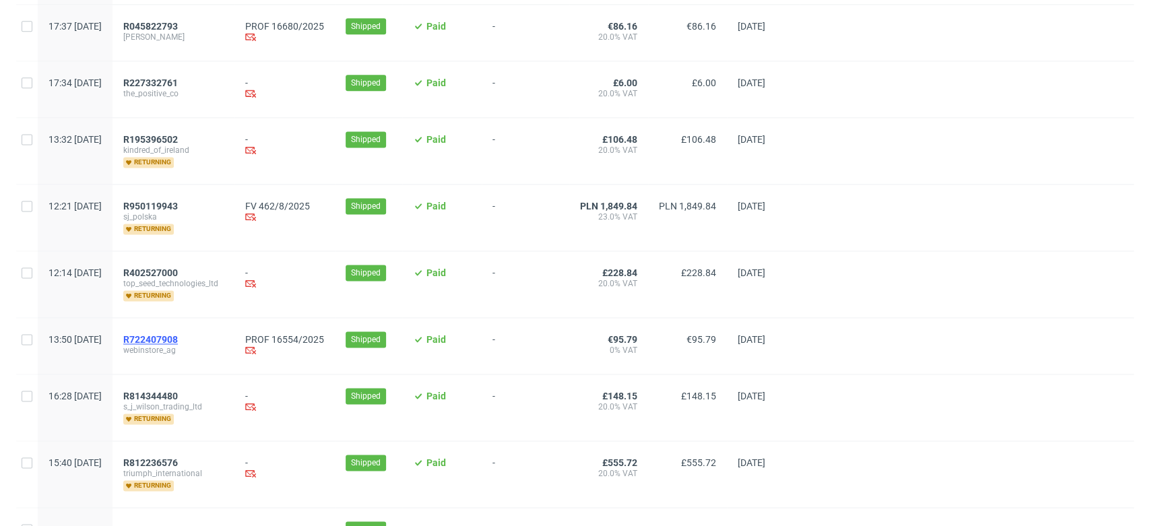
click at [178, 340] on span "R722407908" at bounding box center [150, 339] width 55 height 11
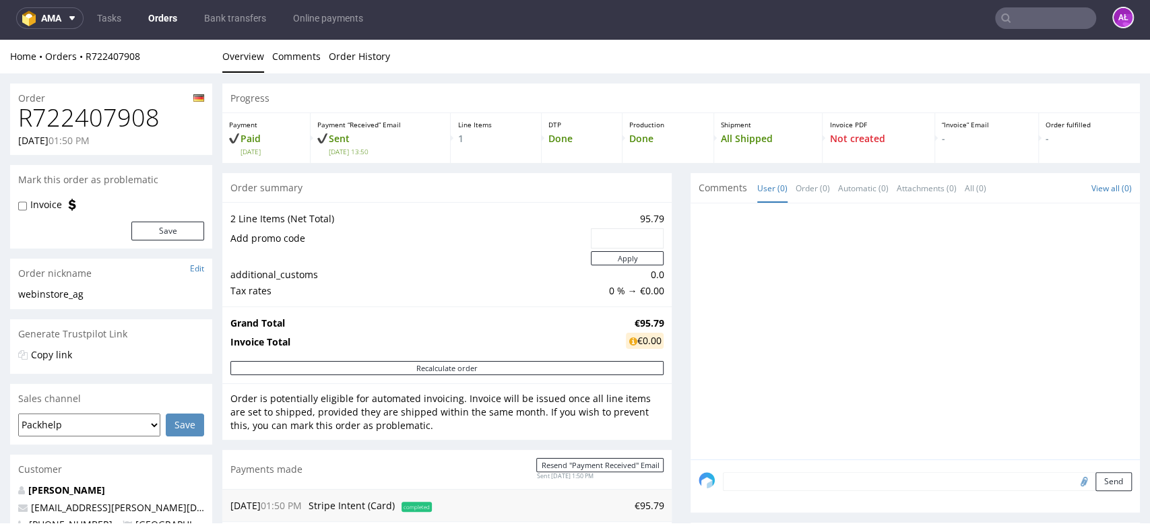
scroll to position [449, 0]
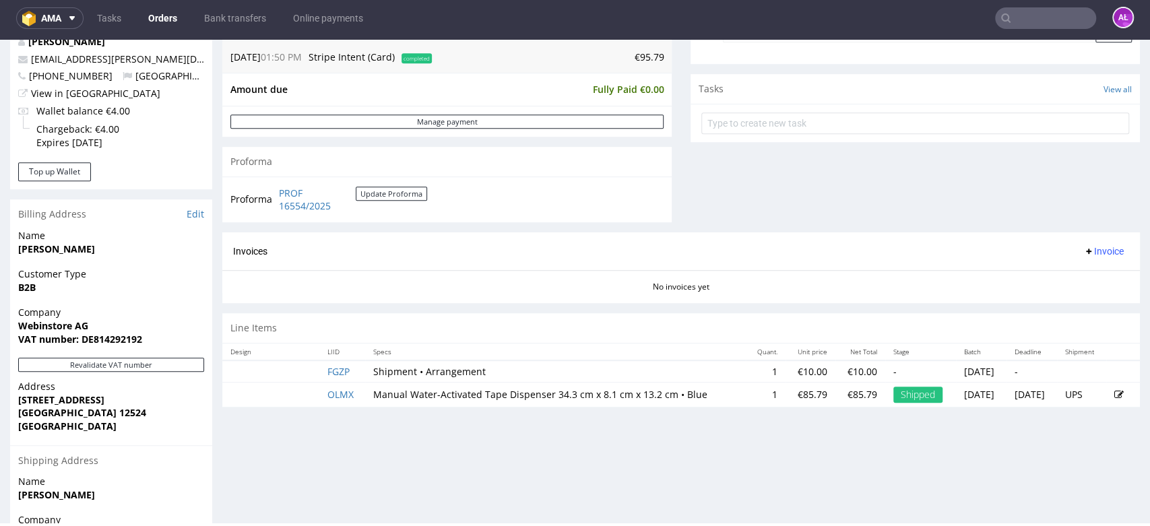
drag, startPoint x: 188, startPoint y: 367, endPoint x: 203, endPoint y: 355, distance: 19.7
click at [187, 366] on button "Revalidate VAT number" at bounding box center [111, 365] width 186 height 14
drag, startPoint x: 1083, startPoint y: 252, endPoint x: 1080, endPoint y: 261, distance: 9.4
click at [1083, 252] on span "Invoice" at bounding box center [1103, 251] width 40 height 11
click at [1080, 281] on span "Generate" at bounding box center [1079, 279] width 65 height 13
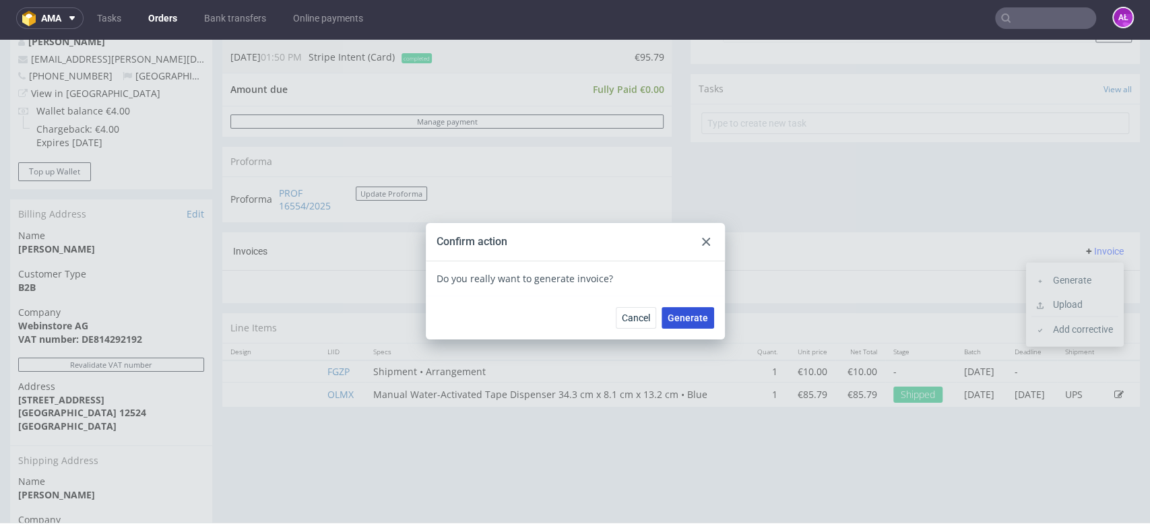
click at [687, 315] on span "Generate" at bounding box center [688, 317] width 40 height 9
